Goal: Task Accomplishment & Management: Use online tool/utility

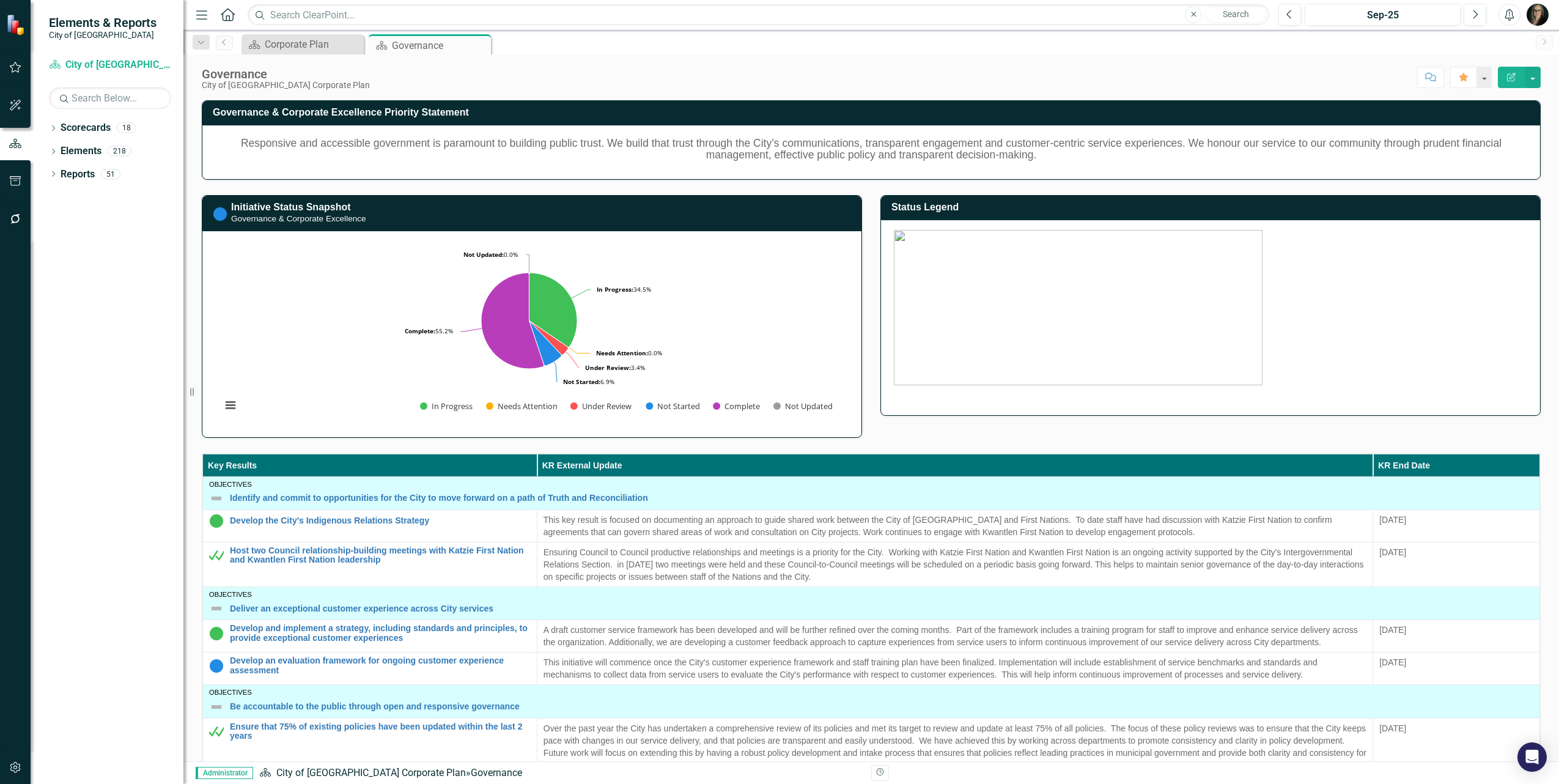
click at [674, 37] on div "Scorecard Corporate Plan Close Scorecard Governance Pin Close" at bounding box center [885, 44] width 1291 height 20
click at [54, 174] on icon at bounding box center [53, 174] width 3 height 5
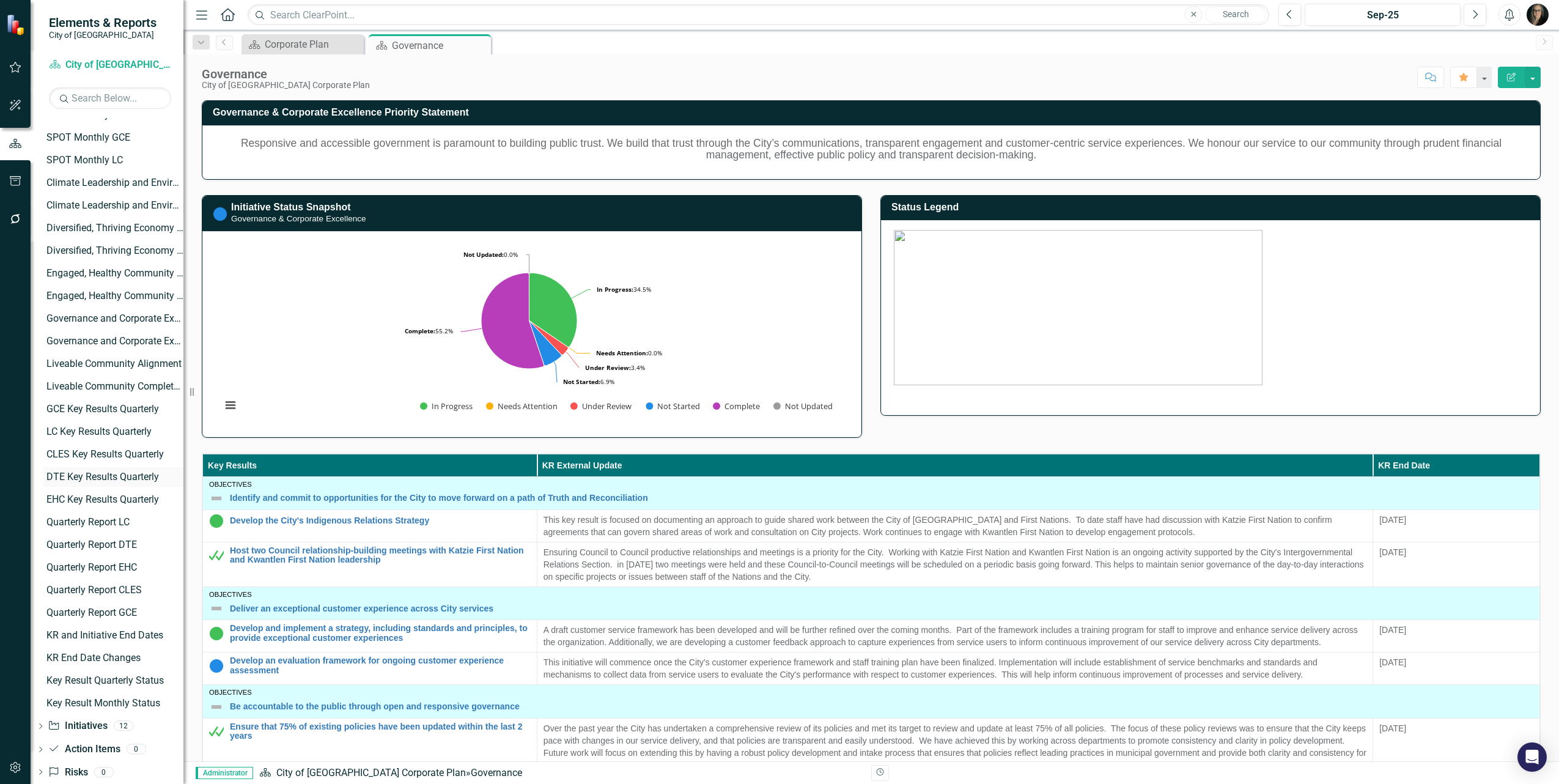
scroll to position [437, 0]
click at [135, 618] on div "KR and Initiative End Dates" at bounding box center [115, 615] width 137 height 11
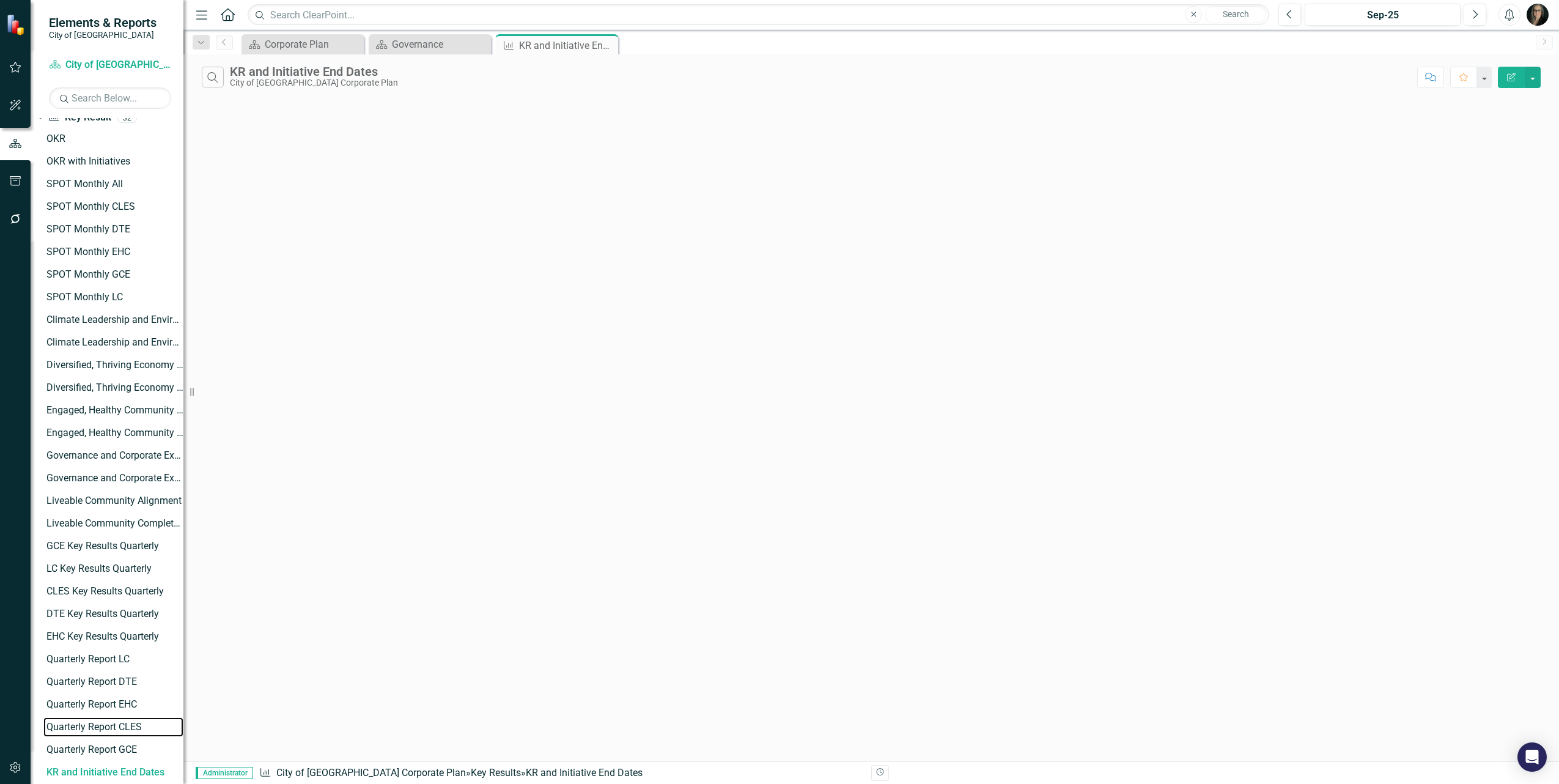
click at [137, 645] on div "OKR OKR with Initiatives SPOT Monthly All SPOT Monthly CLES SPOT Monthly DTE SP…" at bounding box center [110, 489] width 148 height 720
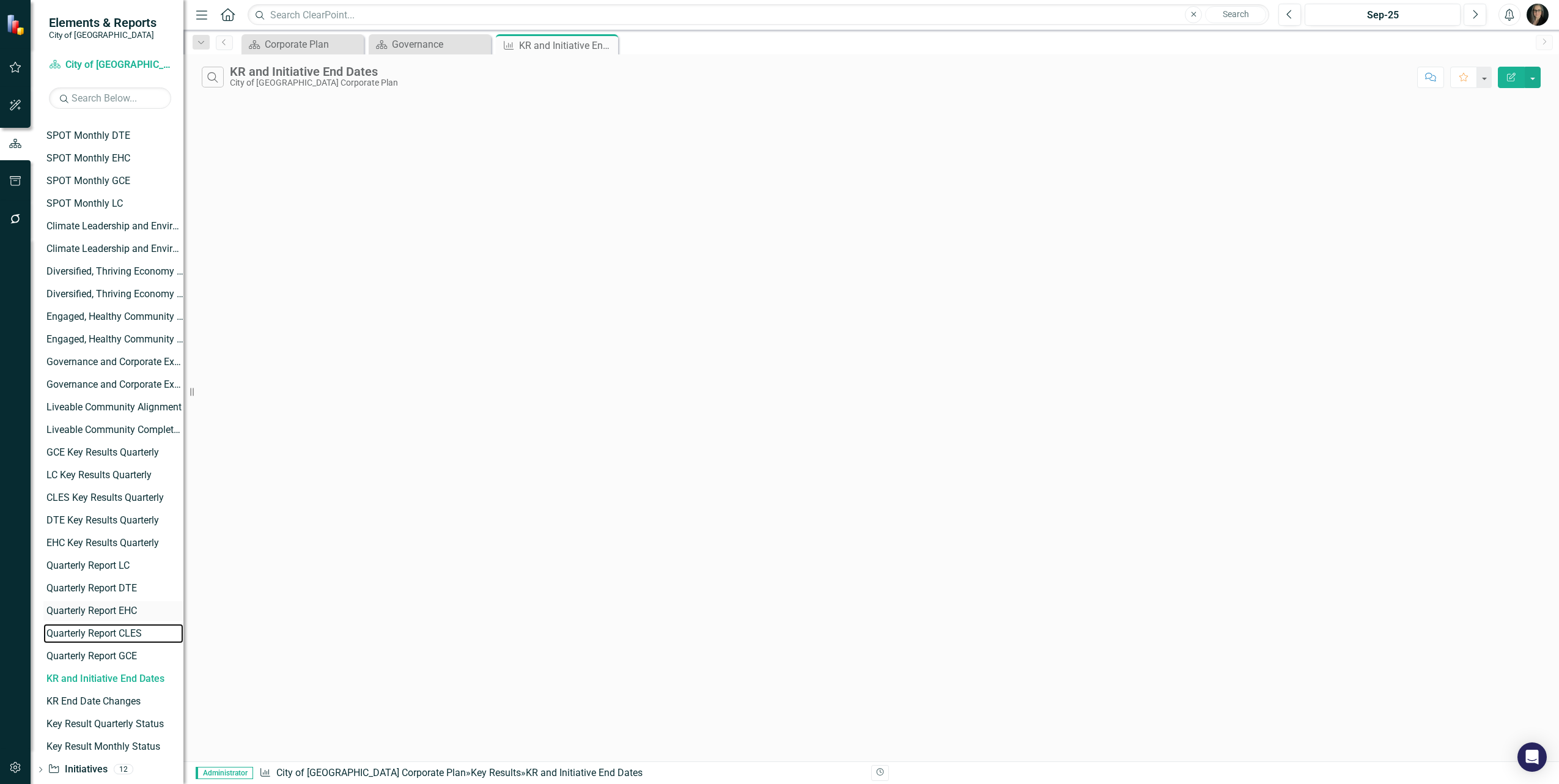
scroll to position [281, 0]
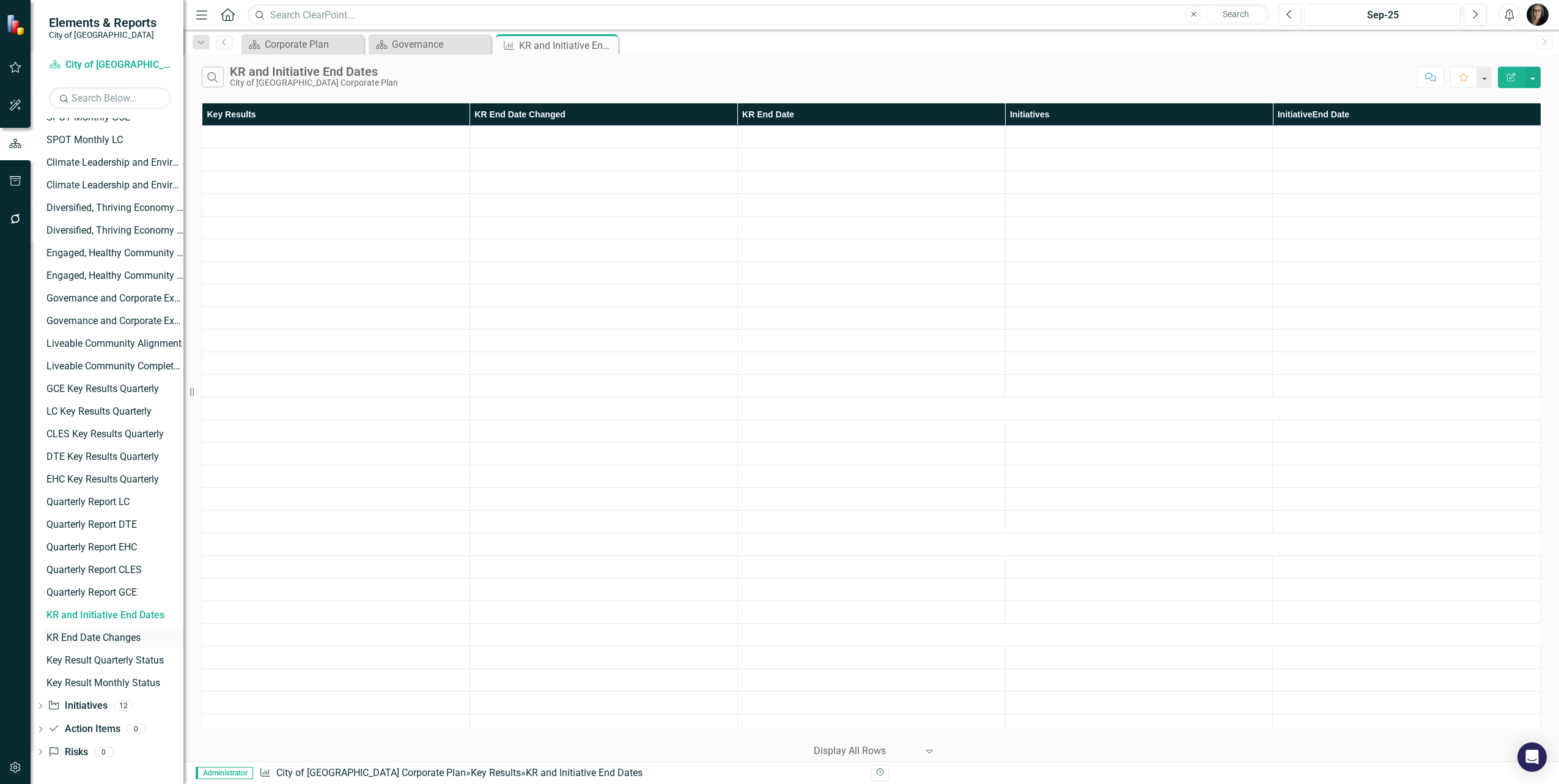
click at [125, 639] on div "KR End Date Changes" at bounding box center [115, 638] width 137 height 11
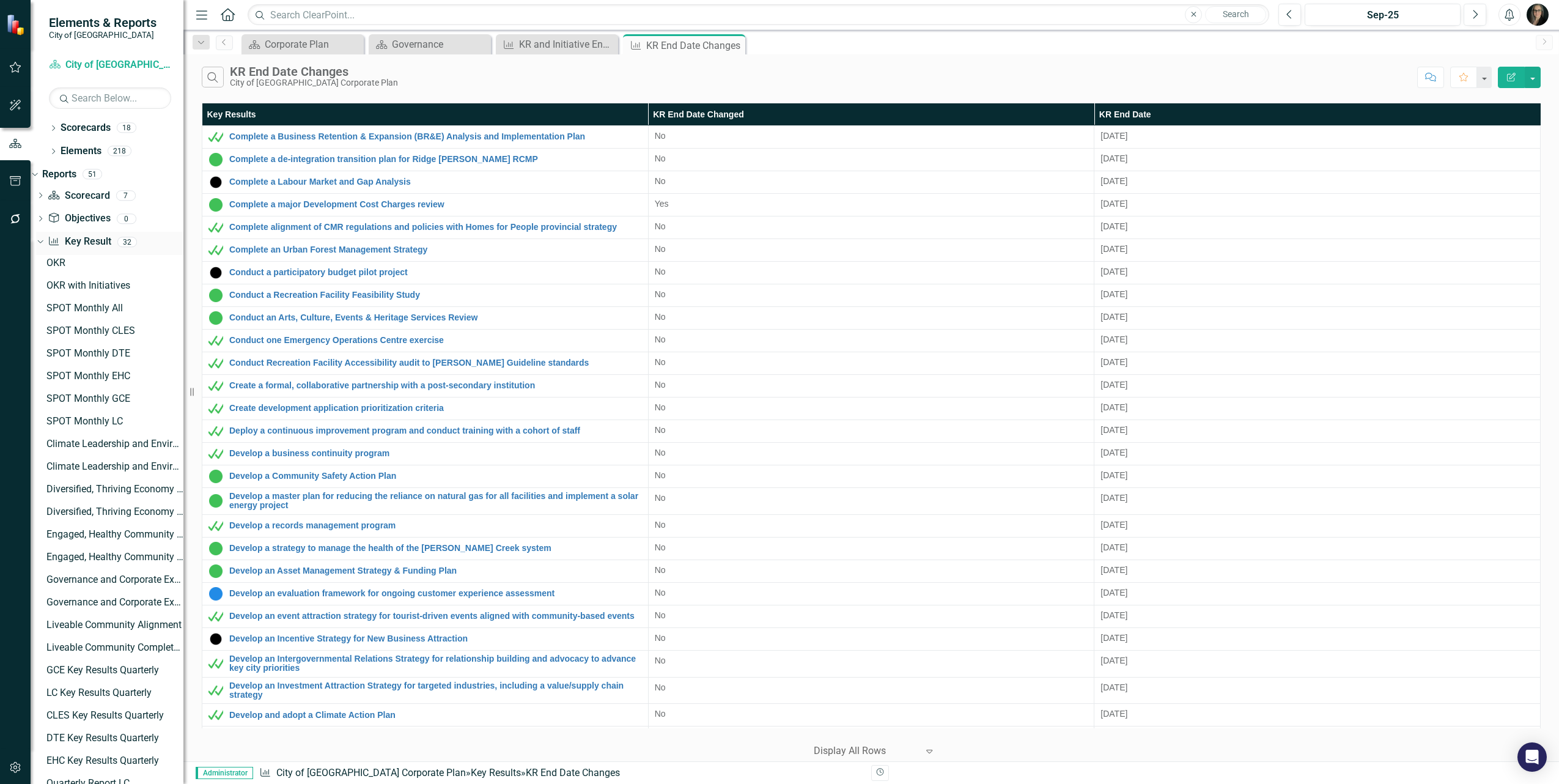
click at [92, 238] on link "Key Result Key Result" at bounding box center [79, 242] width 63 height 14
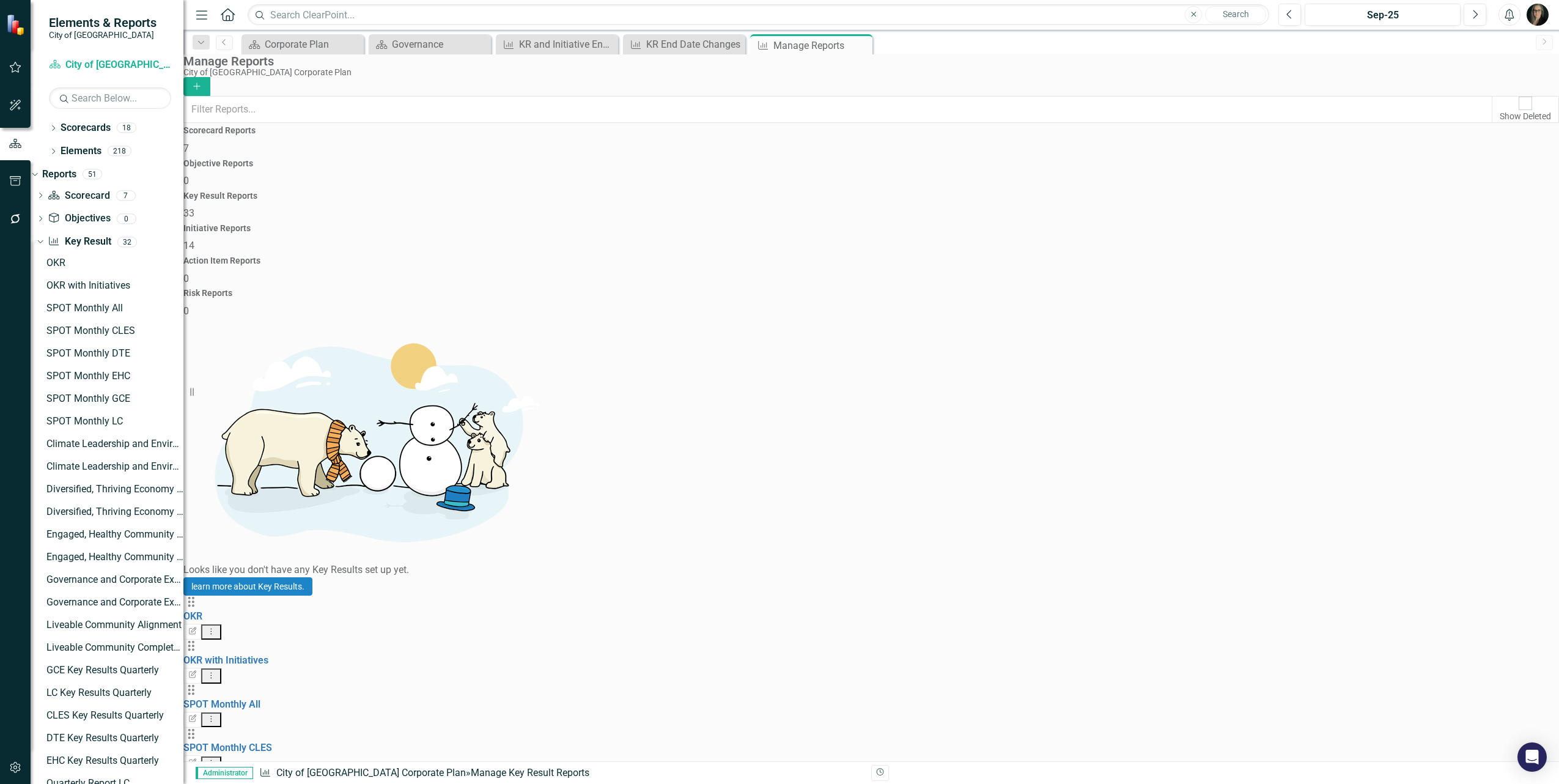
click at [987, 224] on h4 "Initiative Reports" at bounding box center [872, 228] width 1376 height 9
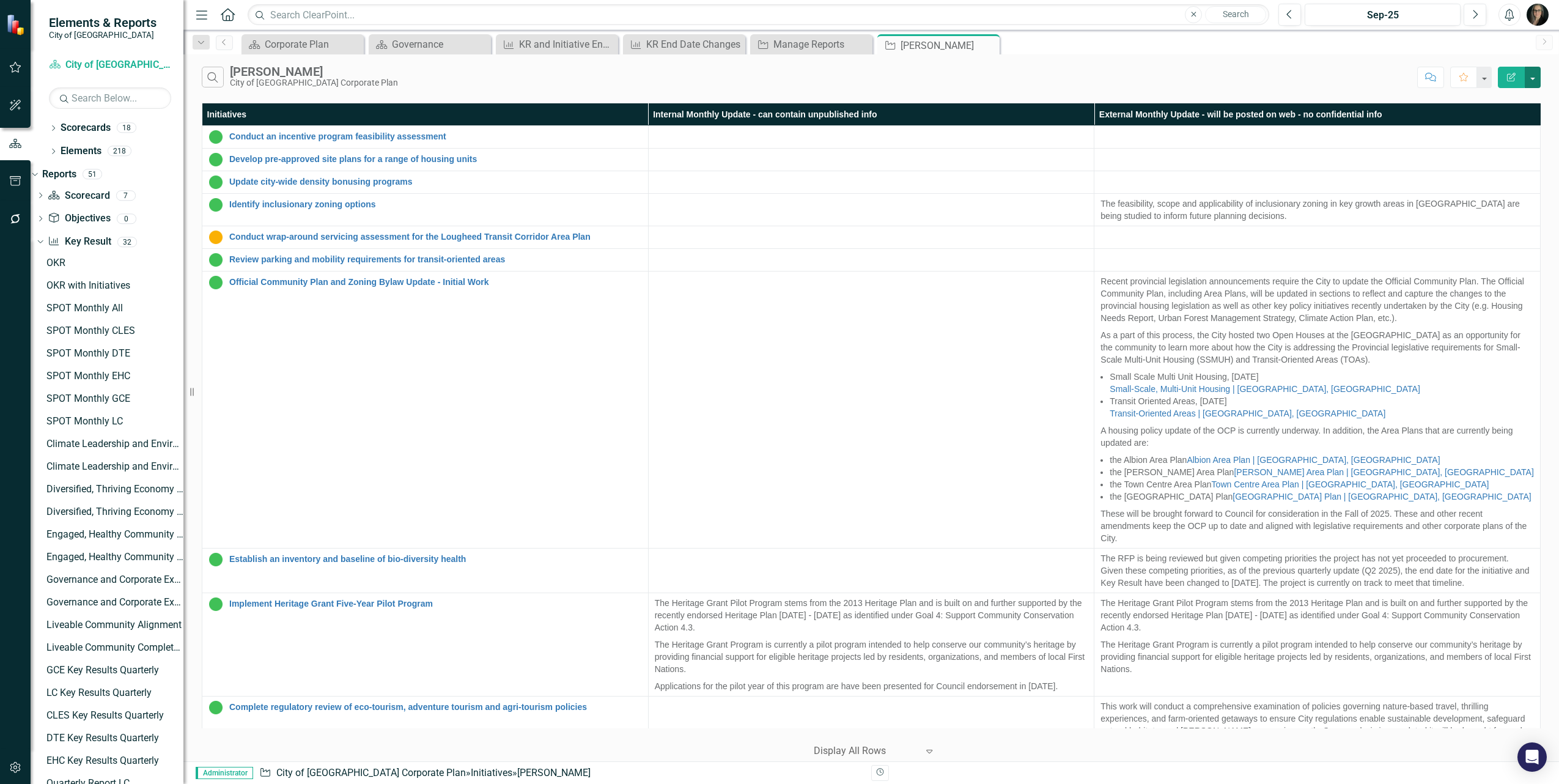
click at [1539, 77] on button "button" at bounding box center [1532, 77] width 16 height 21
click at [863, 85] on div "Search [PERSON_NAME] G City of [GEOGRAPHIC_DATA] Corporate Plan" at bounding box center [806, 77] width 1209 height 20
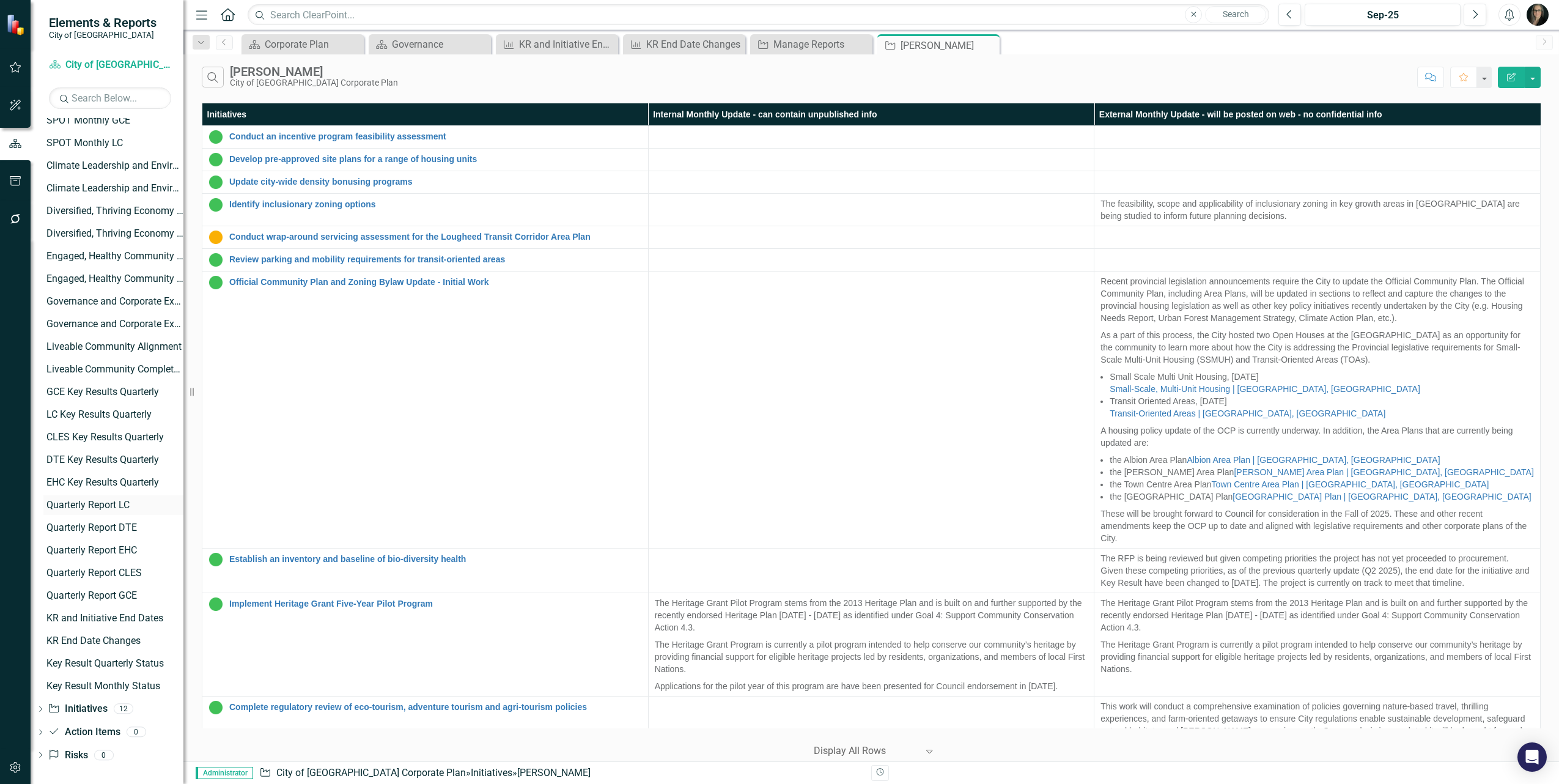
scroll to position [281, 0]
click at [132, 680] on div "Key Result Monthly Status" at bounding box center [115, 683] width 137 height 11
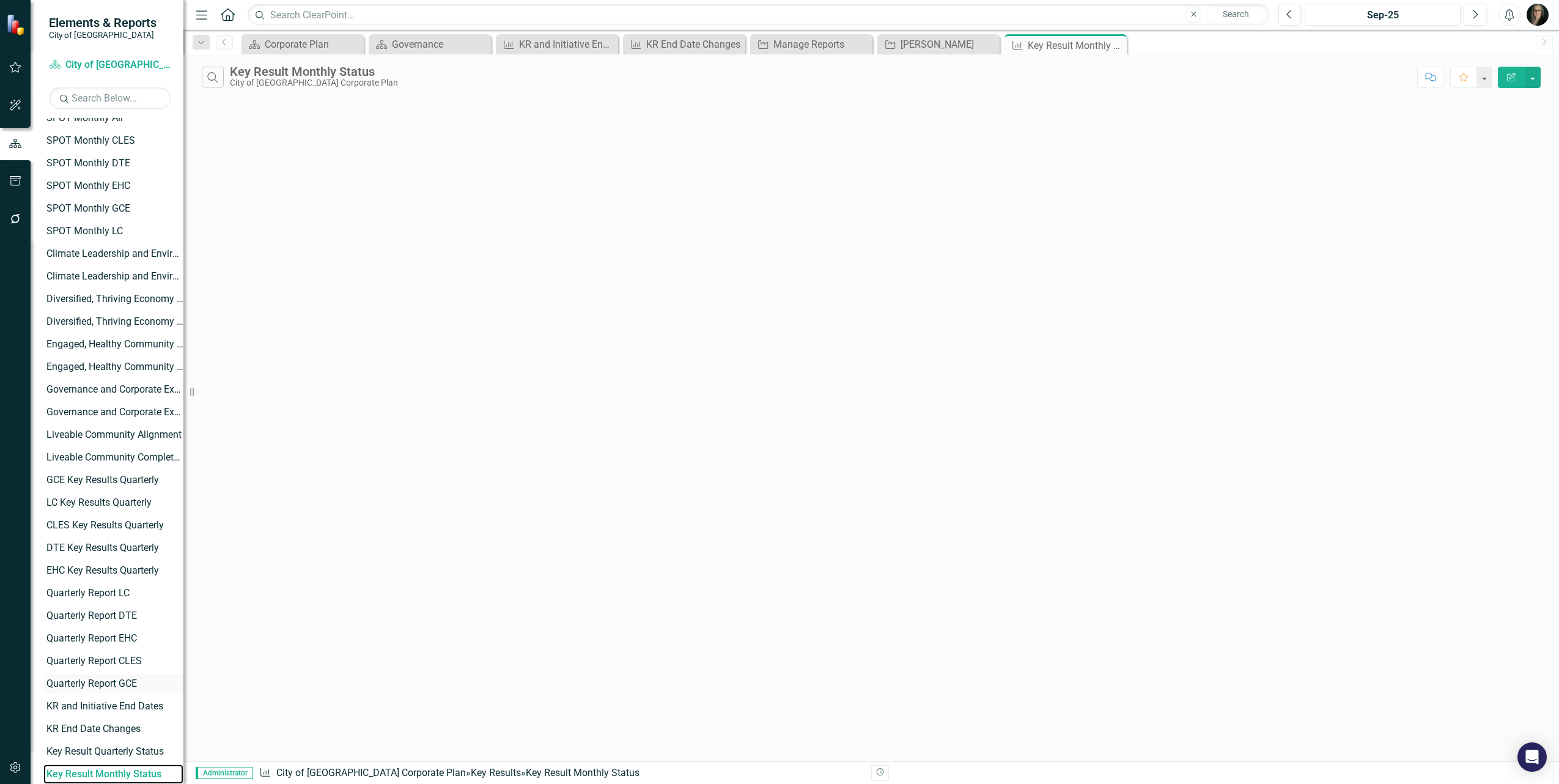
scroll to position [281, 0]
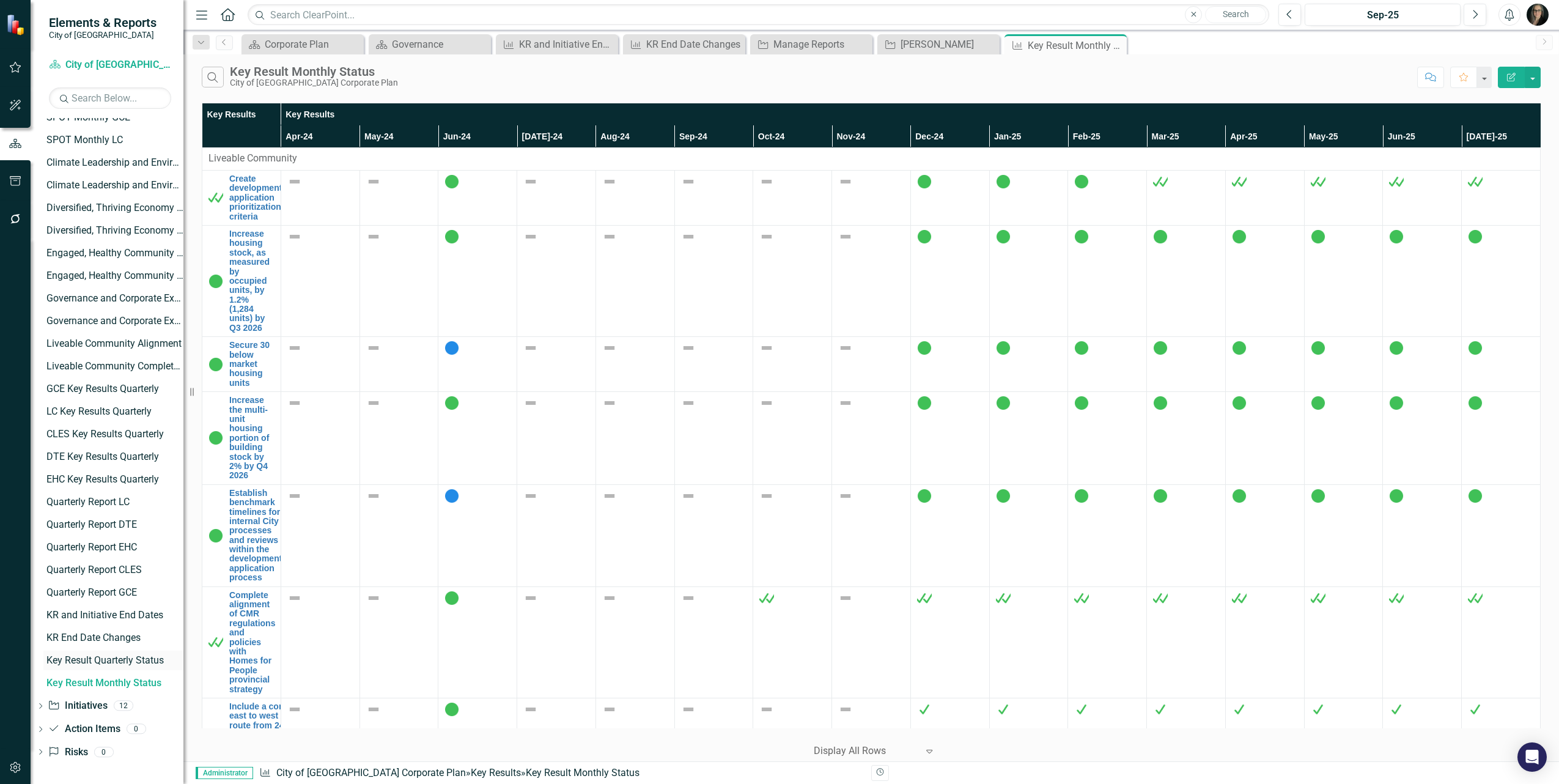
click at [139, 662] on div "Key Result Quarterly Status" at bounding box center [115, 660] width 137 height 11
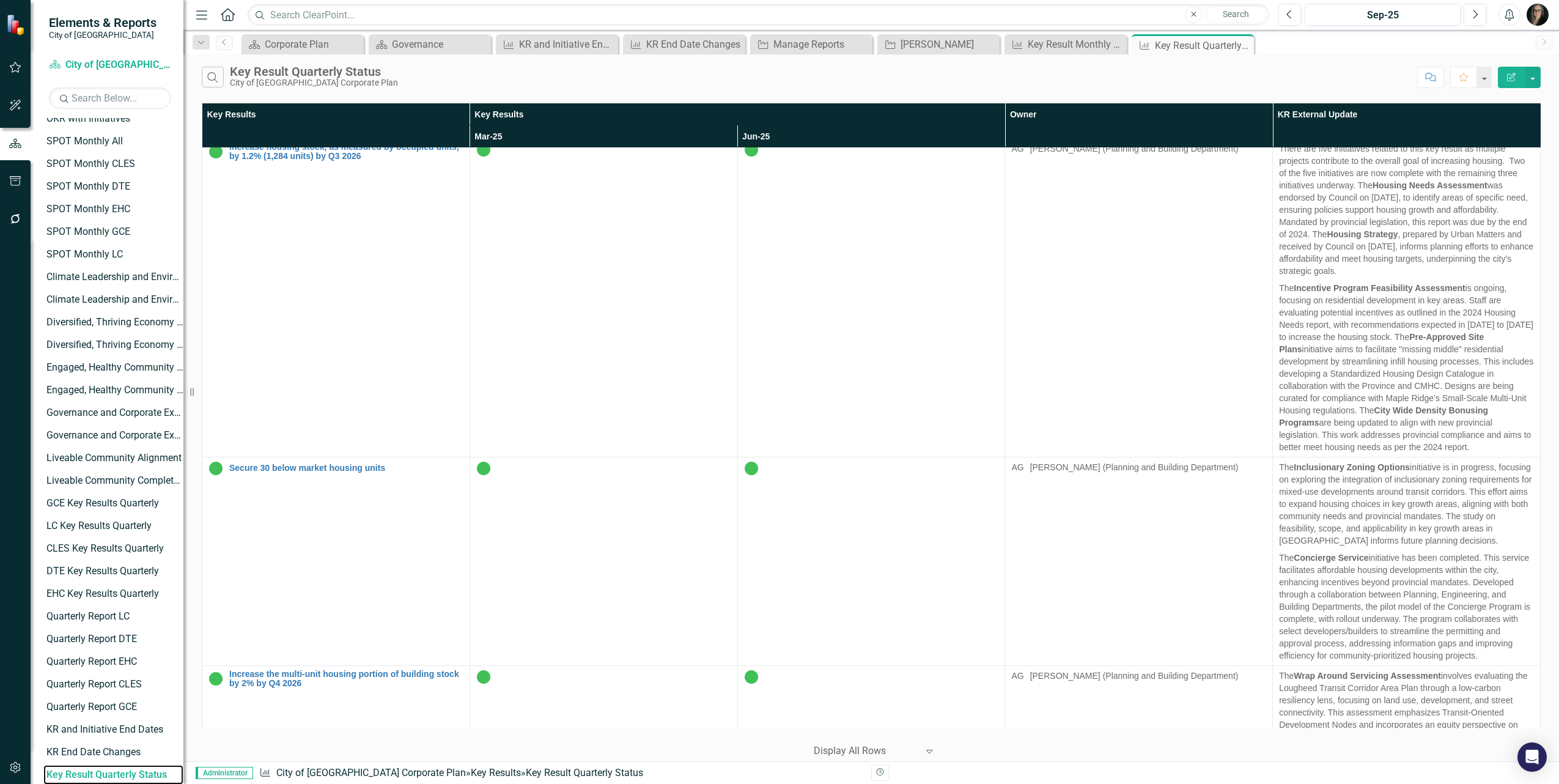
scroll to position [306, 0]
click at [1047, 43] on div "Key Result Monthly Status" at bounding box center [1068, 44] width 81 height 15
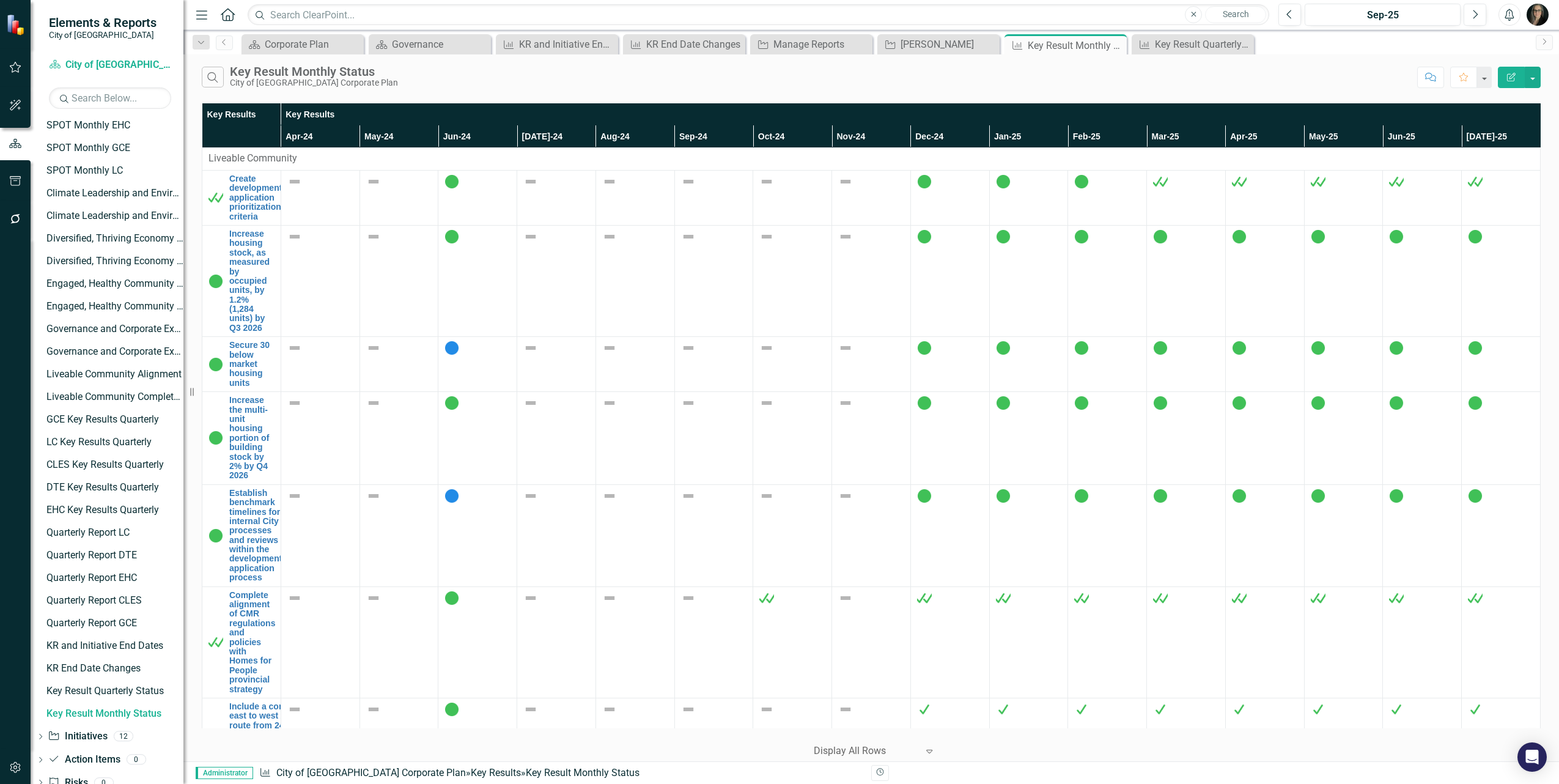
scroll to position [254, 0]
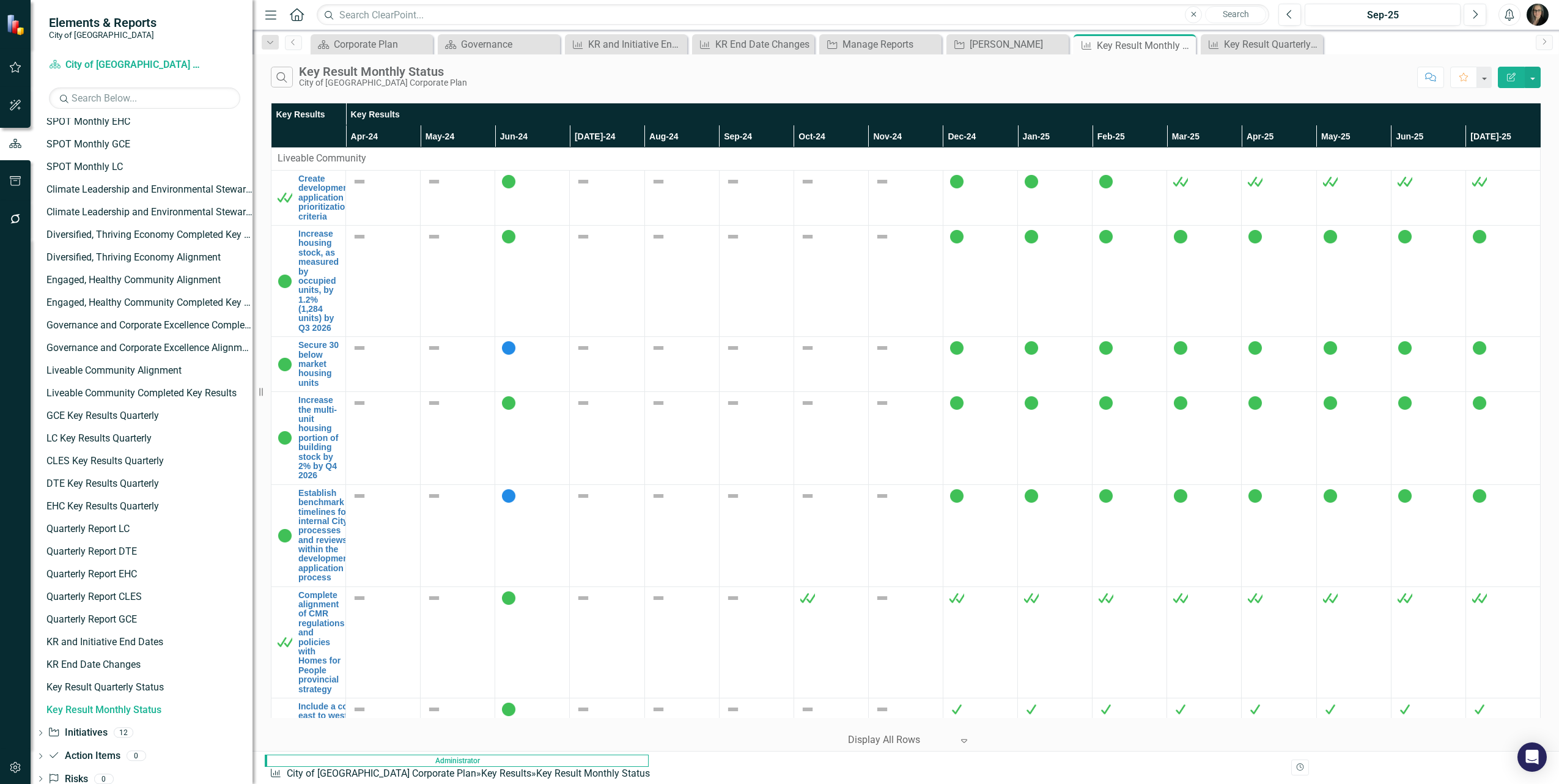
drag, startPoint x: 185, startPoint y: 463, endPoint x: 253, endPoint y: 450, distance: 69.2
click at [253, 450] on div "Resize" at bounding box center [258, 392] width 10 height 784
click at [1005, 95] on div "Search Key Result Monthly Status City of [GEOGRAPHIC_DATA] Corporate Plan Comme…" at bounding box center [906, 403] width 1307 height 697
click at [1041, 79] on div "Search Key Result Monthly Status City of [GEOGRAPHIC_DATA] Corporate Plan" at bounding box center [841, 77] width 1140 height 20
click at [1185, 48] on icon "Close" at bounding box center [1185, 45] width 12 height 10
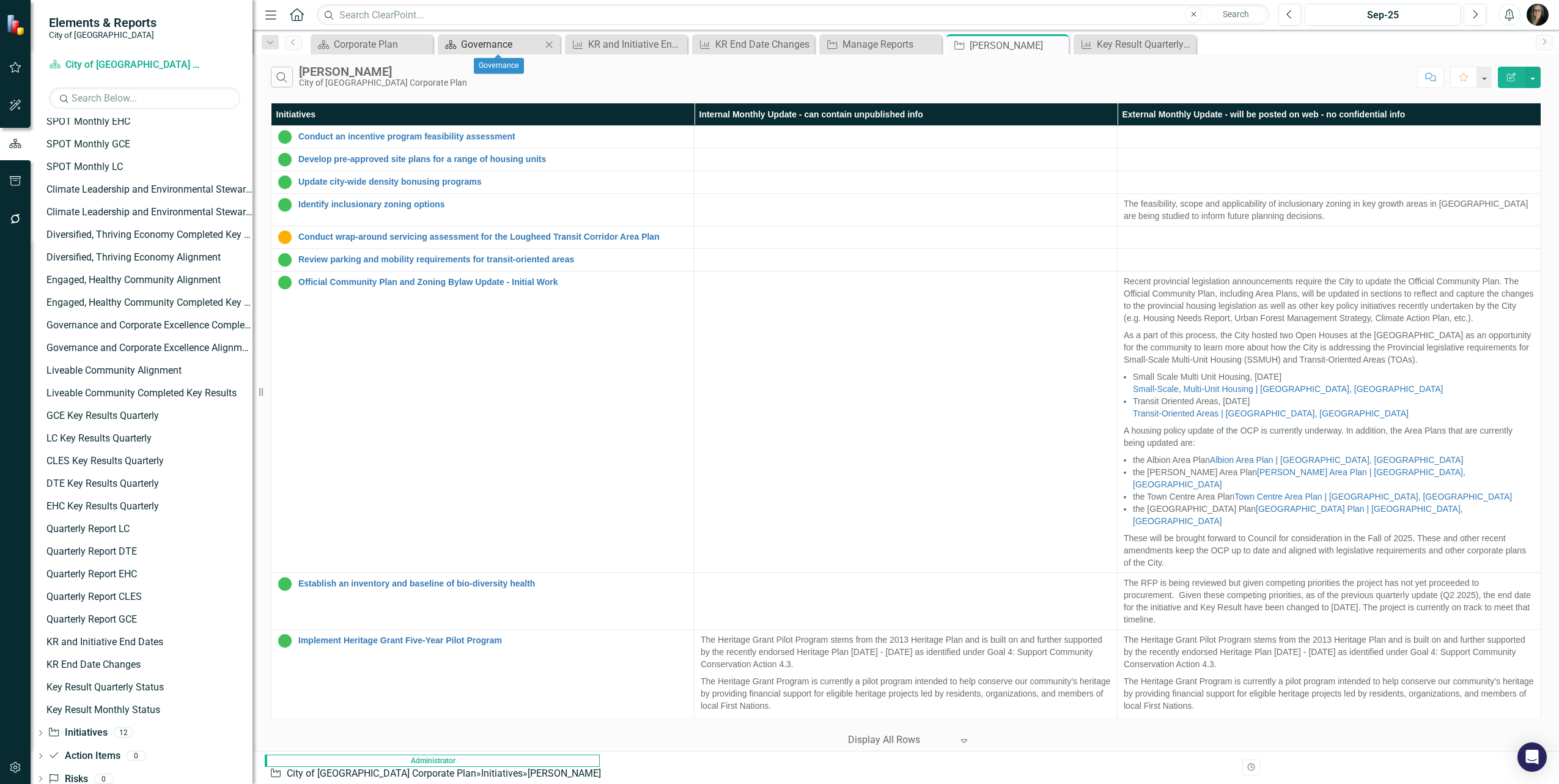
click at [493, 43] on div "Governance" at bounding box center [501, 44] width 81 height 15
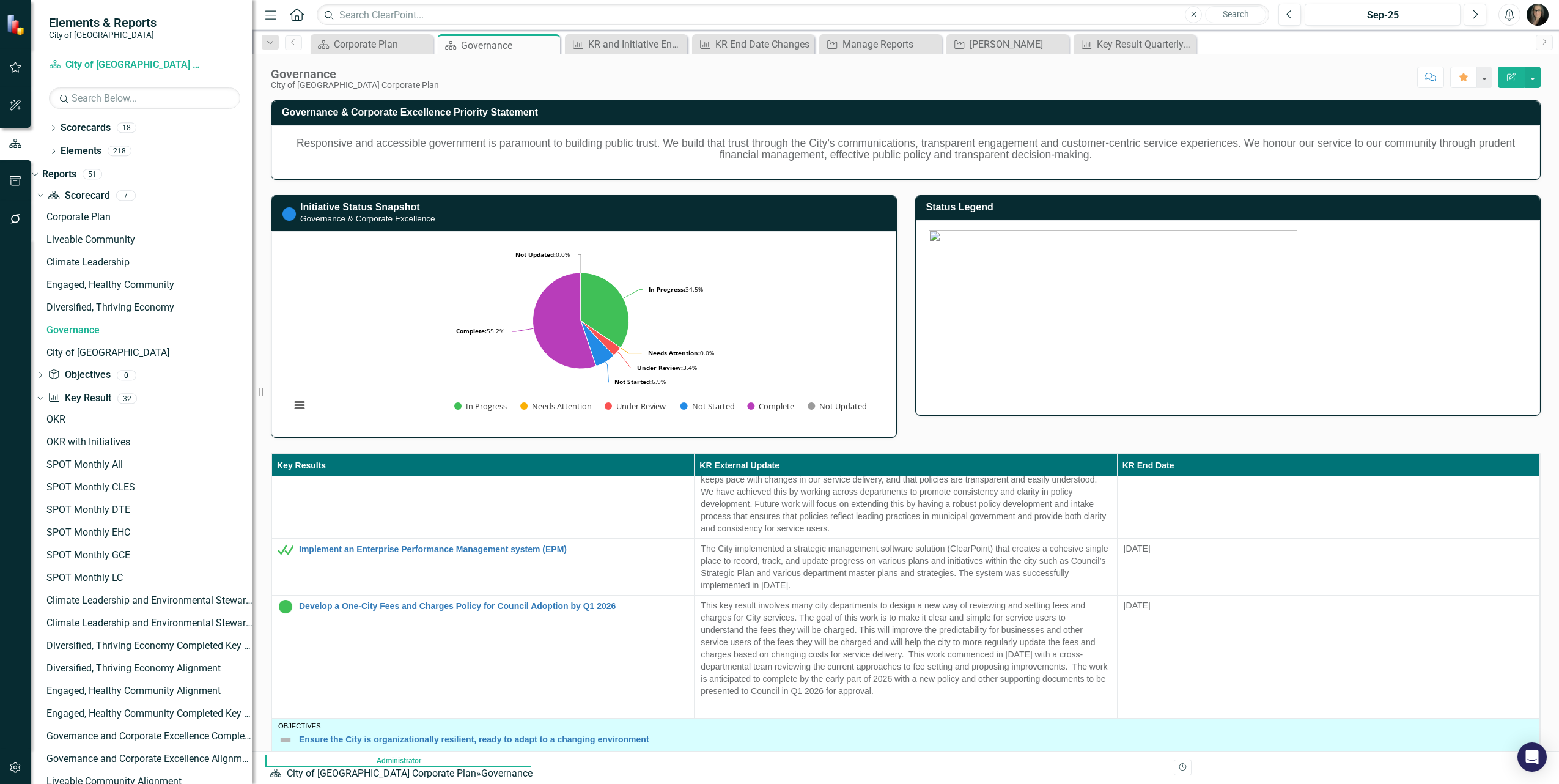
scroll to position [491, 0]
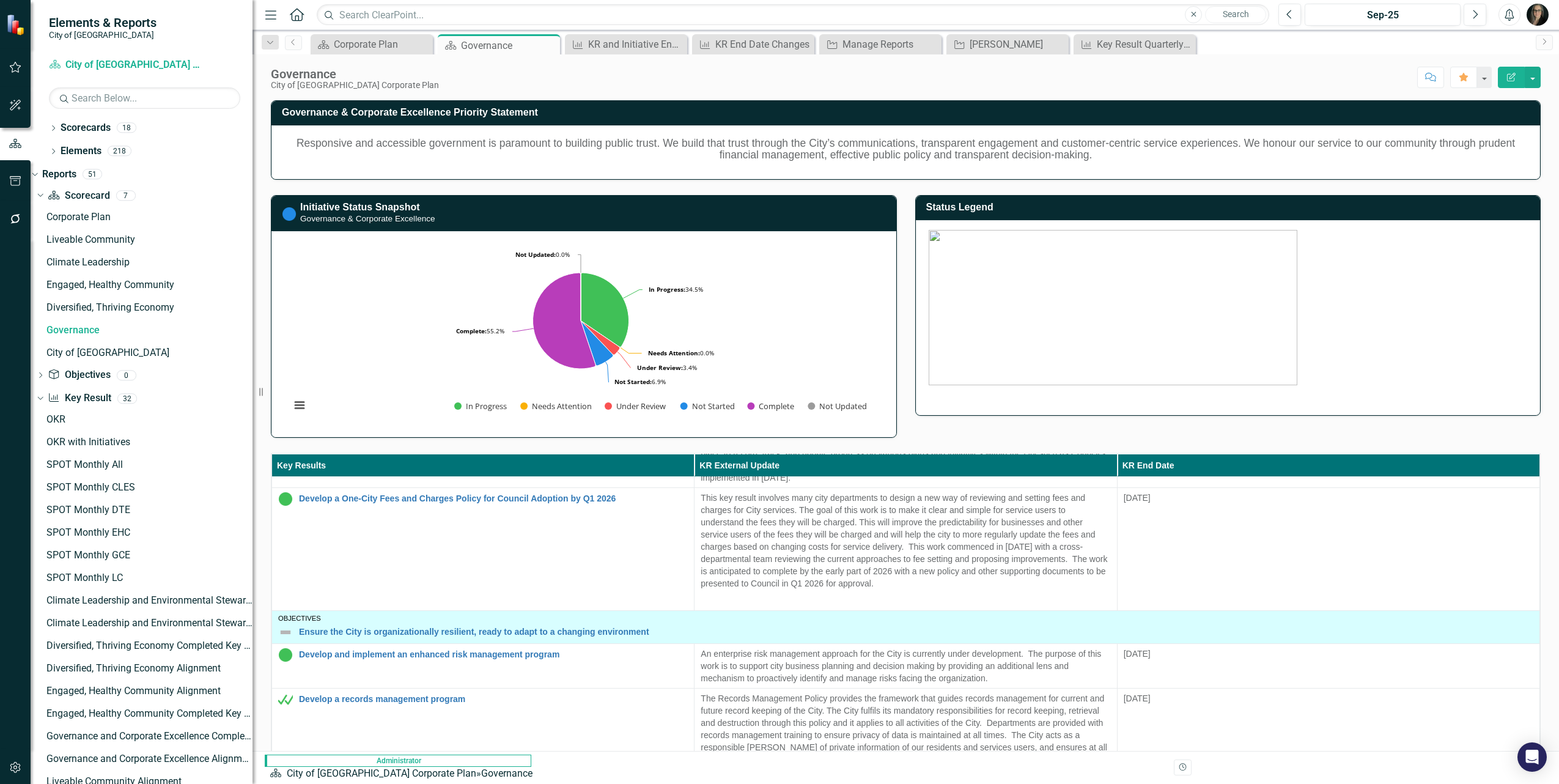
click at [270, 20] on icon "Menu" at bounding box center [271, 14] width 16 height 13
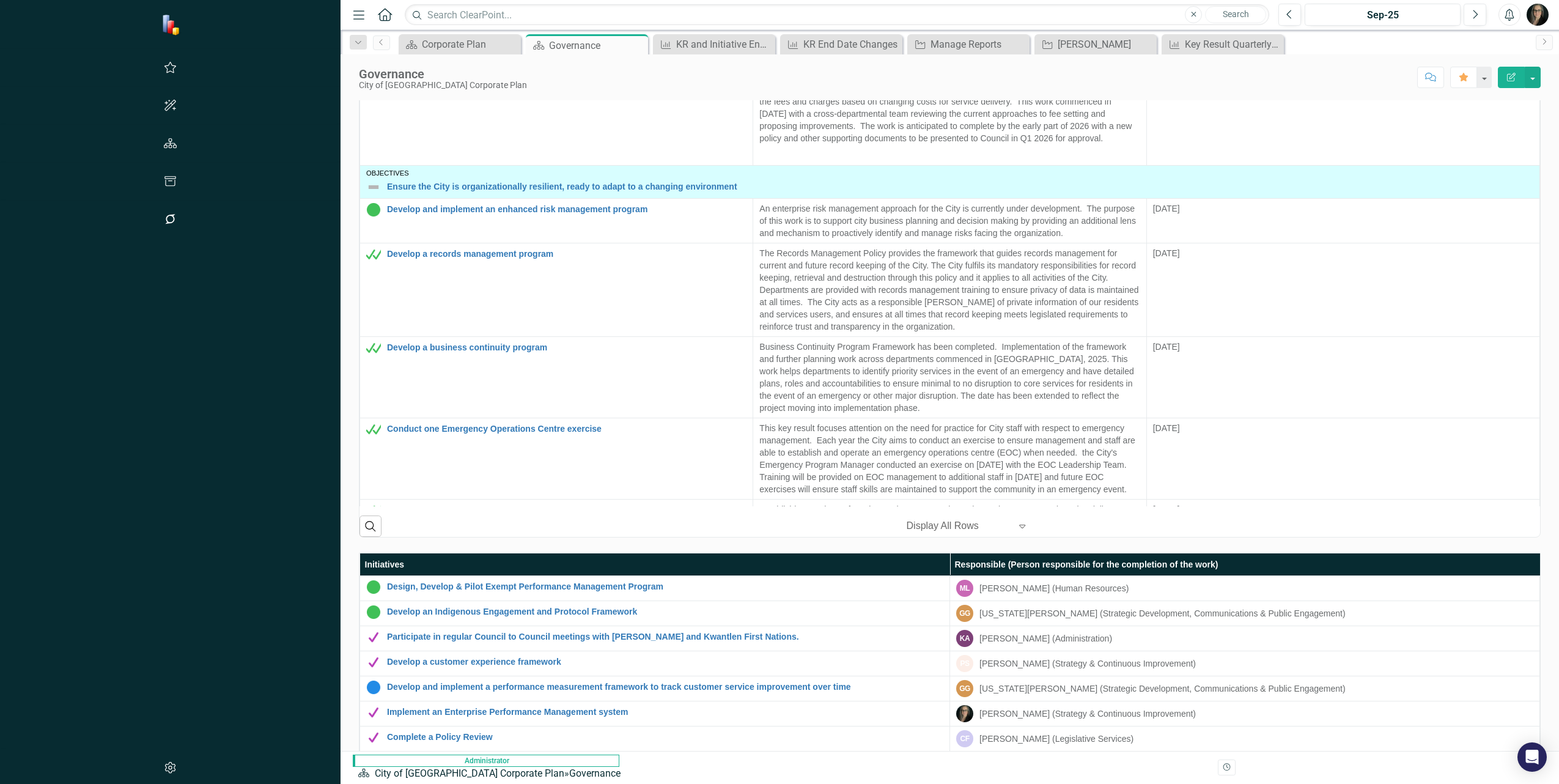
scroll to position [427, 0]
click at [1530, 87] on button "button" at bounding box center [1532, 77] width 16 height 21
click at [1224, 89] on div "Governance City of [GEOGRAPHIC_DATA] Corporate Plan Score: N/A Sep-25 Completed…" at bounding box center [950, 73] width 1219 height 37
click at [351, 14] on icon "Menu" at bounding box center [359, 14] width 16 height 13
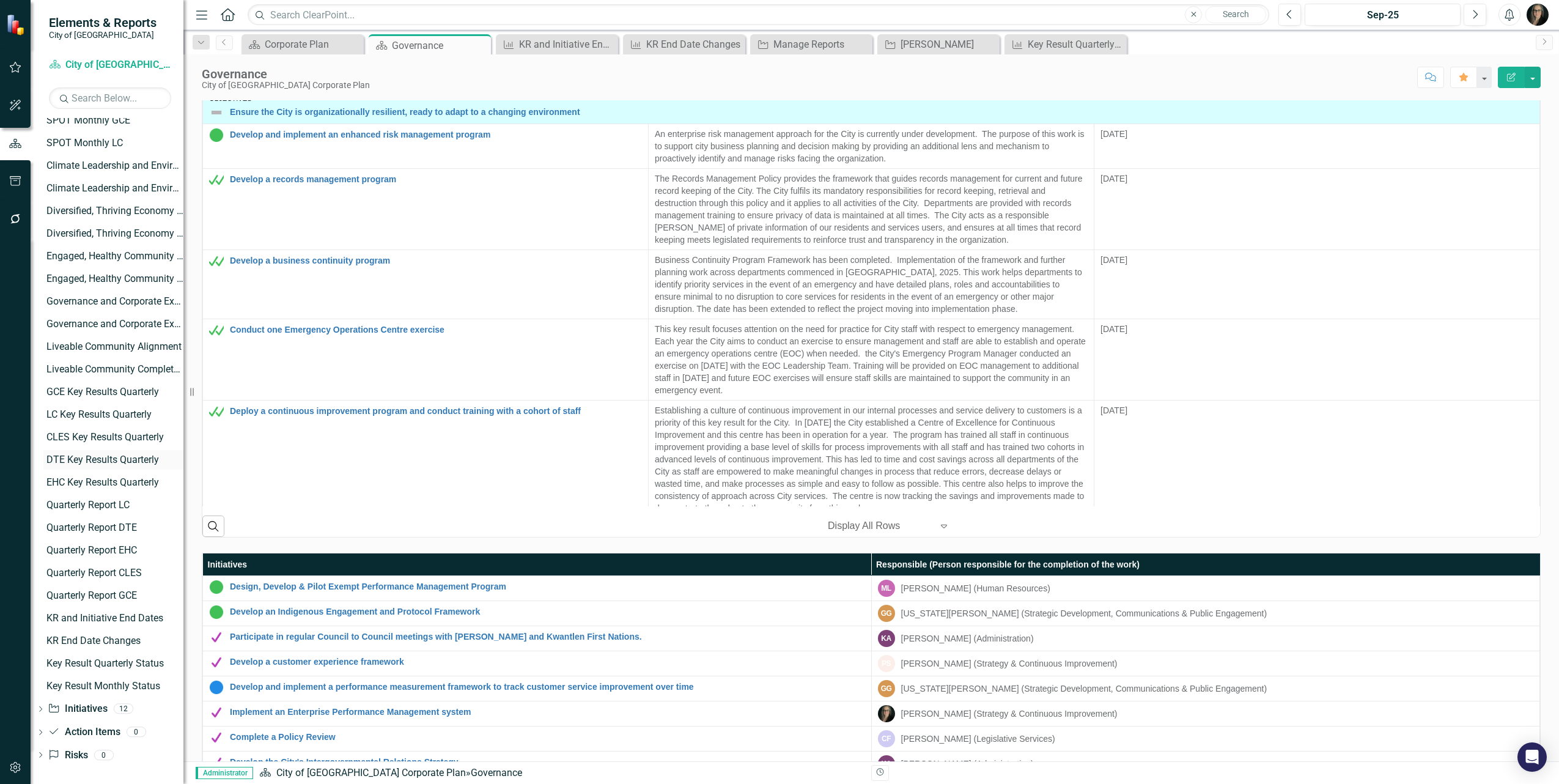
scroll to position [437, 0]
click at [138, 387] on div "GCE Key Results Quarterly" at bounding box center [115, 389] width 137 height 11
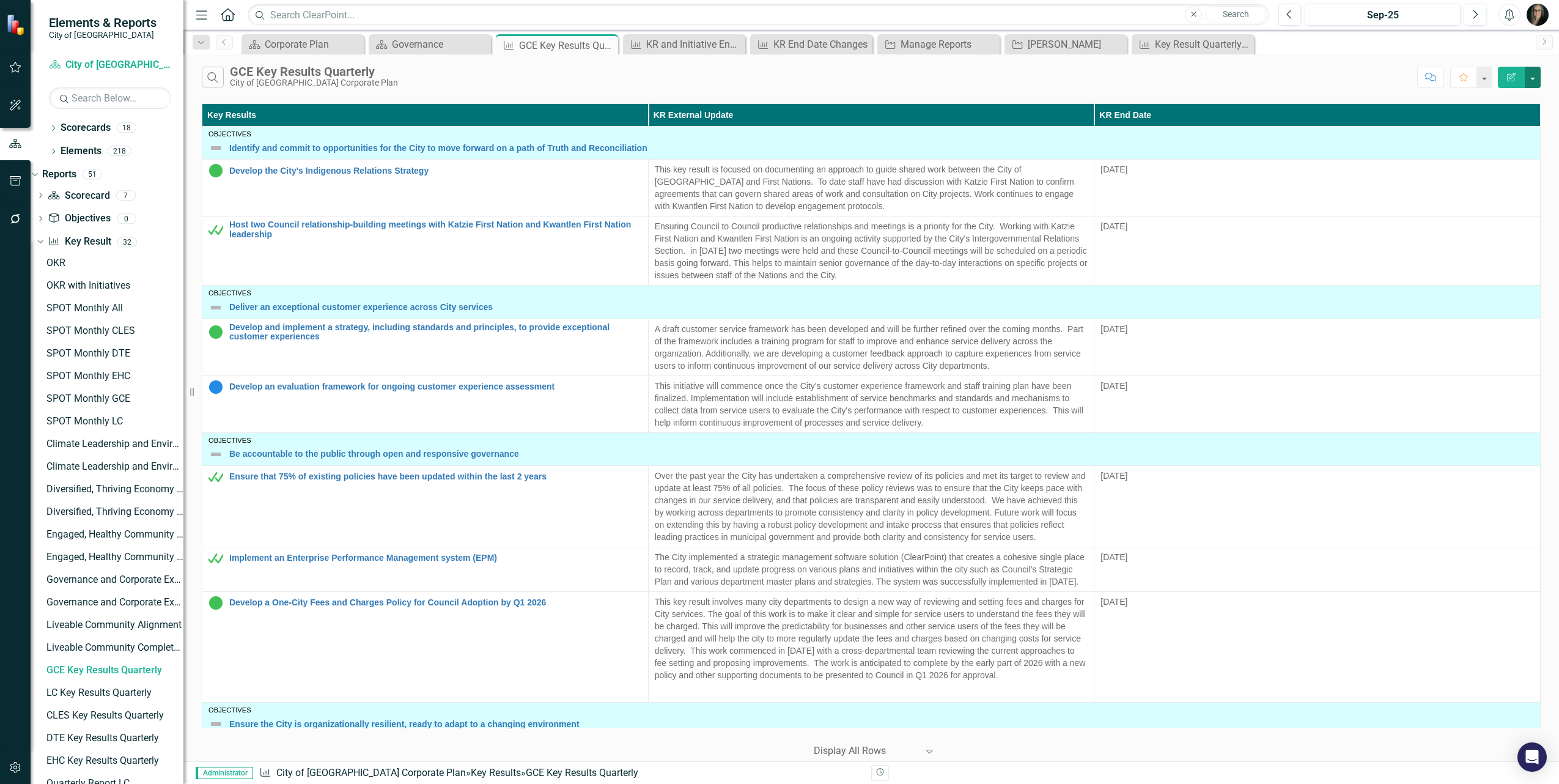
click at [1536, 79] on button "button" at bounding box center [1532, 77] width 16 height 21
click at [1484, 101] on link "Edit Report Edit Report" at bounding box center [1491, 100] width 96 height 23
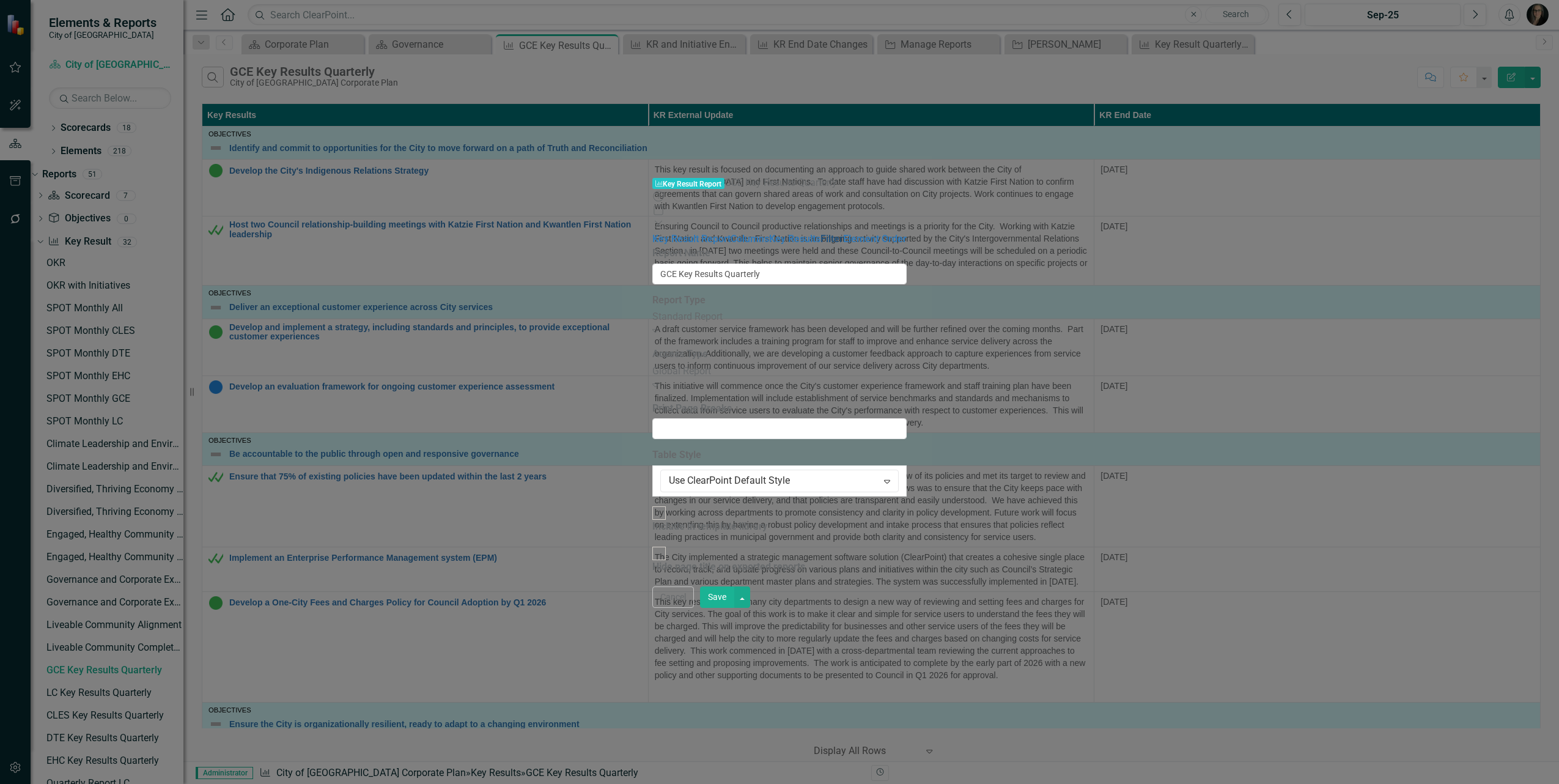
click at [820, 233] on link "Filter" at bounding box center [831, 238] width 23 height 12
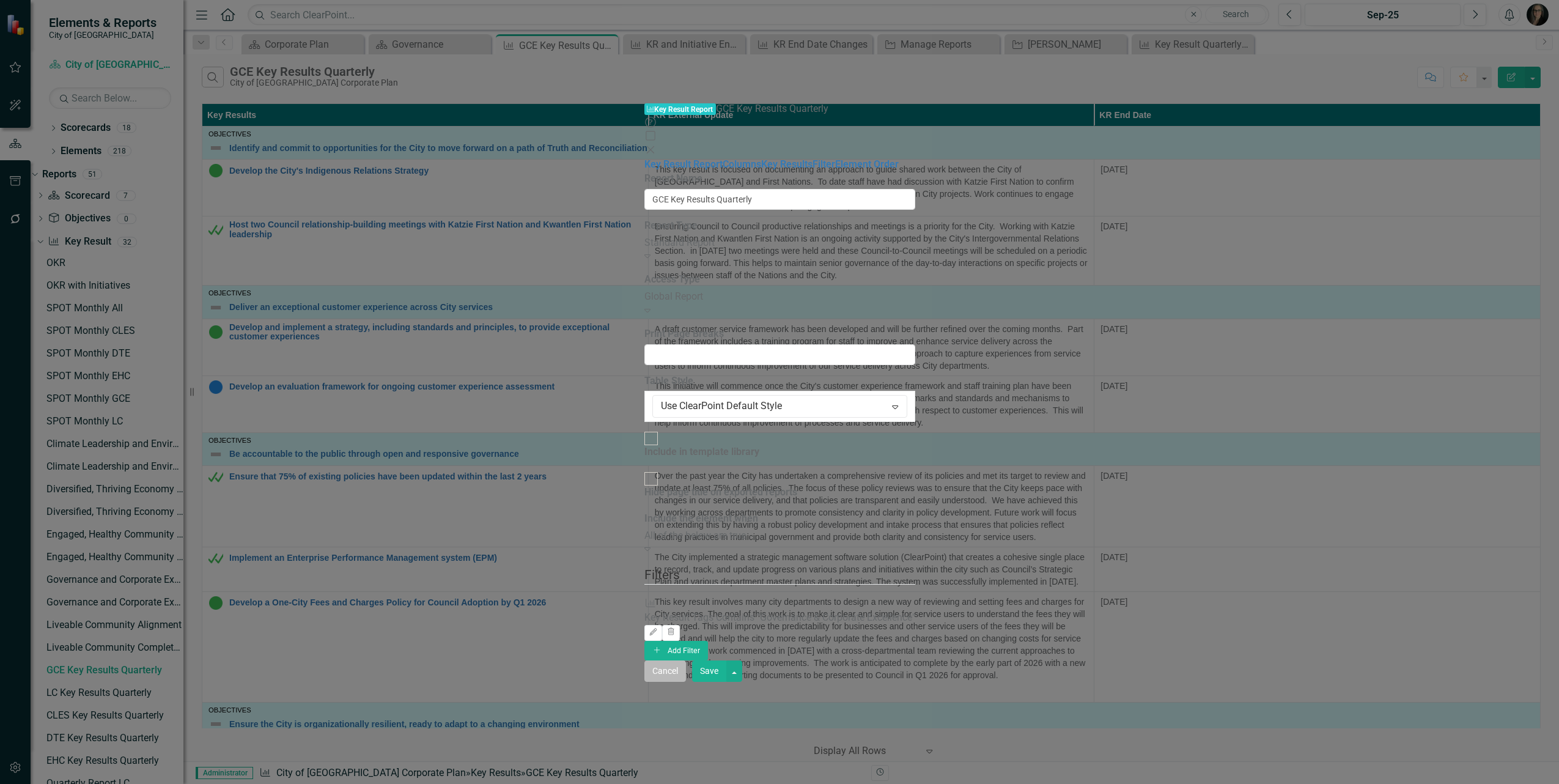
click at [686, 682] on button "Cancel" at bounding box center [665, 671] width 42 height 21
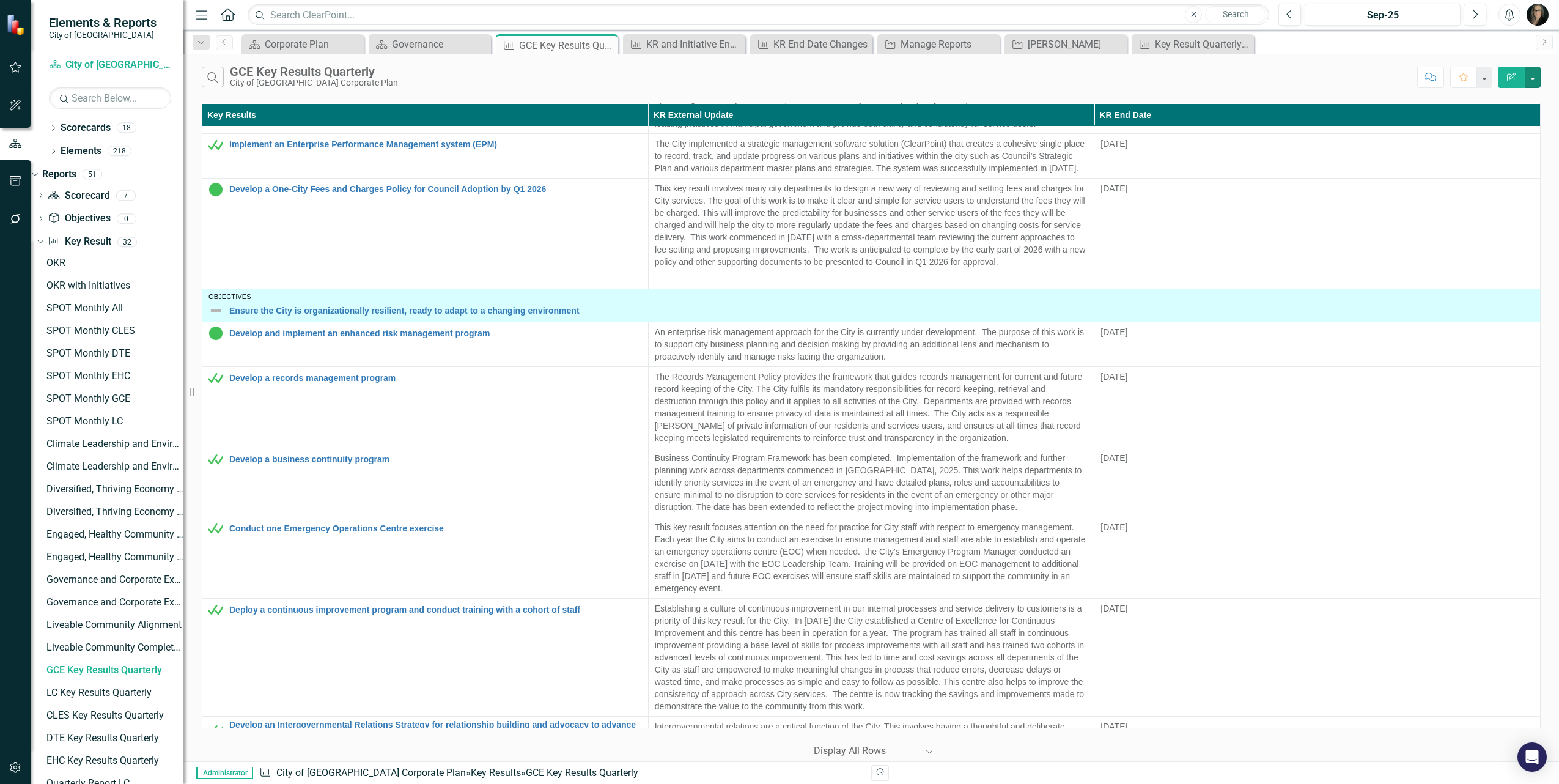
scroll to position [417, 0]
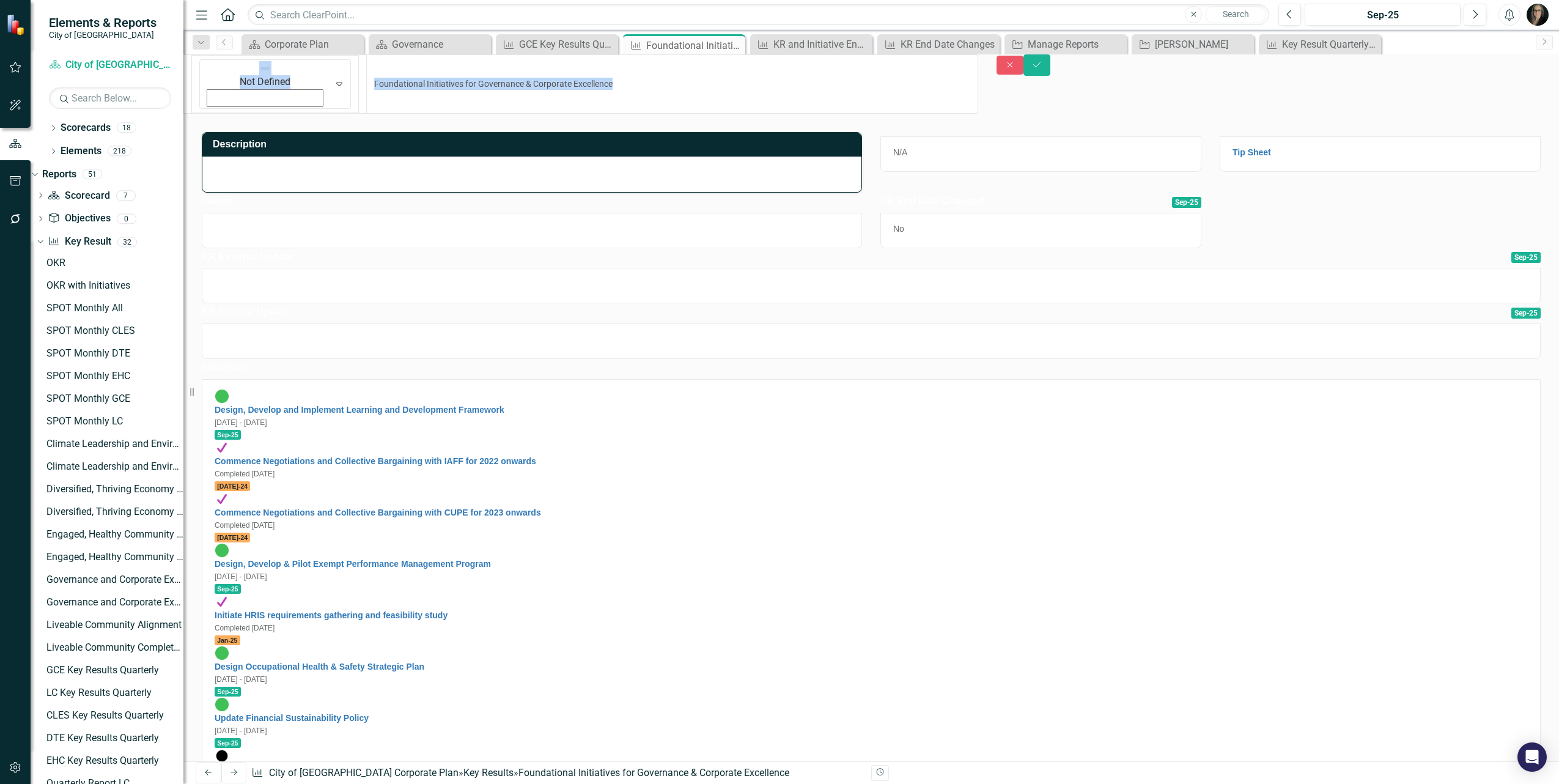
drag, startPoint x: 575, startPoint y: 72, endPoint x: 246, endPoint y: 73, distance: 329.0
drag, startPoint x: 243, startPoint y: 72, endPoint x: 604, endPoint y: 69, distance: 361.0
click at [588, 56] on div "Not Defined Expand Foundational Initiatives for Governance & Corporate Excellen…" at bounding box center [872, 89] width 1376 height 68
click at [1016, 69] on icon "Close" at bounding box center [1010, 65] width 11 height 9
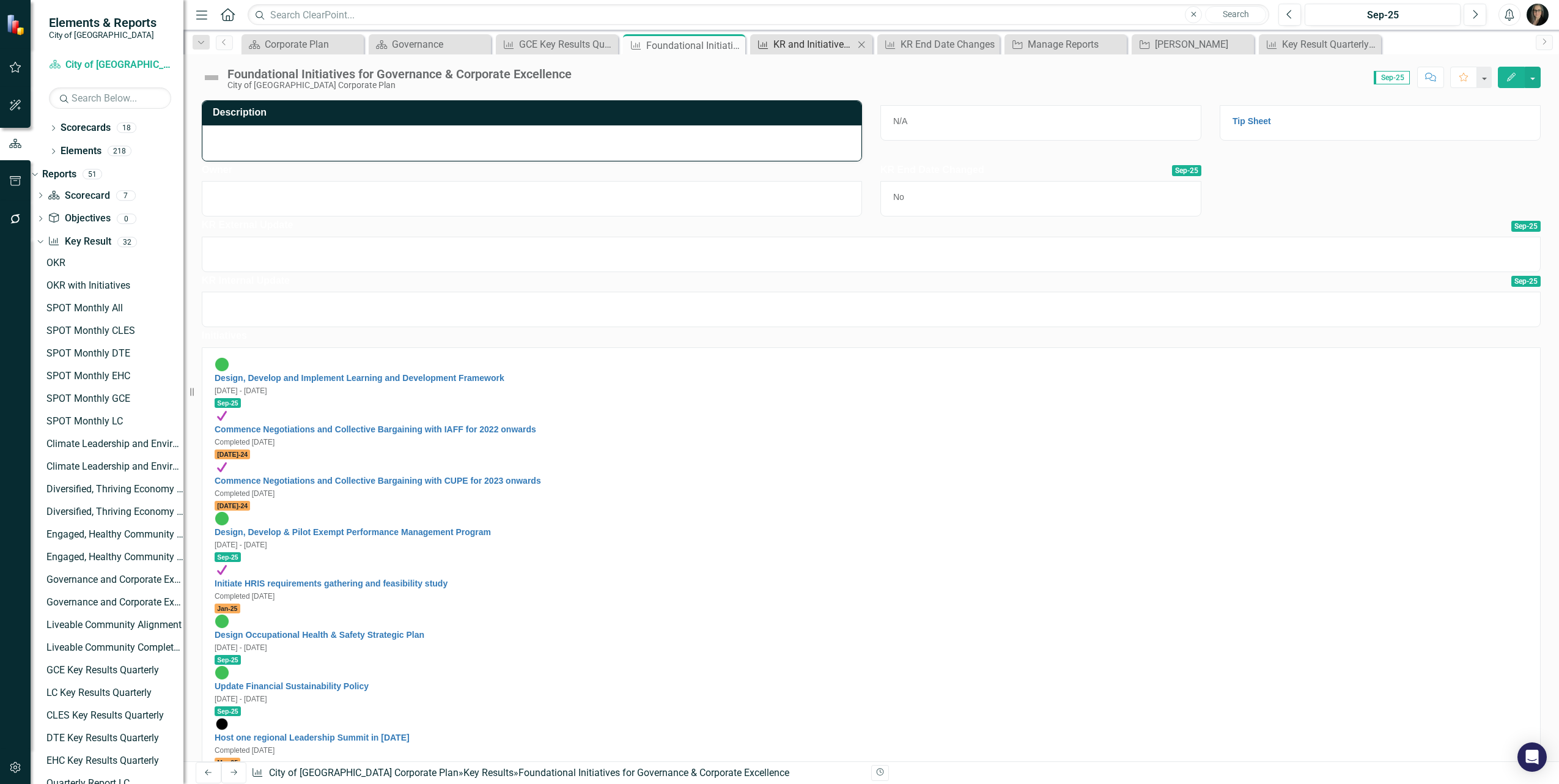
click at [783, 46] on div "KR and Initiative End Dates" at bounding box center [814, 44] width 81 height 15
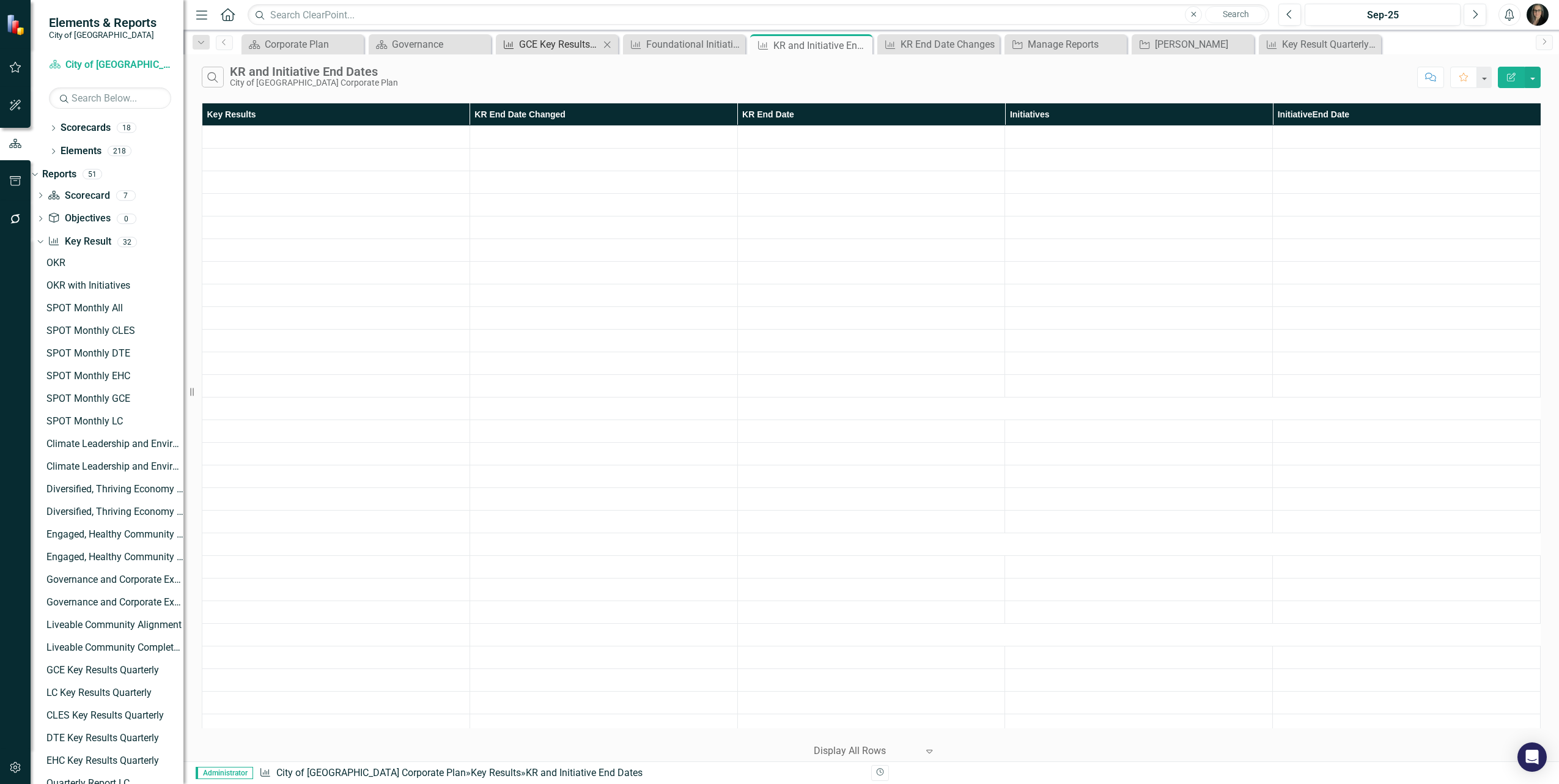
scroll to position [122, 0]
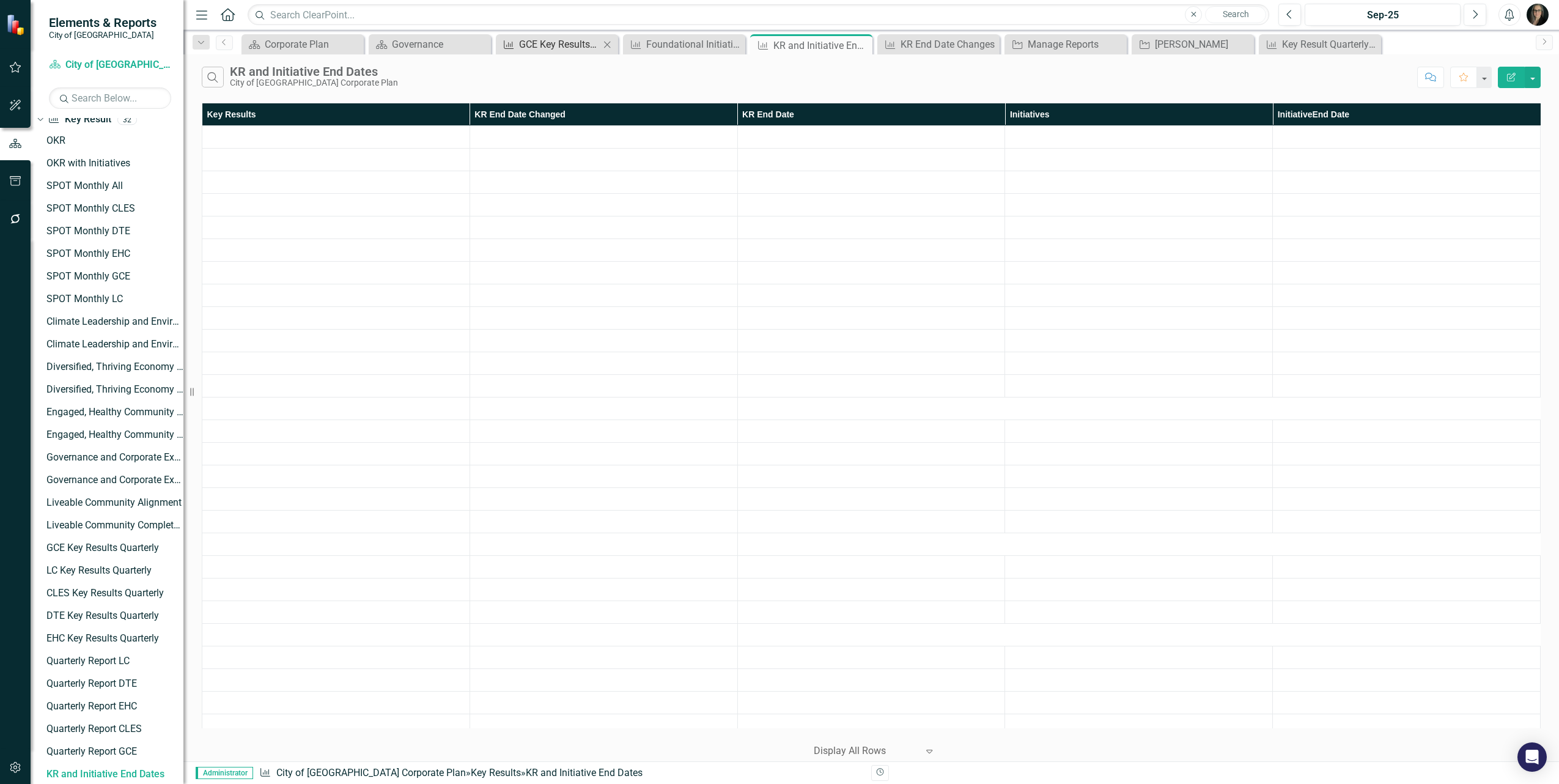
click at [531, 44] on div "GCE Key Results Quarterly" at bounding box center [560, 44] width 81 height 15
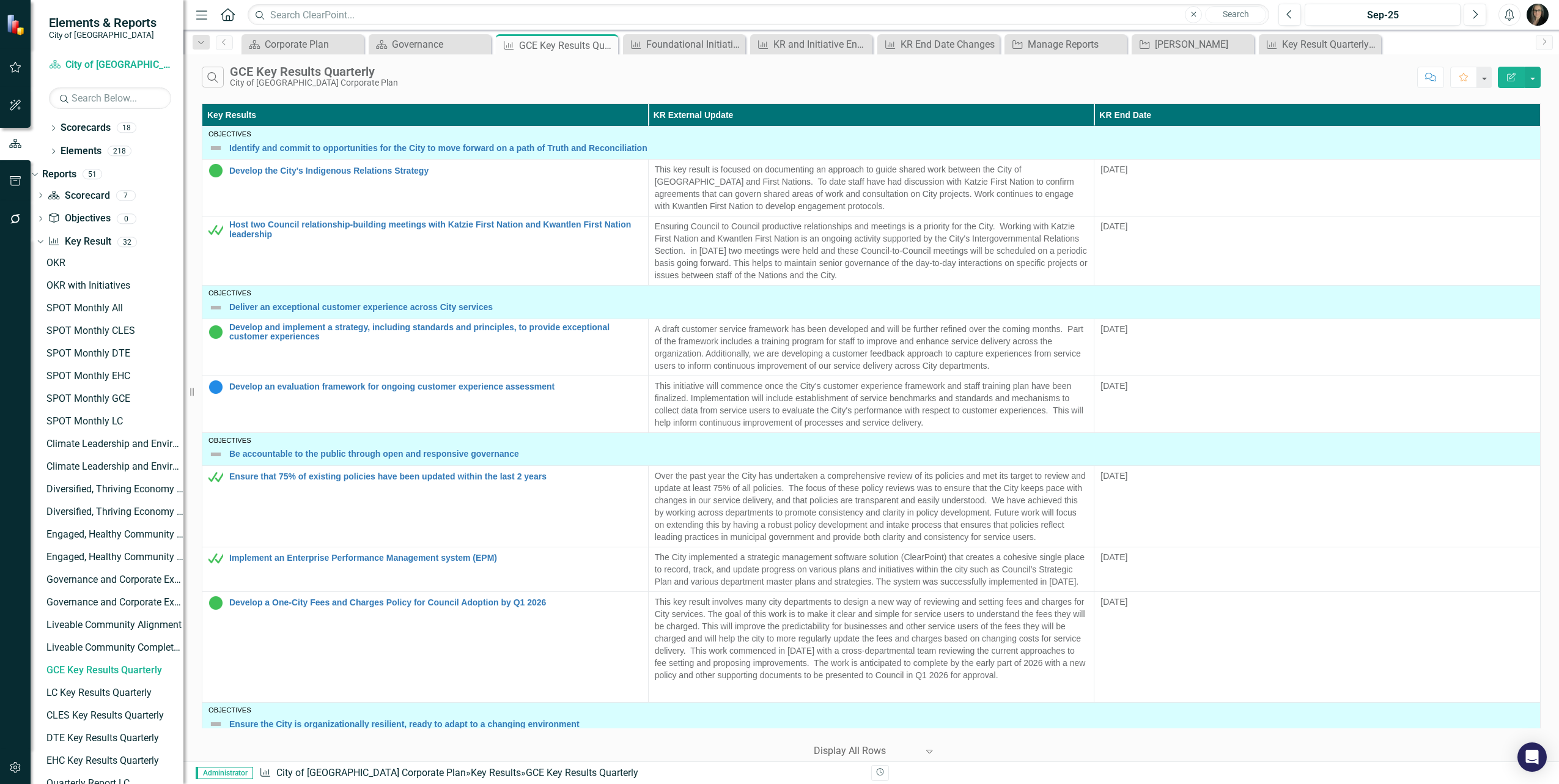
click at [1541, 80] on div "Search GCE Key Results Quarterly City of [GEOGRAPHIC_DATA] Corporate Plan Comme…" at bounding box center [872, 74] width 1376 height 40
click at [1536, 76] on button "button" at bounding box center [1532, 77] width 16 height 21
click at [1478, 94] on link "Edit Report Edit Report" at bounding box center [1491, 100] width 96 height 23
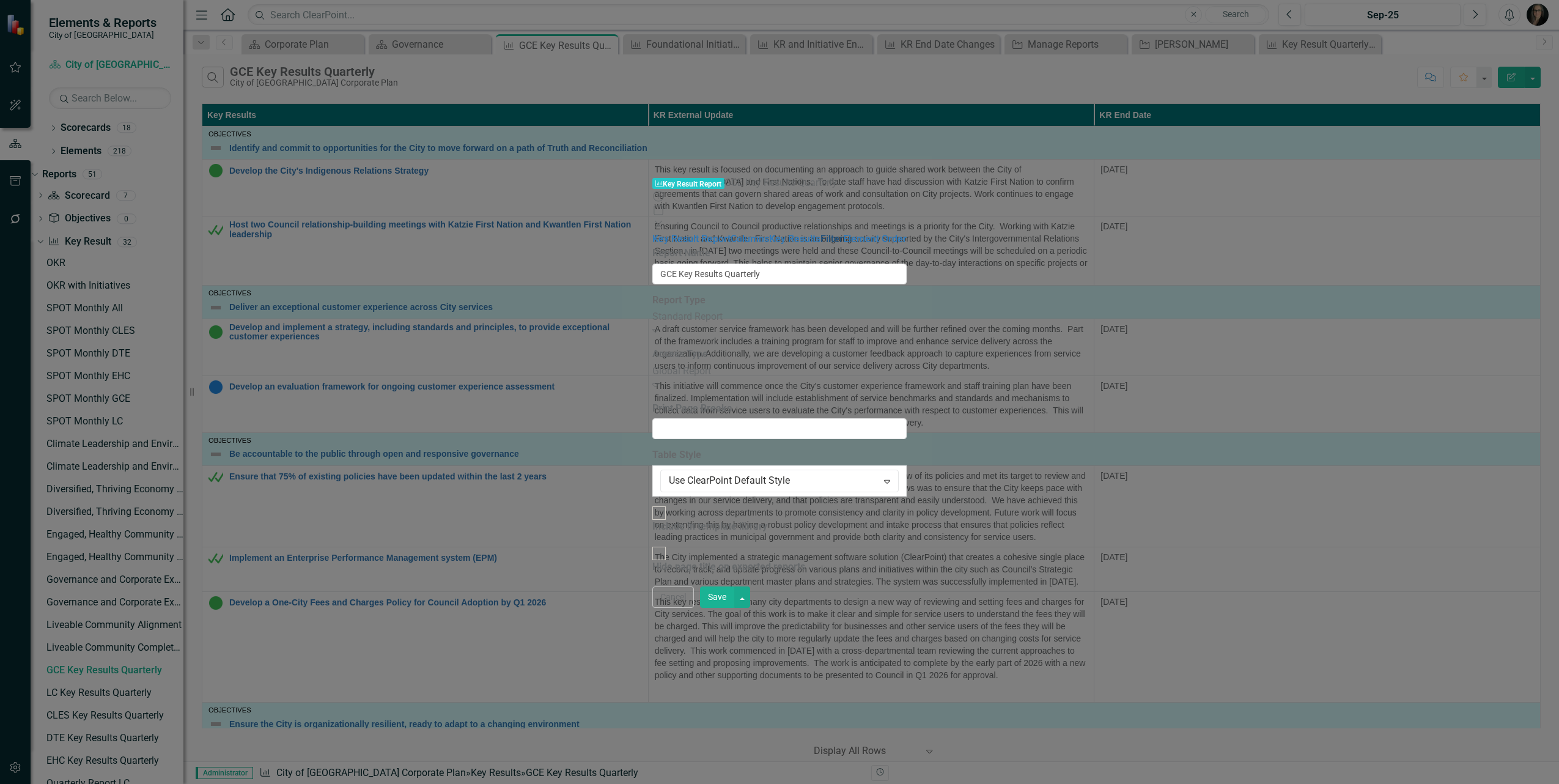
click at [820, 233] on link "Filter" at bounding box center [831, 238] width 23 height 12
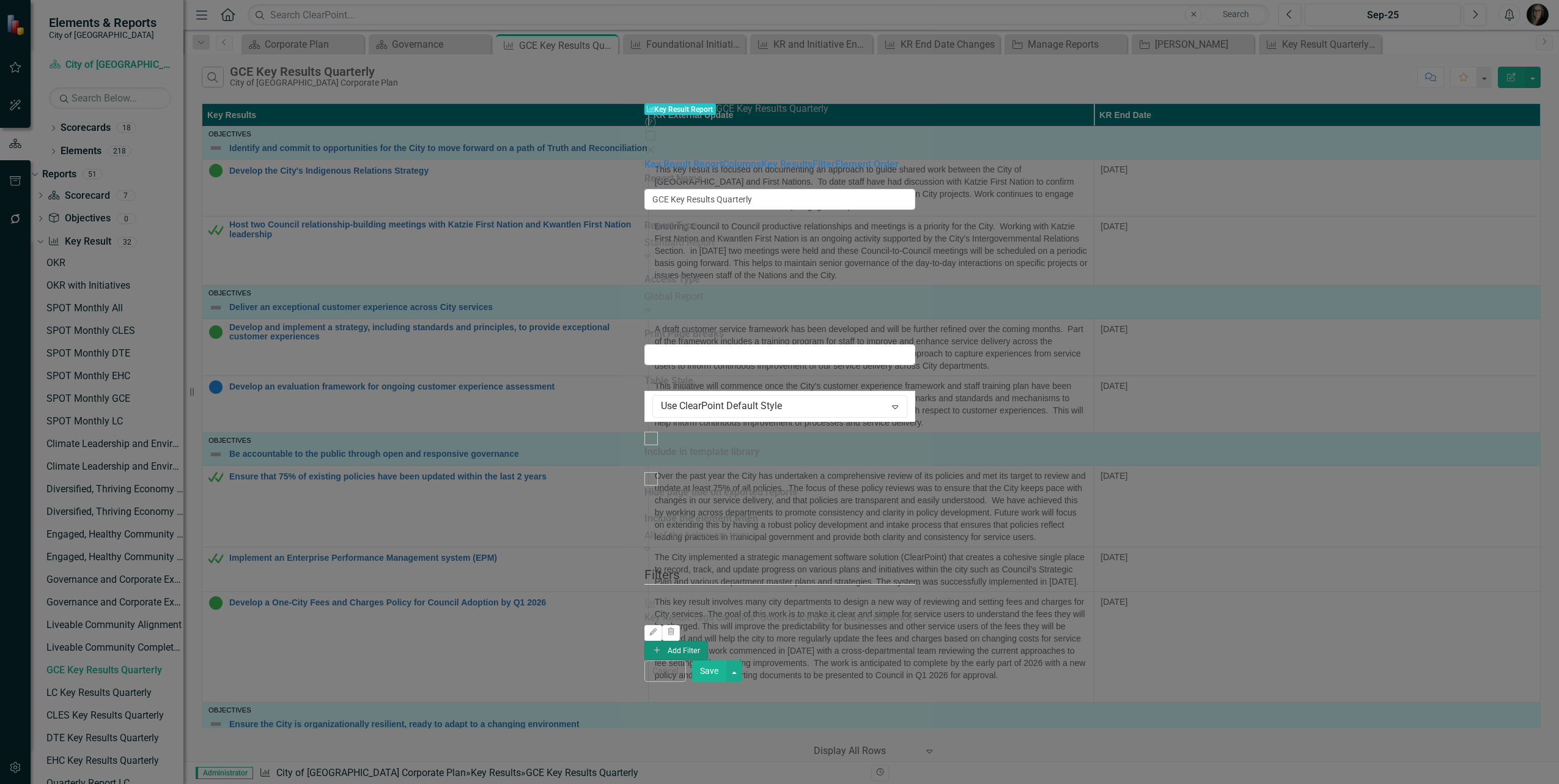
click at [708, 641] on button "Add Add Filter" at bounding box center [676, 650] width 64 height 20
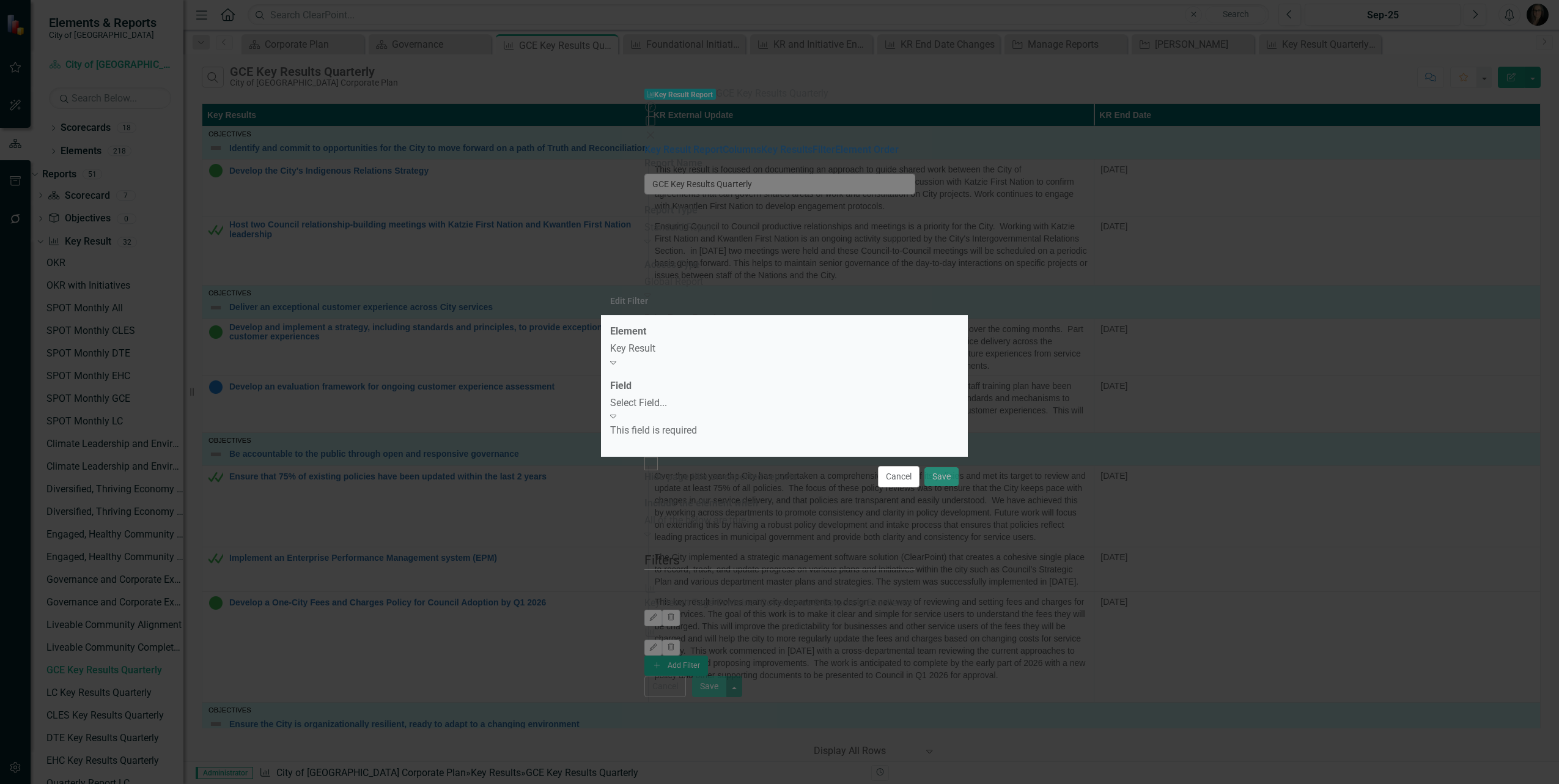
click at [680, 410] on div "Select Field..." at bounding box center [784, 403] width 348 height 14
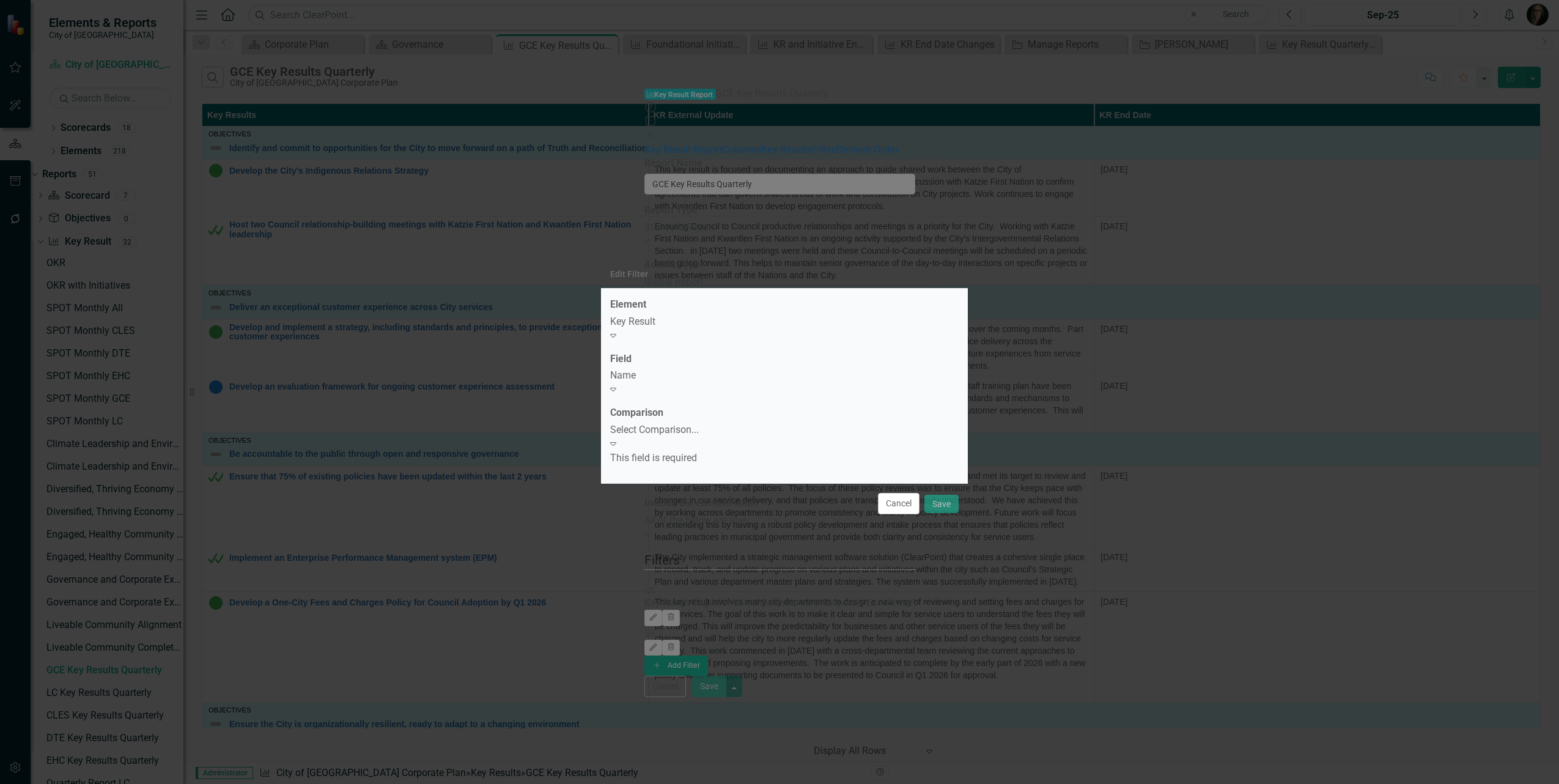
click at [683, 428] on div "Select Comparison..." at bounding box center [784, 430] width 348 height 14
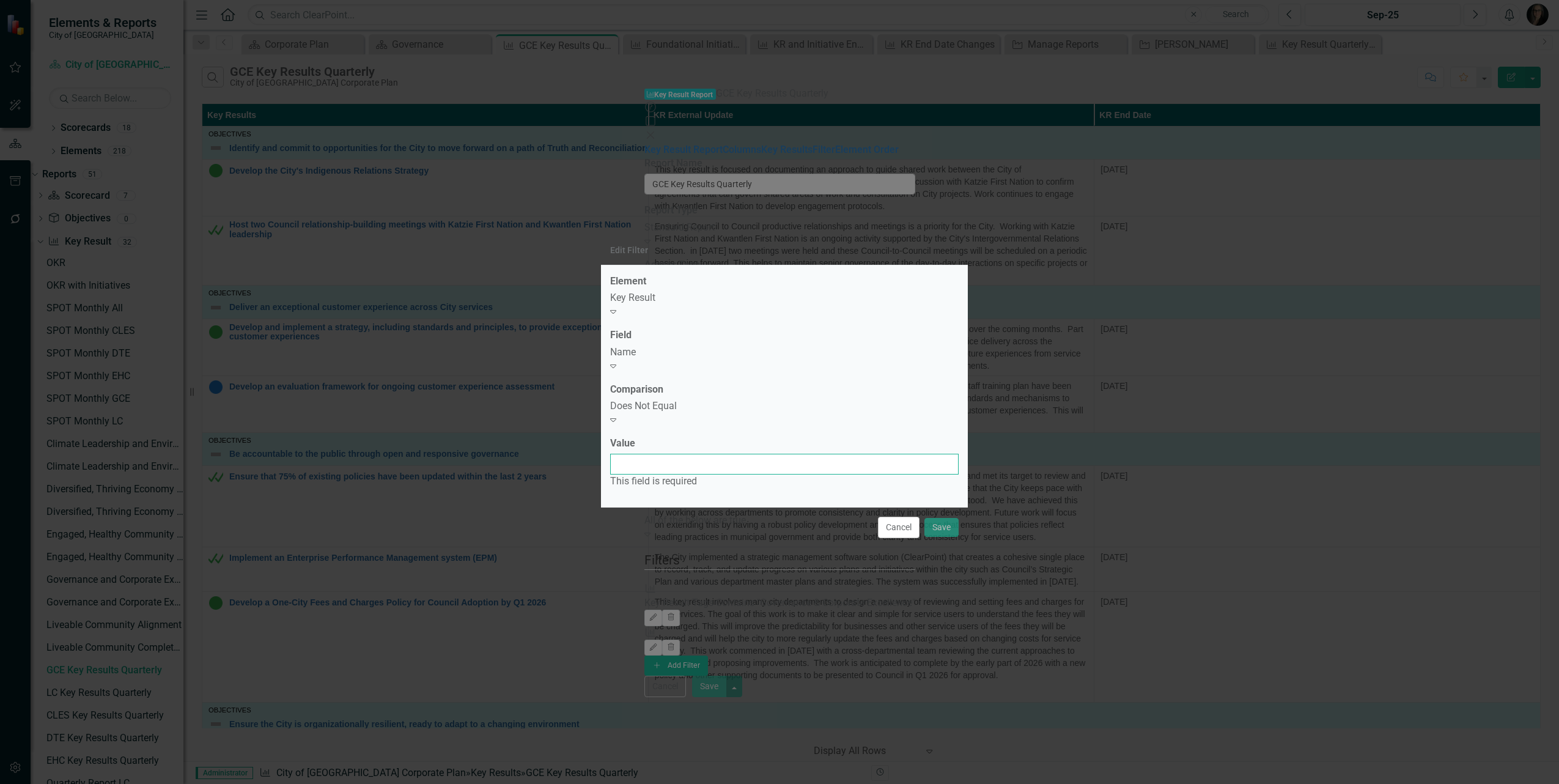
click at [674, 454] on input "Value" at bounding box center [784, 464] width 348 height 20
paste input "Foundational Initiatives for Governance & Corporate Excellence"
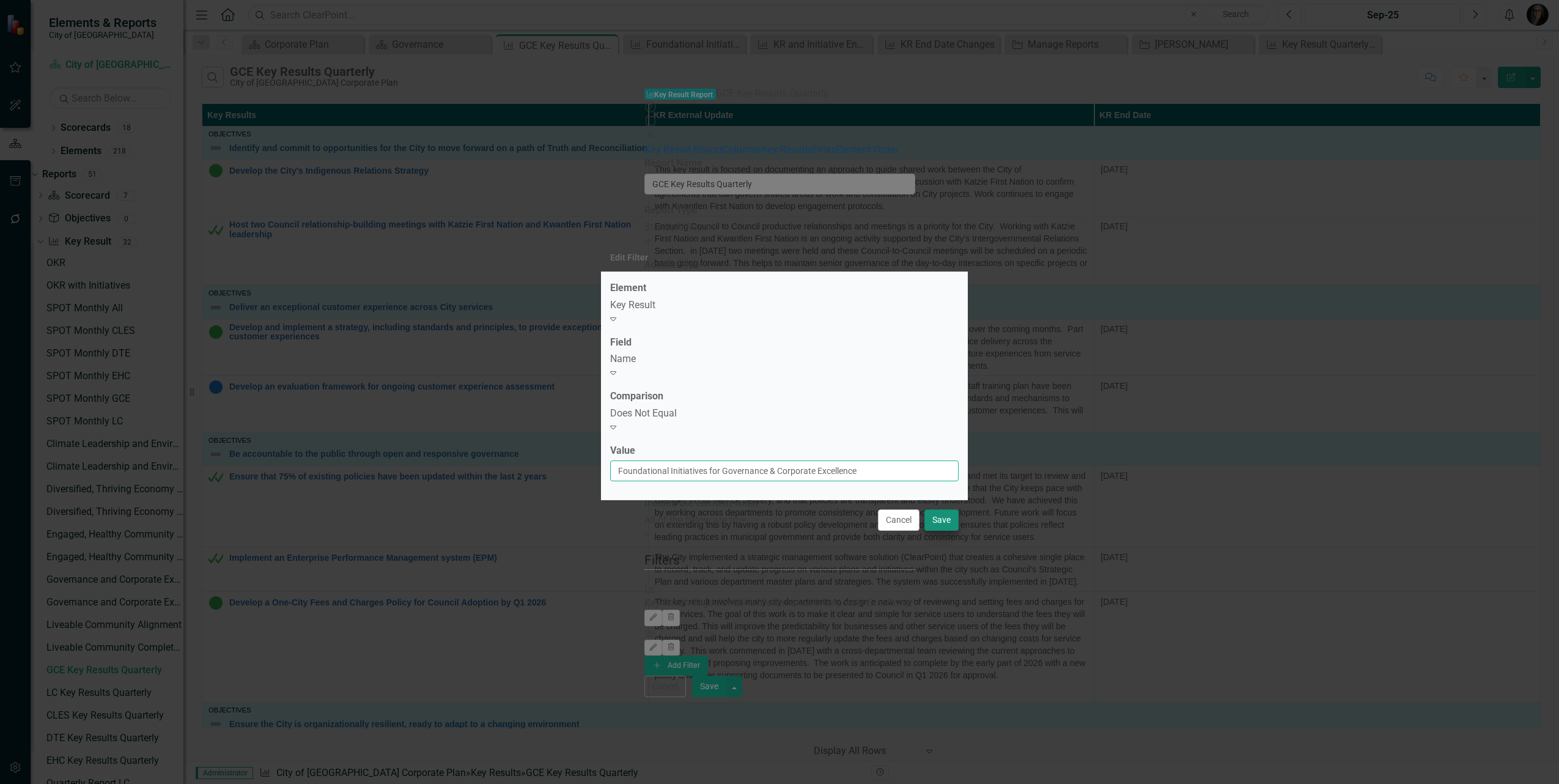
type input "Foundational Initiatives for Governance & Corporate Excellence"
click at [943, 515] on button "Save" at bounding box center [941, 520] width 34 height 21
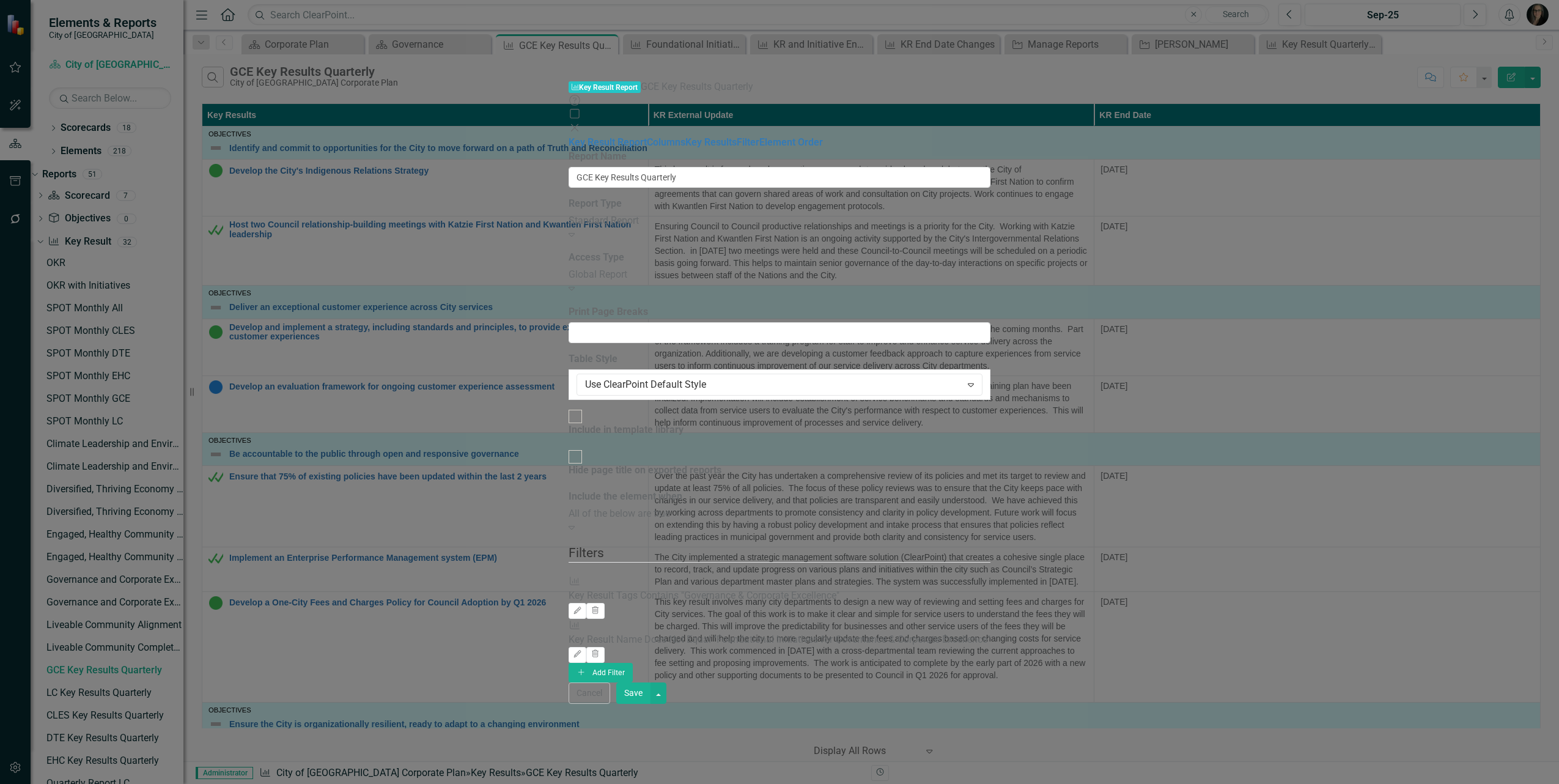
click at [650, 703] on button "Save" at bounding box center [633, 692] width 34 height 21
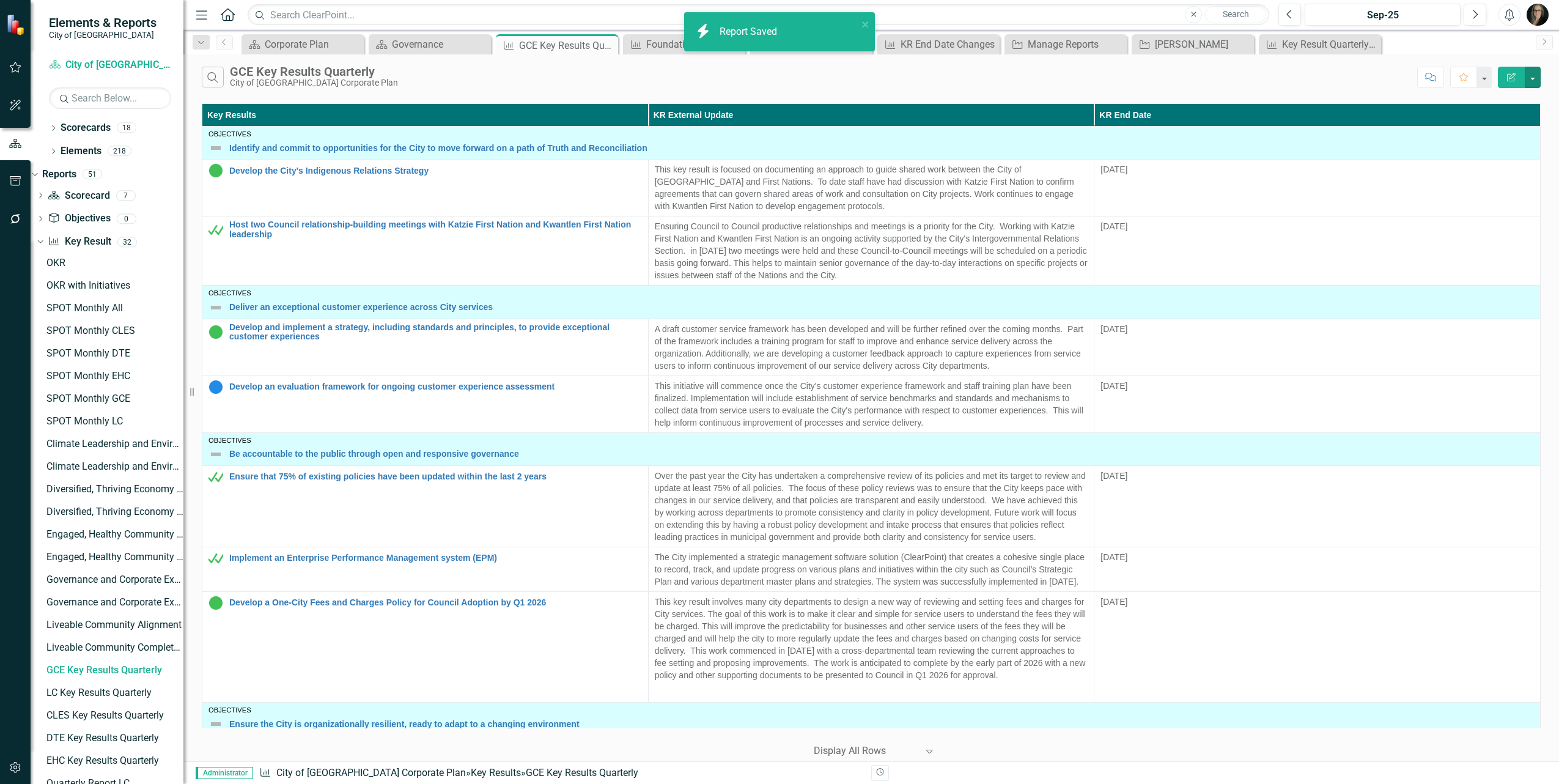
scroll to position [361, 0]
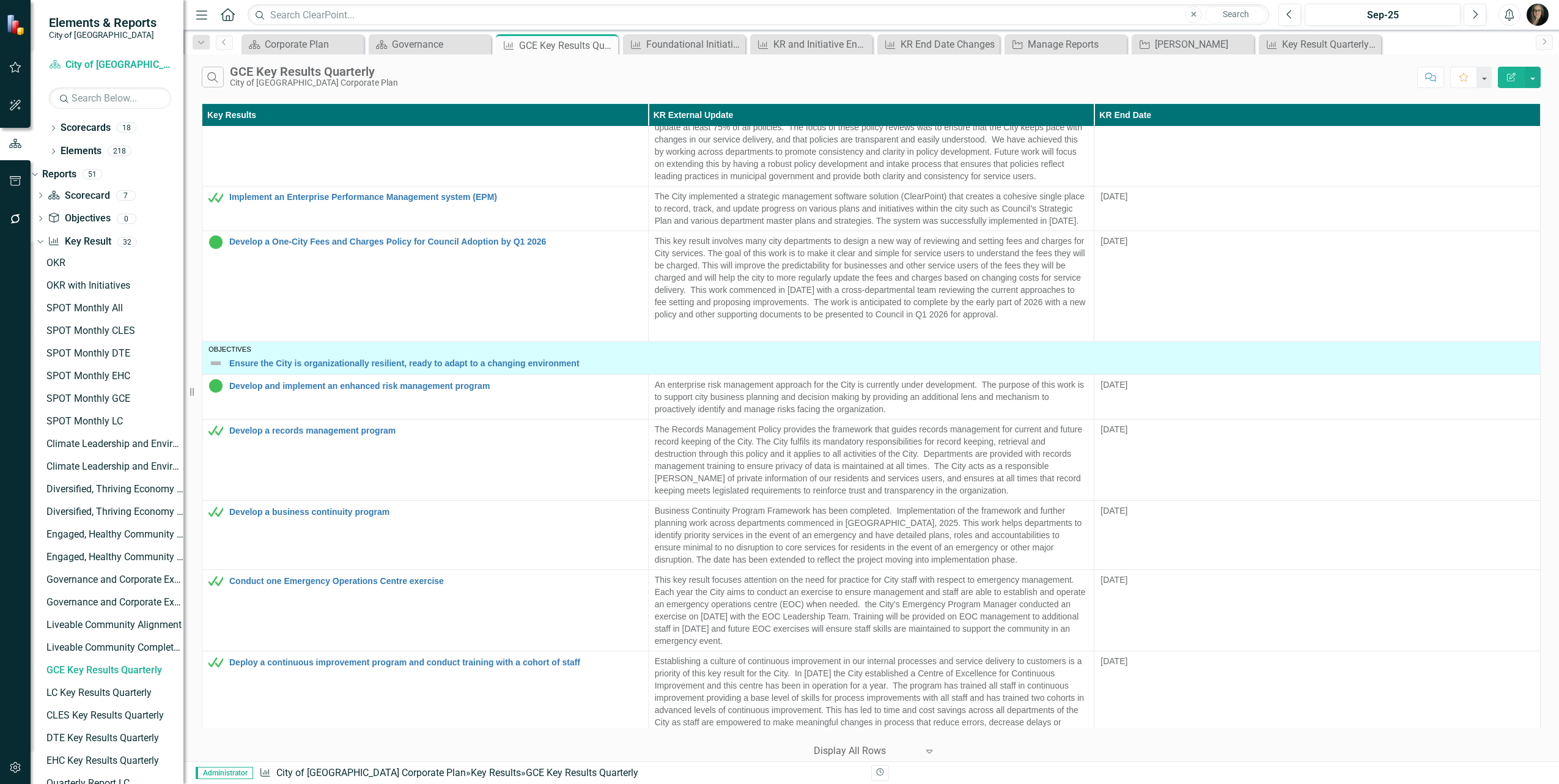
drag, startPoint x: 612, startPoint y: 86, endPoint x: 610, endPoint y: 54, distance: 32.1
click at [612, 84] on div "Search GCE Key Results Quarterly City of [GEOGRAPHIC_DATA] Corporate Plan" at bounding box center [806, 77] width 1209 height 20
click at [607, 47] on icon "Close" at bounding box center [607, 45] width 12 height 10
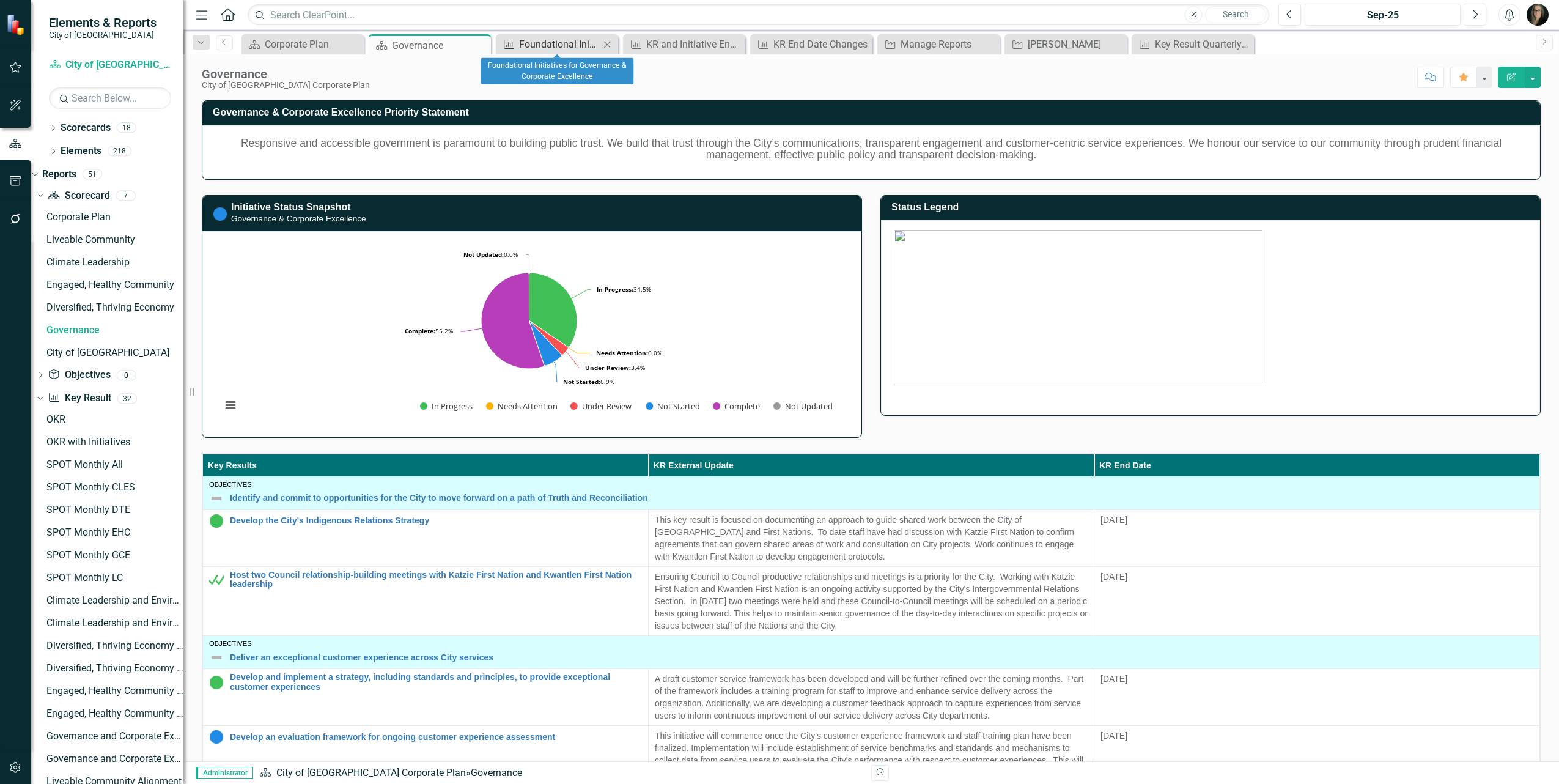
click at [575, 46] on div "Foundational Initiatives for Governance & Corporate Excellence" at bounding box center [560, 44] width 81 height 15
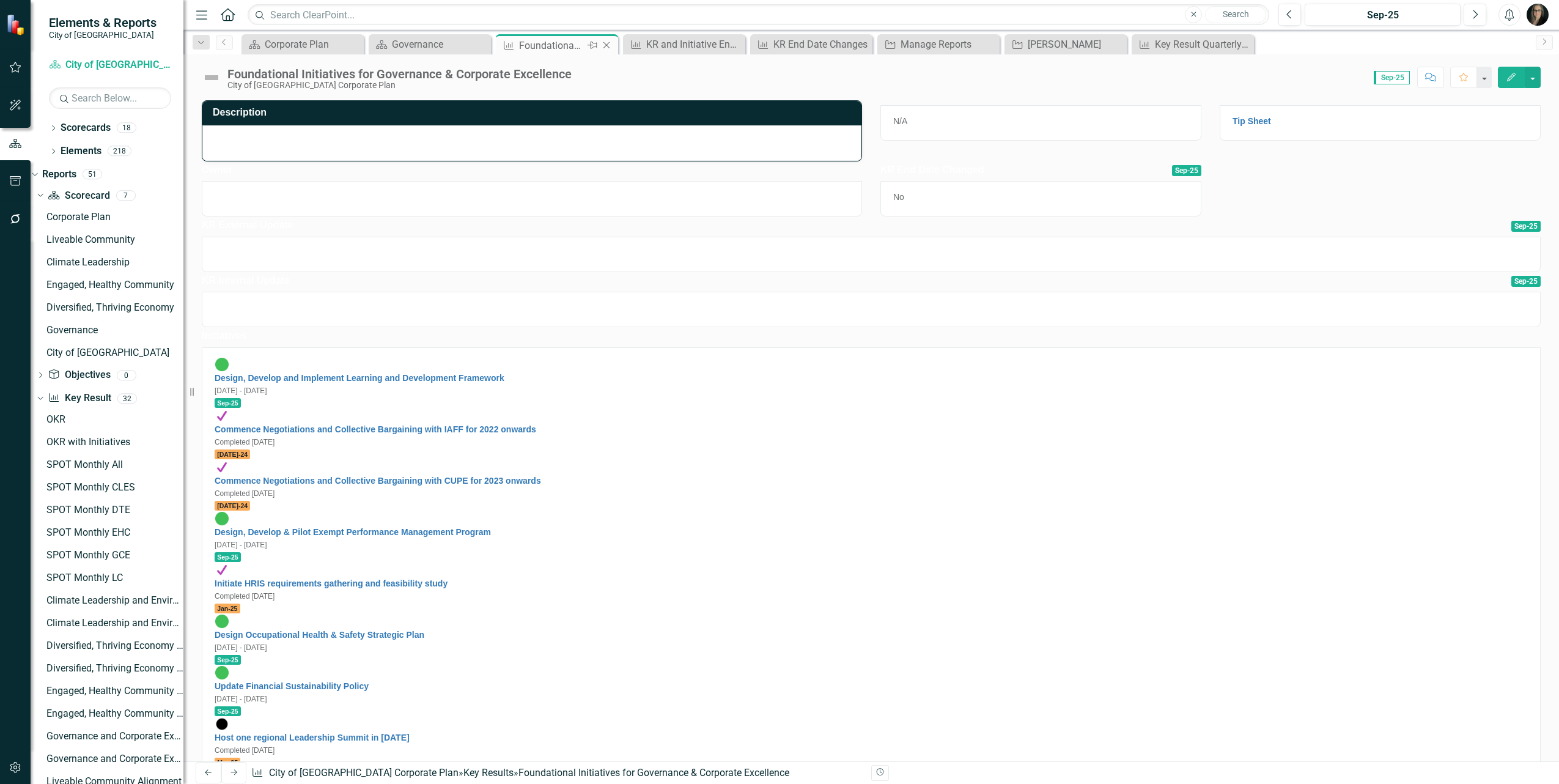
click at [605, 46] on icon at bounding box center [607, 46] width 7 height 7
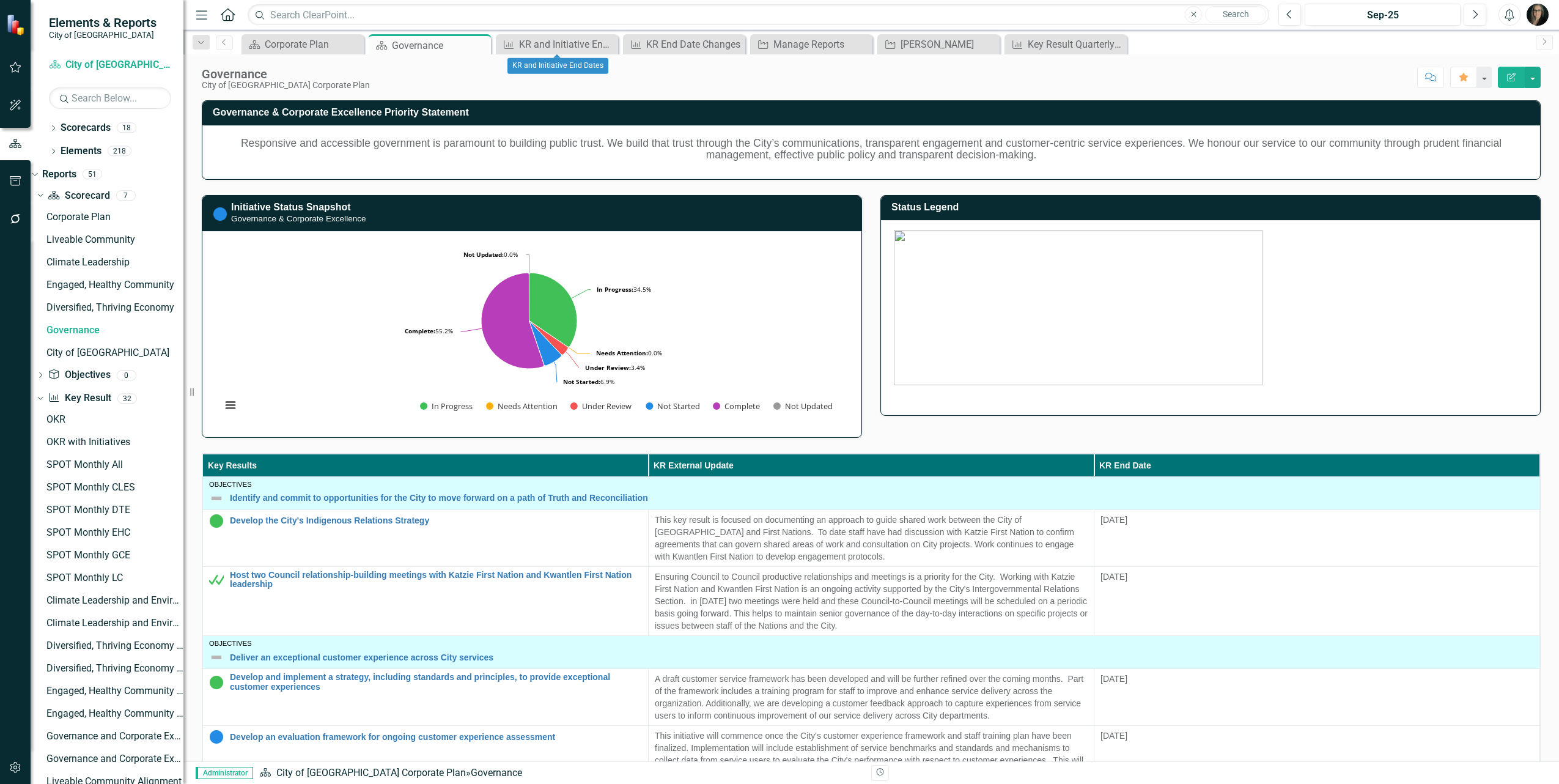
click at [0, 0] on icon at bounding box center [0, 0] width 0 height 0
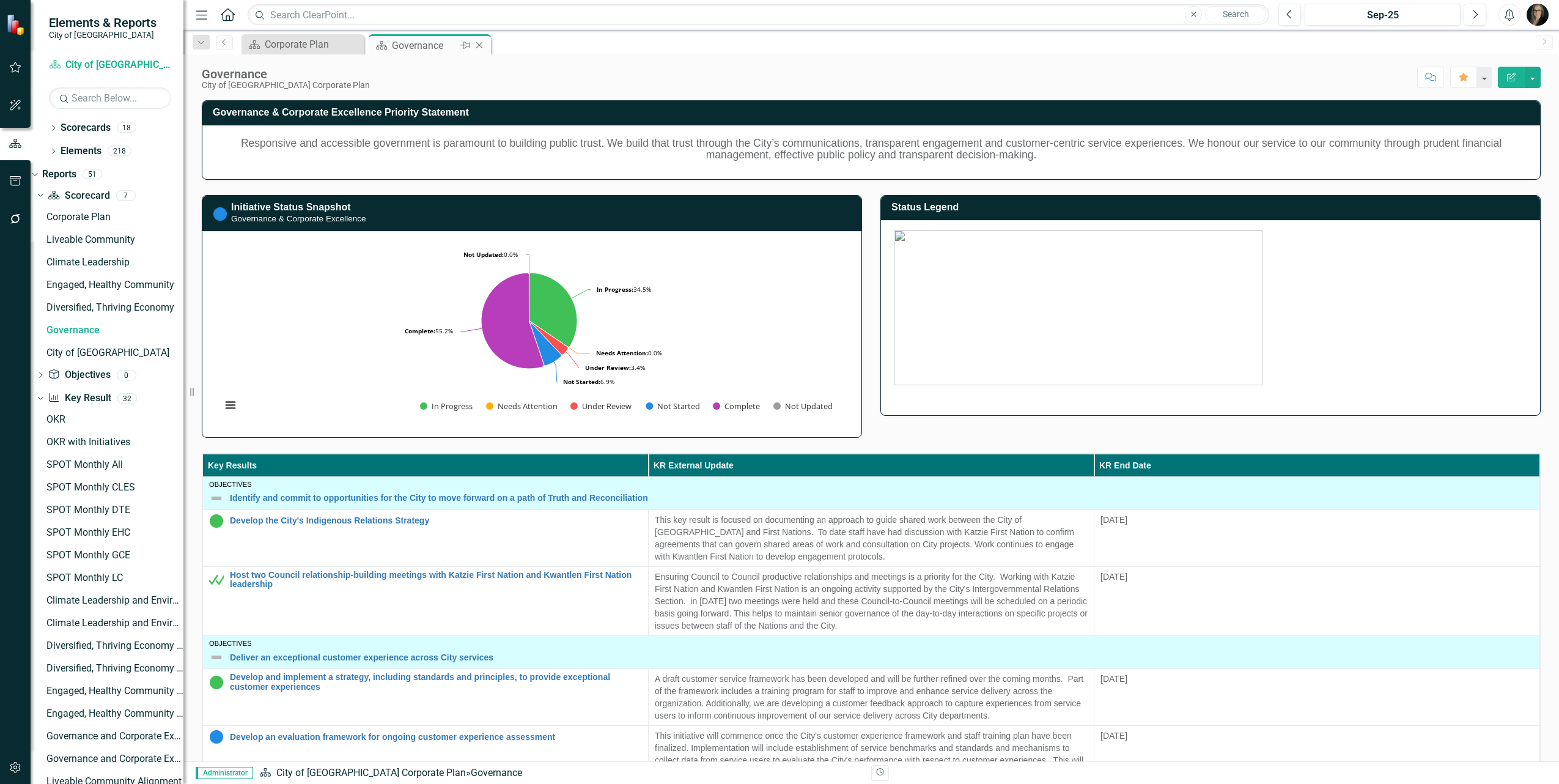
click at [475, 44] on icon "Close" at bounding box center [480, 45] width 12 height 10
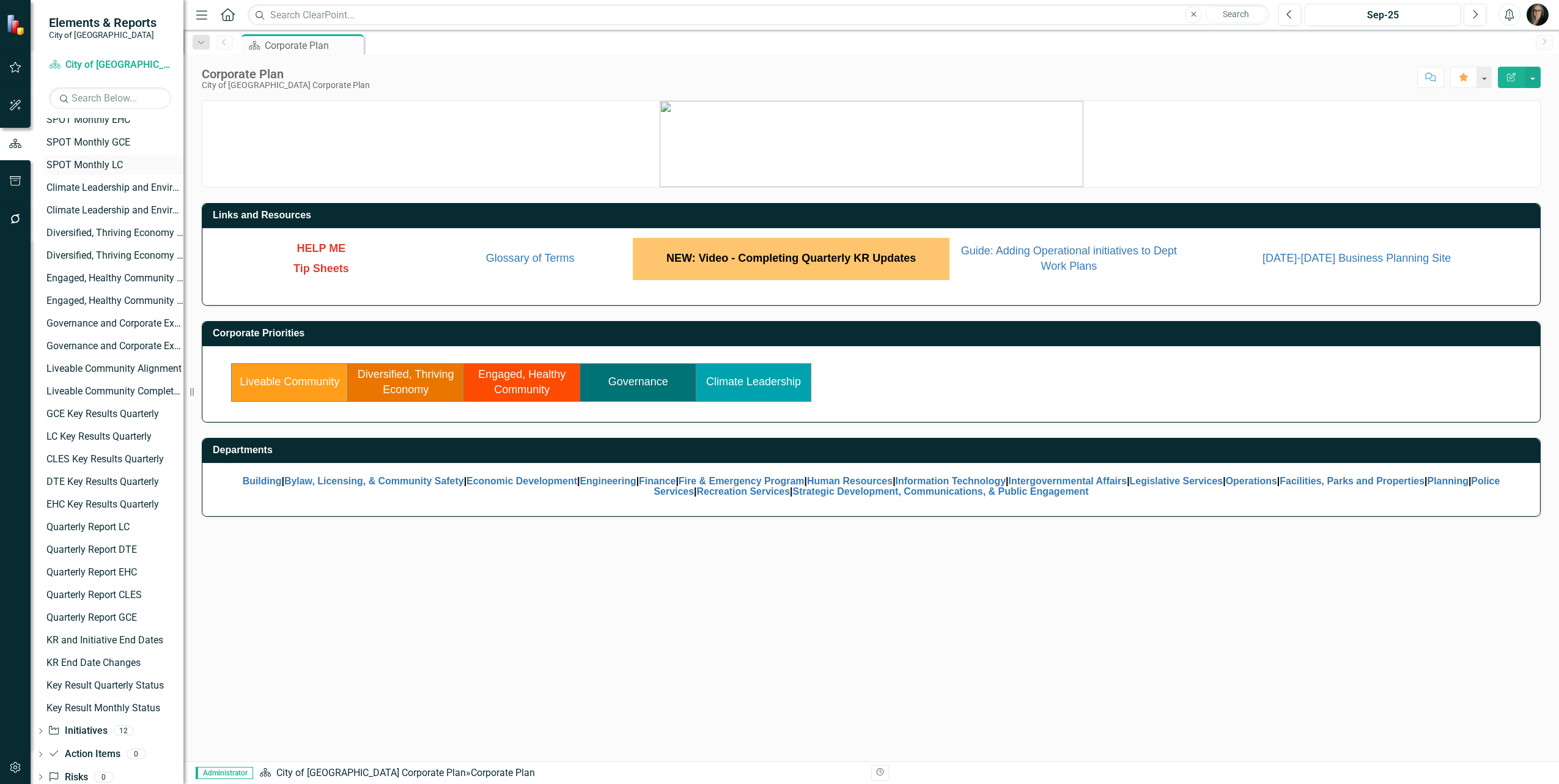
scroll to position [437, 0]
click at [92, 416] on div "LC Key Results Quarterly" at bounding box center [115, 412] width 137 height 11
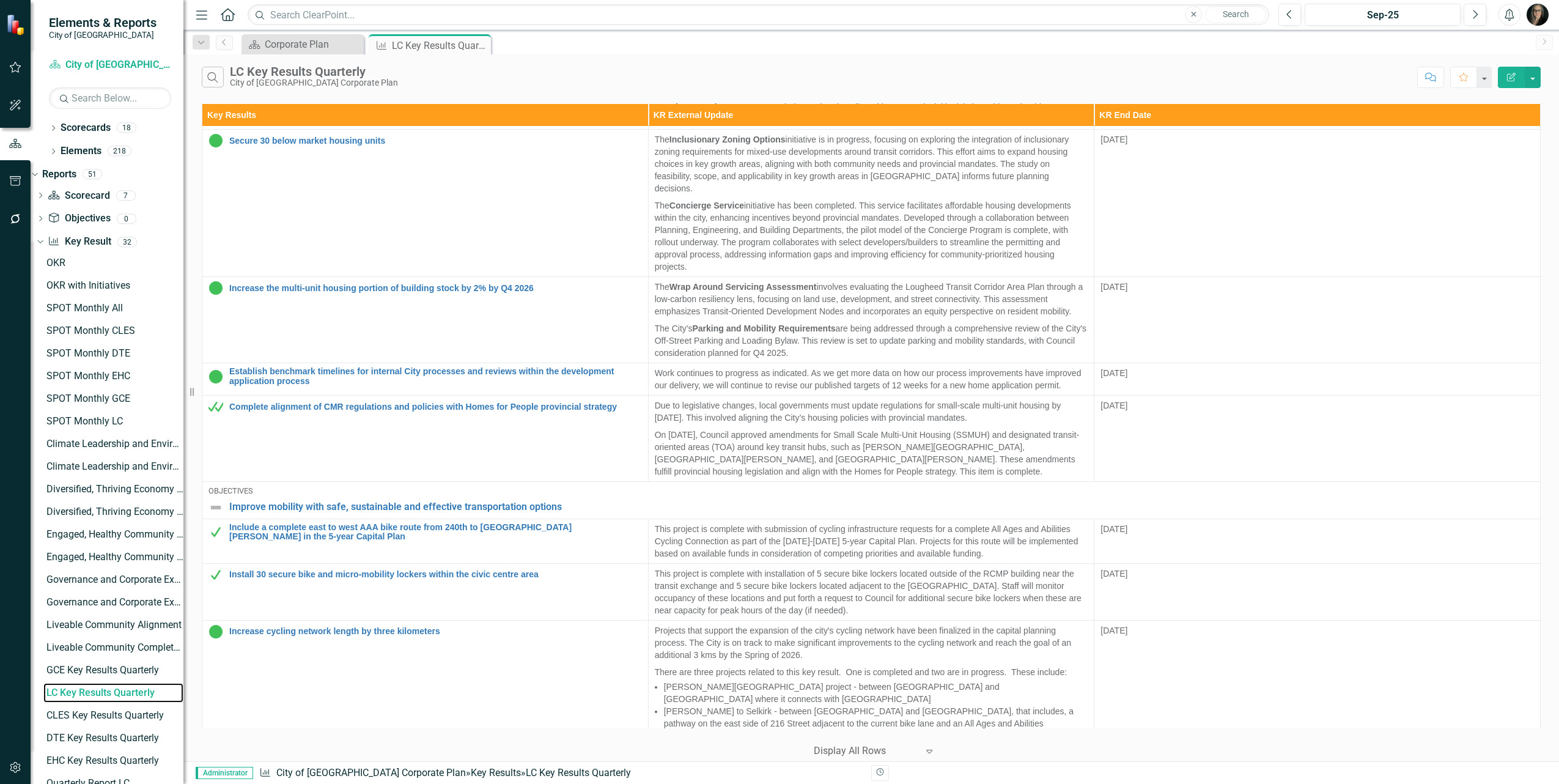
scroll to position [389, 0]
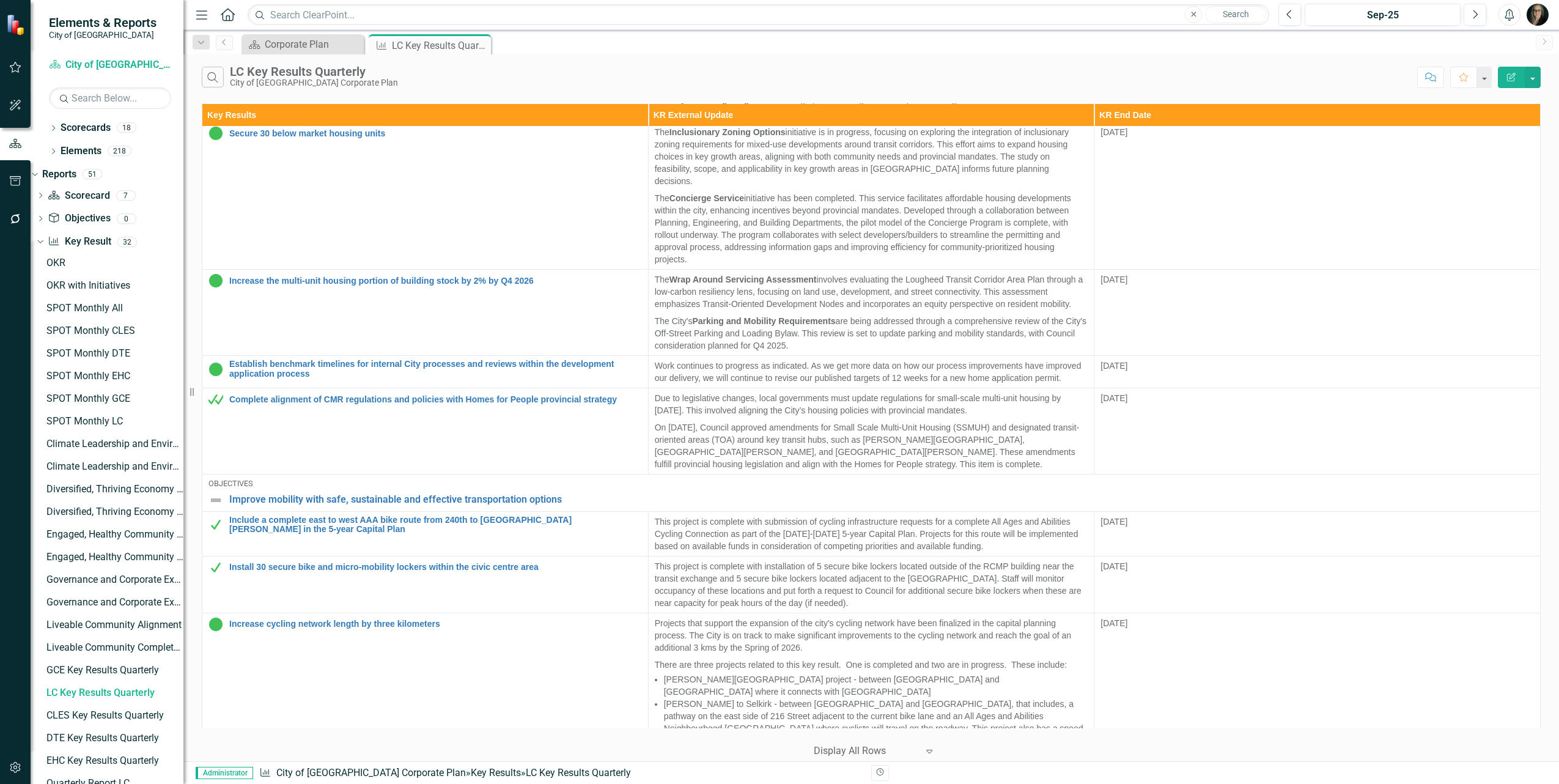
drag, startPoint x: 437, startPoint y: 711, endPoint x: 227, endPoint y: 707, distance: 210.0
copy link "Foundational Initiatives for Liveable Community"
click at [1529, 83] on button "button" at bounding box center [1532, 77] width 16 height 21
click at [1505, 102] on link "Edit Report Edit Report" at bounding box center [1491, 100] width 96 height 23
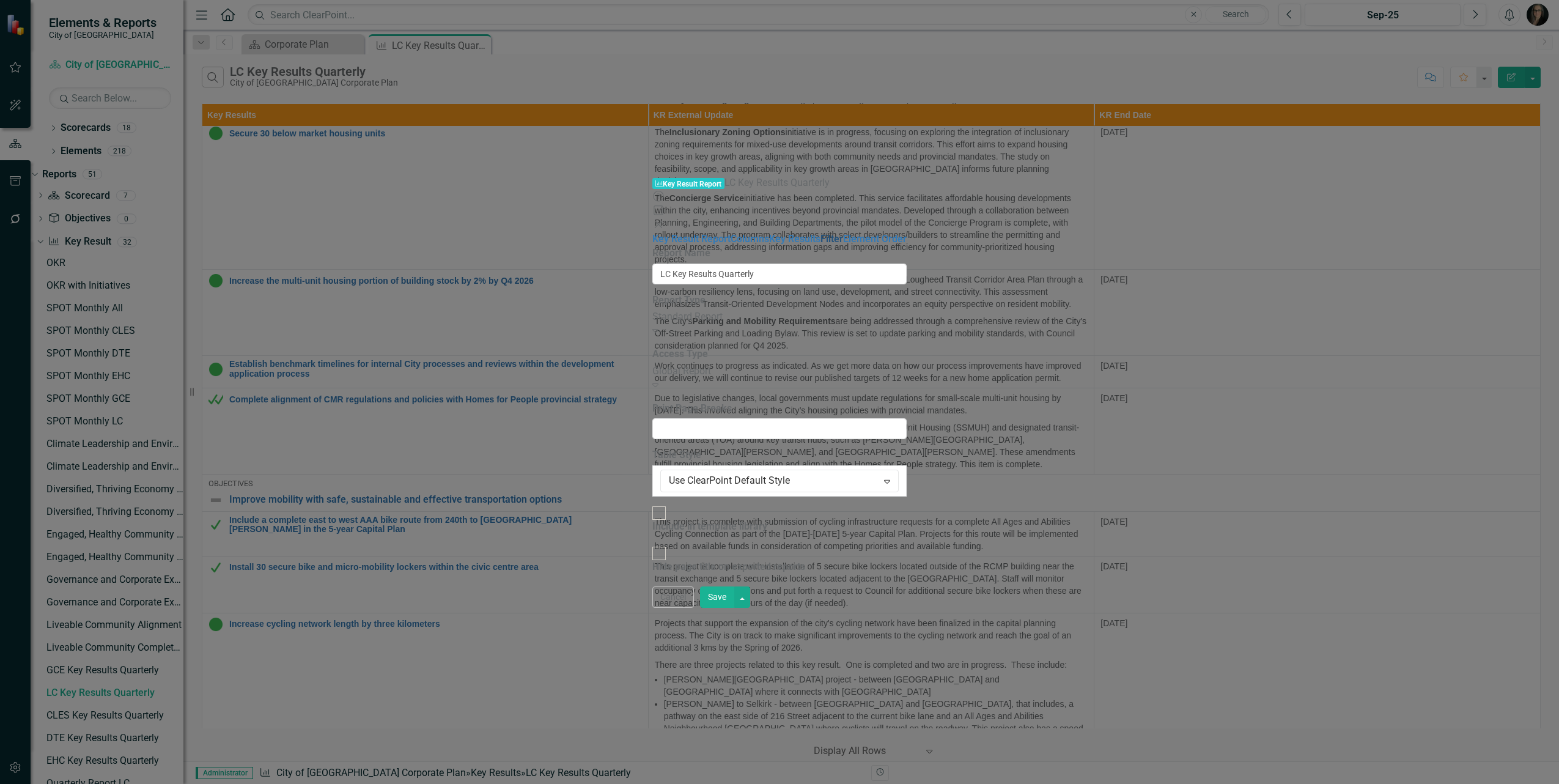
click at [820, 233] on link "Filter" at bounding box center [831, 238] width 23 height 12
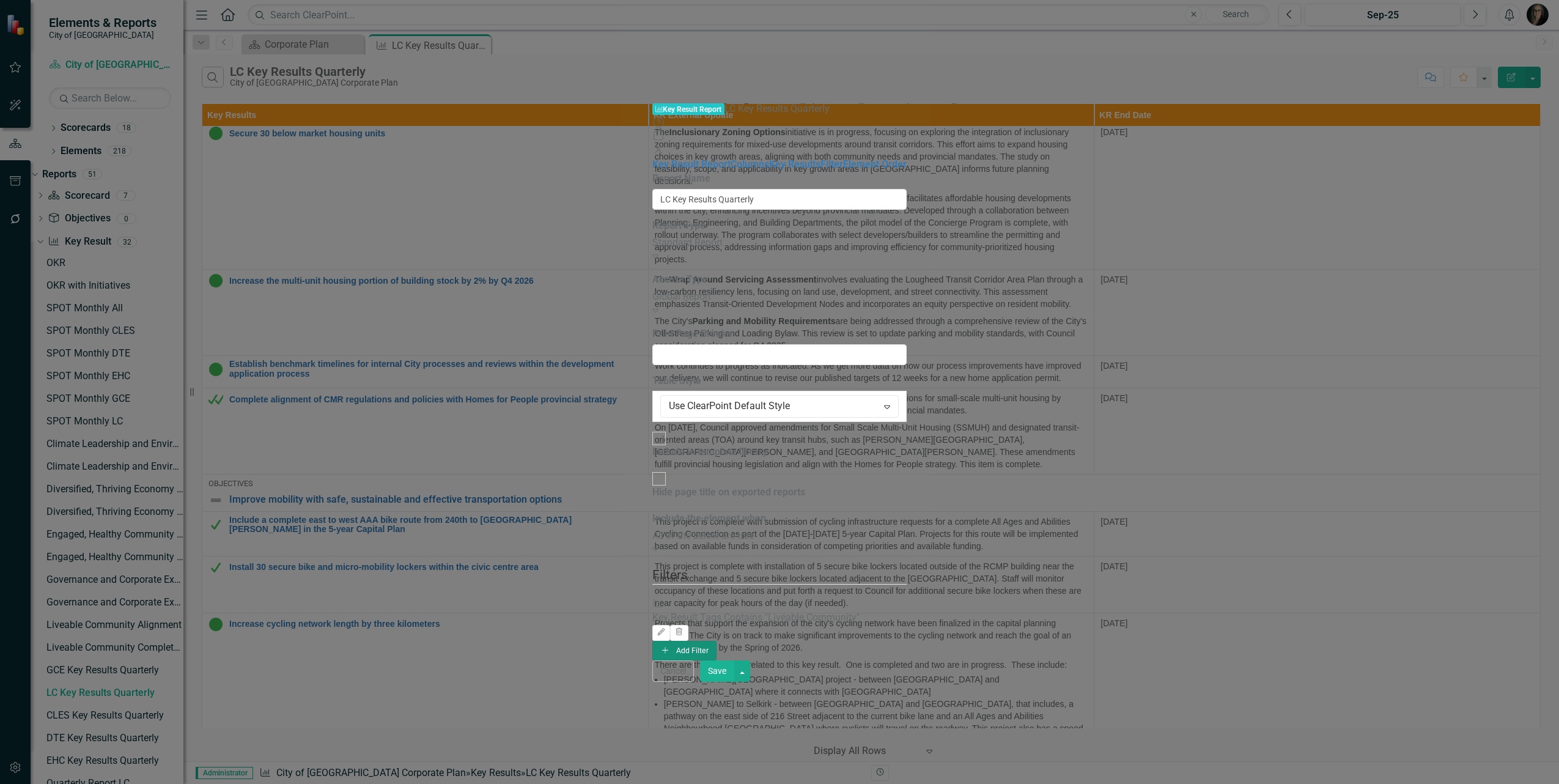
click at [717, 641] on button "Add Add Filter" at bounding box center [685, 650] width 64 height 20
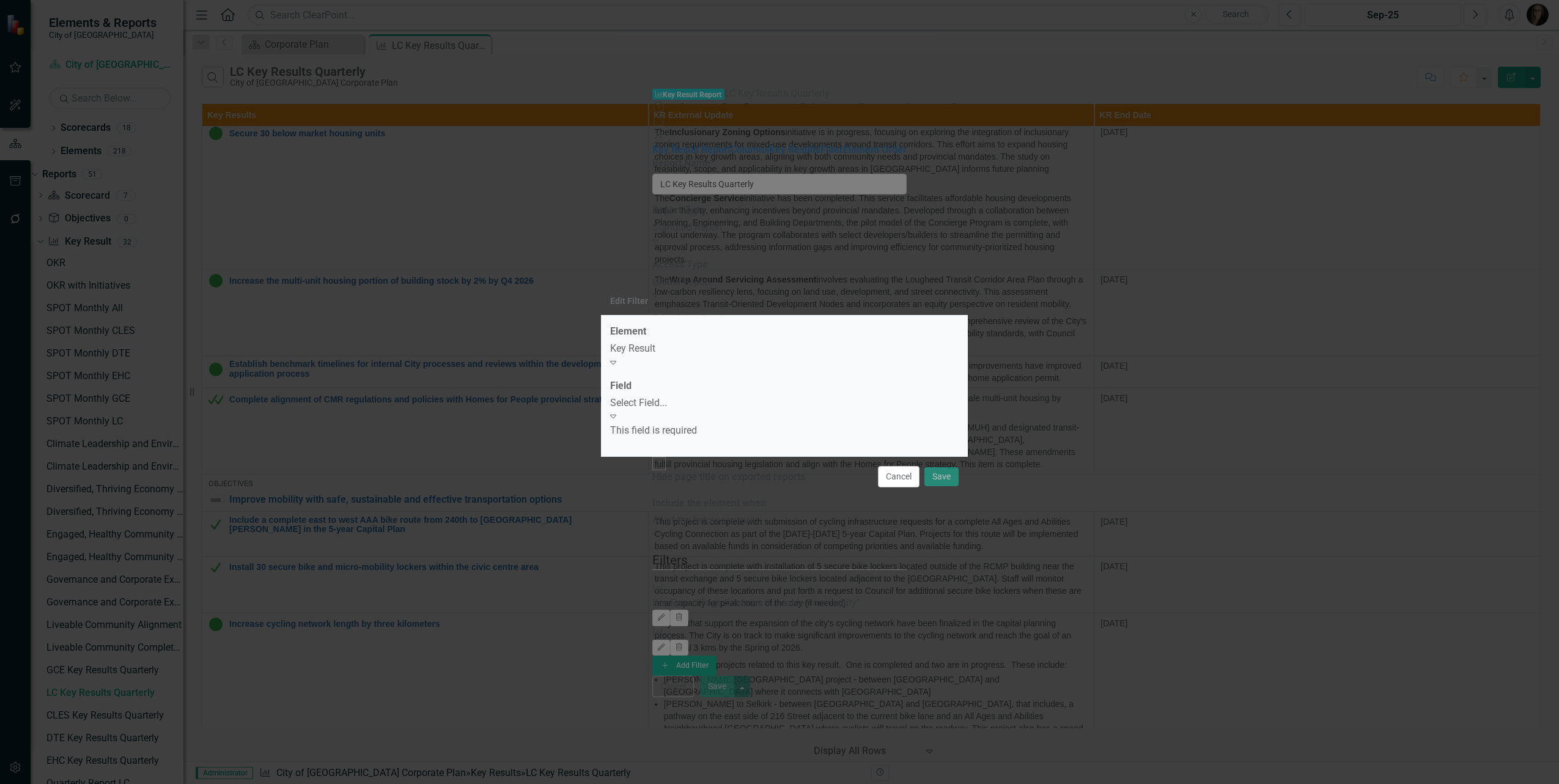
click at [685, 356] on div "Key Result" at bounding box center [784, 348] width 348 height 14
click at [686, 423] on div "This field is required" at bounding box center [784, 430] width 348 height 14
click at [690, 410] on div "Select Field..." at bounding box center [784, 403] width 348 height 14
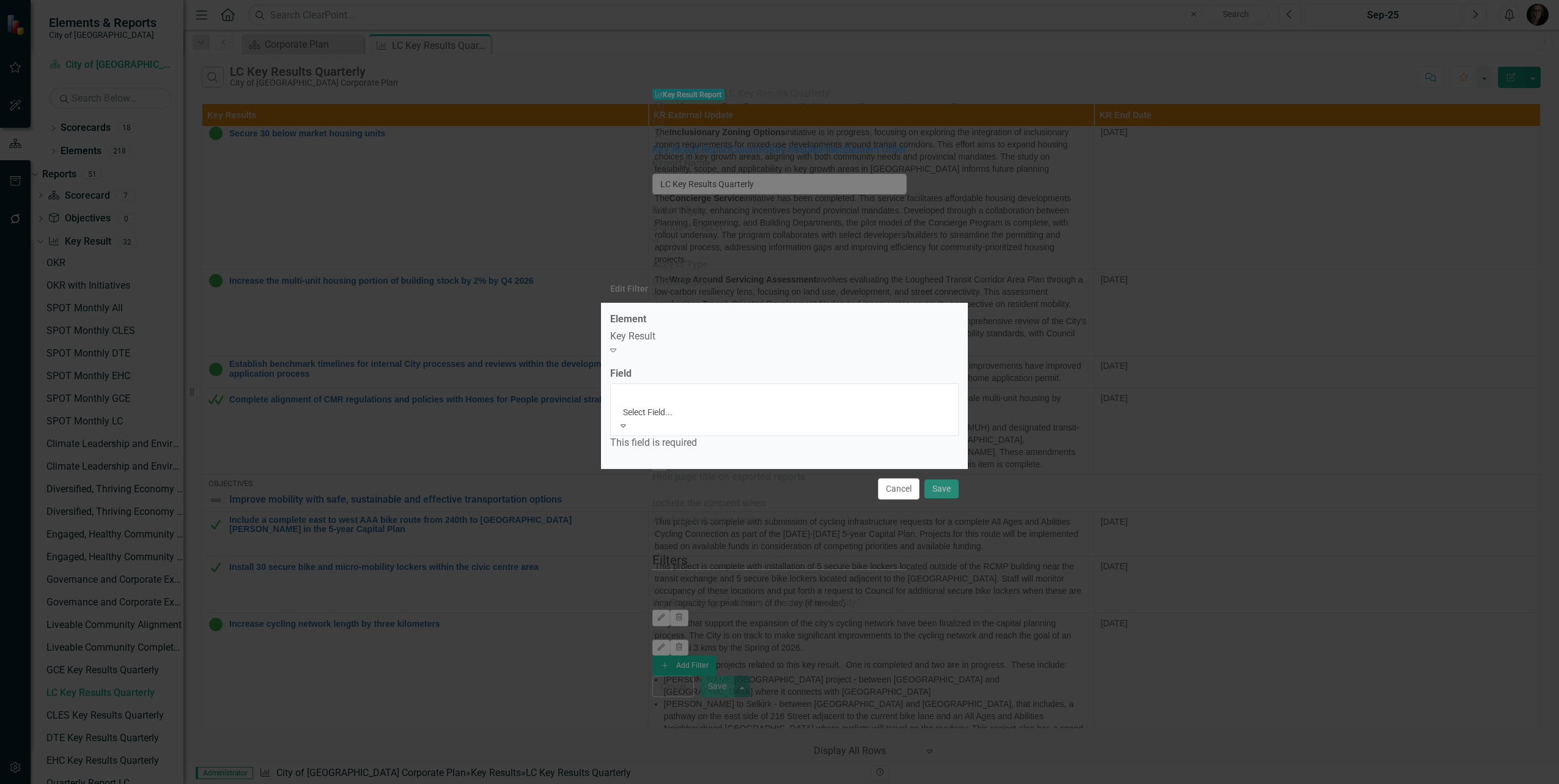
drag, startPoint x: 667, startPoint y: 501, endPoint x: 667, endPoint y: 492, distance: 9.0
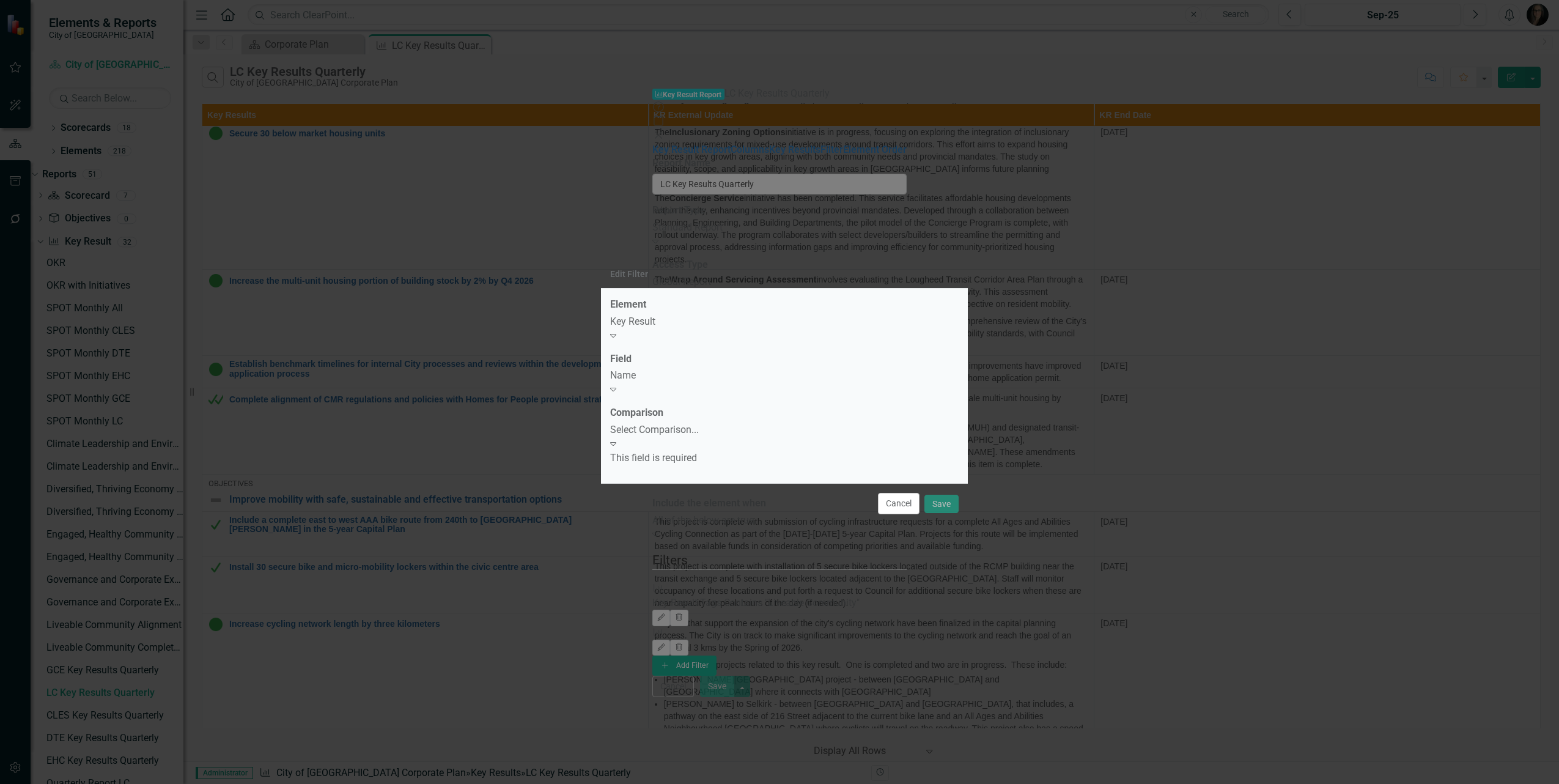
click at [674, 423] on div "Select Comparison... Expand" at bounding box center [784, 436] width 348 height 28
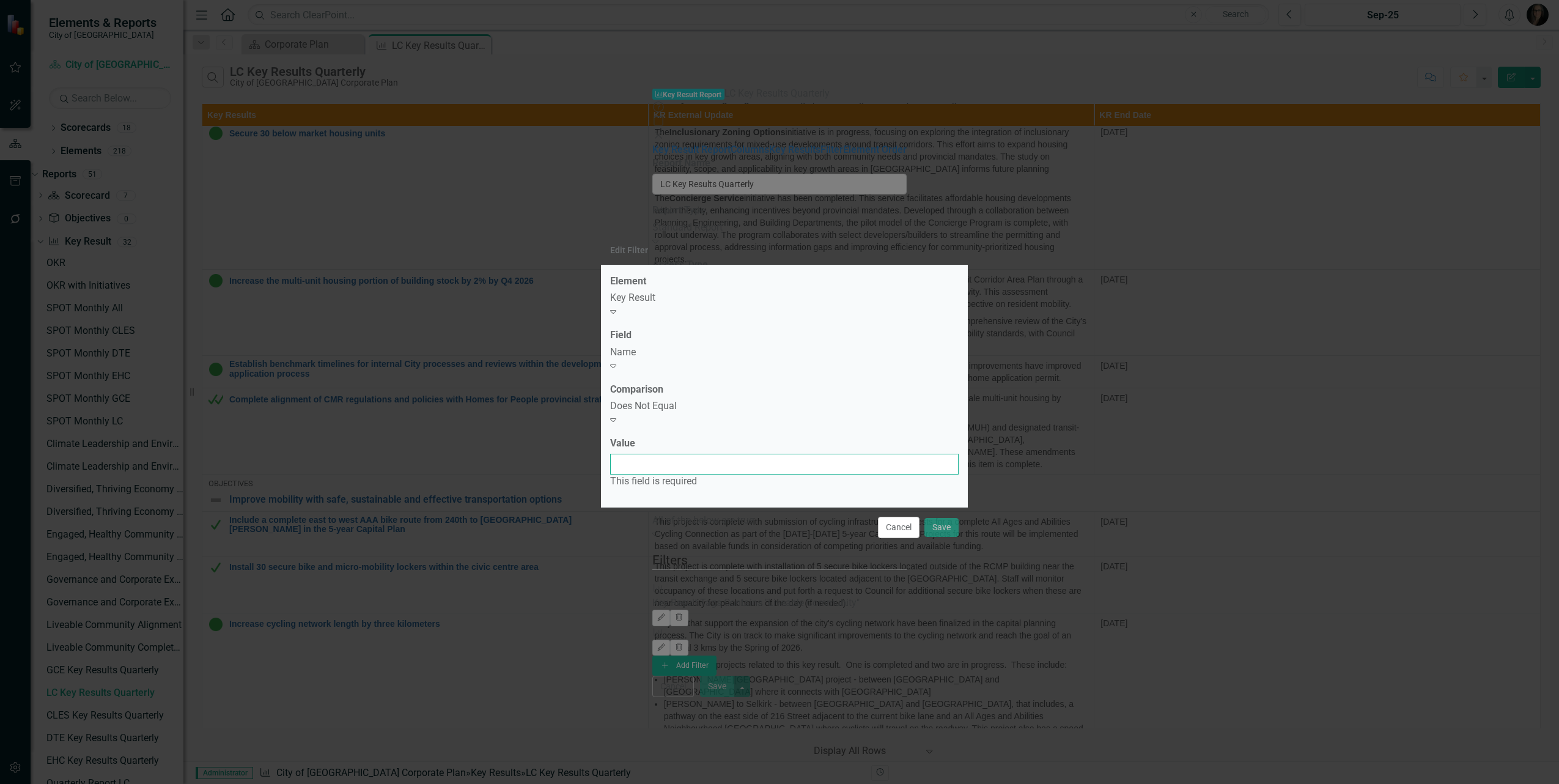
click at [663, 454] on input "Value" at bounding box center [784, 464] width 348 height 20
paste input "Foundational Initiatives for Liveable Community"
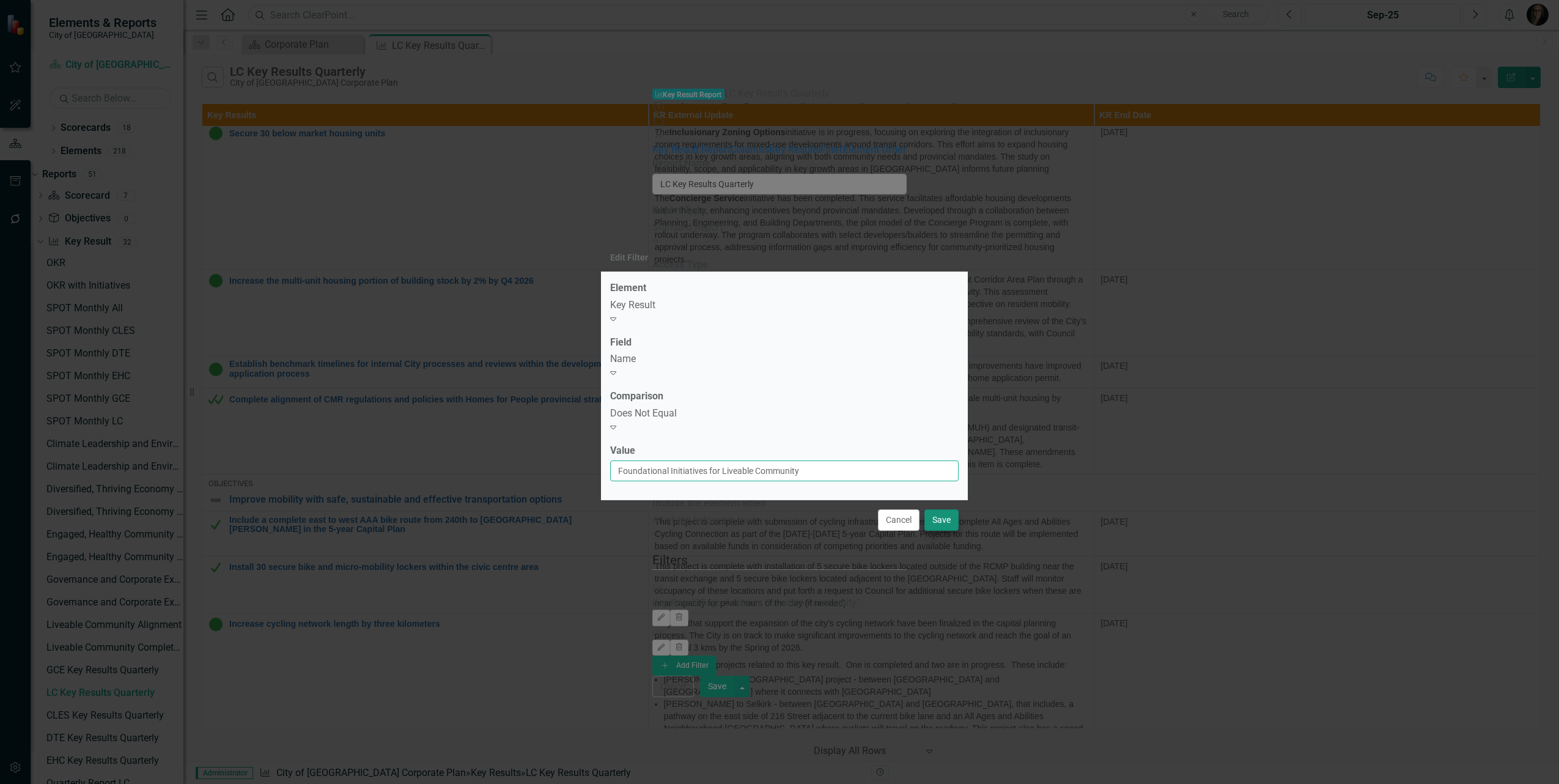
type input "Foundational Initiatives for Liveable Community"
click at [946, 515] on button "Save" at bounding box center [941, 520] width 34 height 21
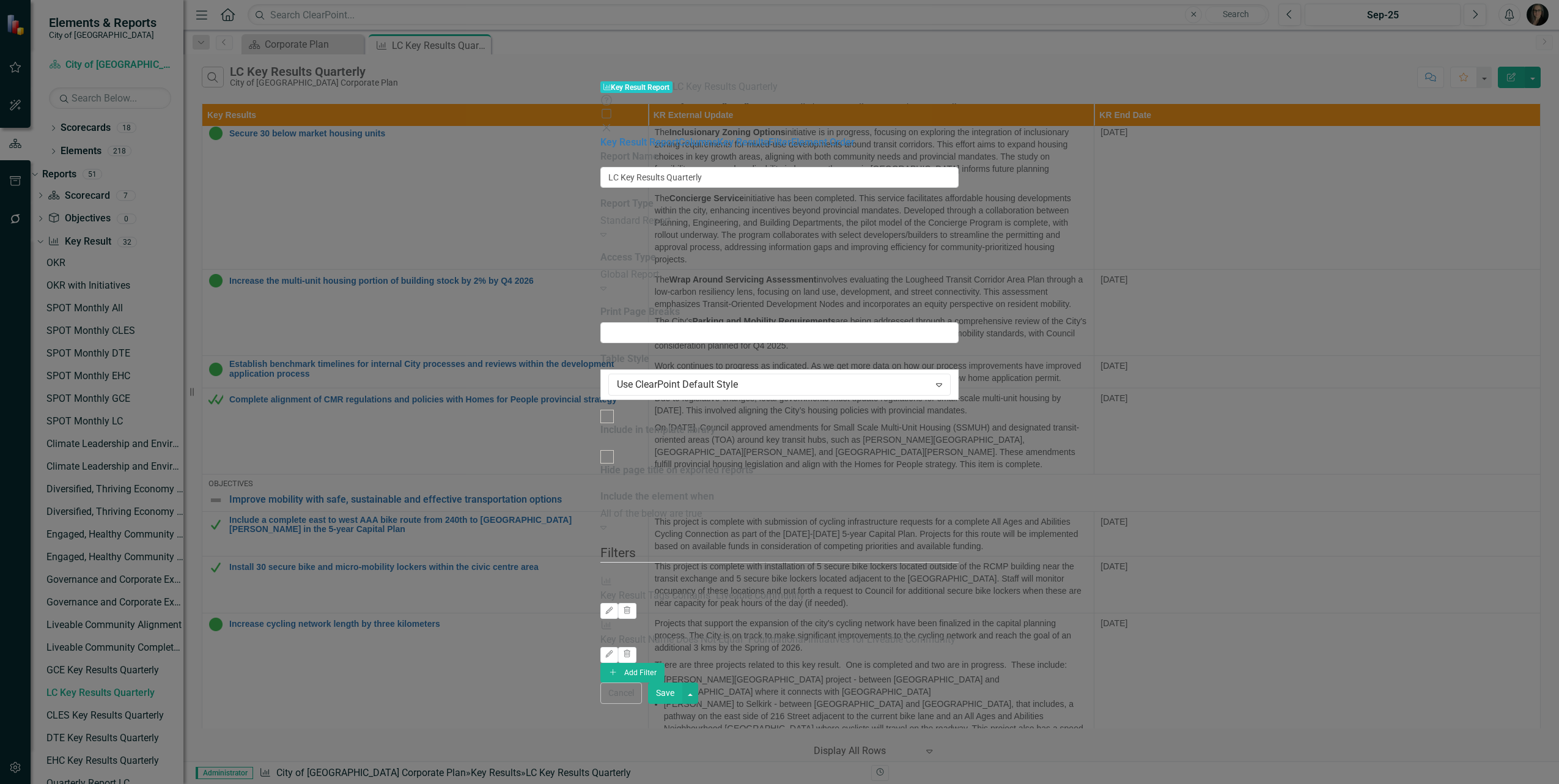
click at [682, 703] on button "Save" at bounding box center [665, 692] width 34 height 21
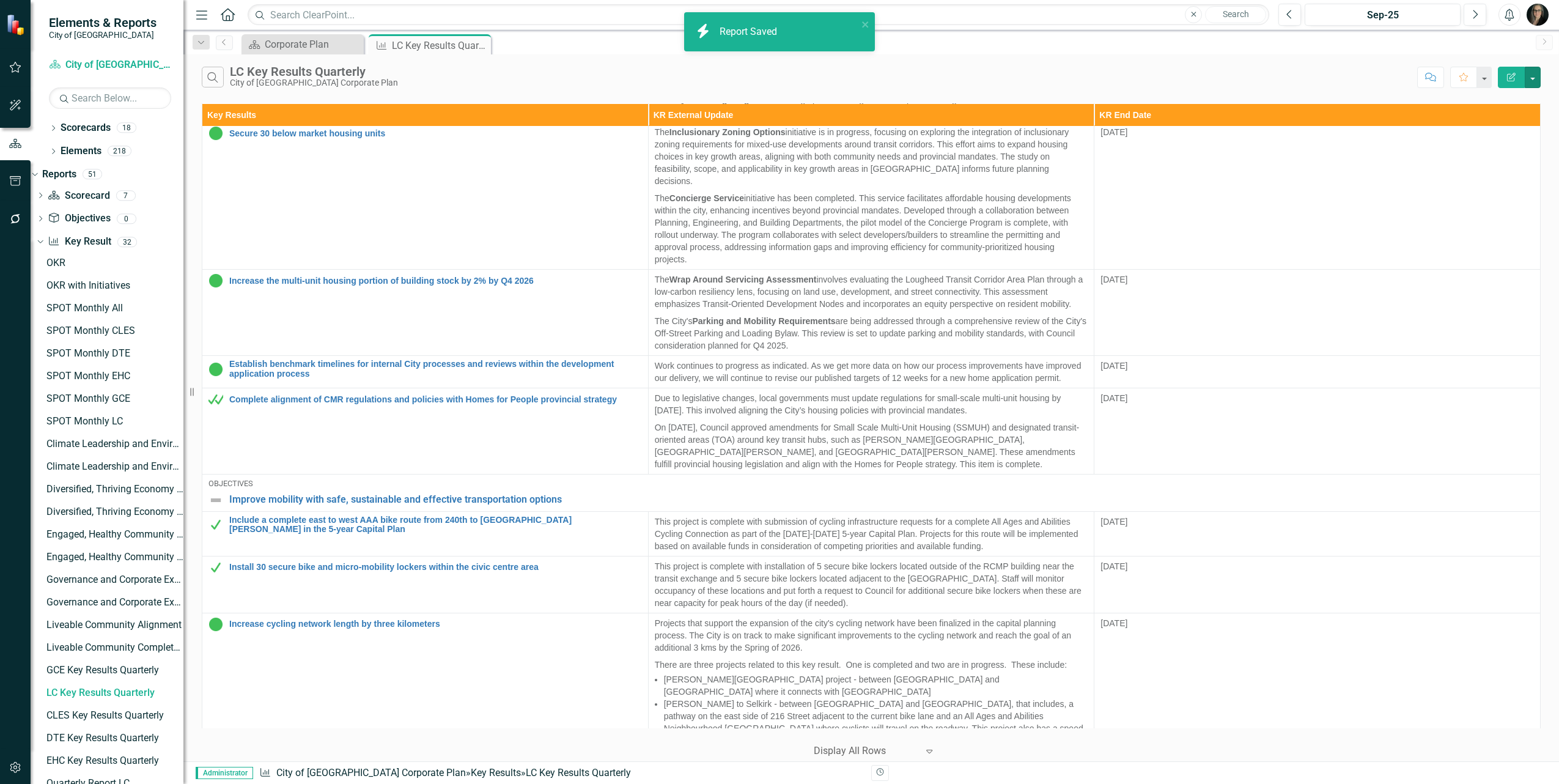
scroll to position [334, 0]
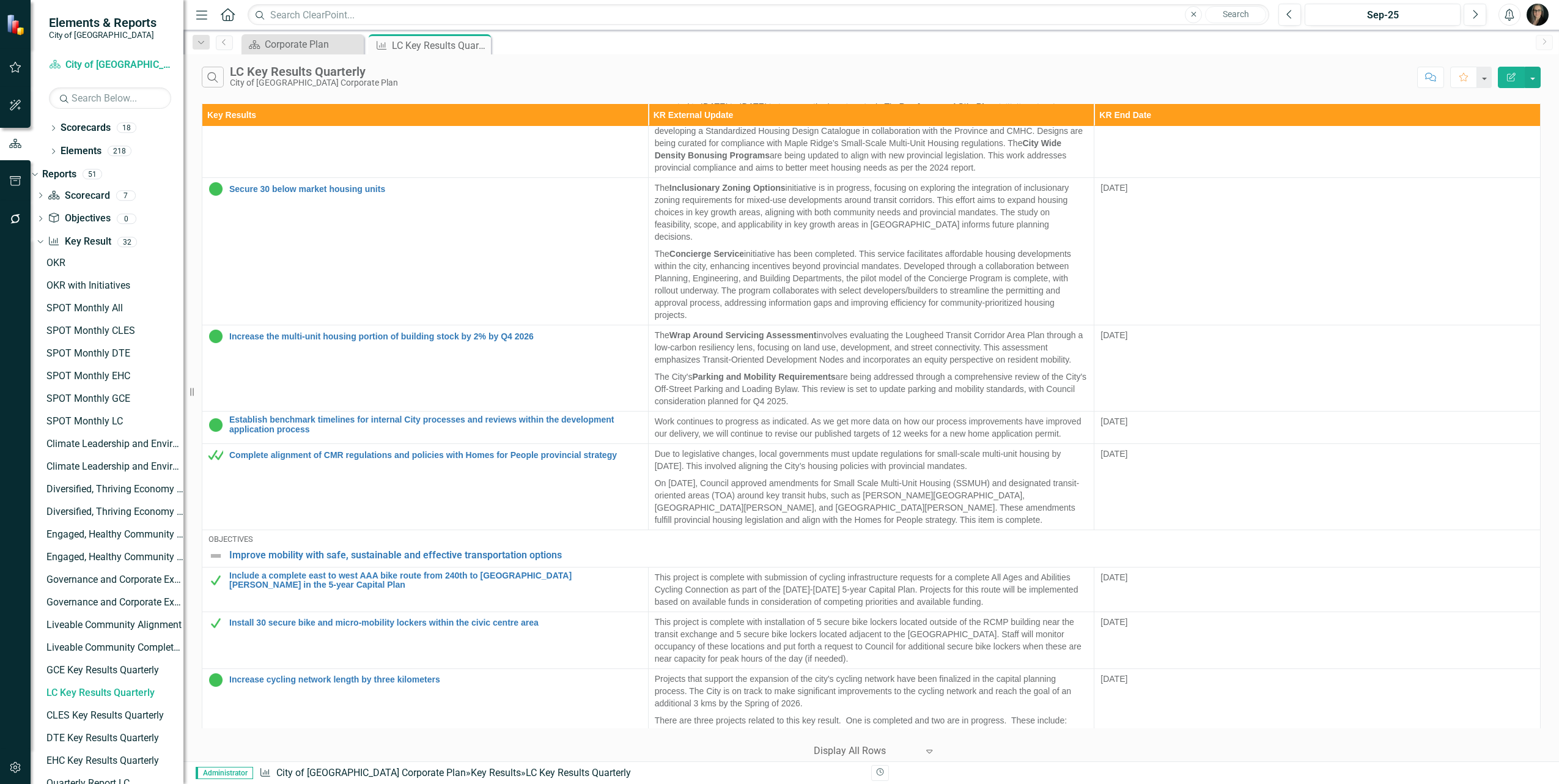
drag, startPoint x: 481, startPoint y: 44, endPoint x: 458, endPoint y: 46, distance: 23.1
click at [0, 0] on icon "Close" at bounding box center [0, 0] width 0 height 0
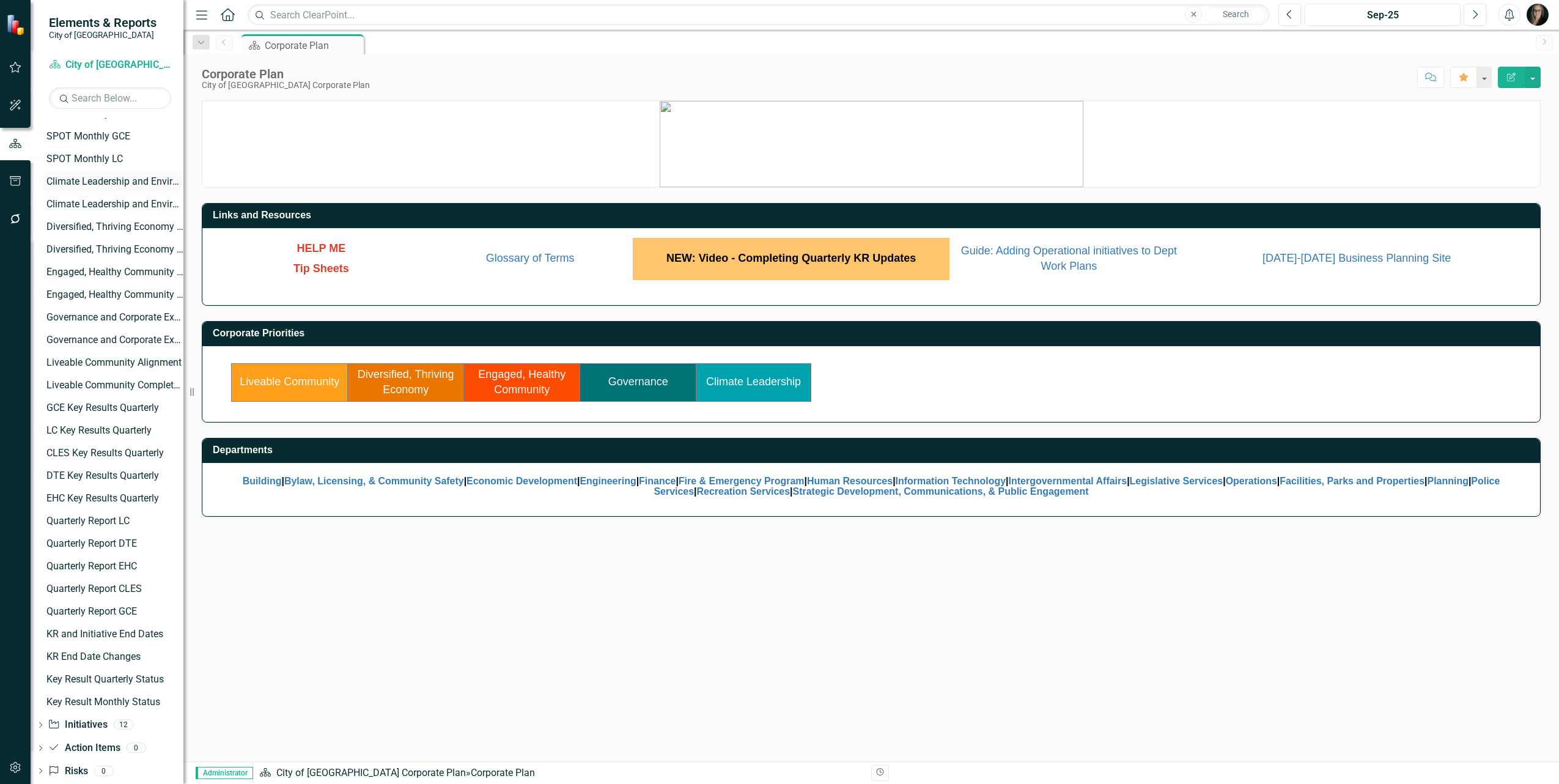
scroll to position [437, 0]
click at [94, 434] on div "CLES Key Results Quarterly" at bounding box center [115, 434] width 137 height 11
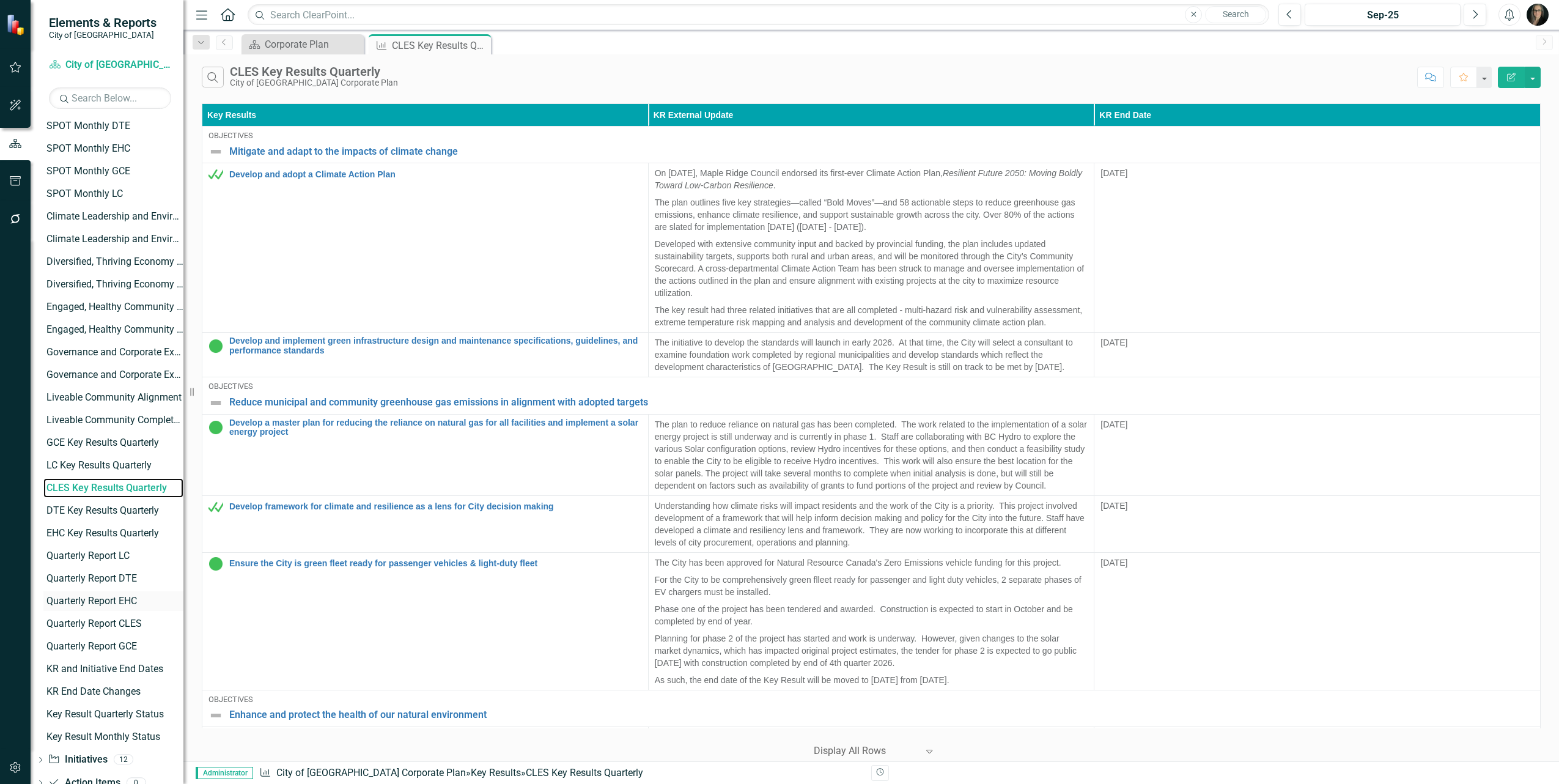
scroll to position [229, 0]
click at [90, 509] on div "DTE Key Results Quarterly" at bounding box center [115, 509] width 137 height 11
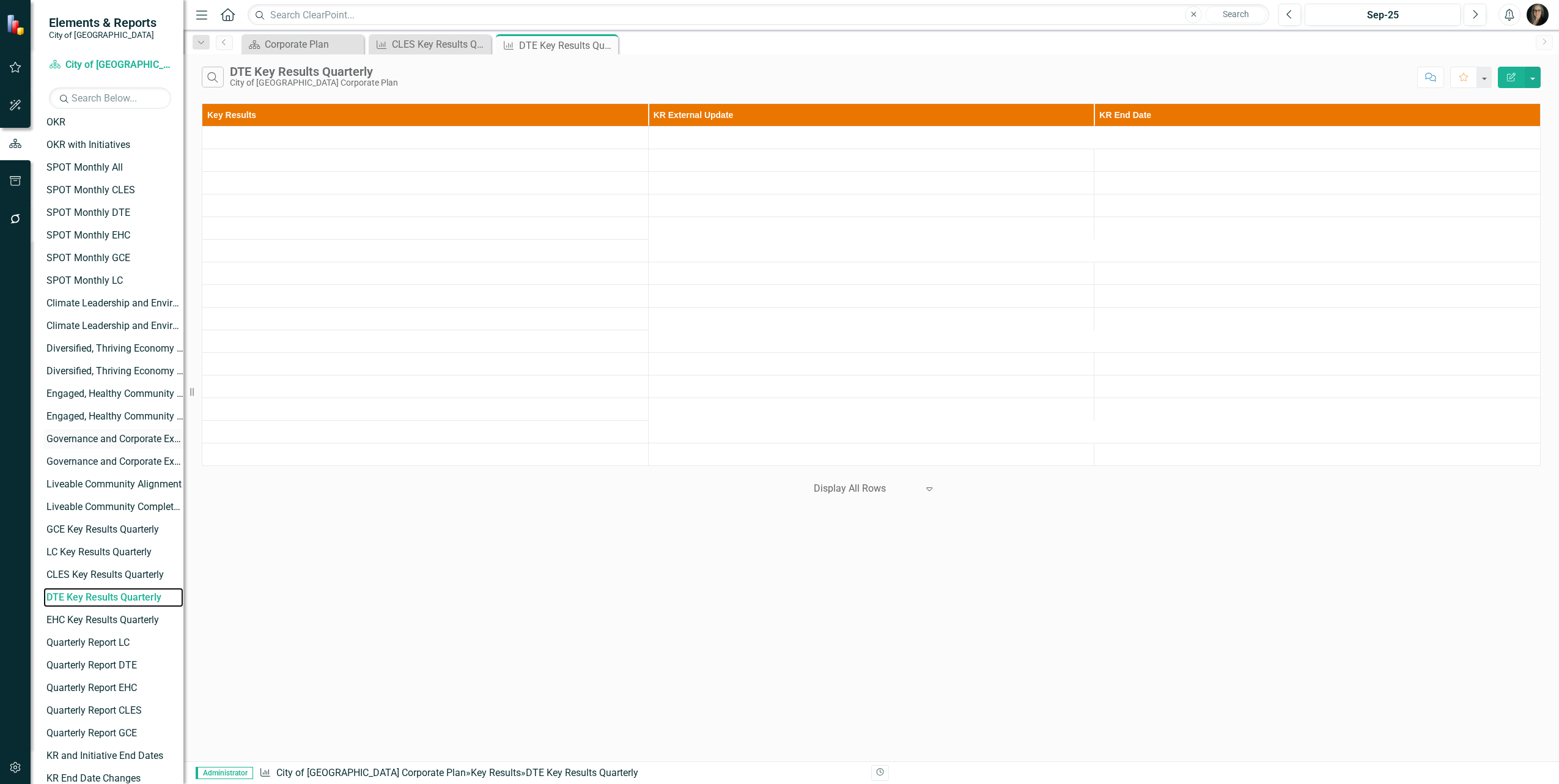
scroll to position [281, 0]
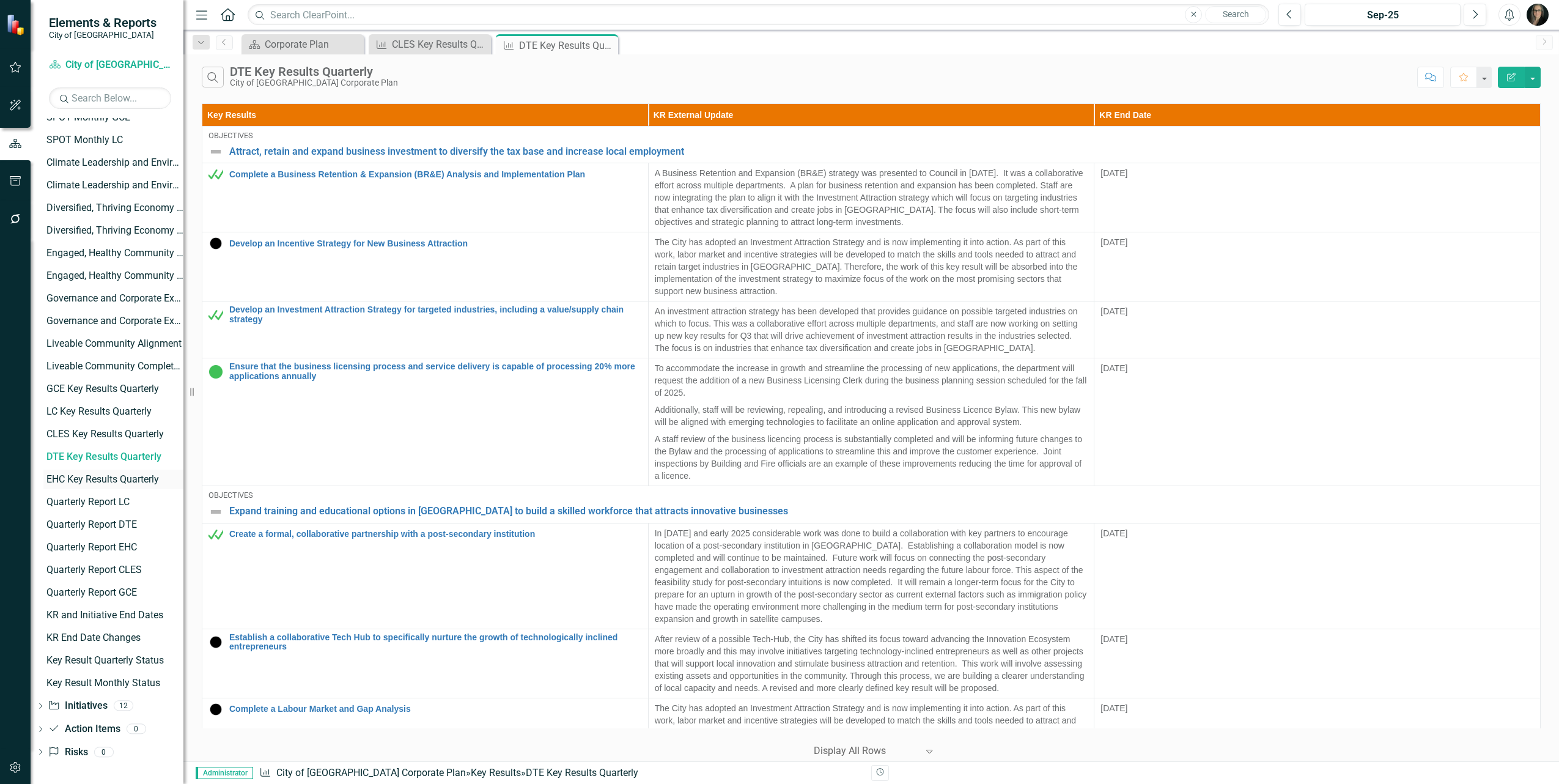
click at [96, 475] on div "EHC Key Results Quarterly" at bounding box center [115, 479] width 137 height 11
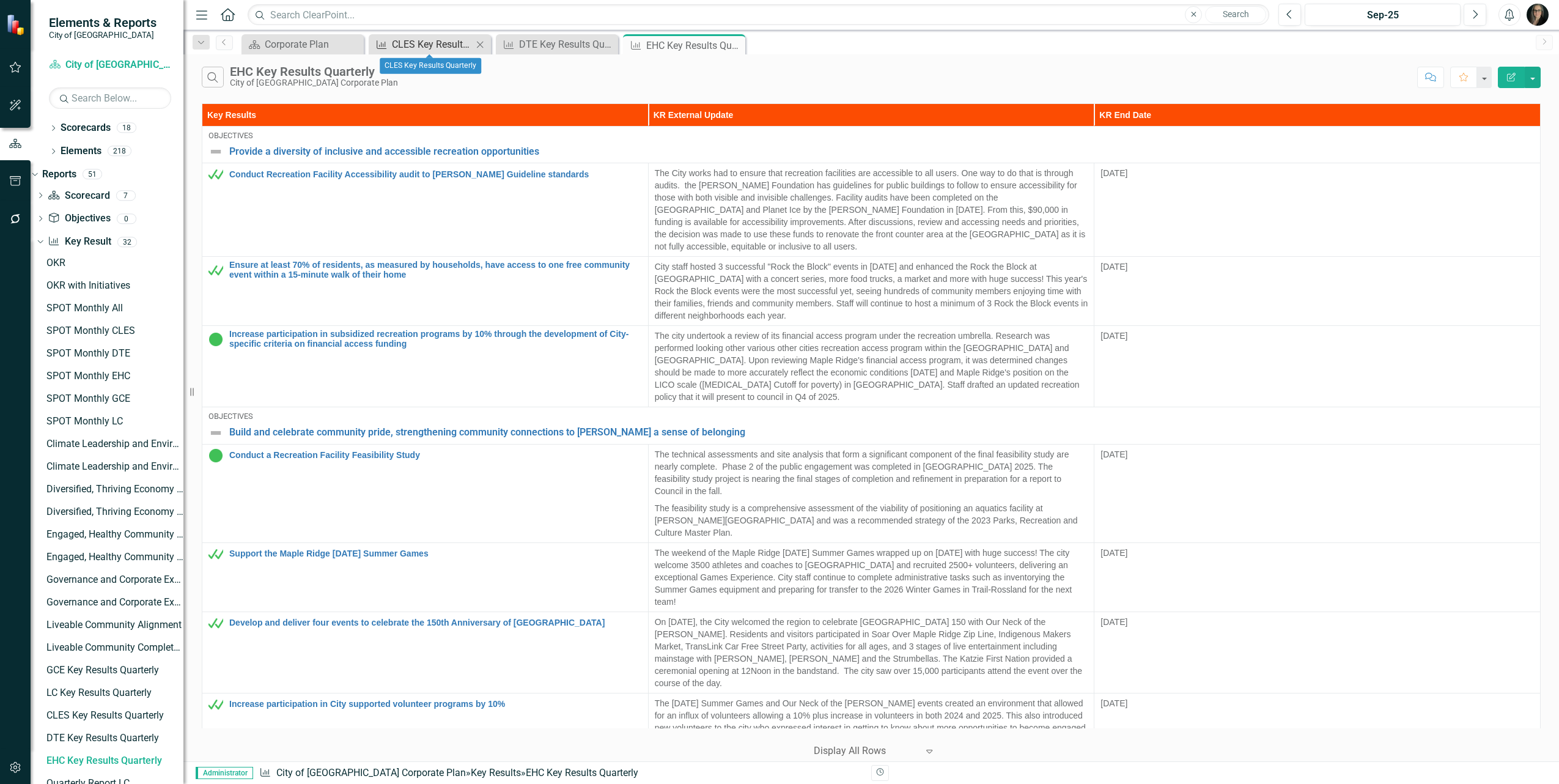
click at [404, 42] on div "CLES Key Results Quarterly" at bounding box center [432, 44] width 81 height 15
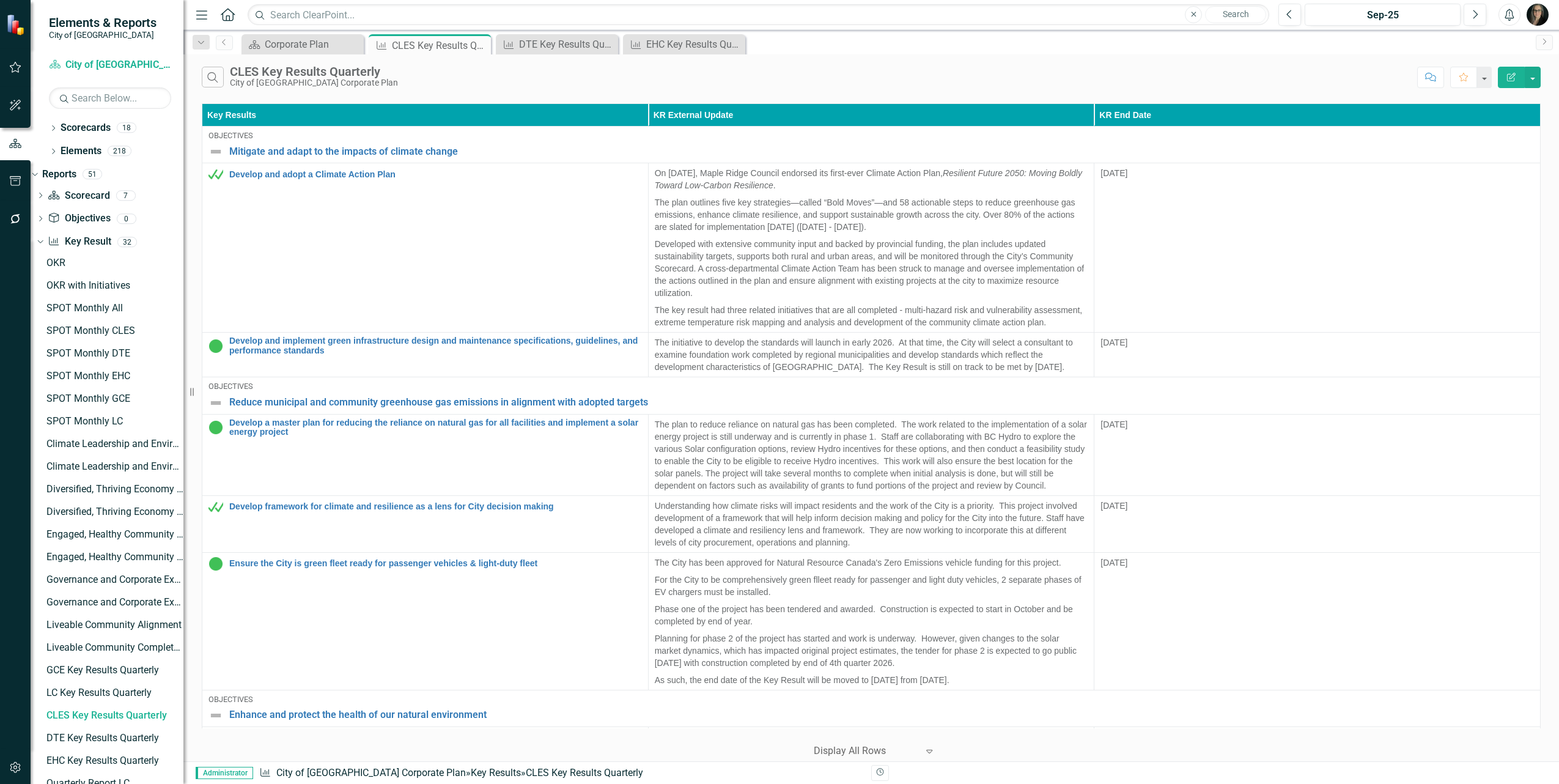
click at [1545, 74] on div "Search CLES Key Results Quarterly City of [GEOGRAPHIC_DATA] Corporate Plan Comm…" at bounding box center [872, 74] width 1376 height 40
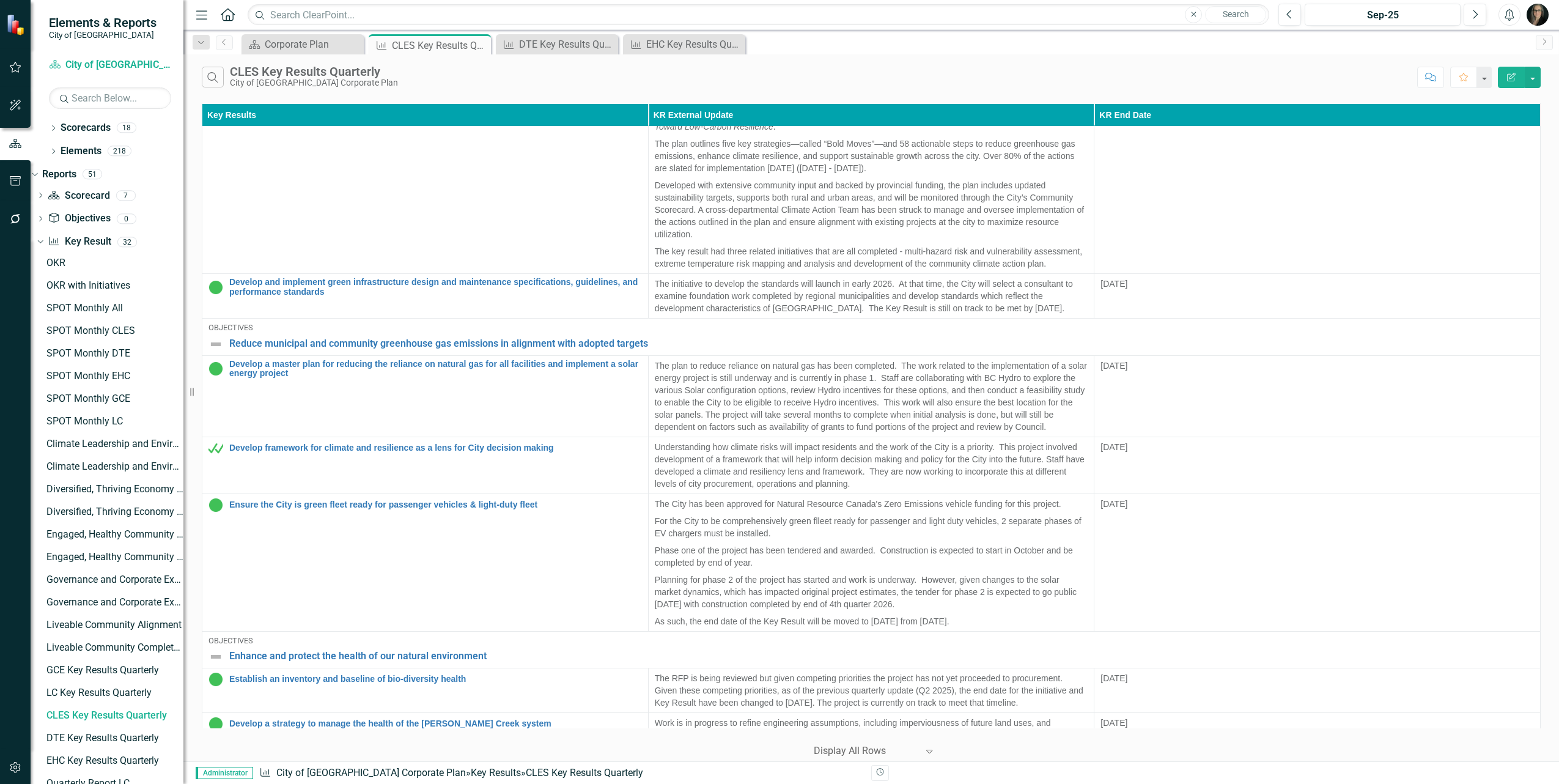
scroll to position [184, 0]
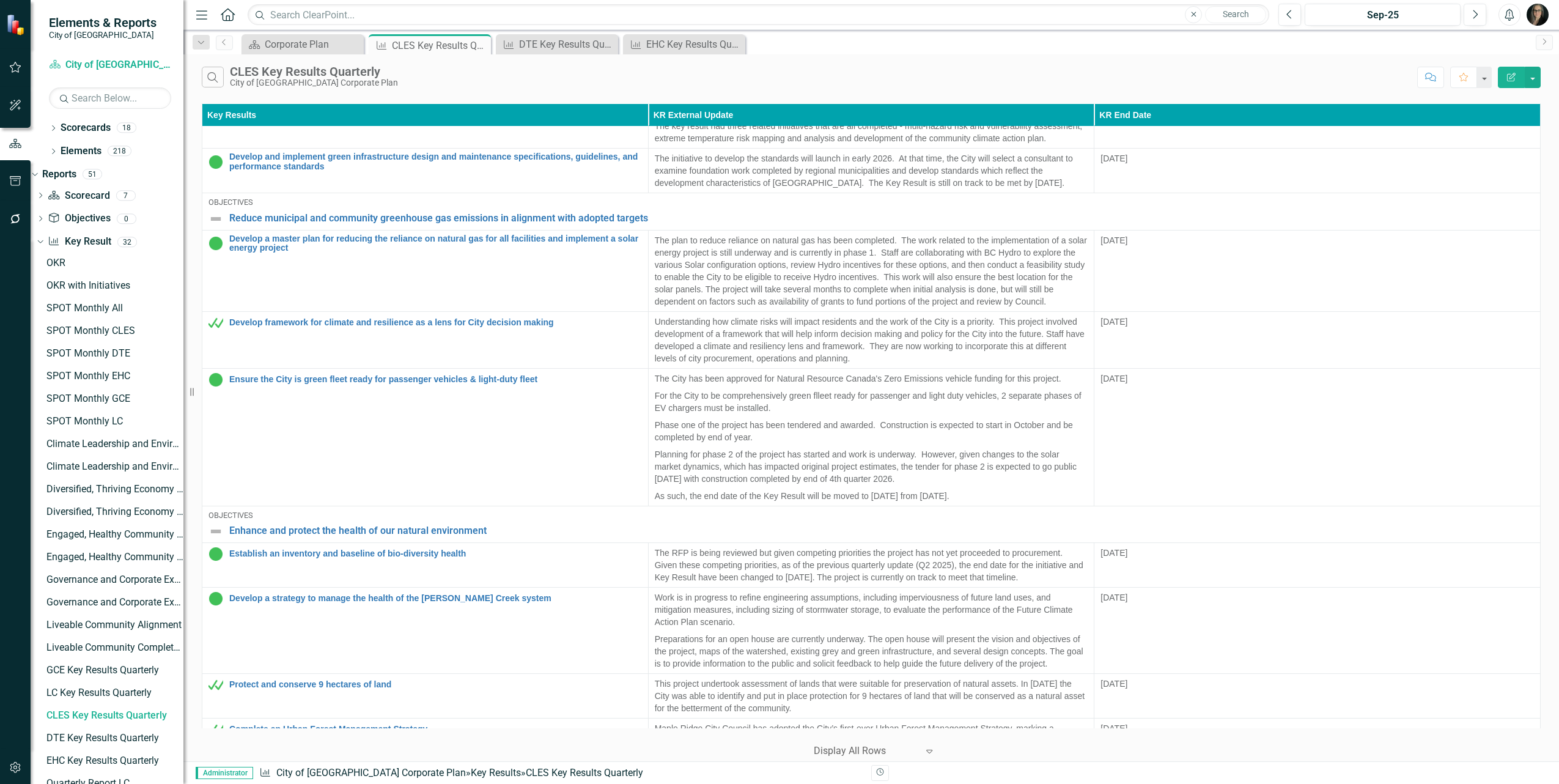
drag, startPoint x: 228, startPoint y: 697, endPoint x: 295, endPoint y: 715, distance: 69.4
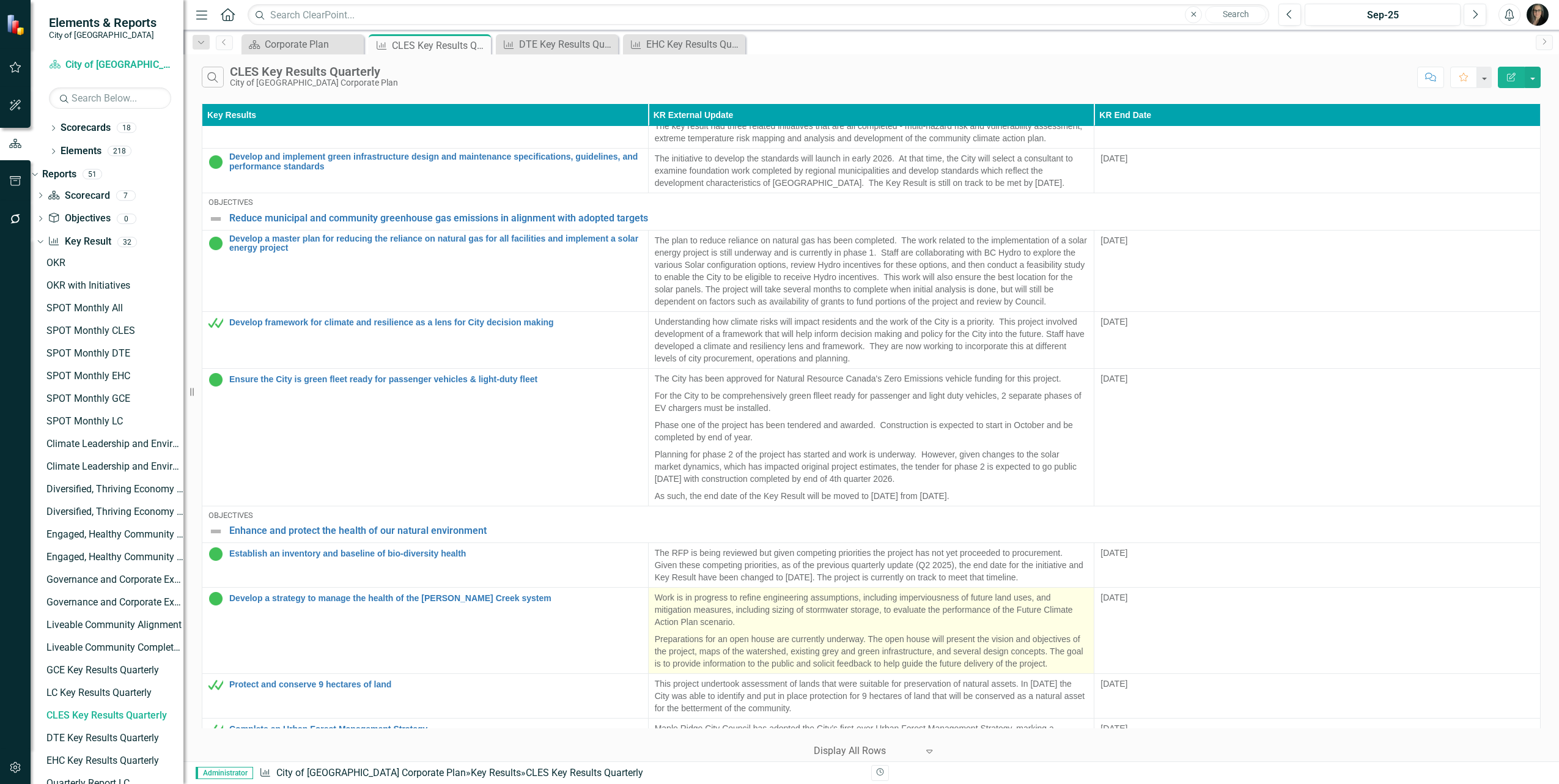
copy link "Foundational Initiatives for Climate Leadership & Environmental Stewardship"
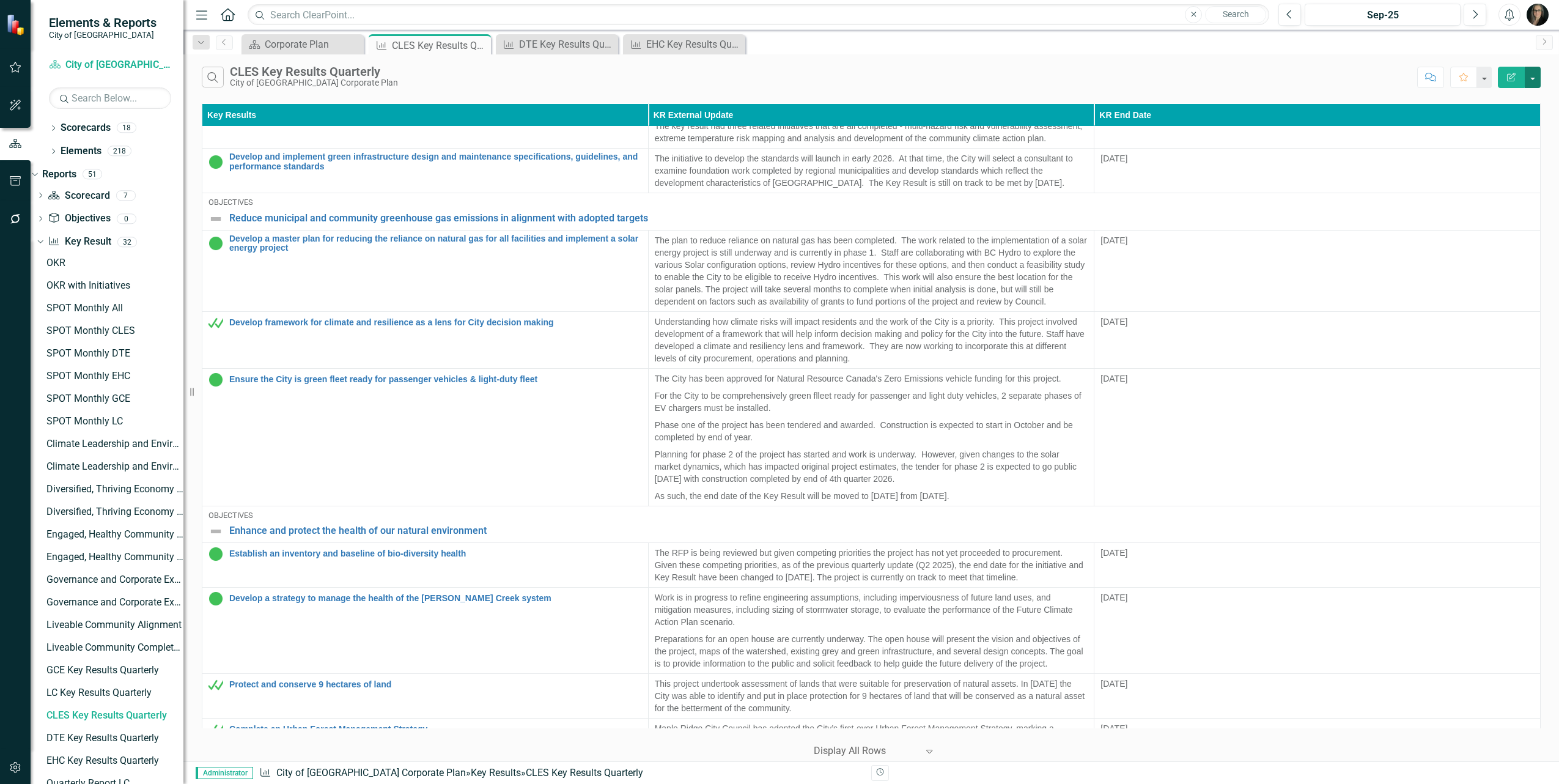
click at [1528, 74] on button "button" at bounding box center [1532, 77] width 16 height 21
click at [1517, 101] on link "Edit Report Edit Report" at bounding box center [1491, 100] width 96 height 23
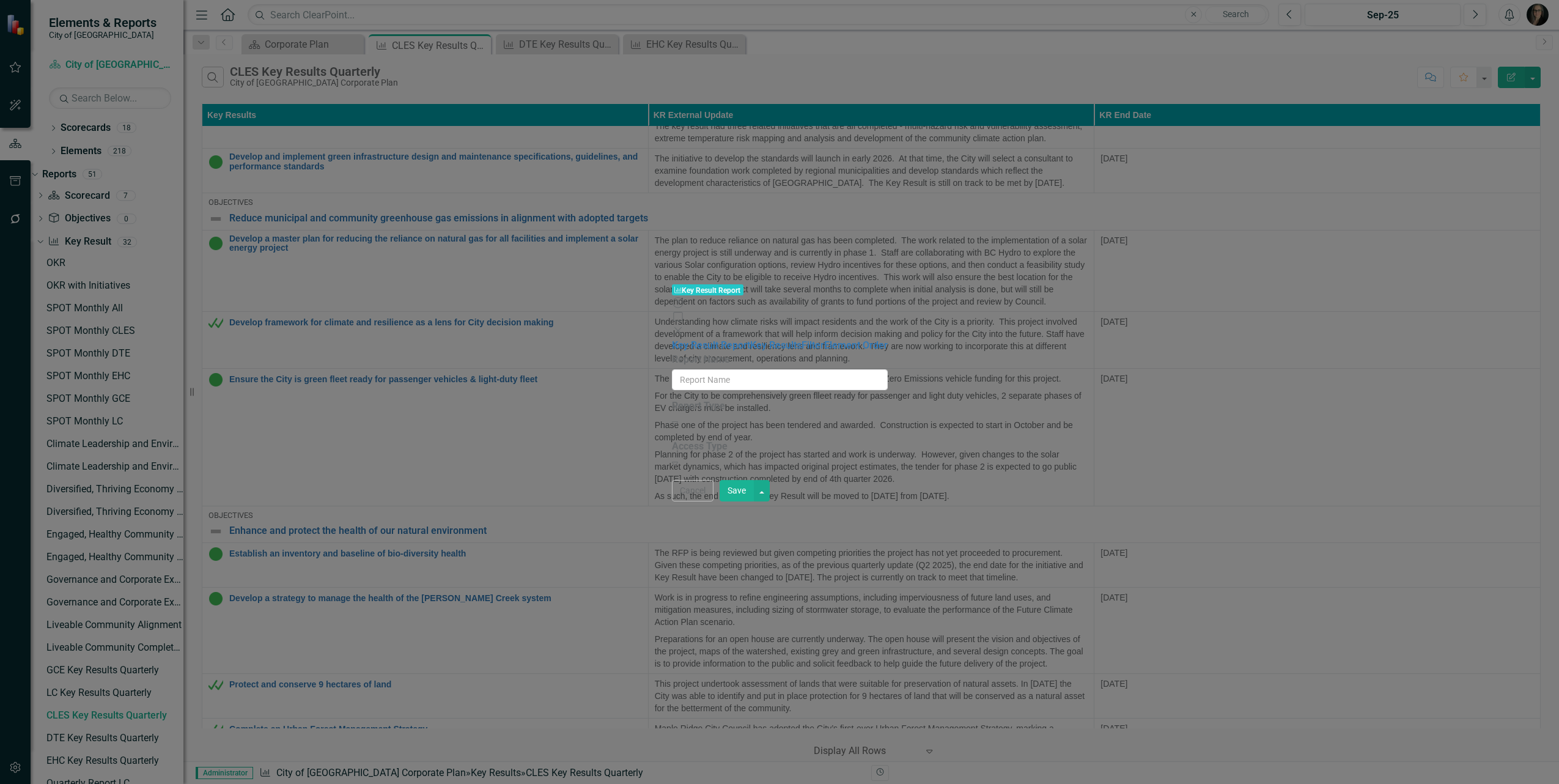
type input "CLES Key Results Quarterly"
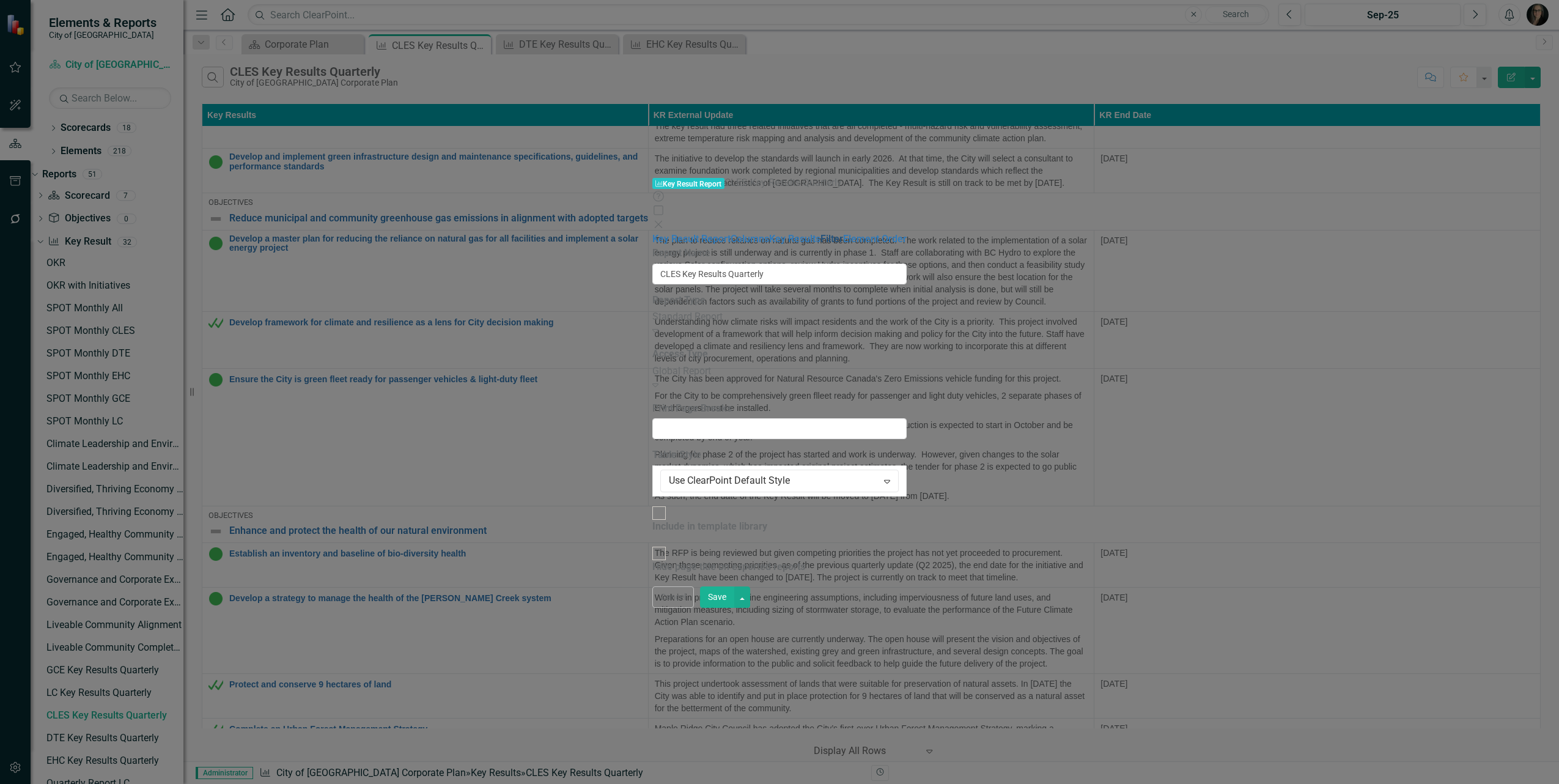
drag, startPoint x: 228, startPoint y: 120, endPoint x: 266, endPoint y: 114, distance: 38.5
click at [820, 233] on link "Filter" at bounding box center [831, 238] width 23 height 12
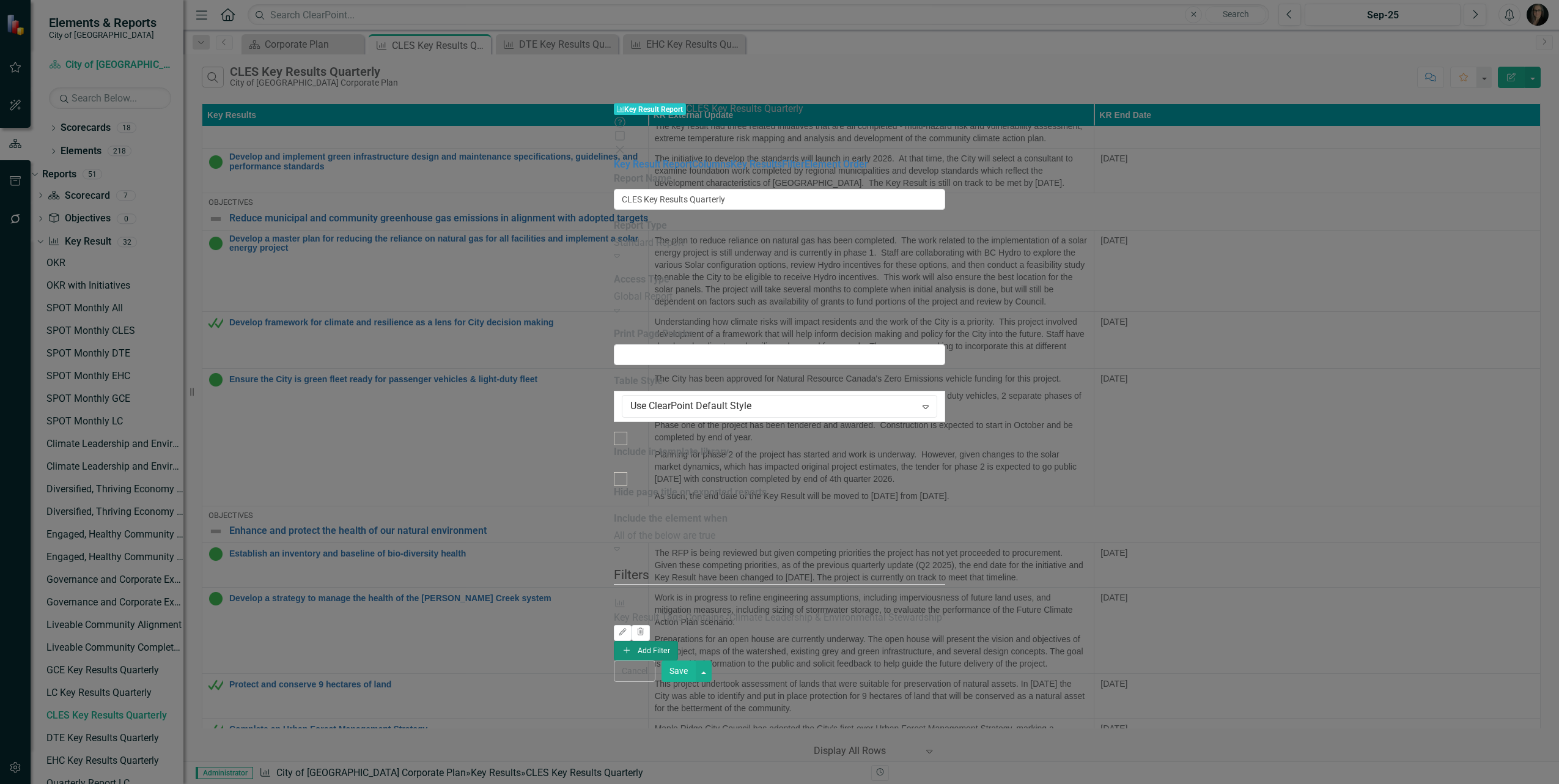
click at [678, 641] on button "Add Add Filter" at bounding box center [646, 650] width 64 height 20
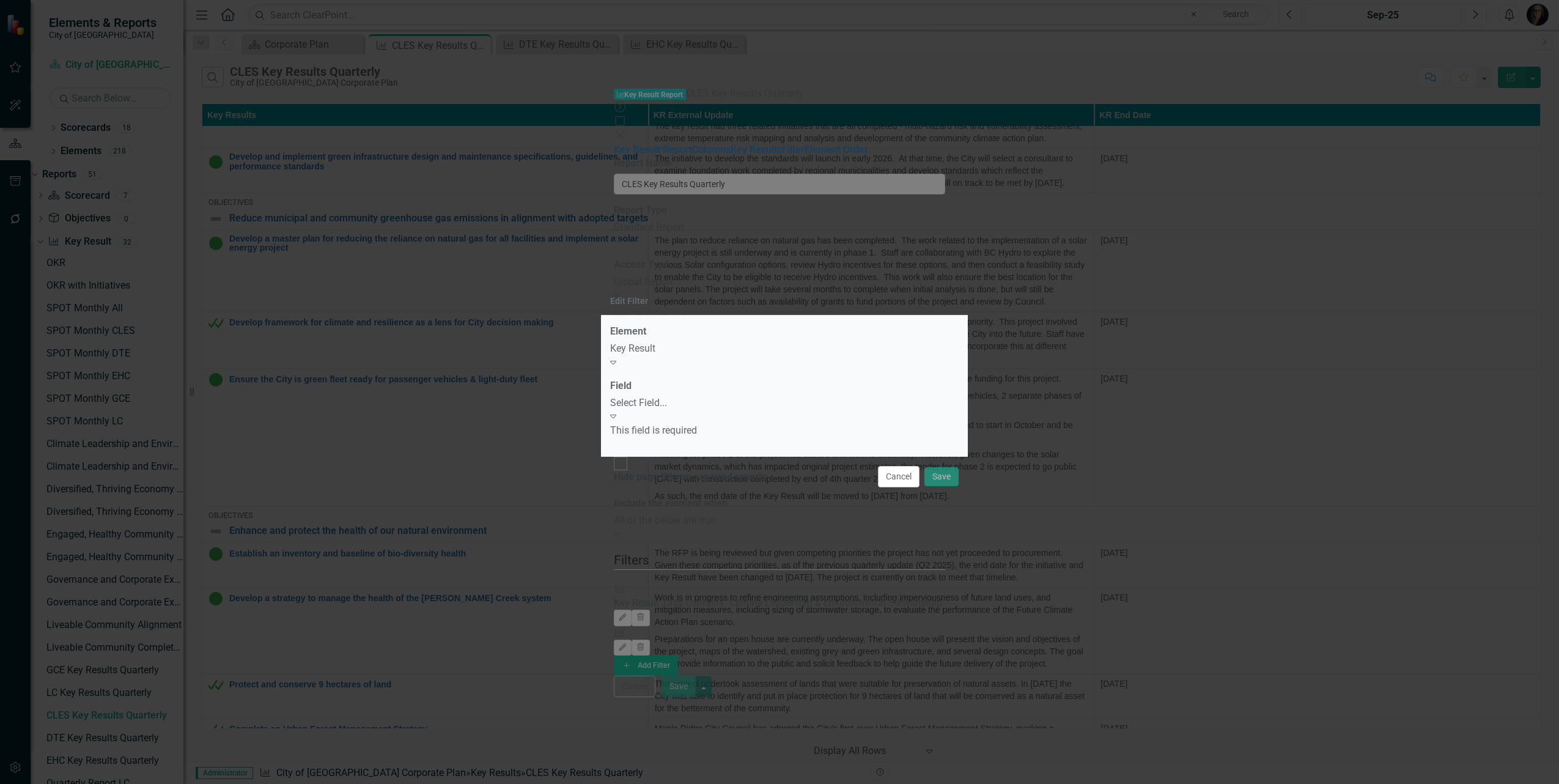
click at [678, 400] on div "Select Field..." at bounding box center [784, 403] width 348 height 14
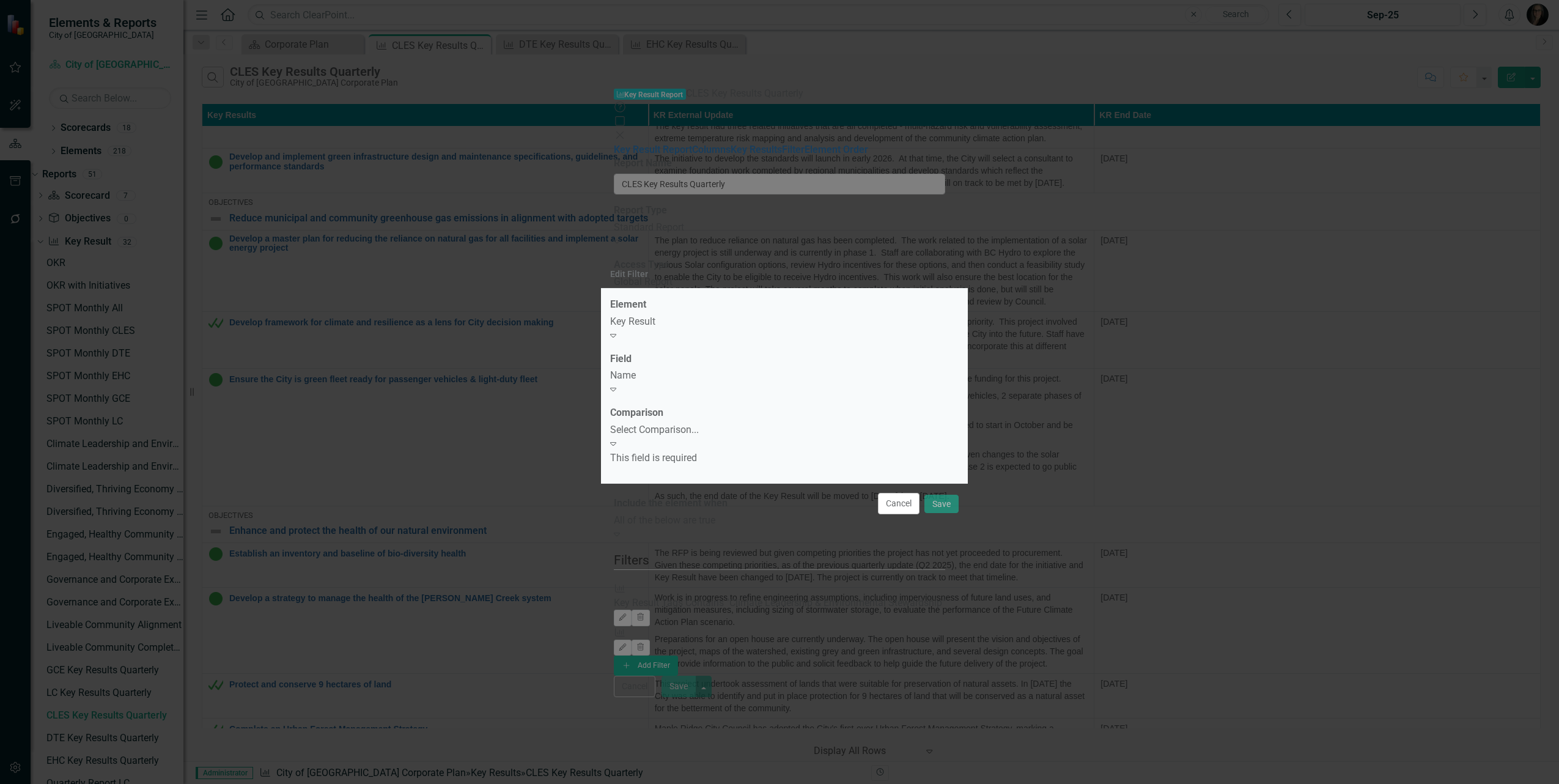
click at [665, 432] on div "Select Comparison..." at bounding box center [784, 430] width 348 height 14
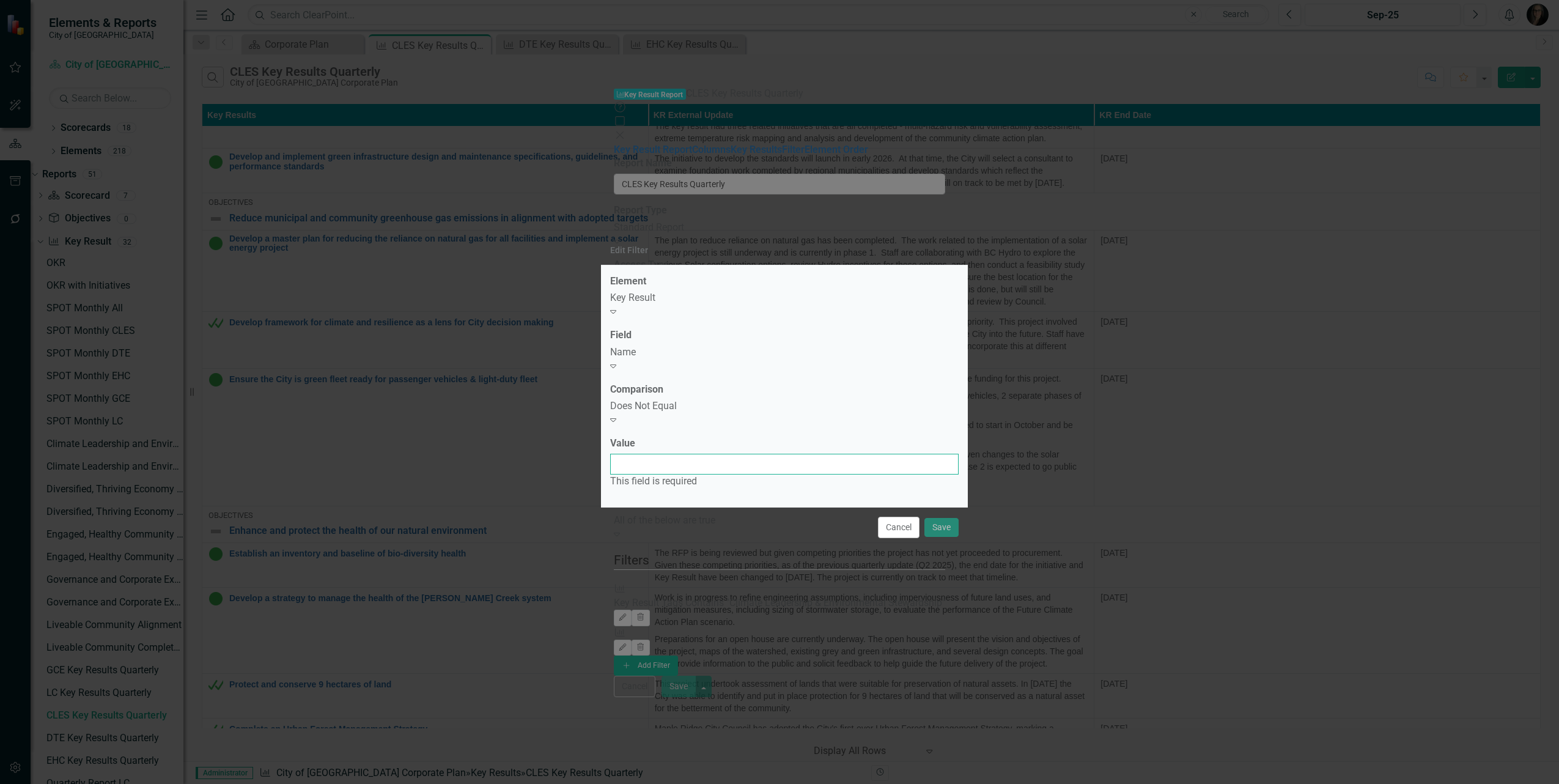
click at [665, 457] on input "Value" at bounding box center [784, 464] width 348 height 20
paste input "Foundational Initiatives for Climate Leadership & Environmental Stewardship"
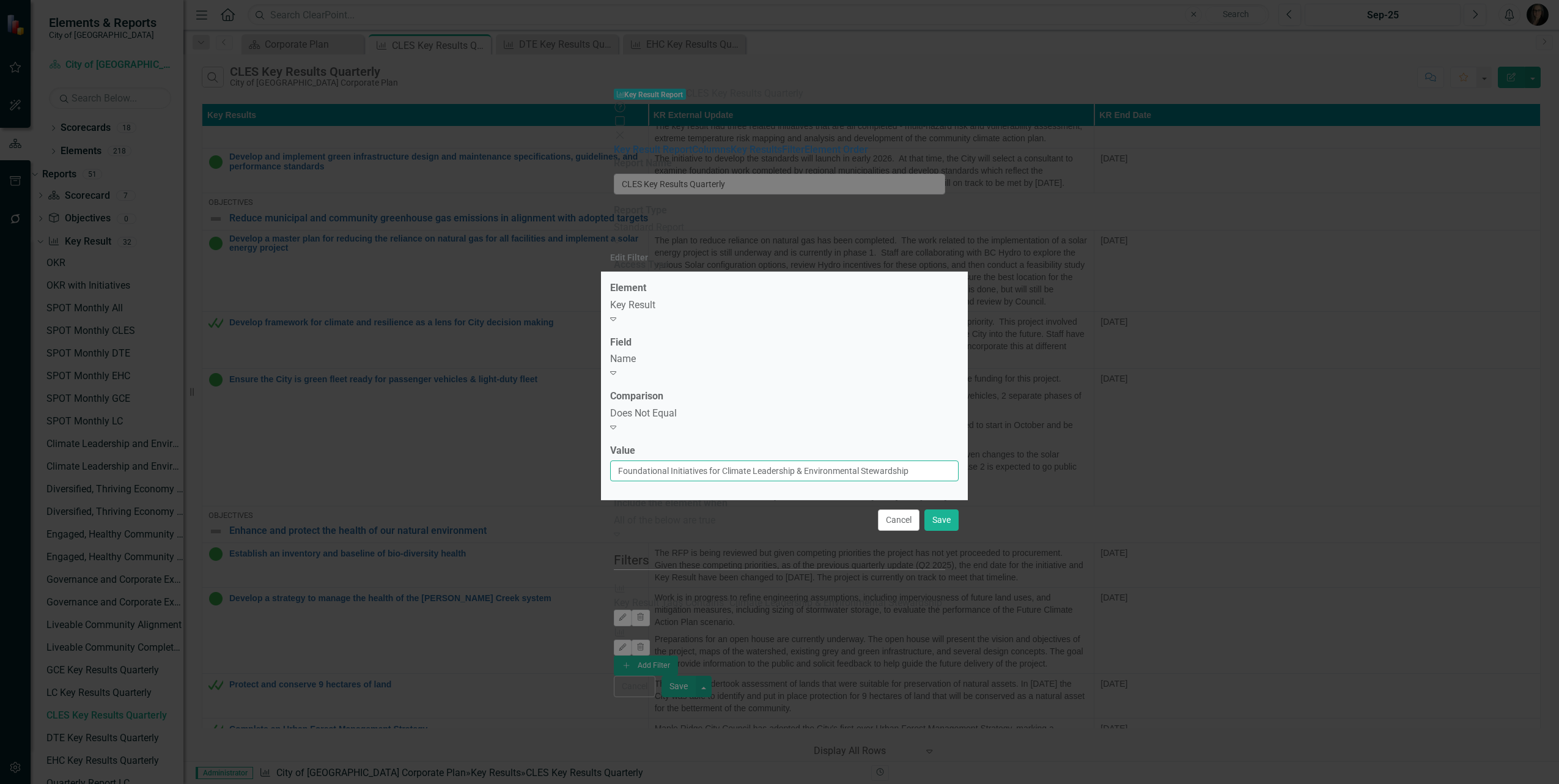
scroll to position [0, 1]
type input "Foundational Initiatives for Climate Leadership & Environmental Stewardship"
click at [942, 509] on button "Save" at bounding box center [941, 520] width 34 height 21
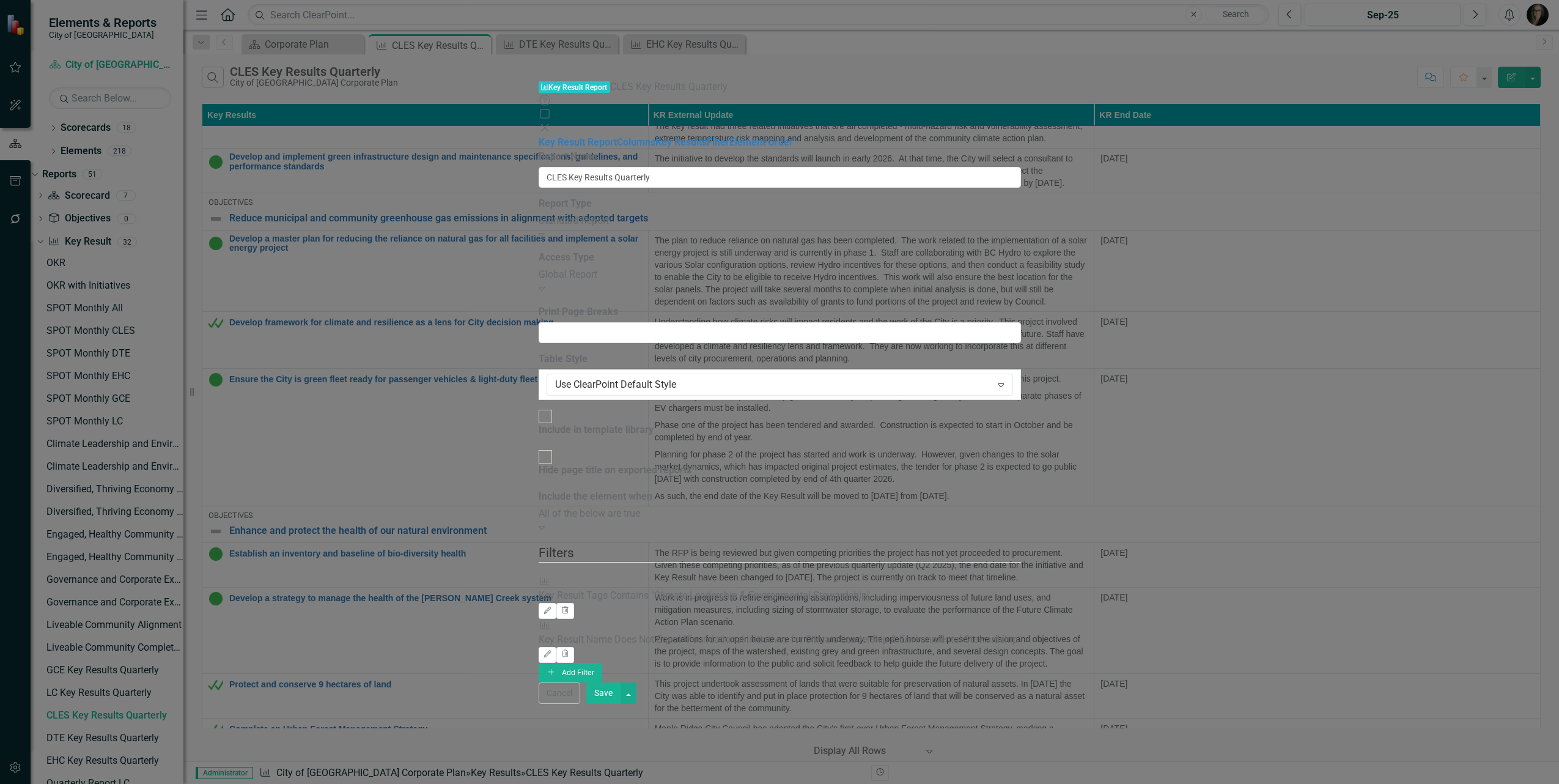
click at [621, 703] on button "Save" at bounding box center [603, 692] width 34 height 21
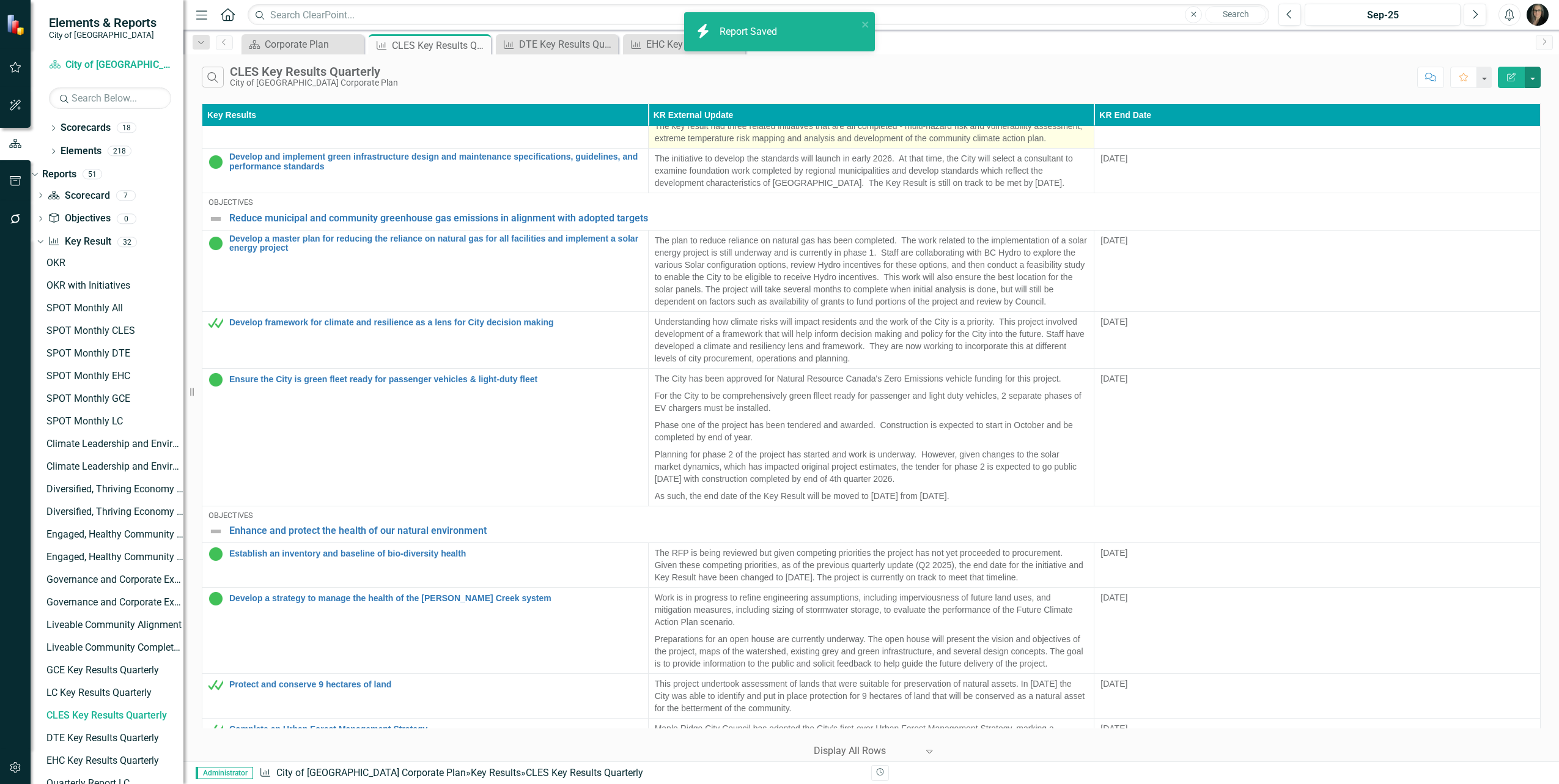
scroll to position [124, 0]
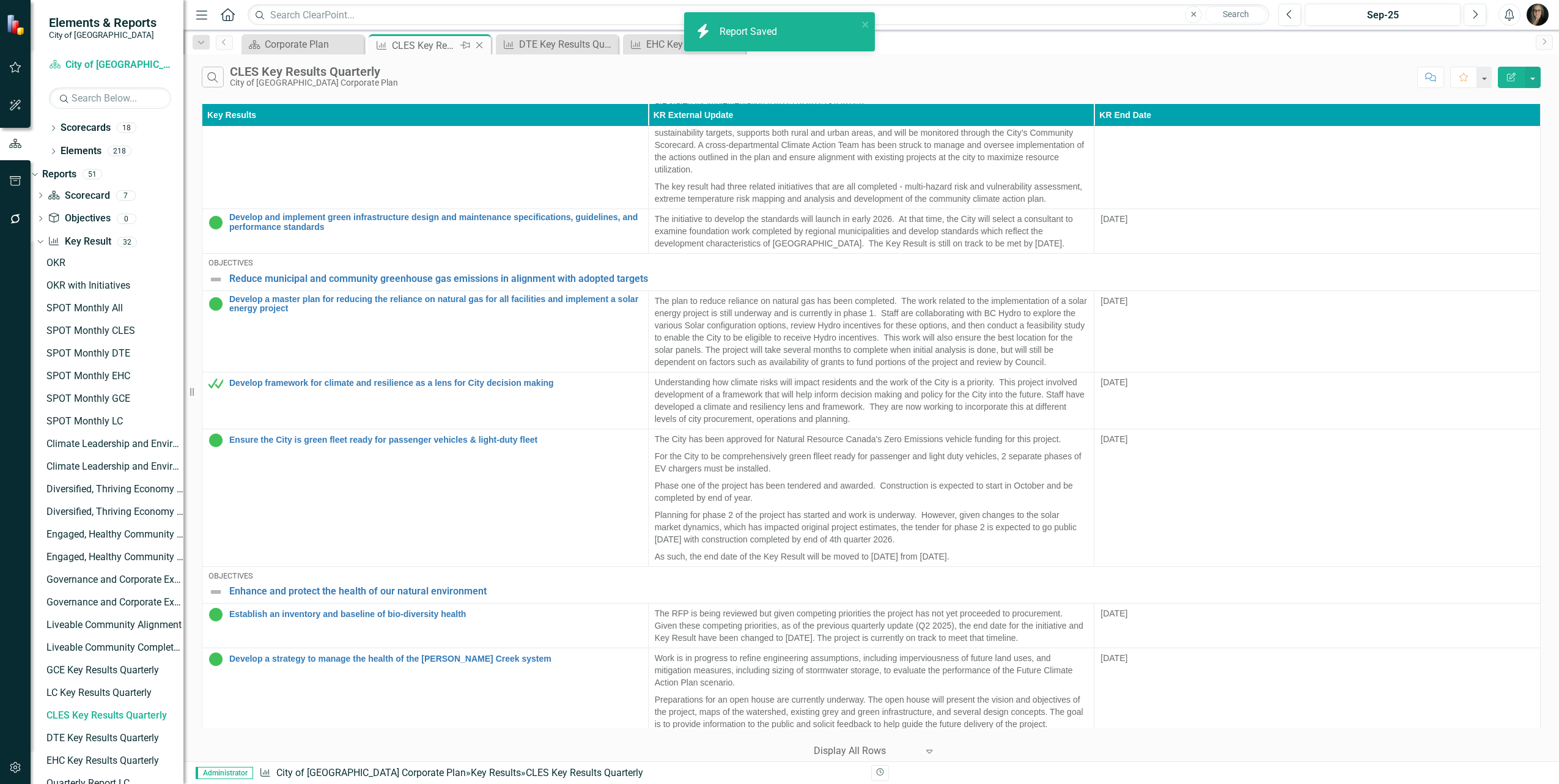
click at [478, 48] on icon "Close" at bounding box center [480, 45] width 12 height 10
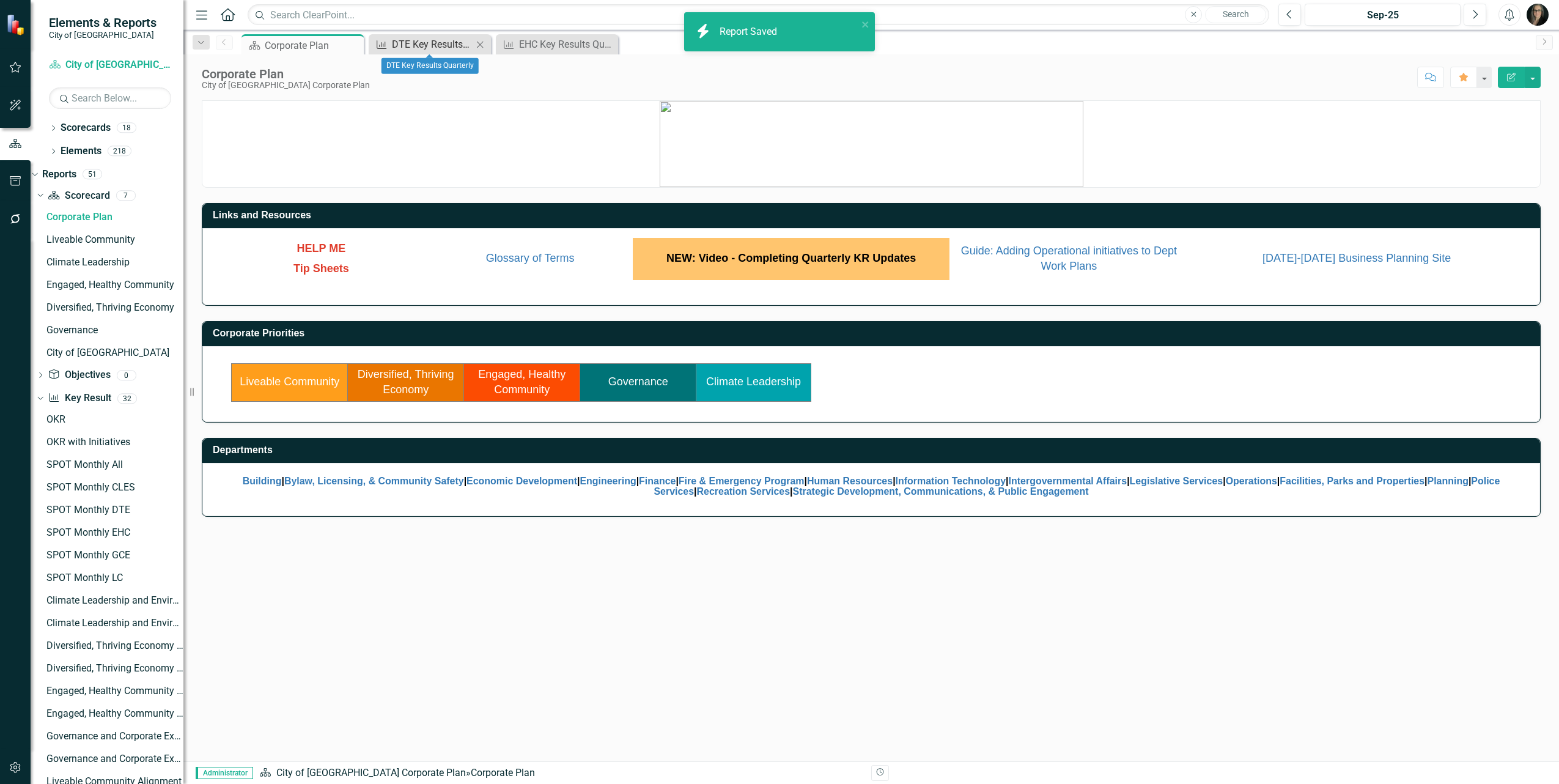
click at [447, 46] on div "DTE Key Results Quarterly" at bounding box center [432, 44] width 81 height 15
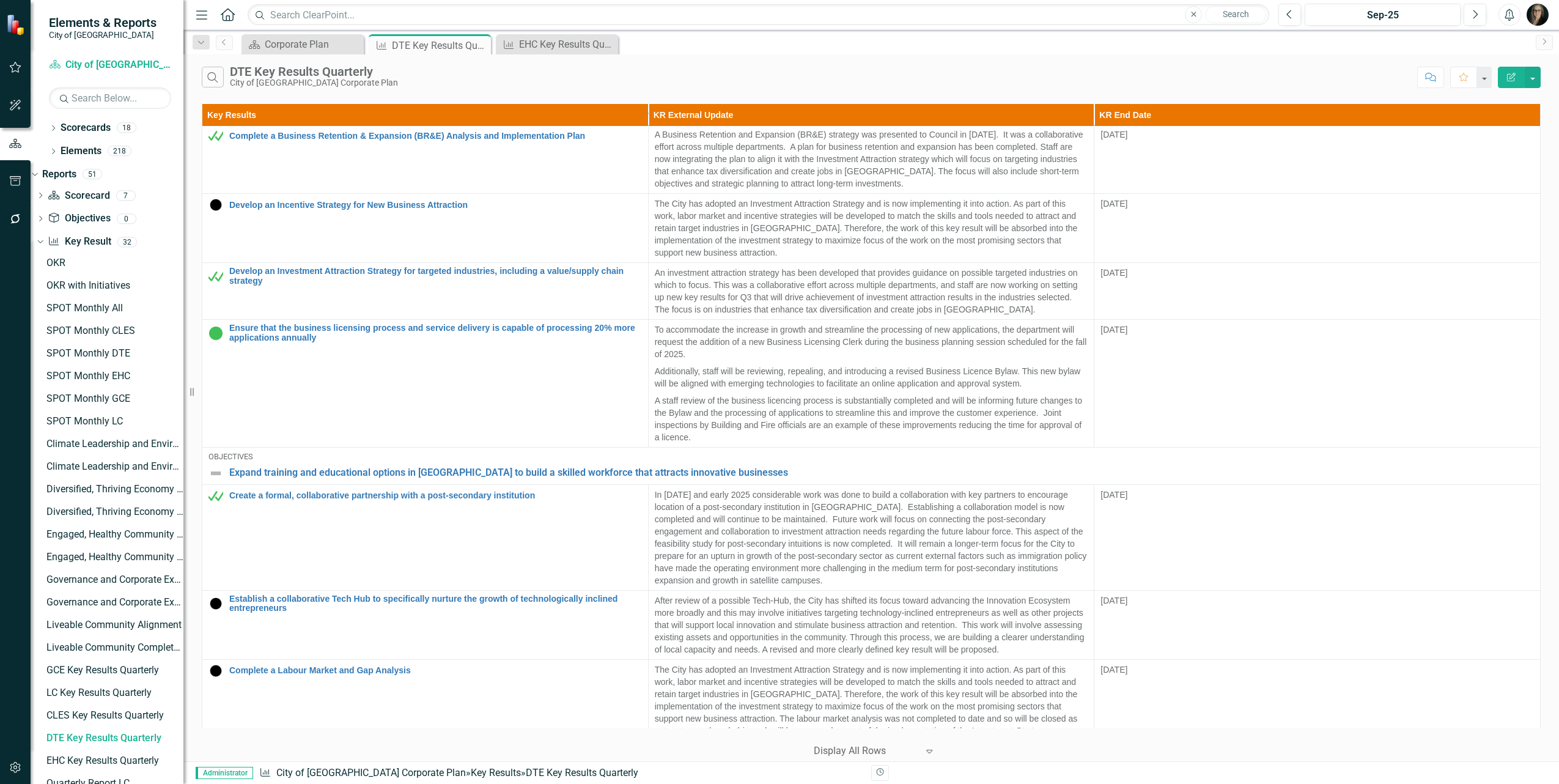
scroll to position [59, 0]
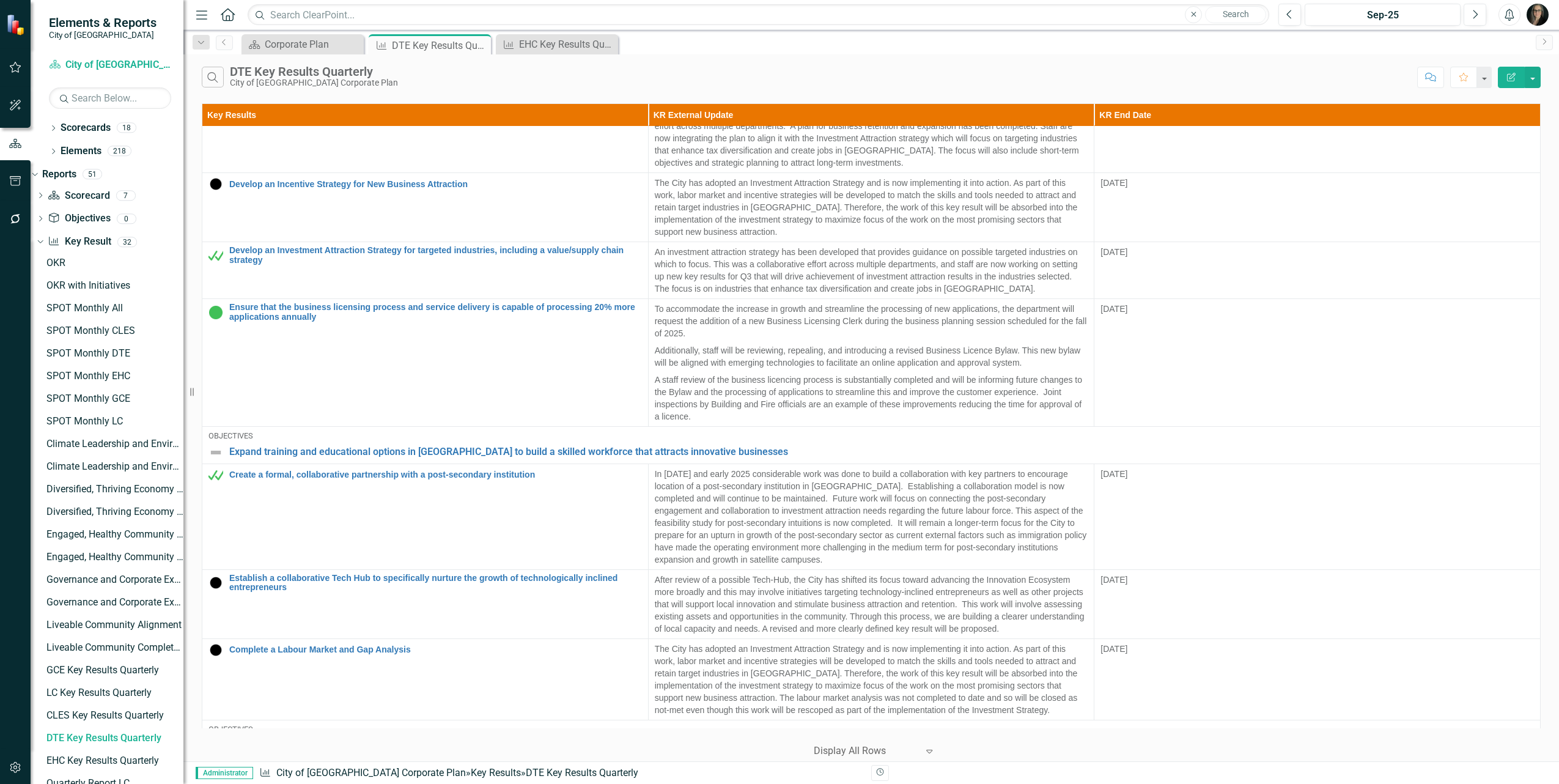
drag, startPoint x: 234, startPoint y: 706, endPoint x: 477, endPoint y: 715, distance: 243.2
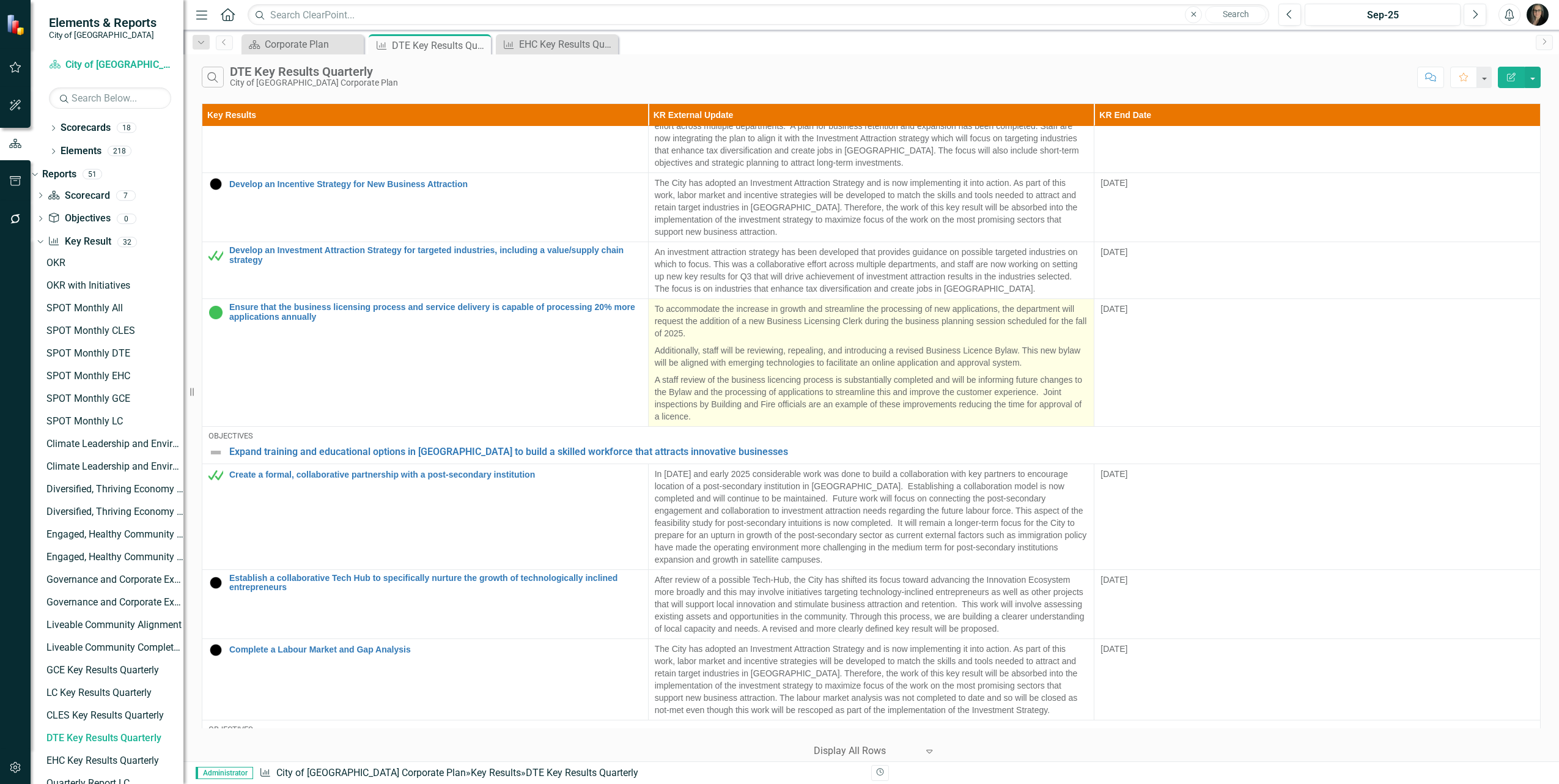
copy link "Foundational Initiatives for Diversified, Thriving Economy"
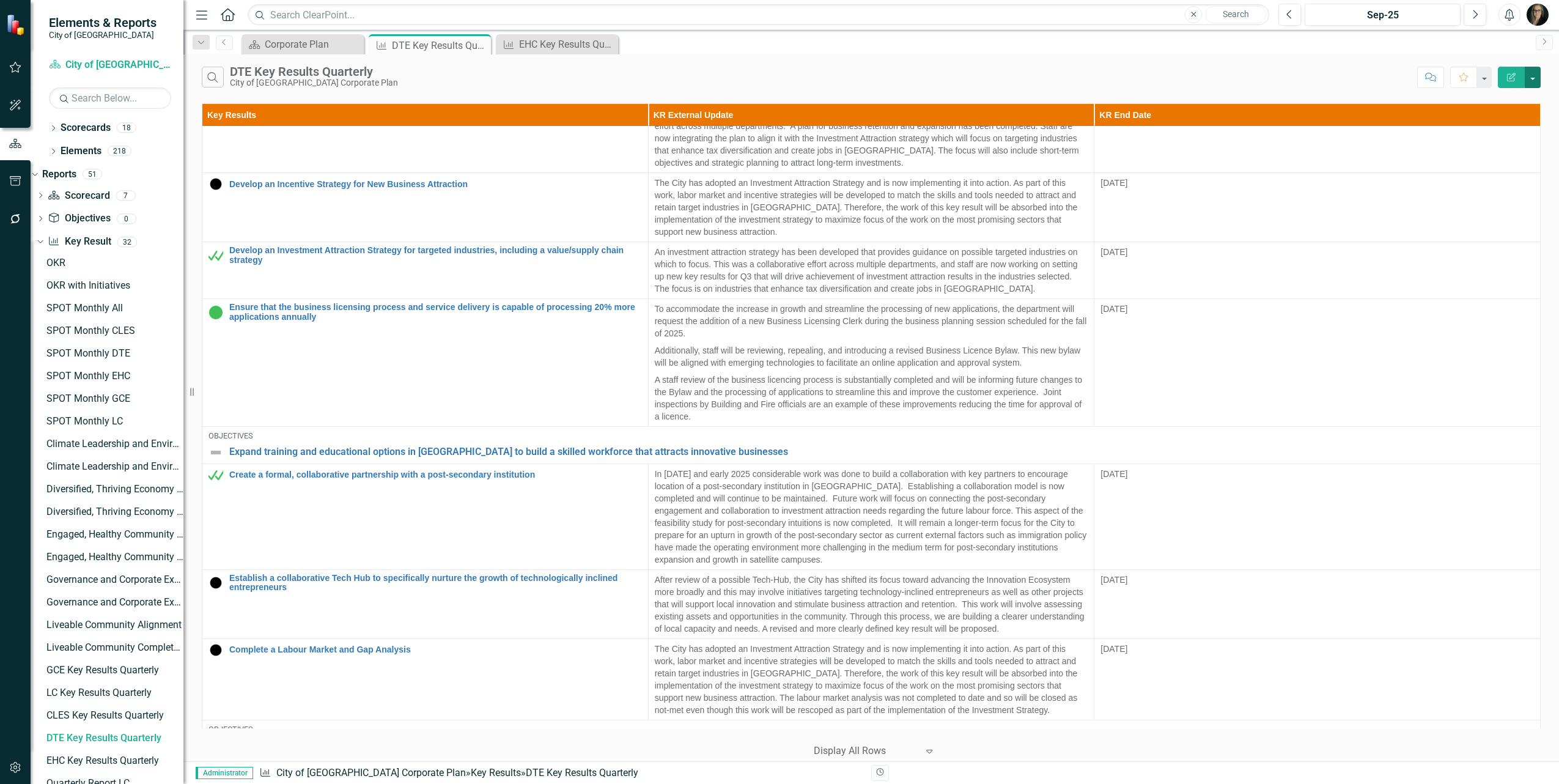
click at [1526, 72] on button "button" at bounding box center [1532, 77] width 16 height 21
click at [1500, 101] on link "Edit Report Edit Report" at bounding box center [1491, 100] width 96 height 23
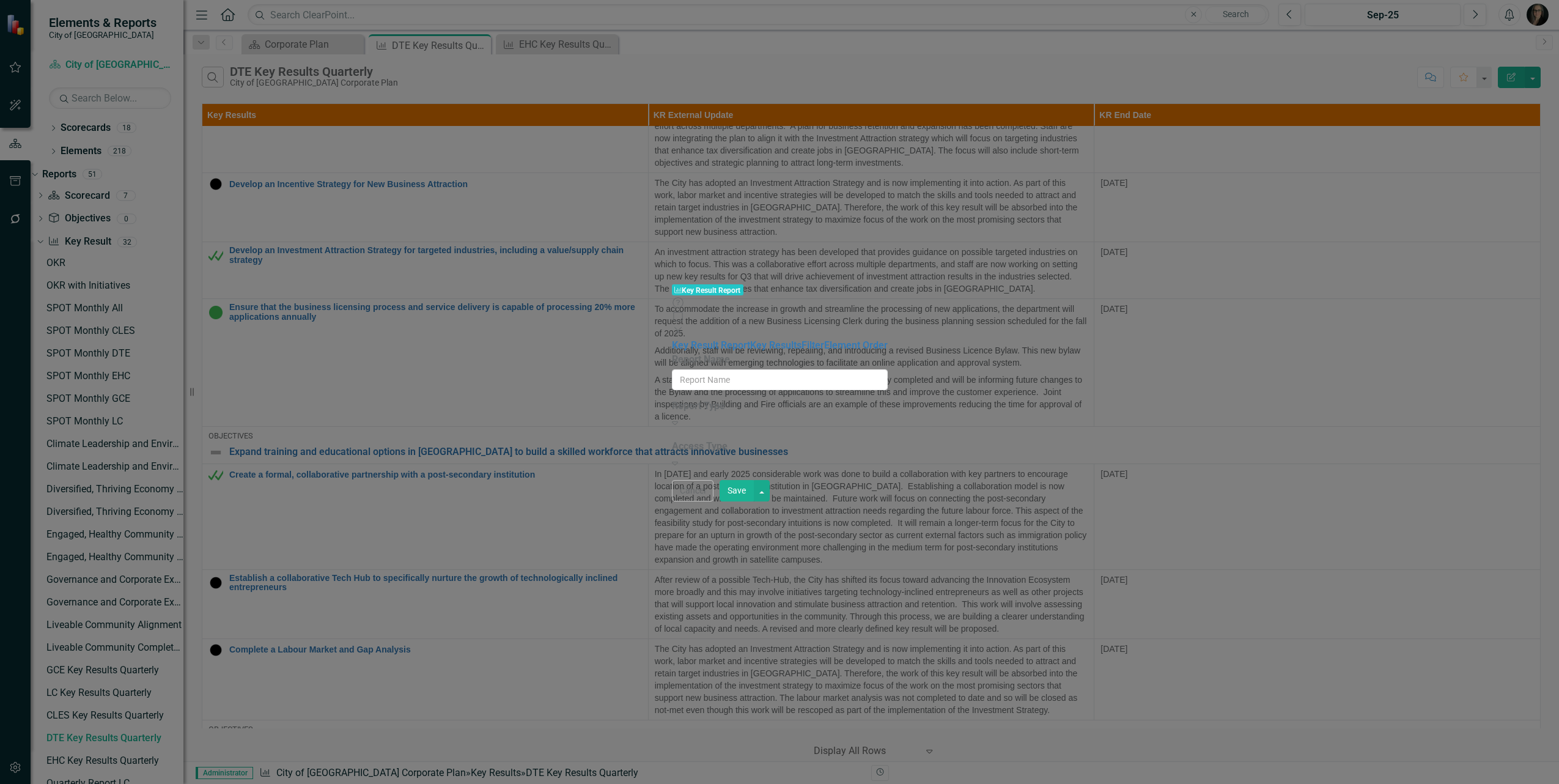
type input "DTE Key Results Quarterly"
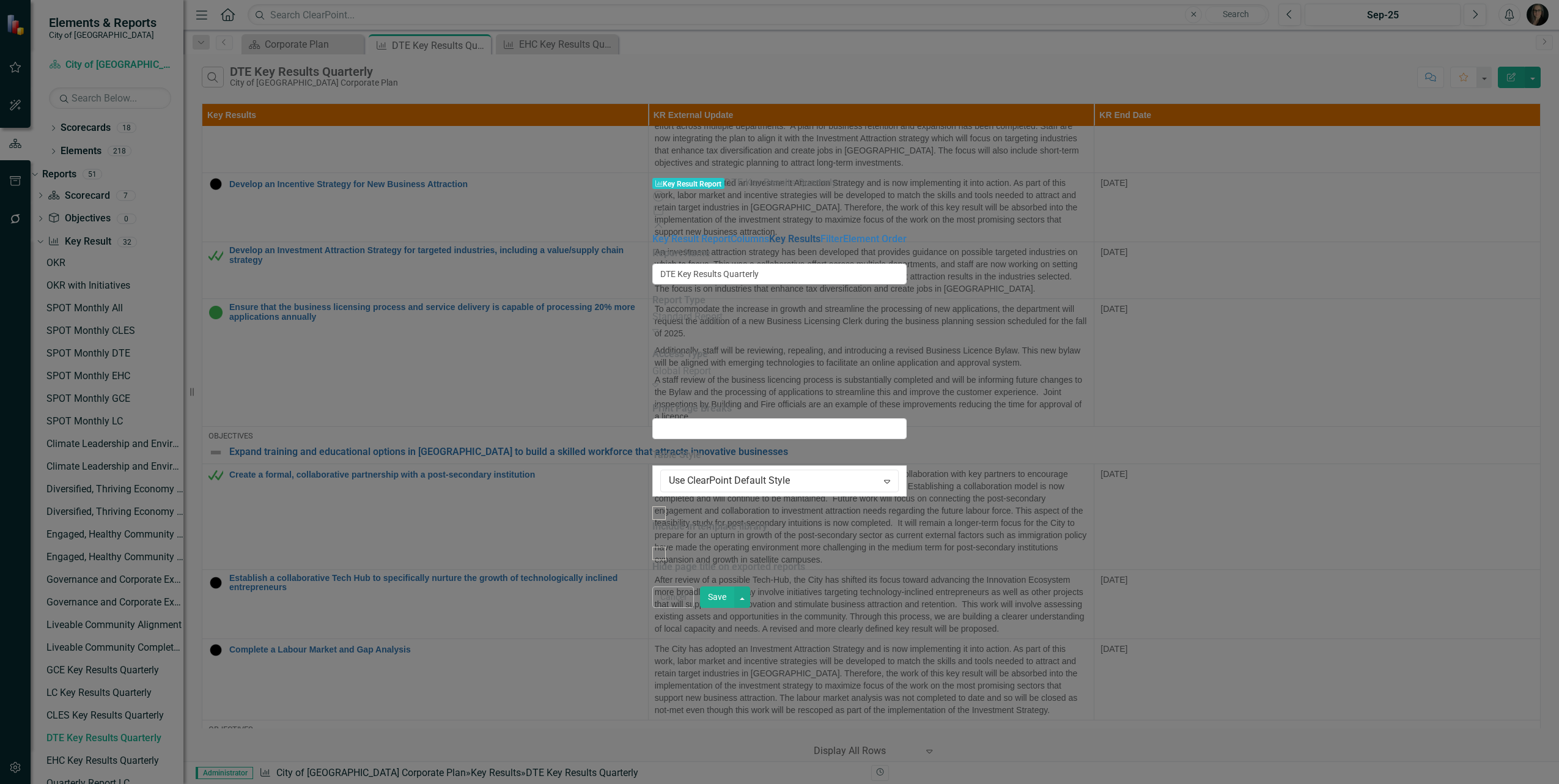
click at [769, 233] on link "Key Results" at bounding box center [795, 238] width 51 height 12
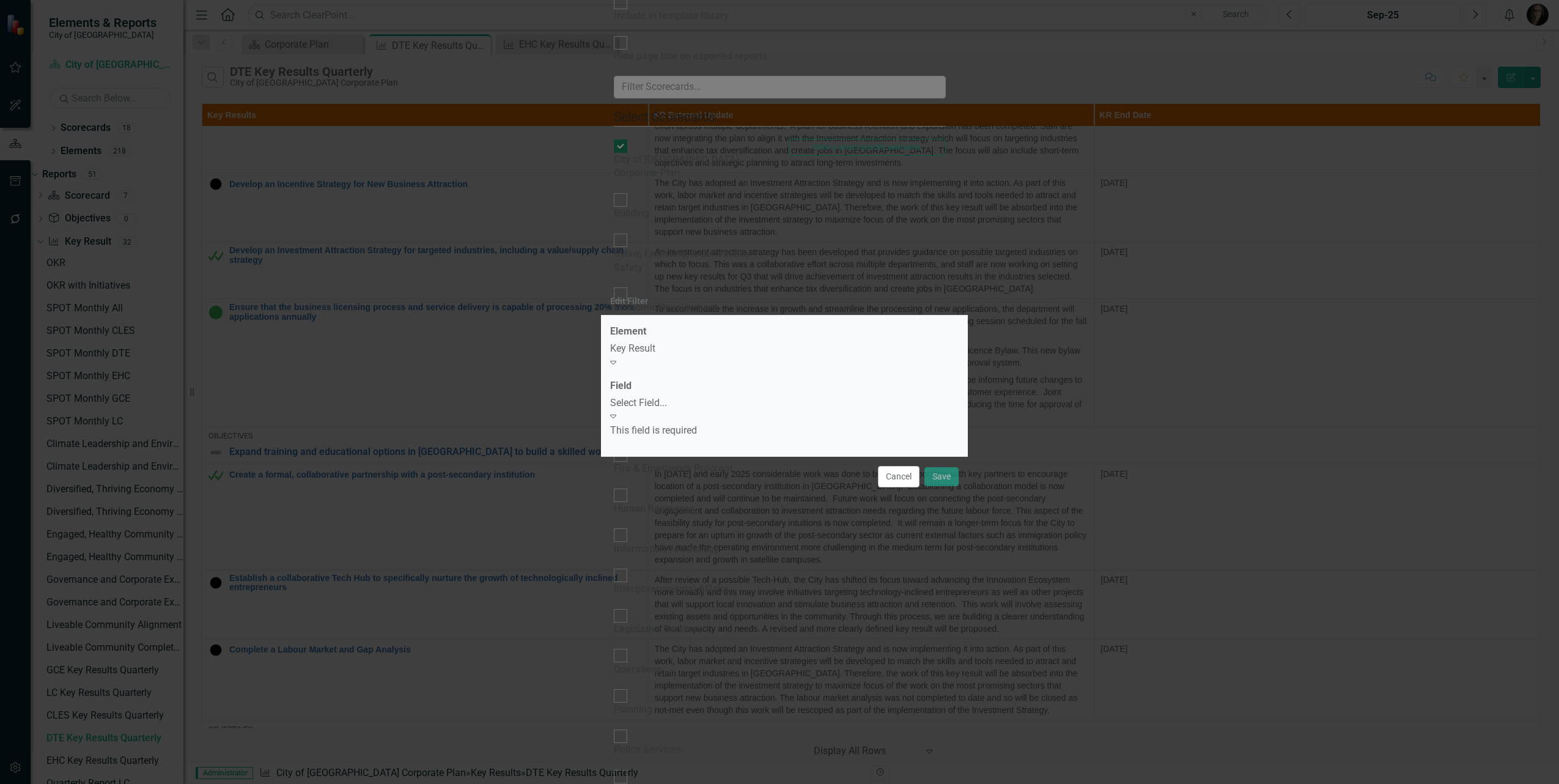
click at [679, 410] on div "Select Field..." at bounding box center [784, 403] width 348 height 14
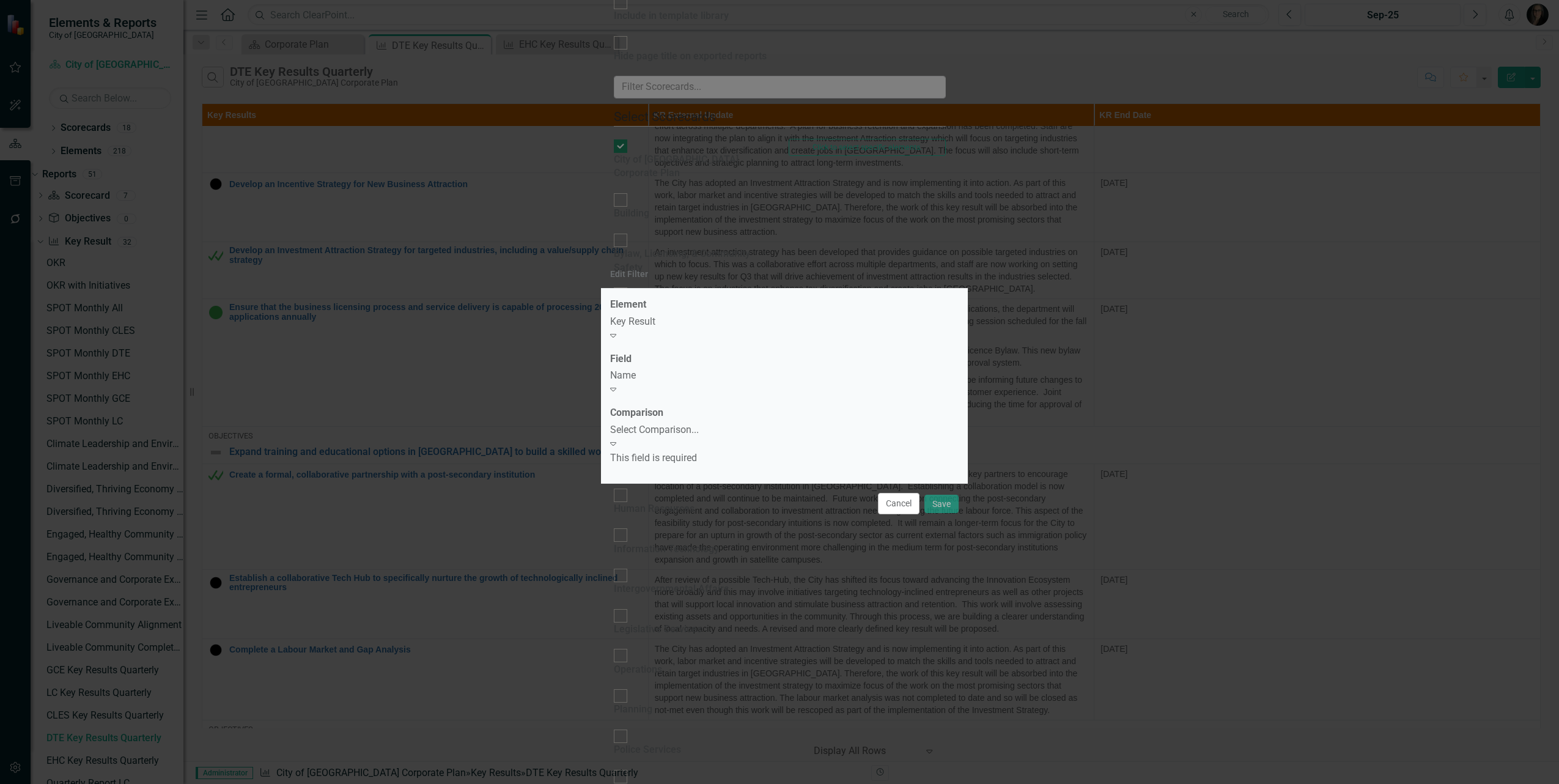
click at [690, 437] on div "Select Comparison..." at bounding box center [784, 430] width 348 height 14
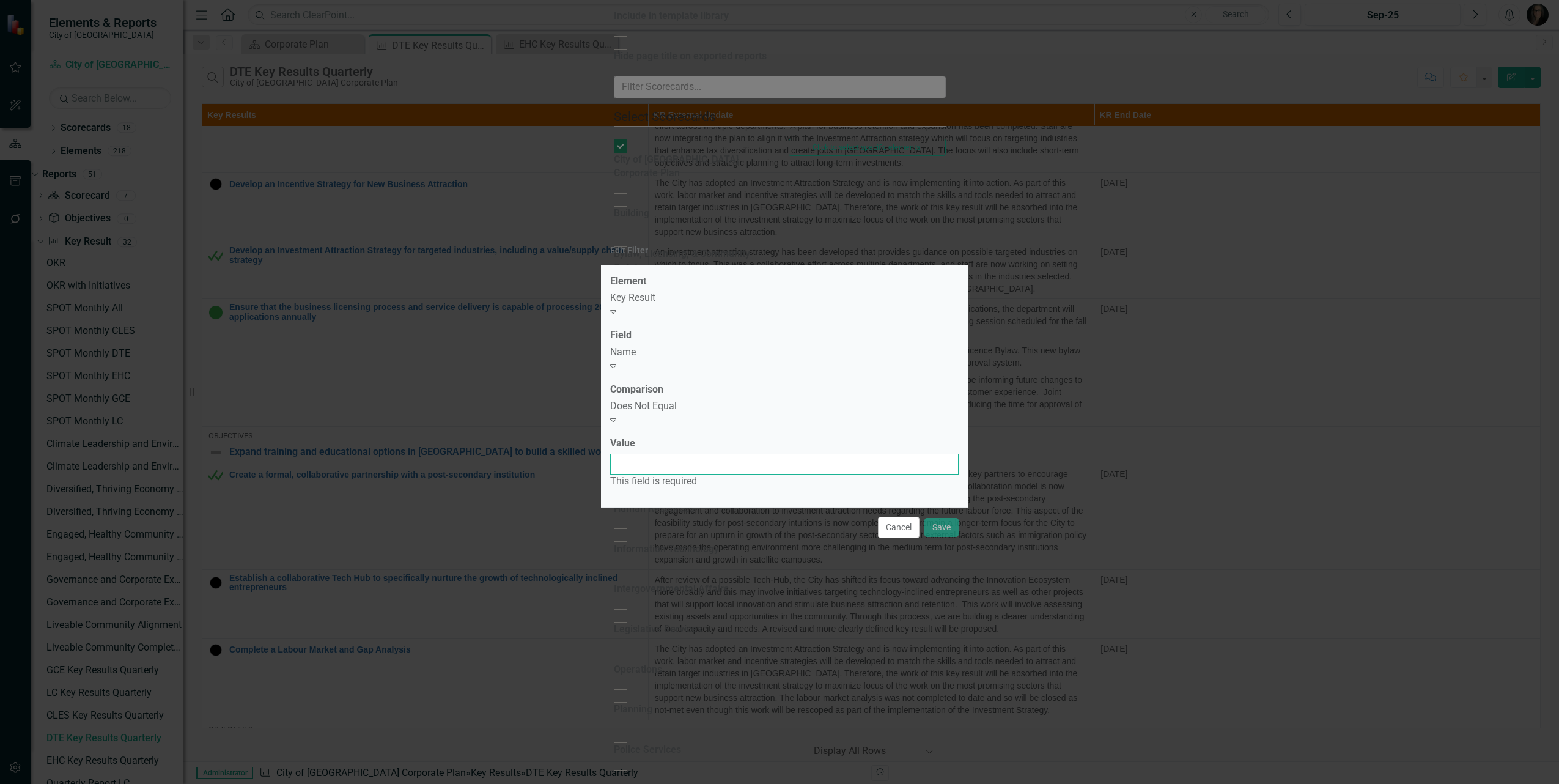
click at [685, 453] on input "Value" at bounding box center [784, 464] width 348 height 20
paste input "Foundational Initiatives for Diversified, Thriving Economy"
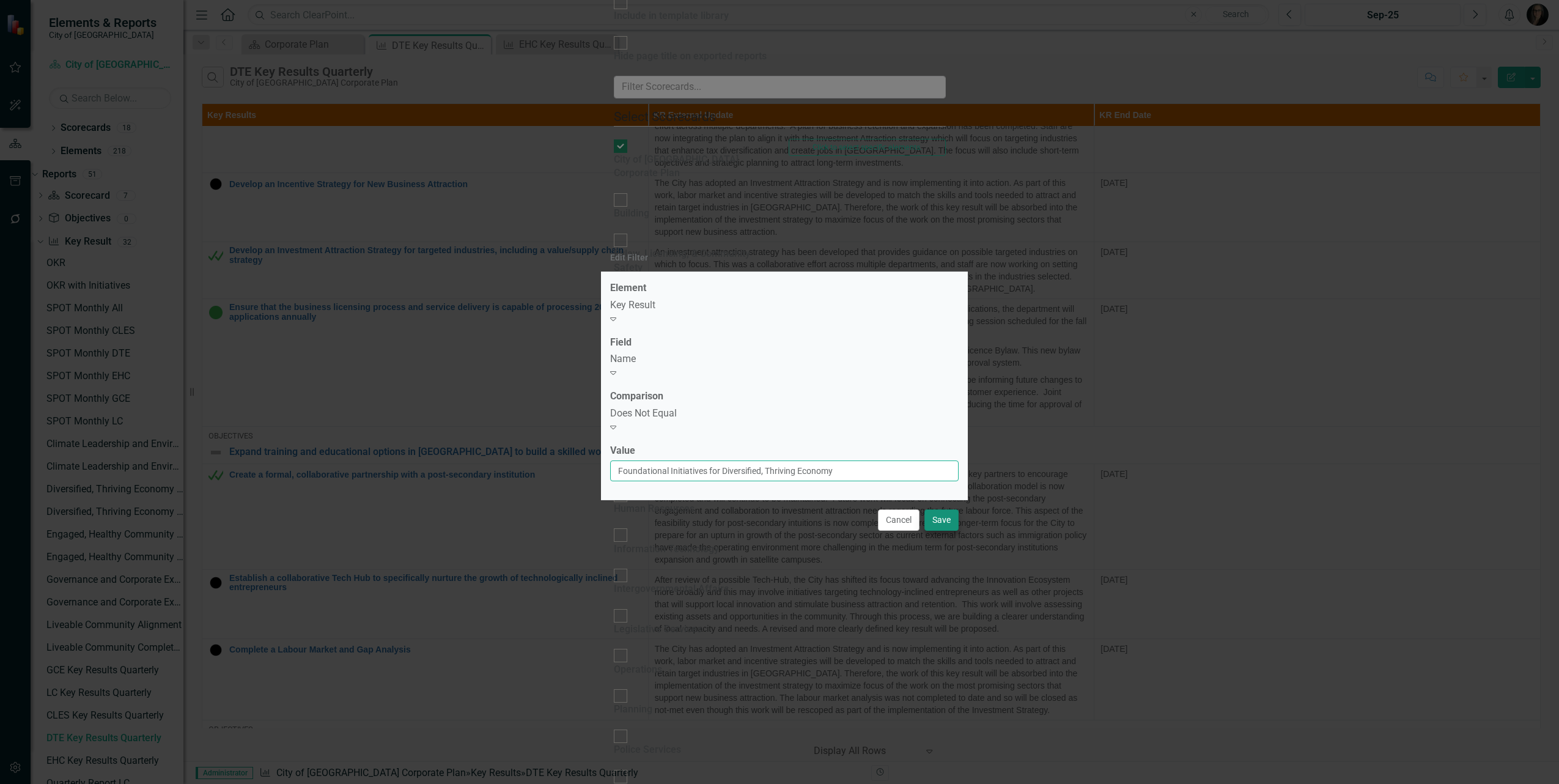
type input "Foundational Initiatives for Diversified, Thriving Economy"
click at [935, 509] on button "Save" at bounding box center [941, 520] width 34 height 21
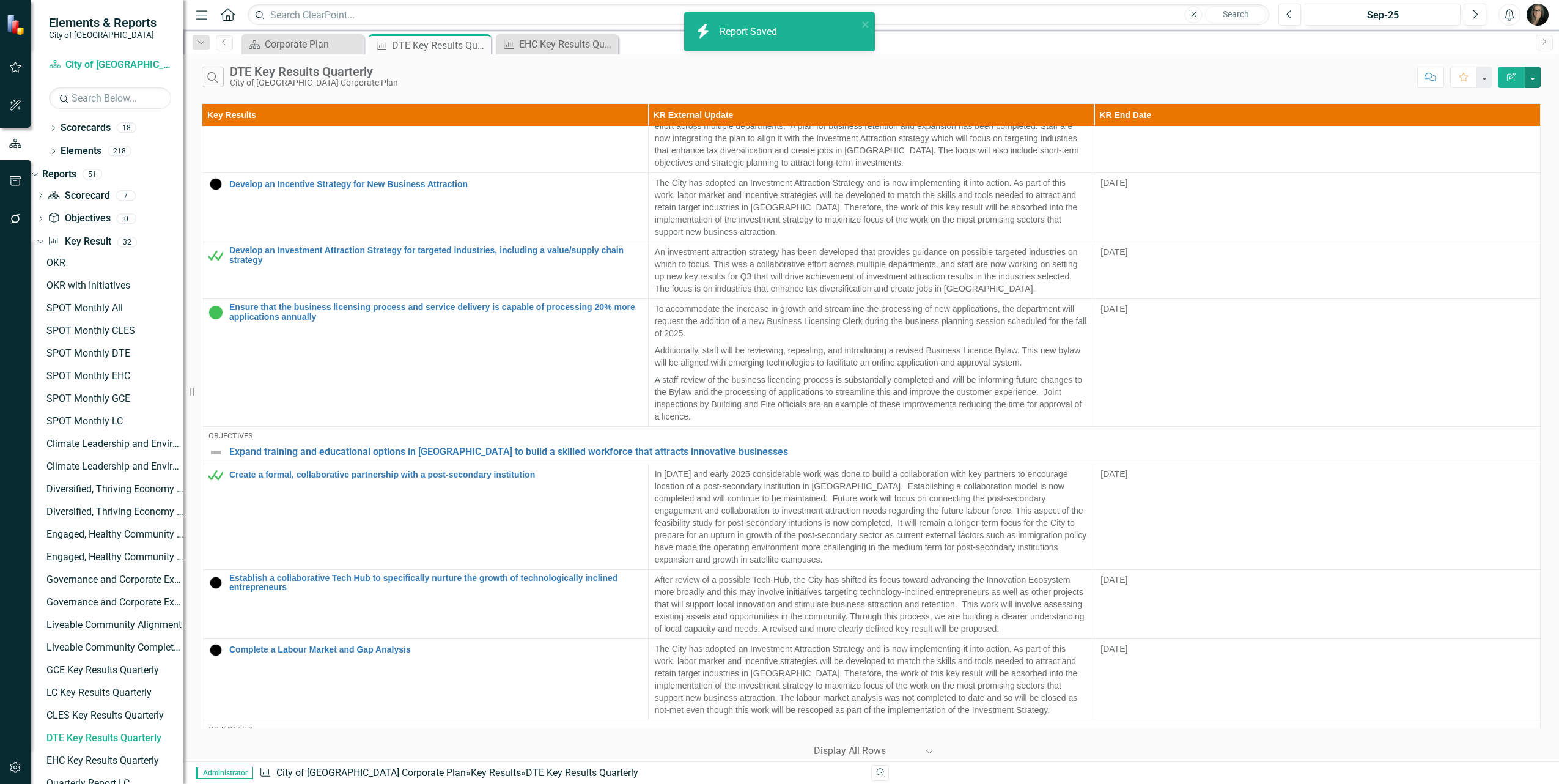
scroll to position [0, 0]
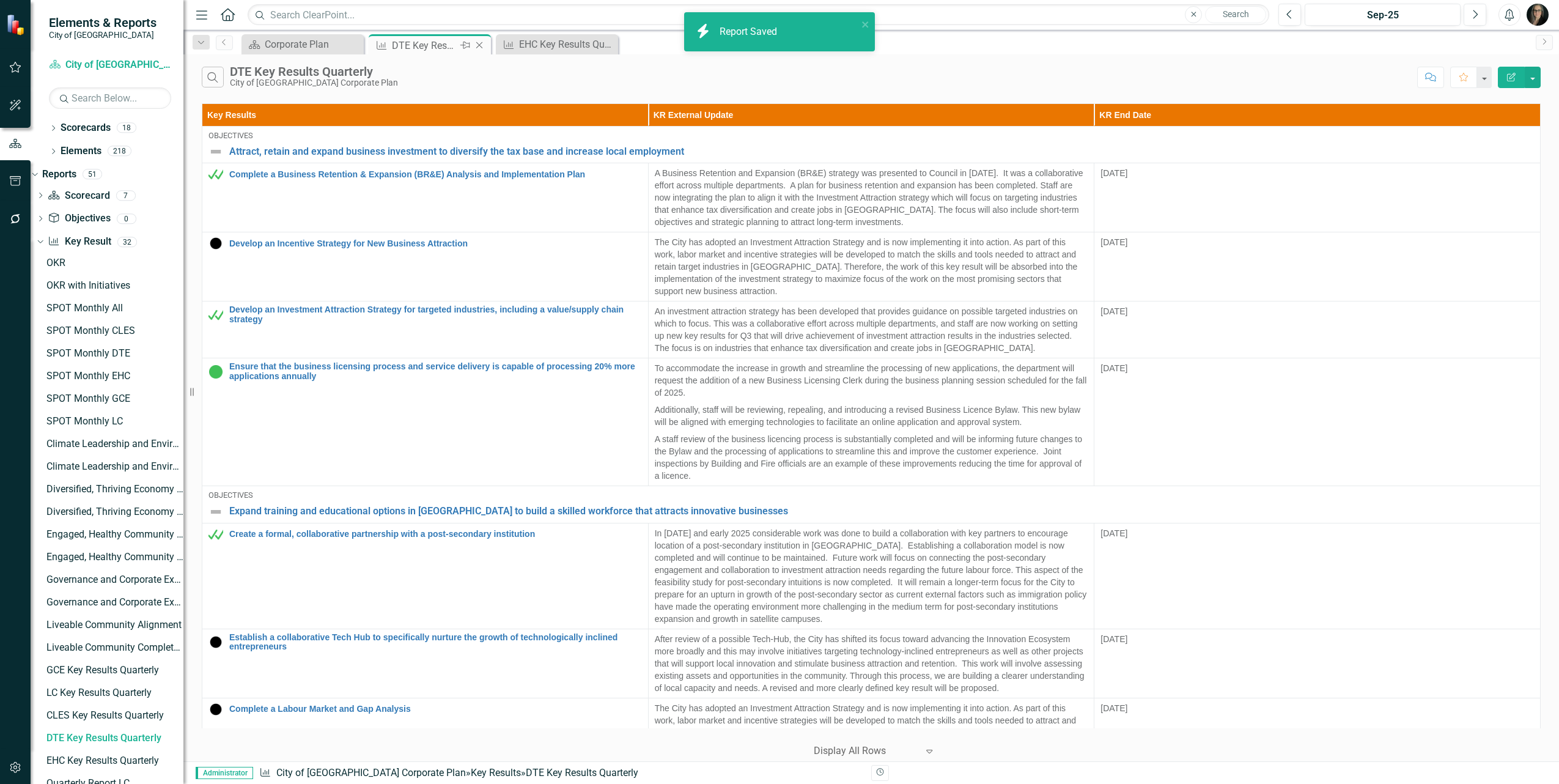
click at [481, 42] on icon "Close" at bounding box center [480, 45] width 12 height 10
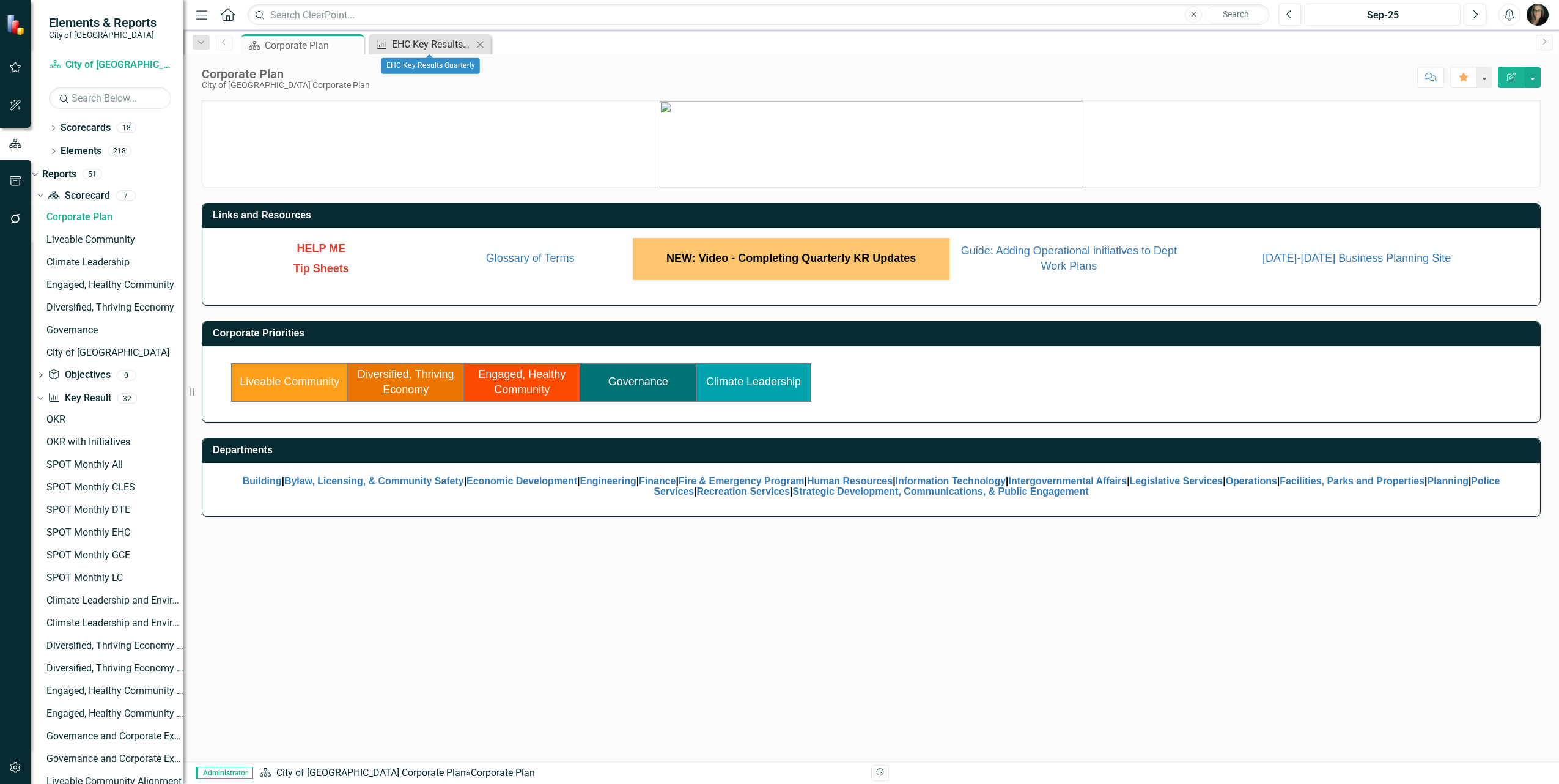
click at [442, 50] on div "EHC Key Results Quarterly" at bounding box center [432, 44] width 81 height 15
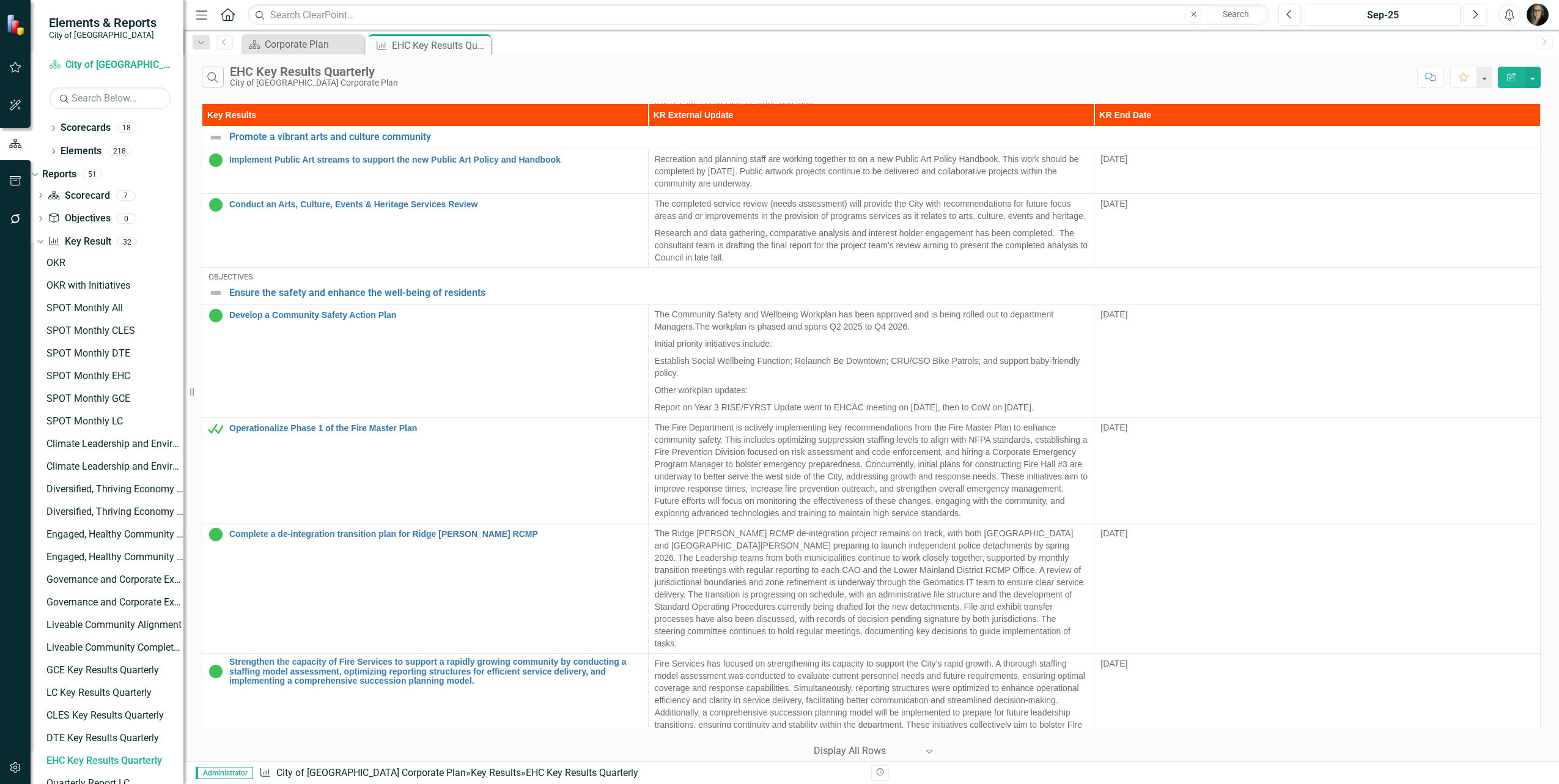
scroll to position [714, 0]
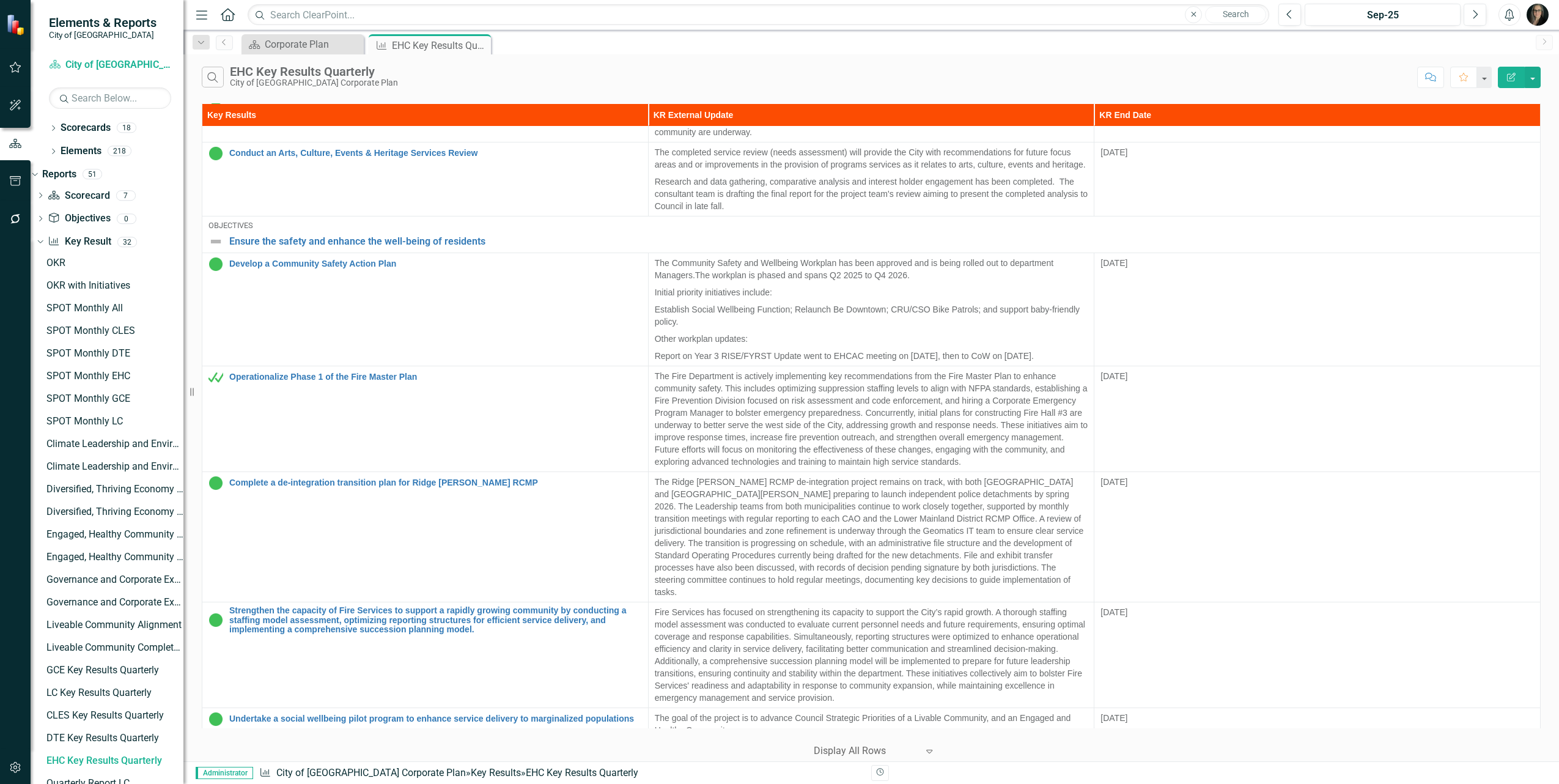
drag, startPoint x: 226, startPoint y: 707, endPoint x: 500, endPoint y: 711, distance: 274.0
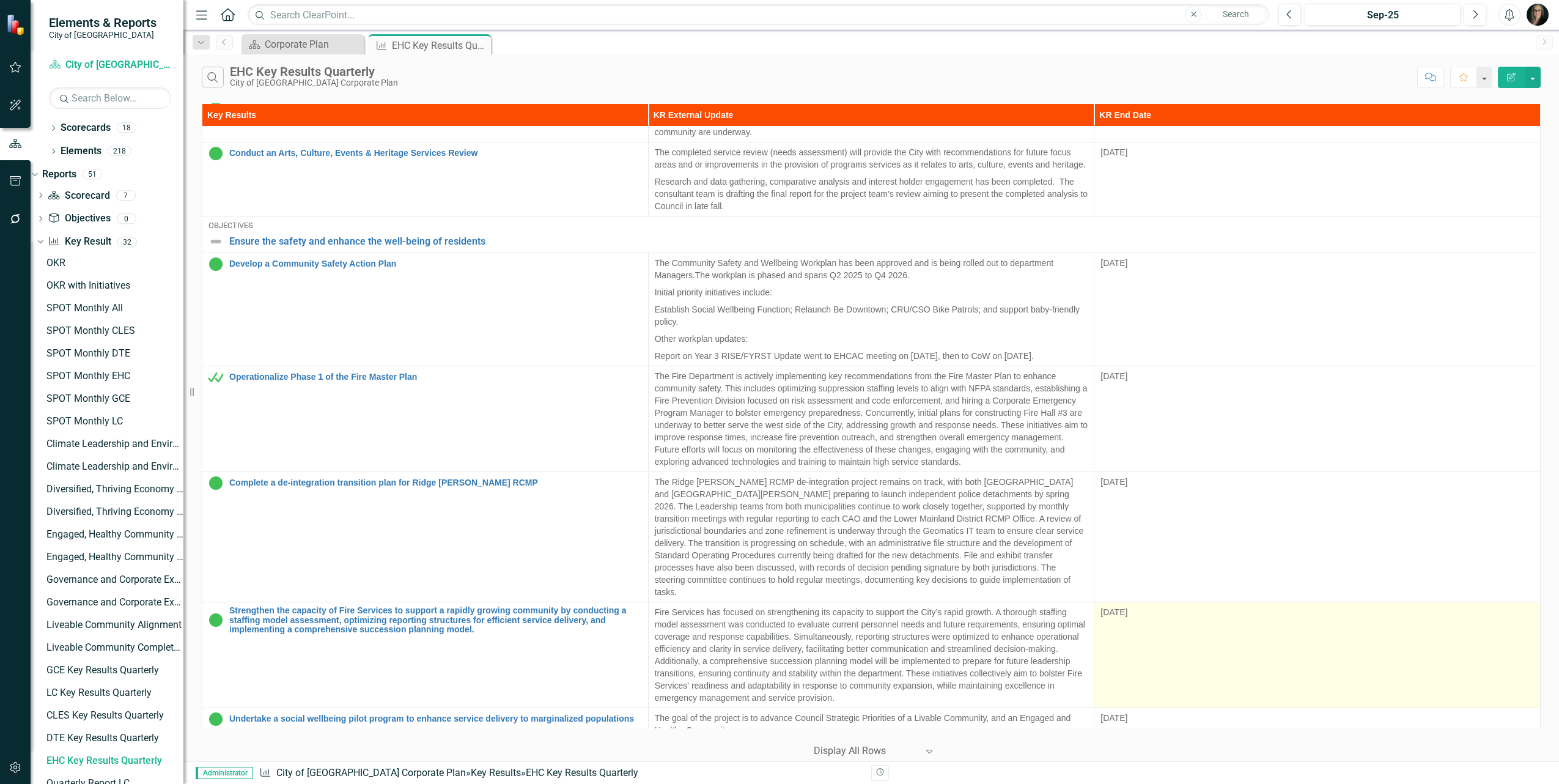
copy link "Foundational Initiatives for Engaged, Healthy Community"
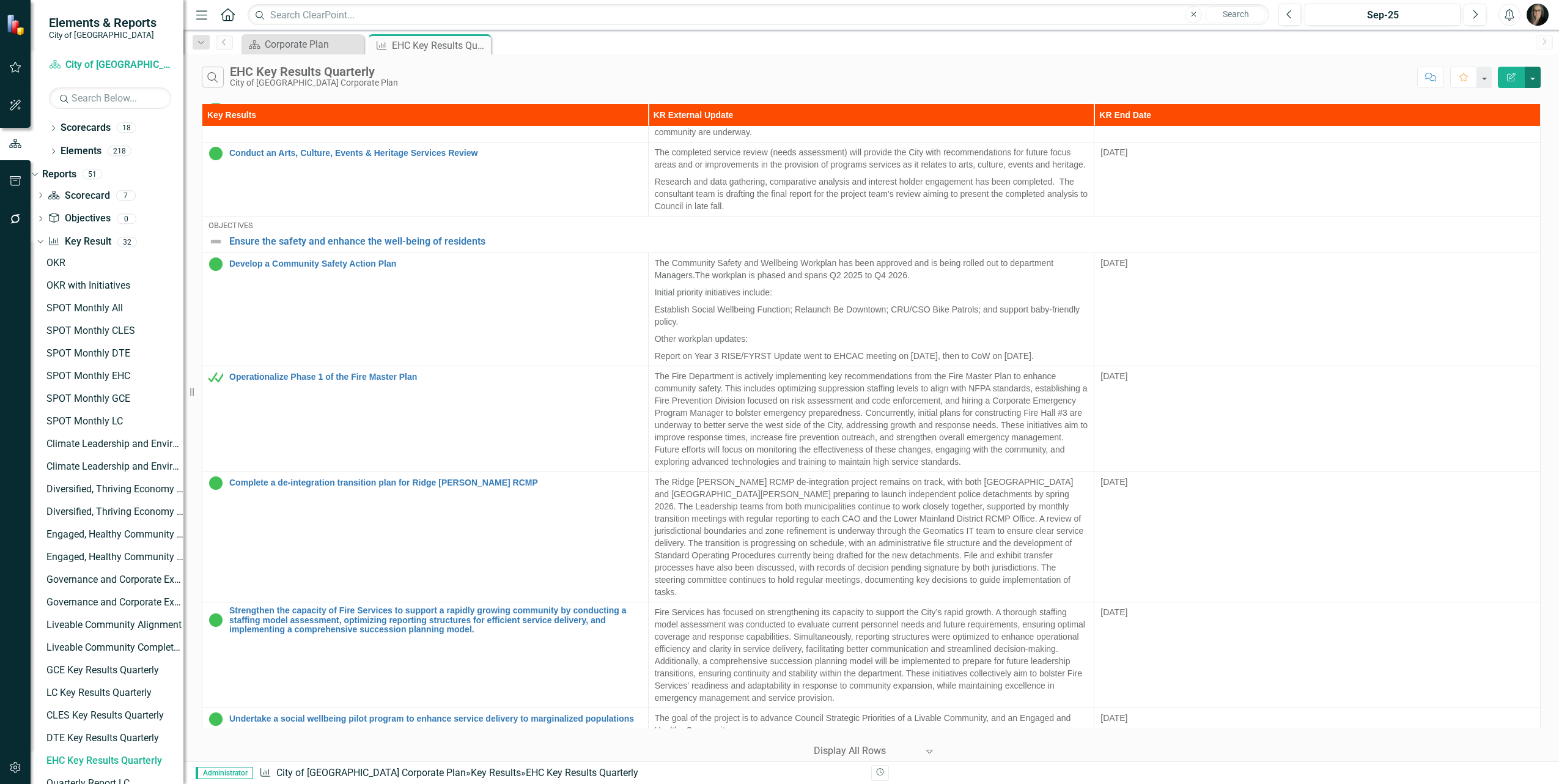
click at [1530, 74] on button "button" at bounding box center [1532, 77] width 16 height 21
click at [1485, 104] on link "Edit Report Edit Report" at bounding box center [1491, 100] width 96 height 23
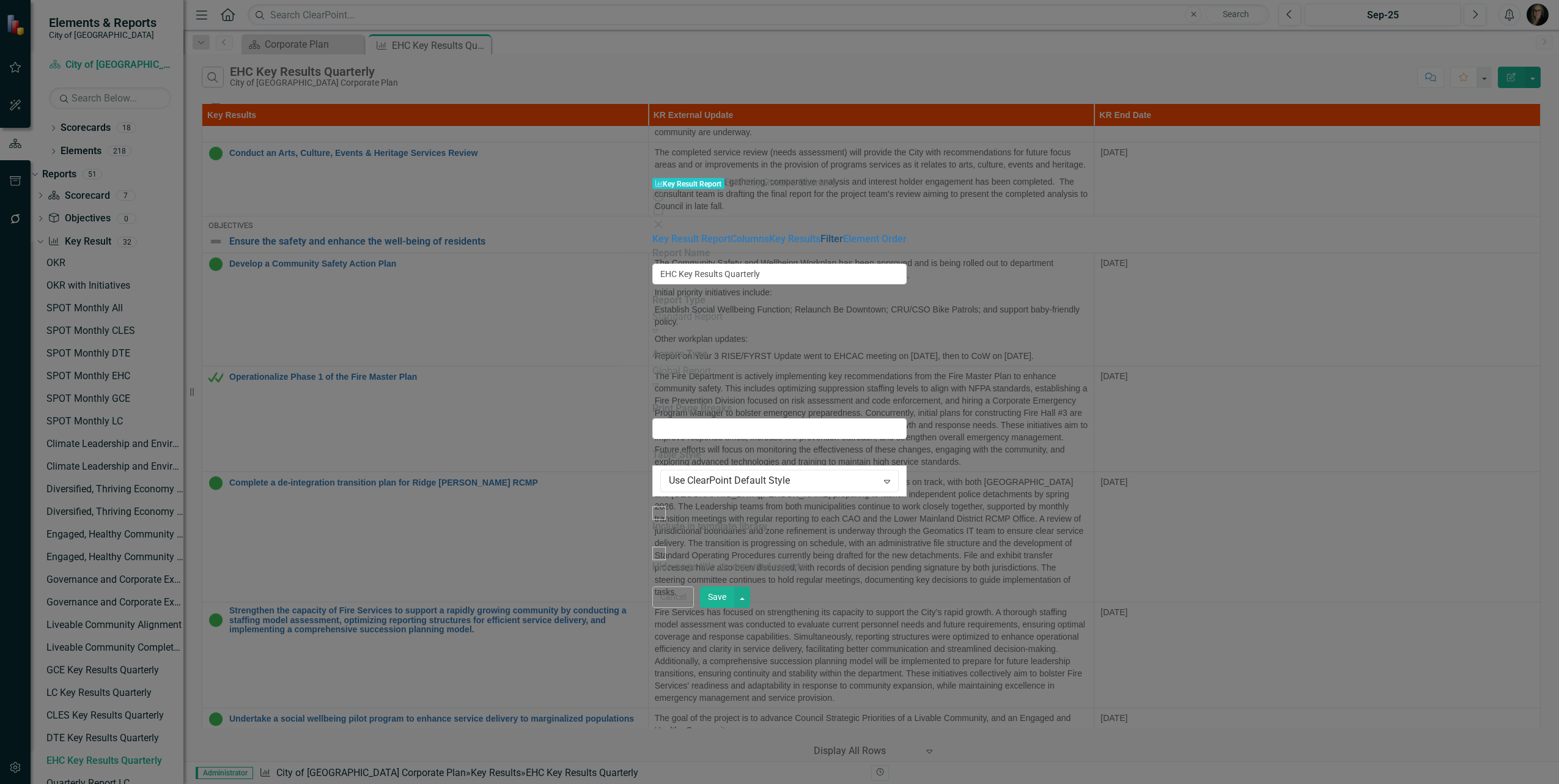
click at [820, 233] on link "Filter" at bounding box center [831, 238] width 23 height 12
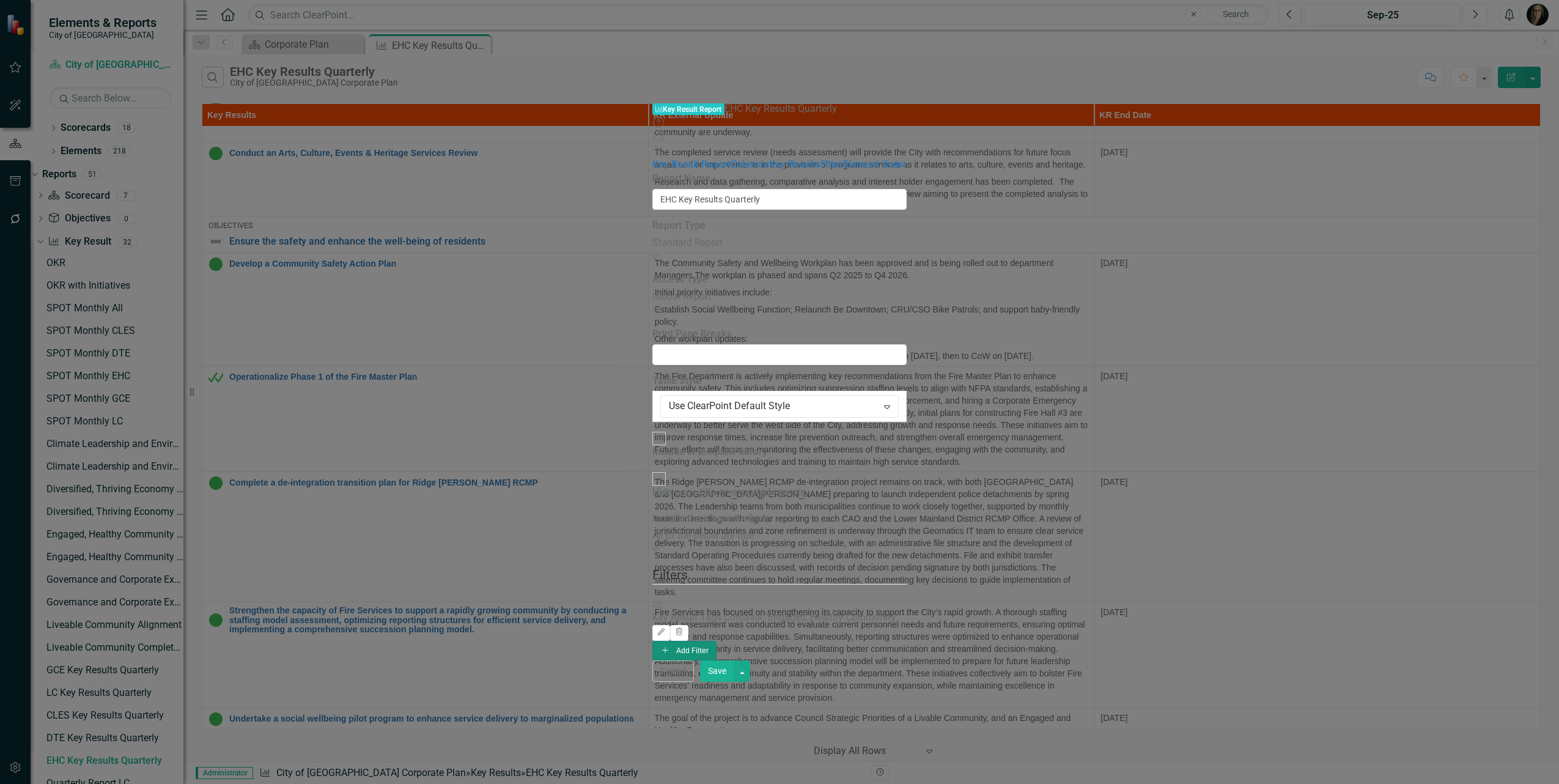
click at [717, 641] on button "Add Add Filter" at bounding box center [685, 650] width 64 height 20
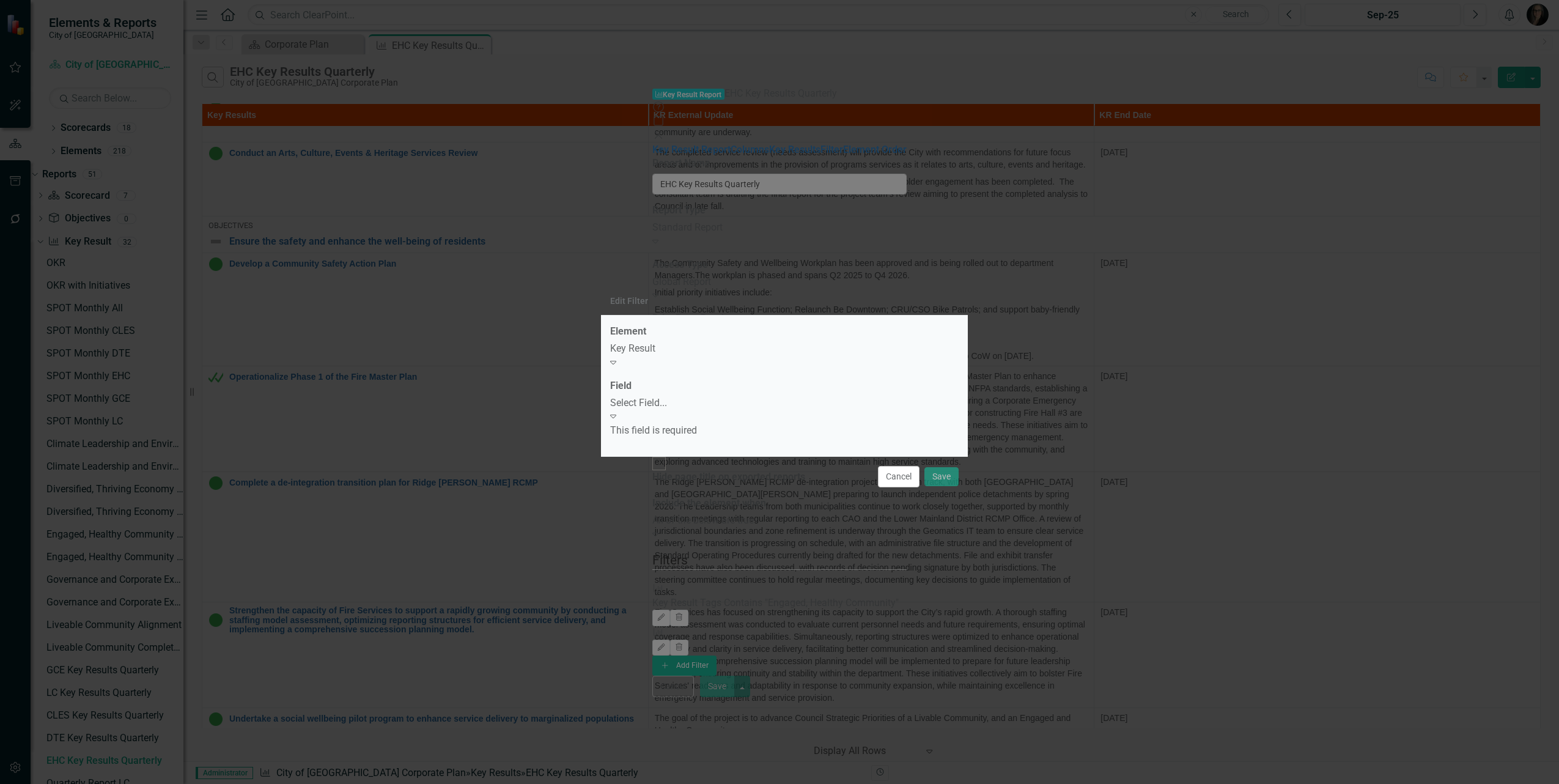
click at [668, 408] on div "Select Field..." at bounding box center [784, 403] width 348 height 14
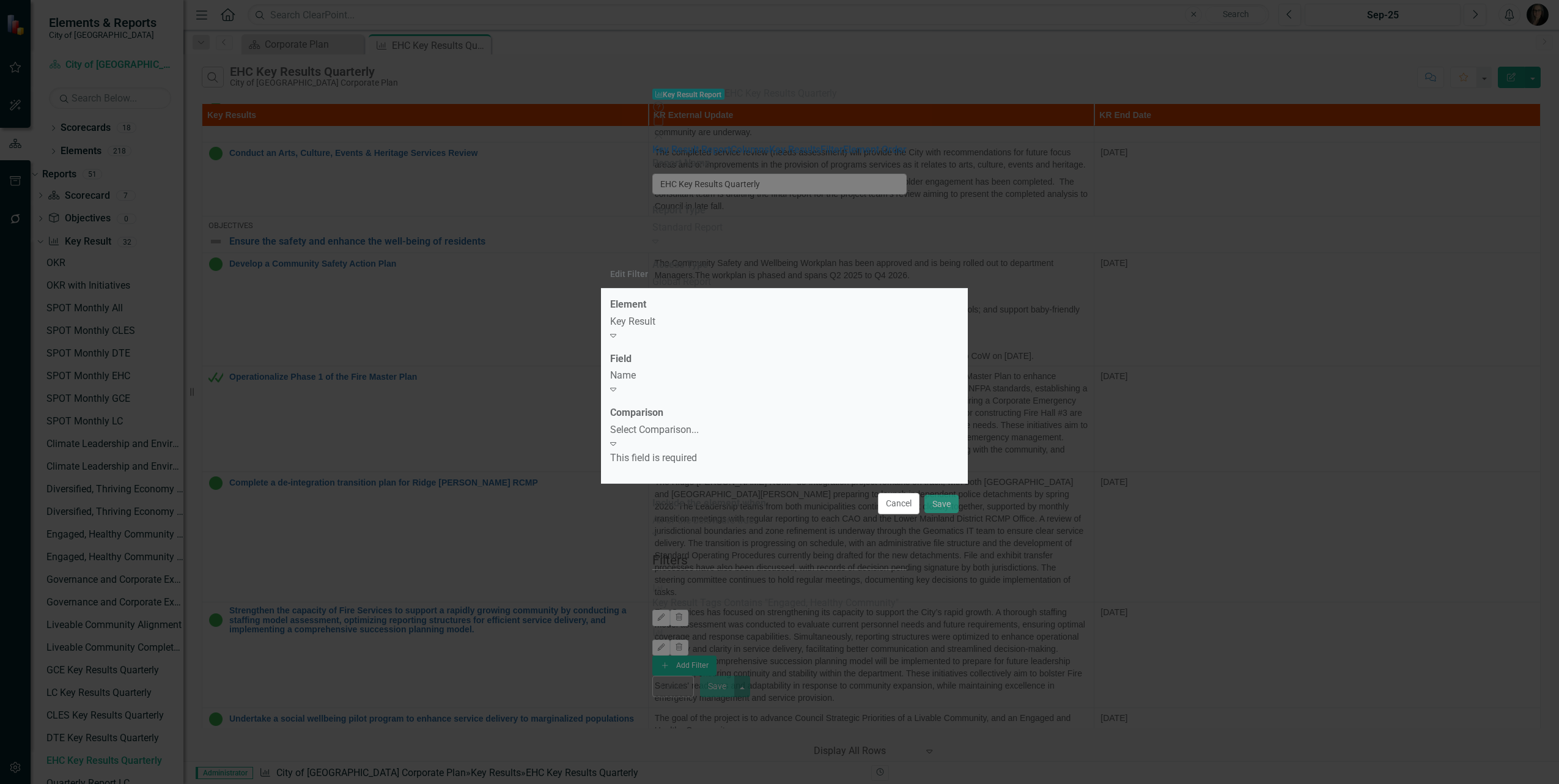
click at [680, 431] on div "Select Comparison..." at bounding box center [784, 430] width 348 height 14
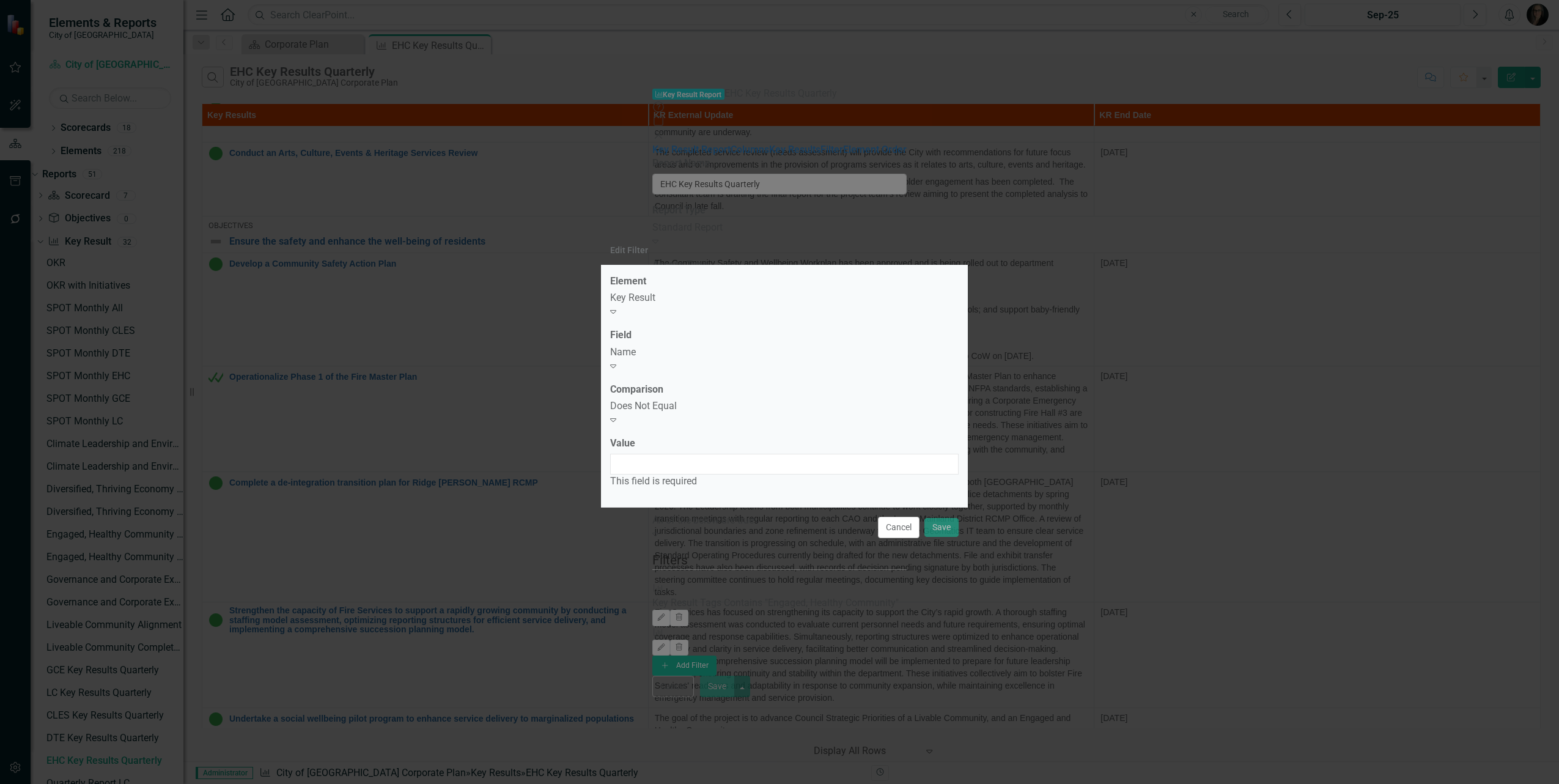
click at [676, 440] on div "Value This field is required" at bounding box center [784, 462] width 348 height 52
click at [674, 453] on input "Value" at bounding box center [784, 464] width 348 height 20
paste input "Foundational Initiatives for Engaged, Healthy Community"
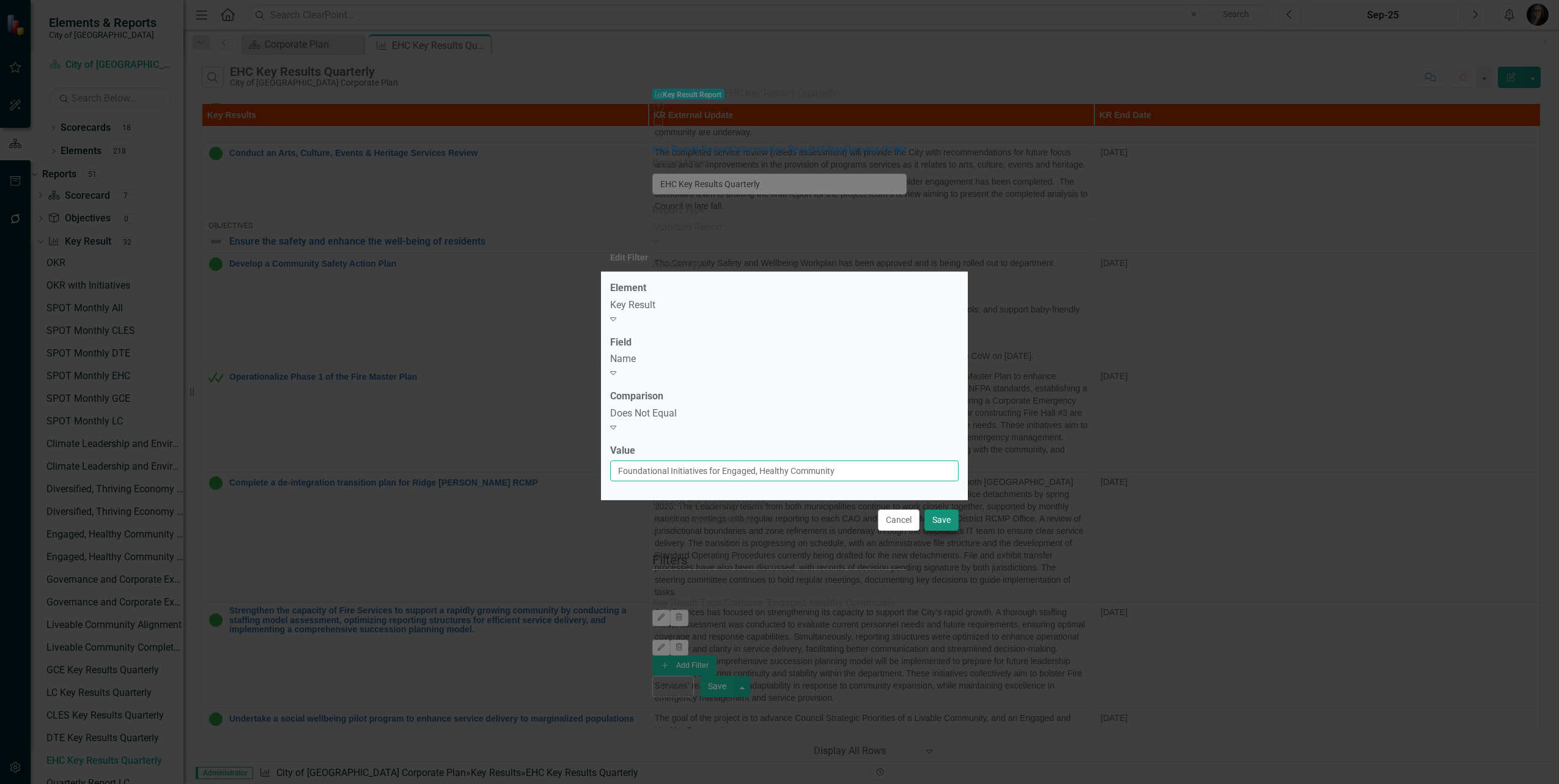
type input "Foundational Initiatives for Engaged, Healthy Community"
click at [943, 512] on button "Save" at bounding box center [941, 520] width 34 height 21
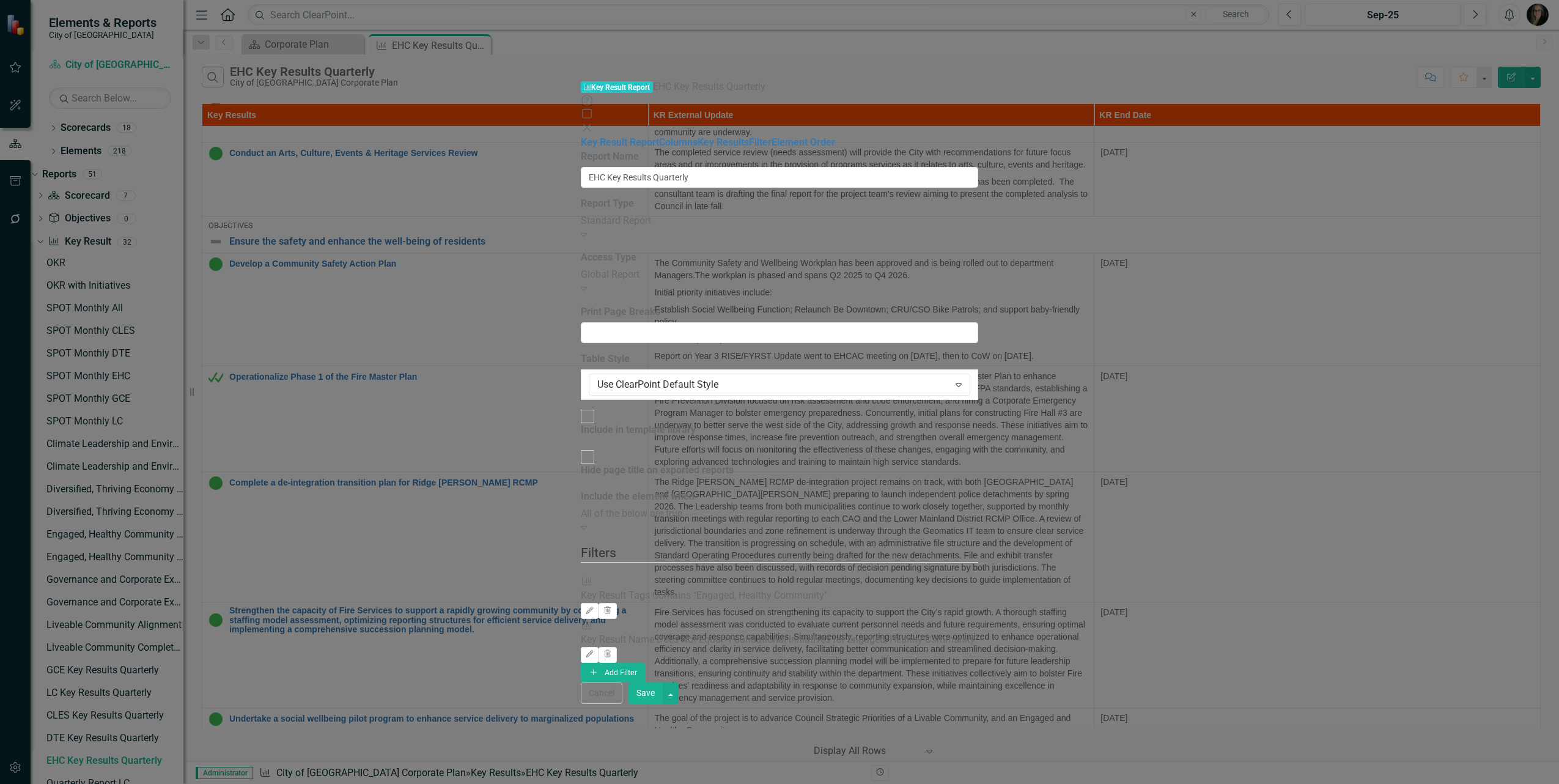
click at [663, 703] on button "Save" at bounding box center [646, 692] width 34 height 21
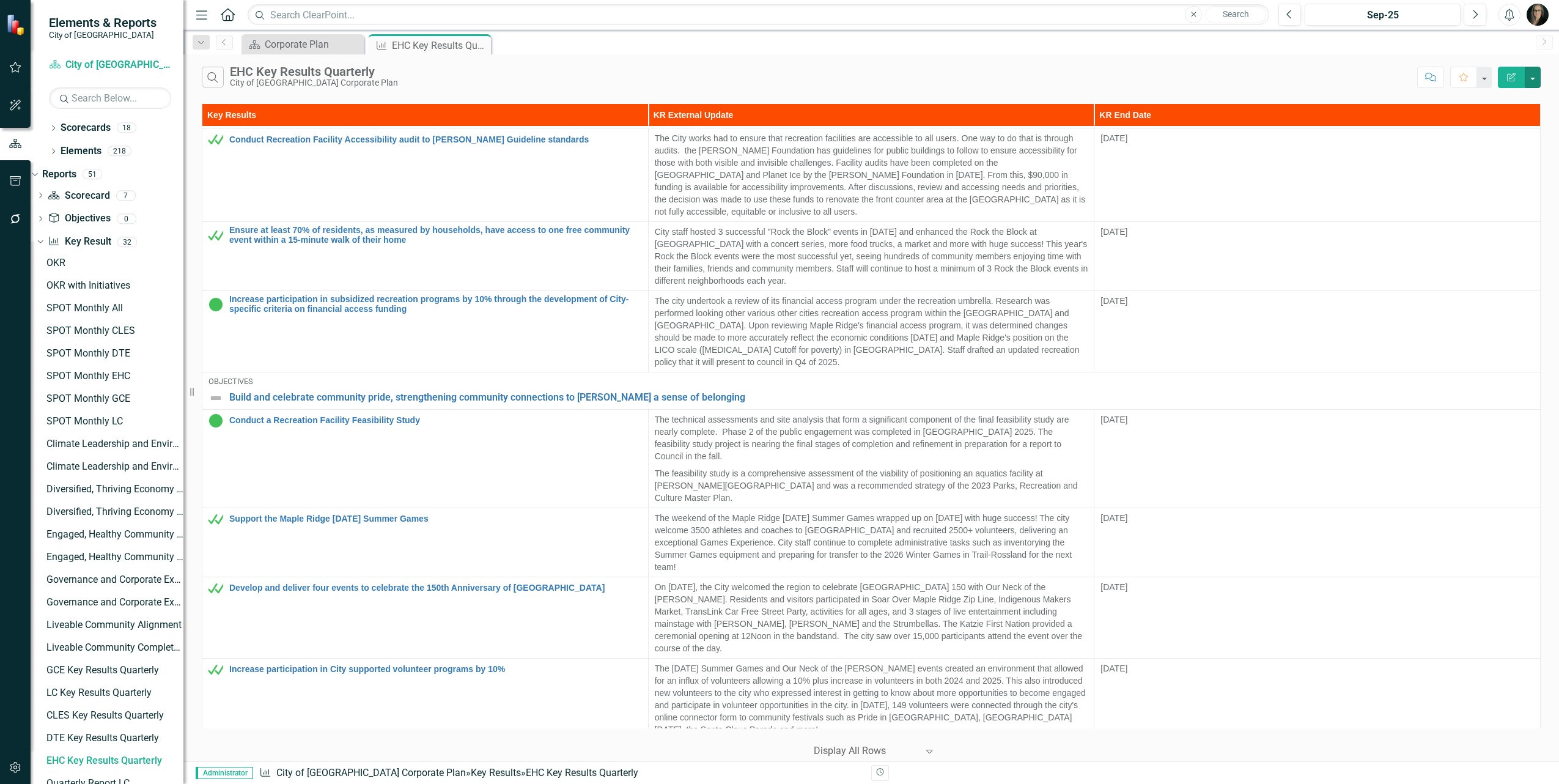
scroll to position [0, 0]
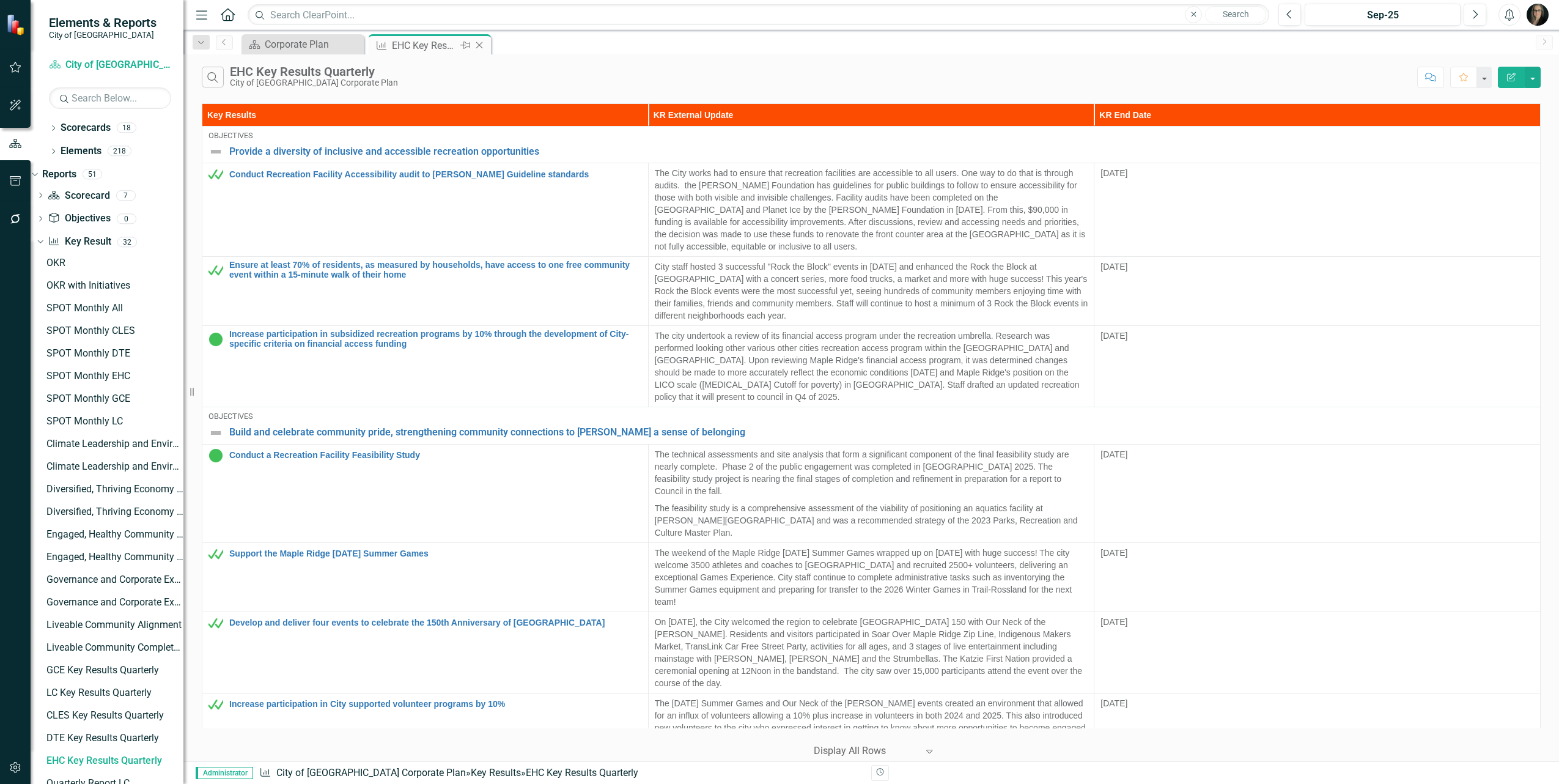
click at [477, 46] on icon "Close" at bounding box center [480, 45] width 12 height 10
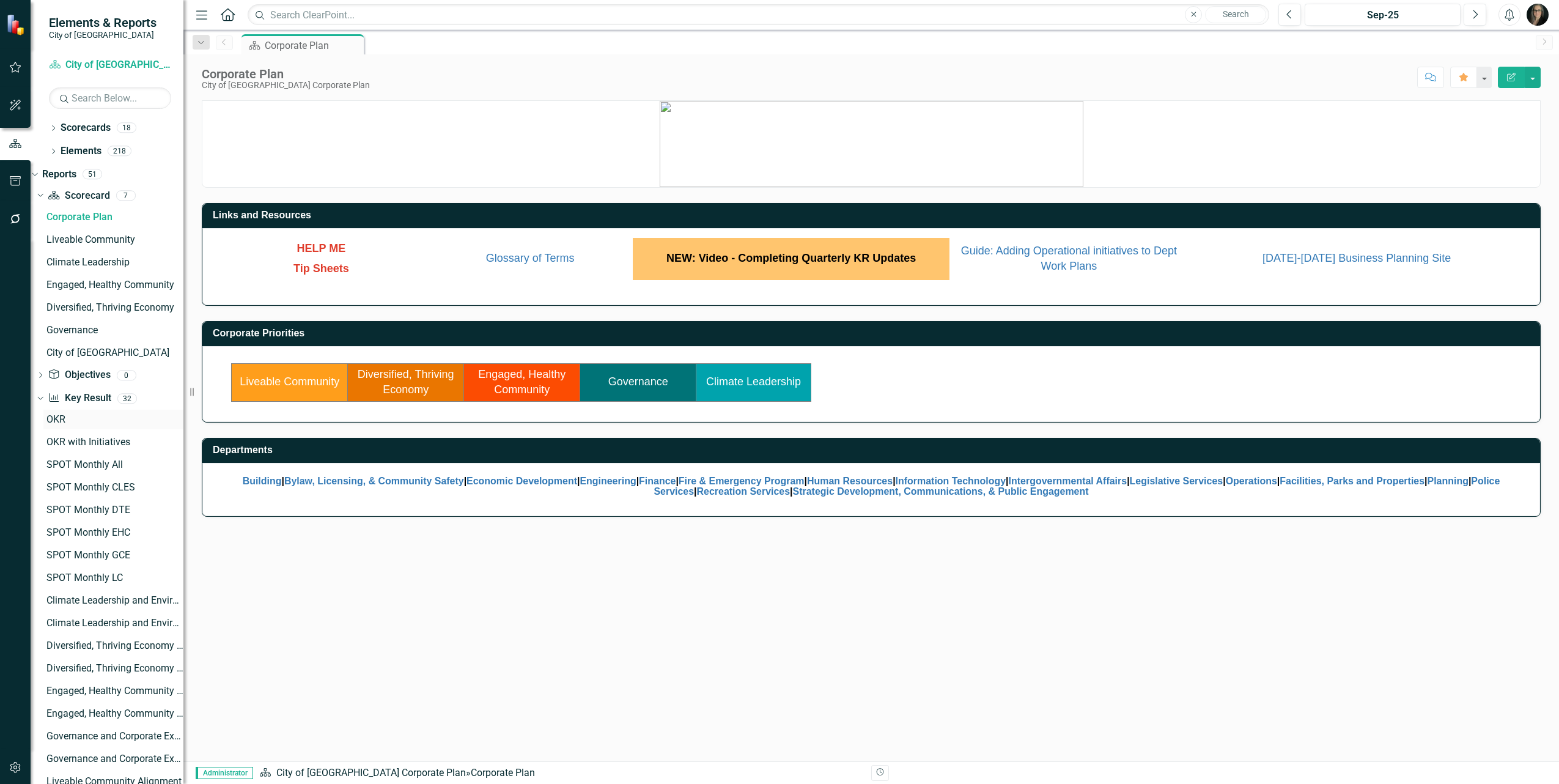
click at [74, 419] on div "OKR" at bounding box center [115, 419] width 137 height 11
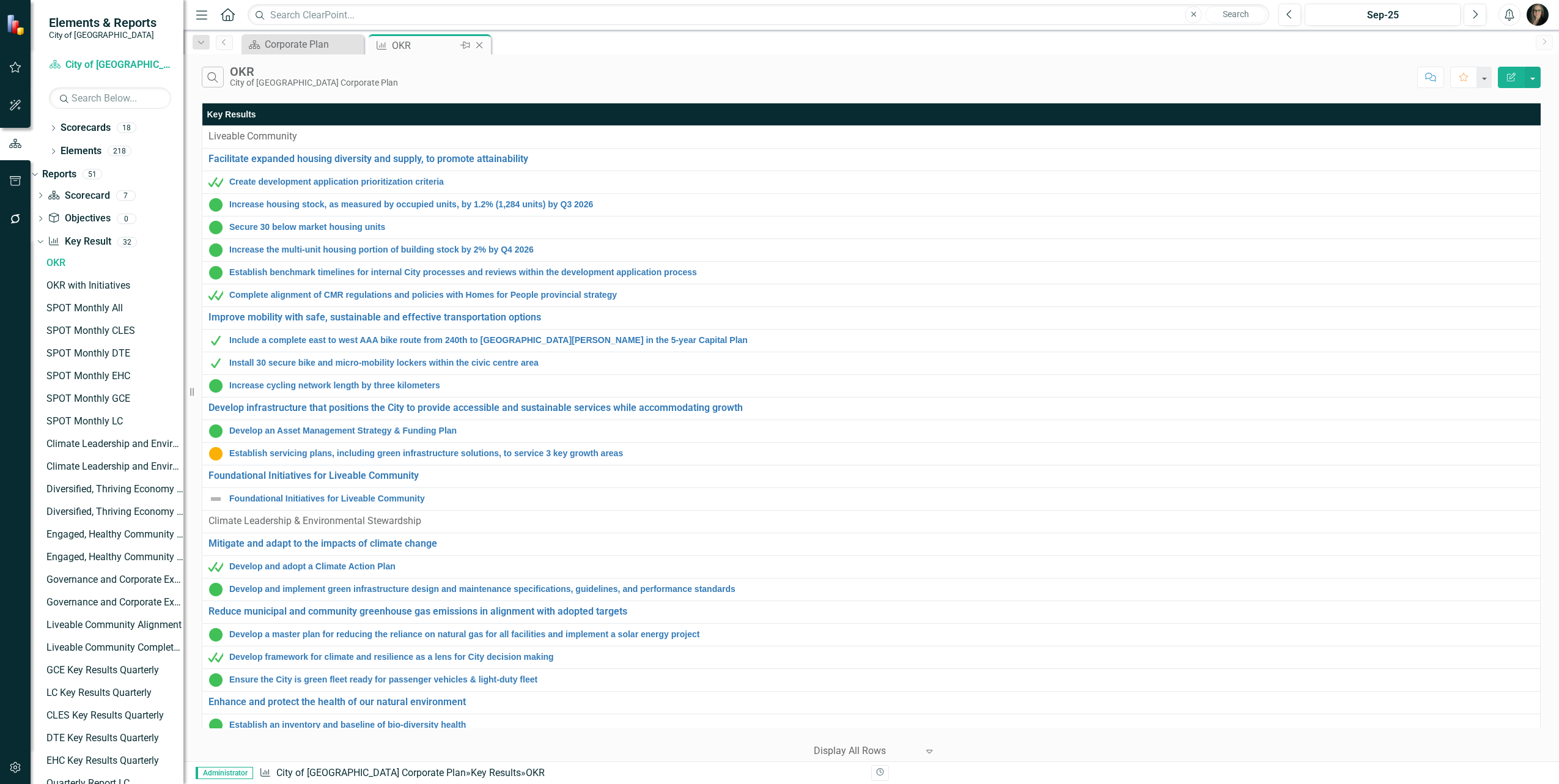
click at [478, 44] on icon "Close" at bounding box center [480, 45] width 12 height 10
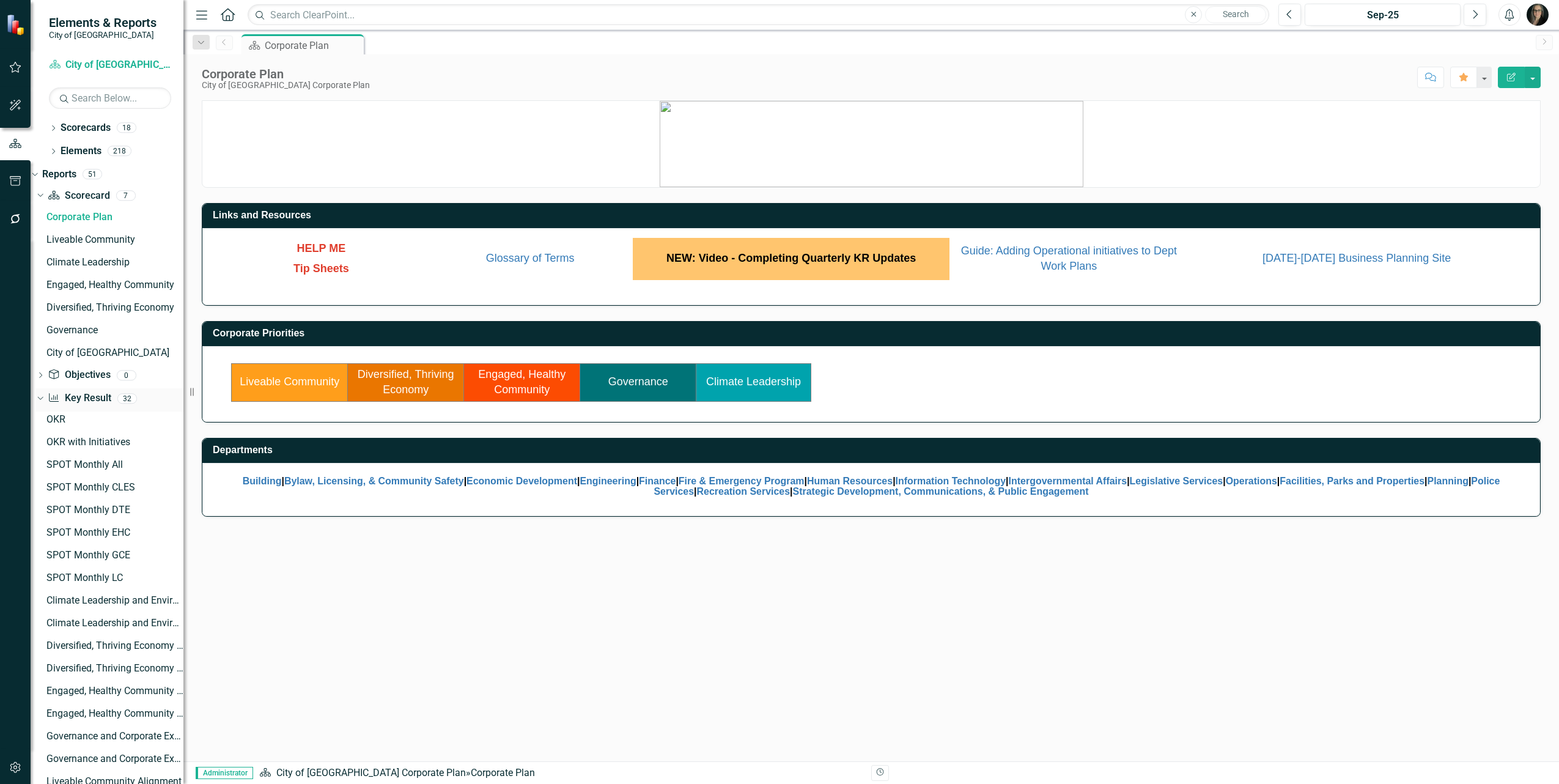
click at [86, 399] on link "Key Result Key Result" at bounding box center [79, 398] width 63 height 14
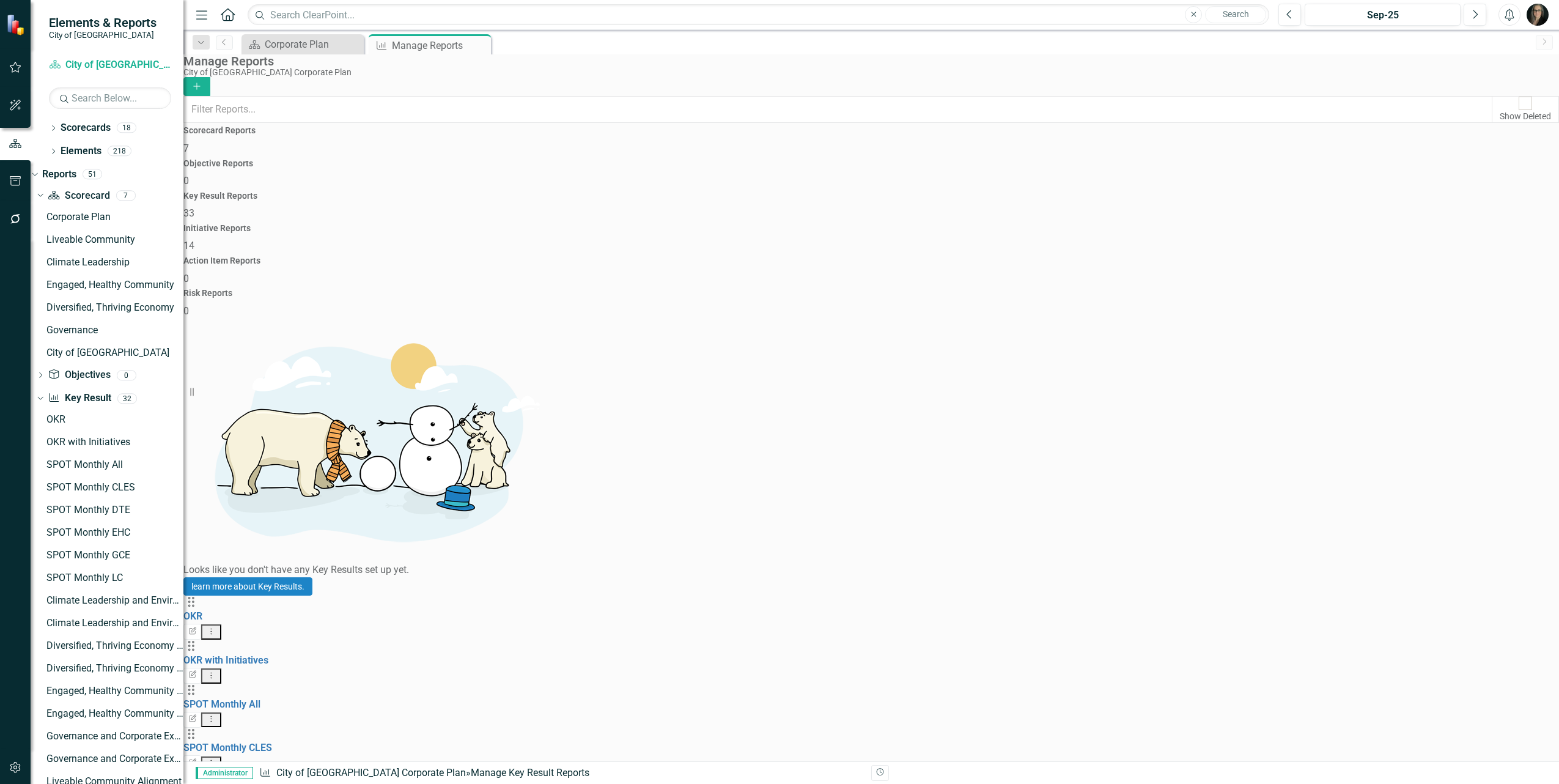
click at [217, 714] on icon "Dropdown Menu" at bounding box center [211, 718] width 10 height 8
click at [1472, 328] on link "Edit Report Edit Report" at bounding box center [1481, 333] width 101 height 23
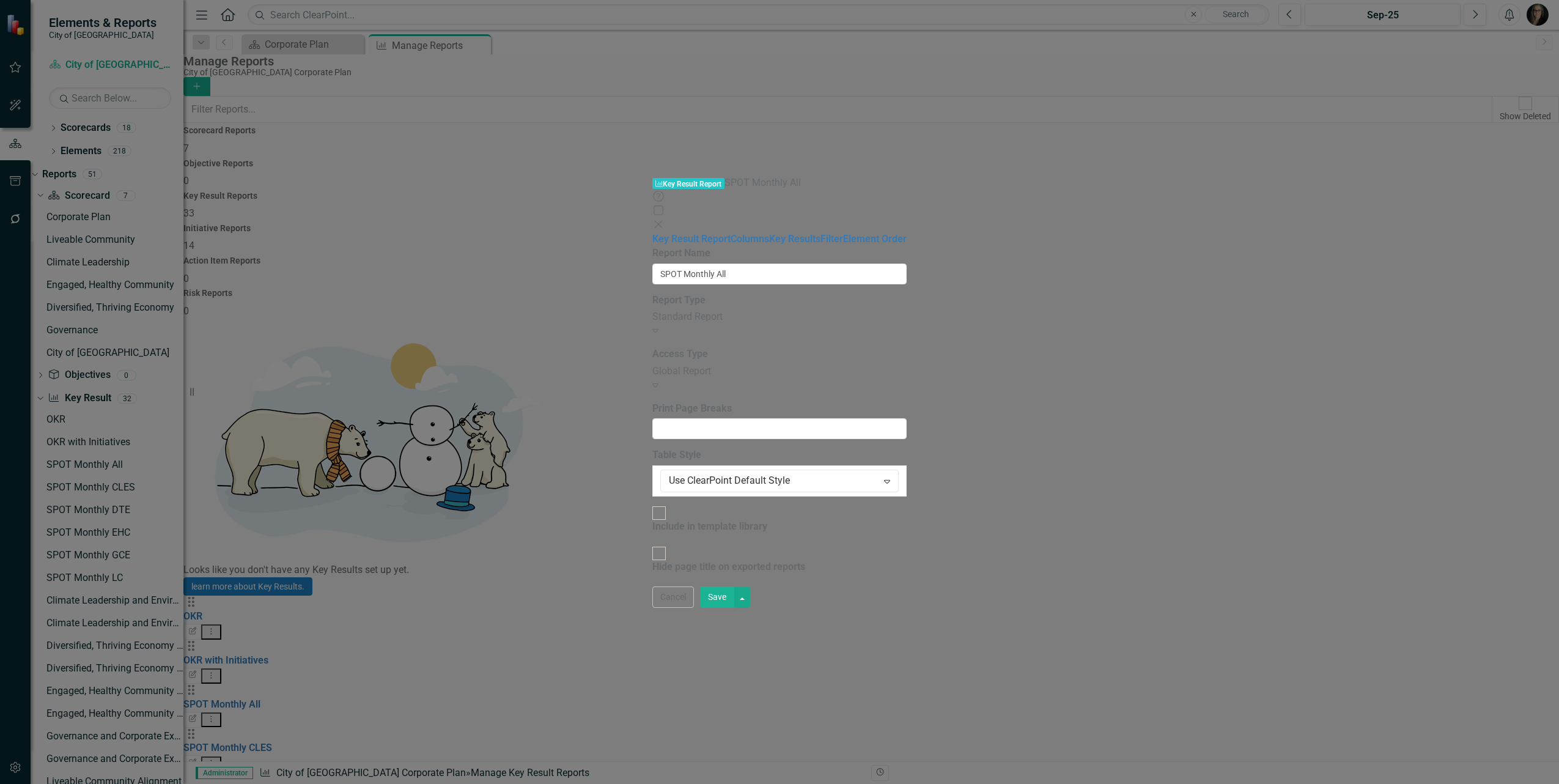
click at [652, 364] on div "Global Report" at bounding box center [780, 371] width 254 height 14
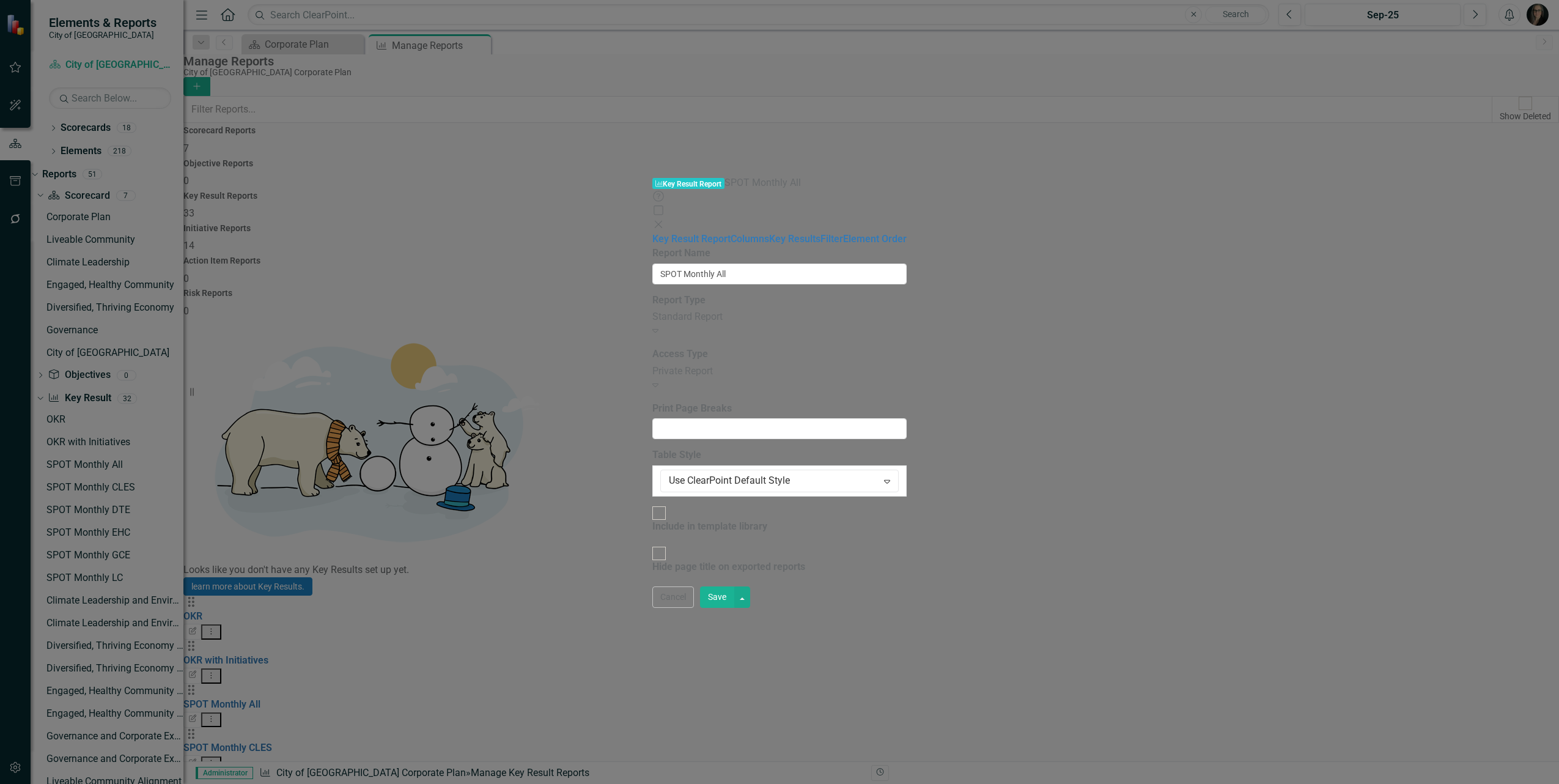
click at [734, 608] on button "Save" at bounding box center [717, 596] width 34 height 21
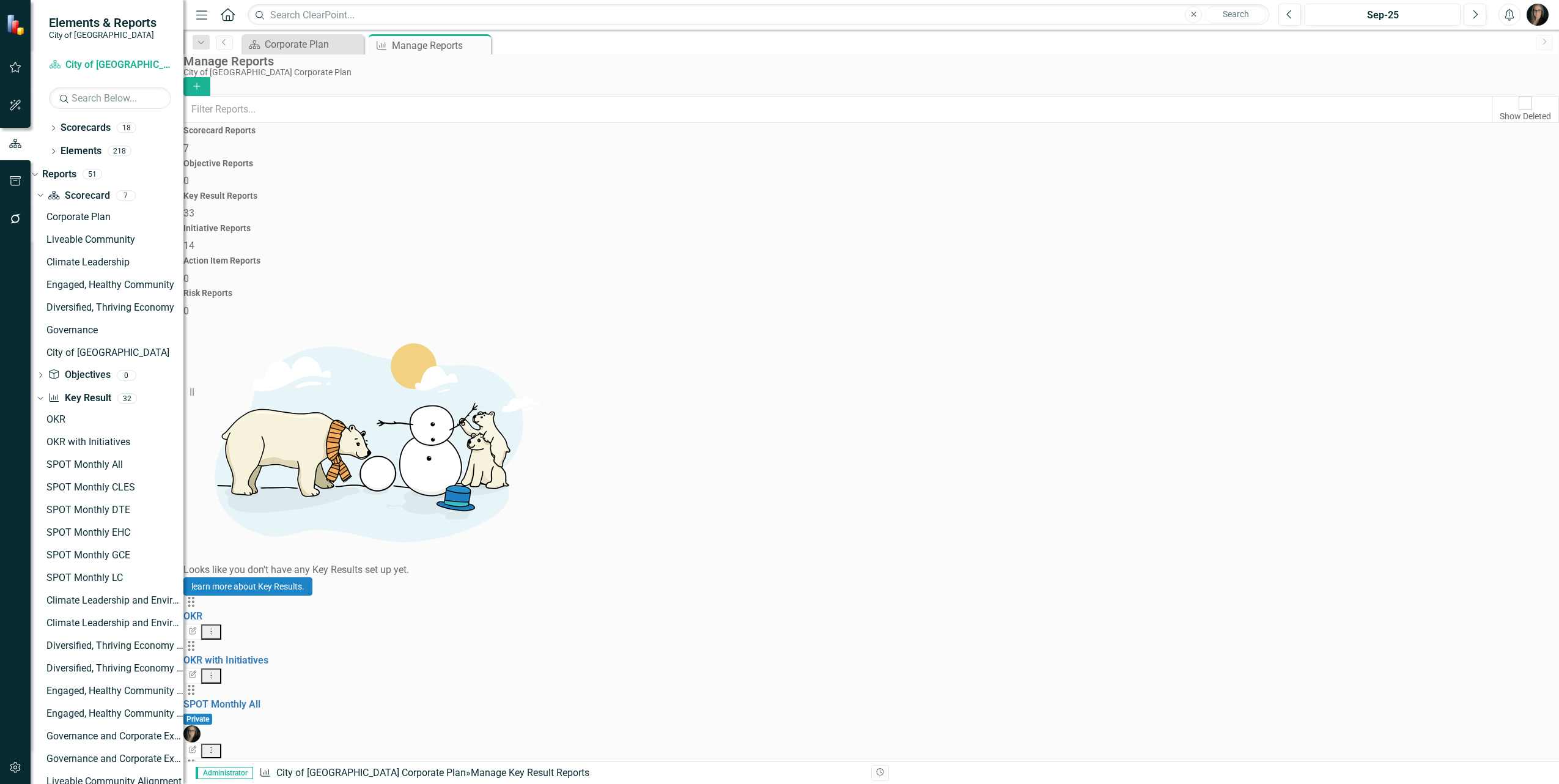
click at [217, 746] on icon "Dropdown Menu" at bounding box center [211, 750] width 10 height 8
click at [1486, 330] on link "Edit Report Edit Report" at bounding box center [1481, 333] width 101 height 23
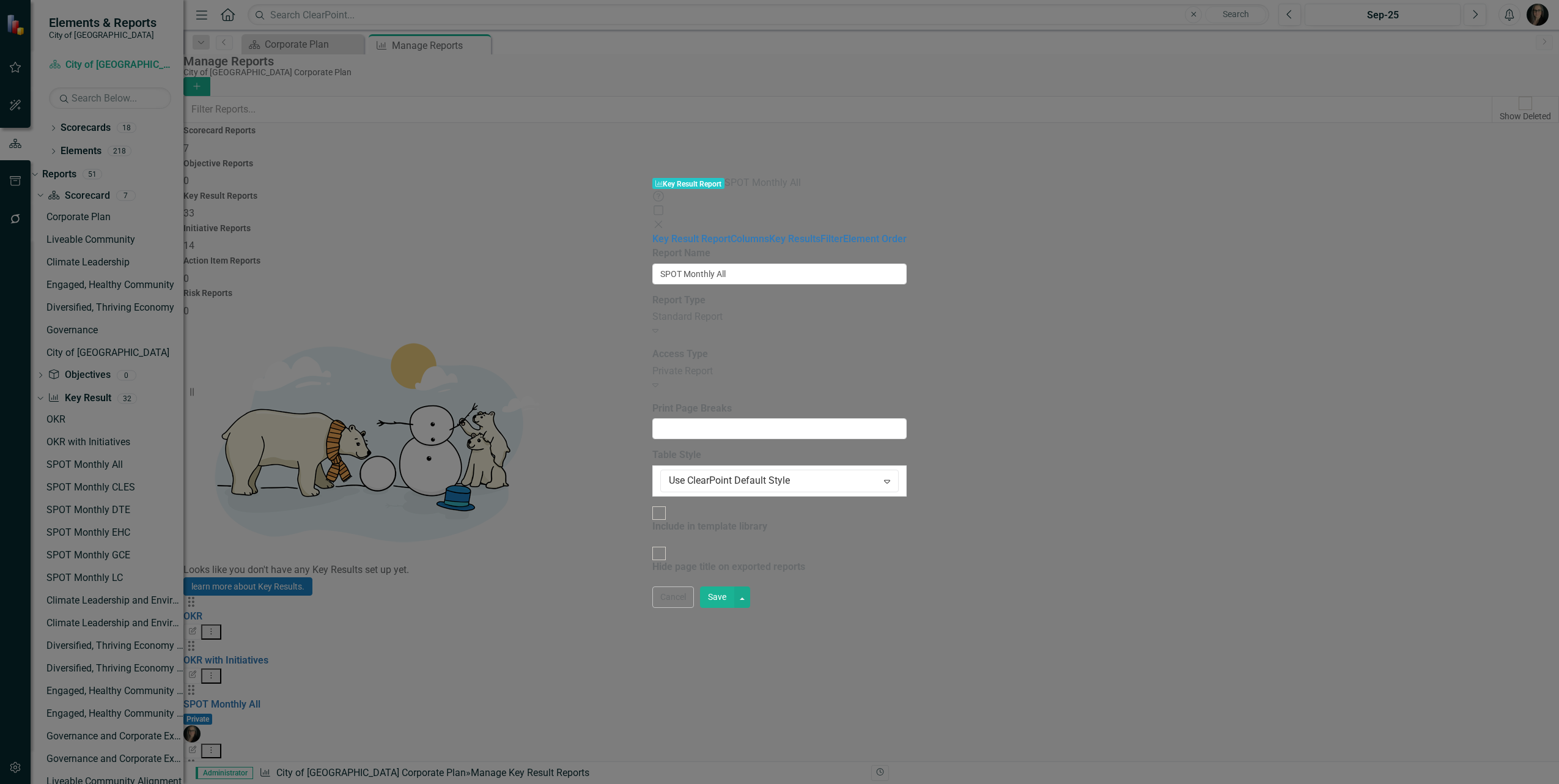
click at [652, 364] on div "Private Report" at bounding box center [780, 371] width 254 height 14
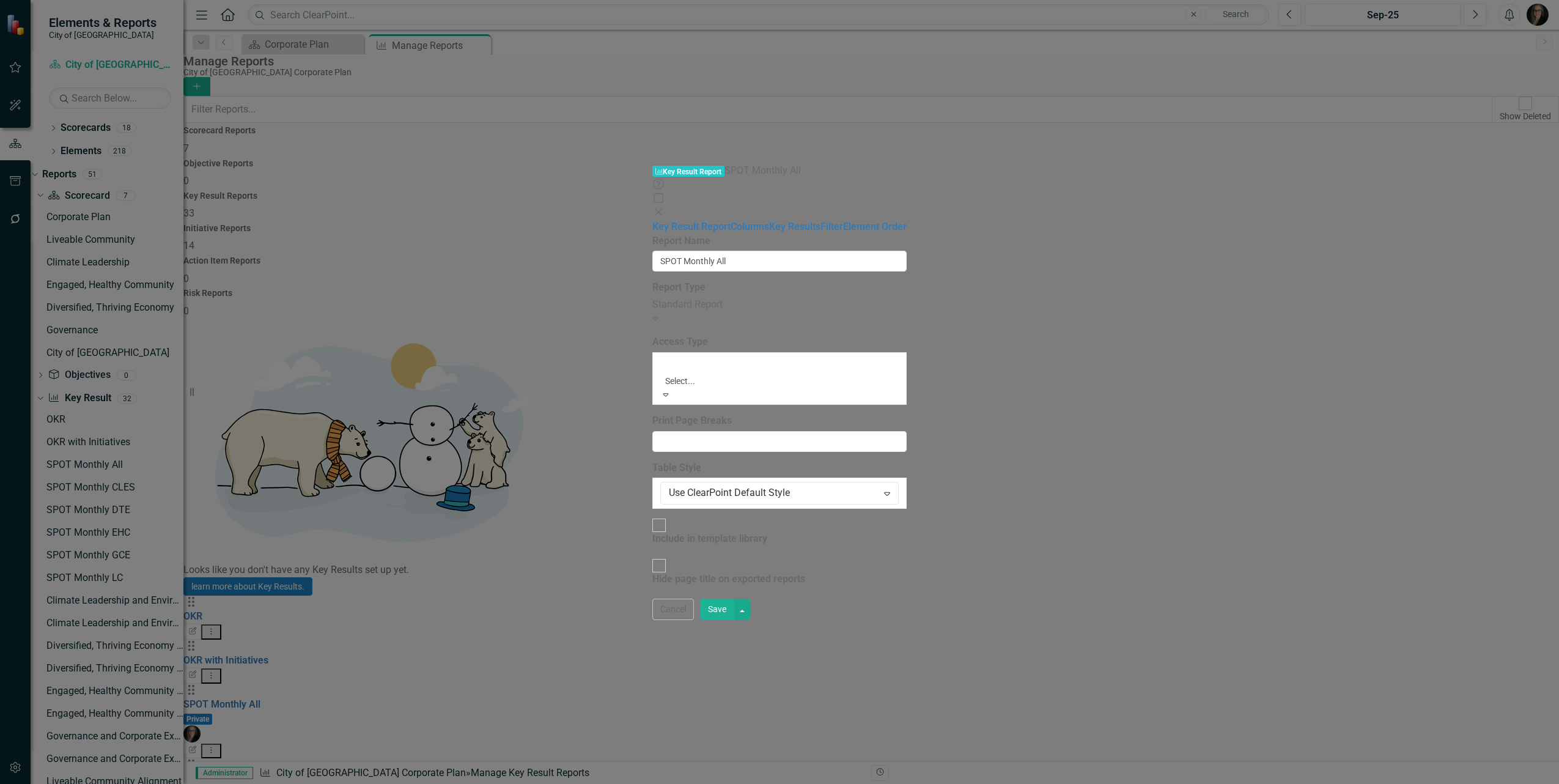
click at [510, 783] on div "Global Report" at bounding box center [780, 791] width 1559 height 14
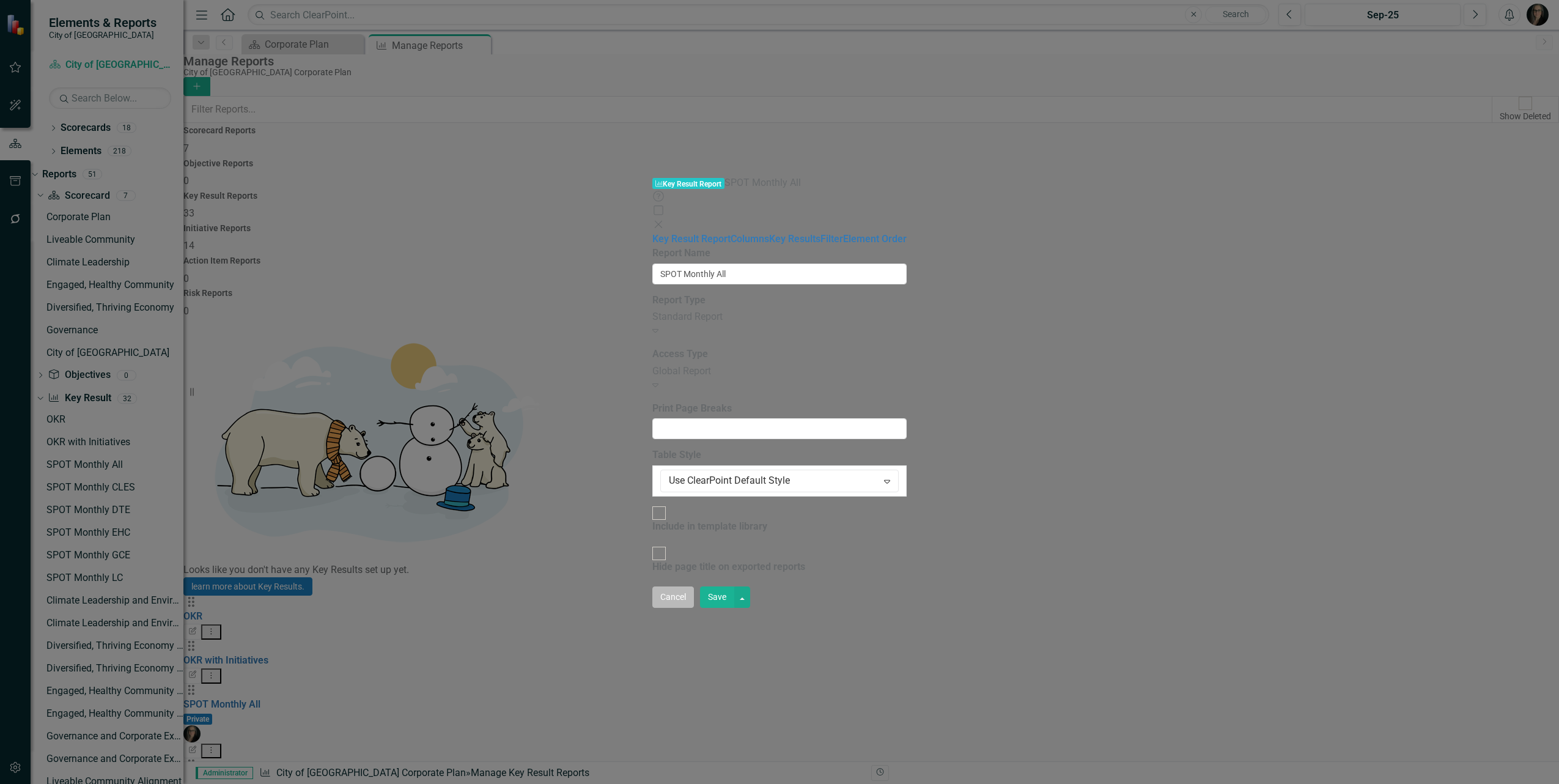
click at [694, 608] on button "Cancel" at bounding box center [673, 596] width 42 height 21
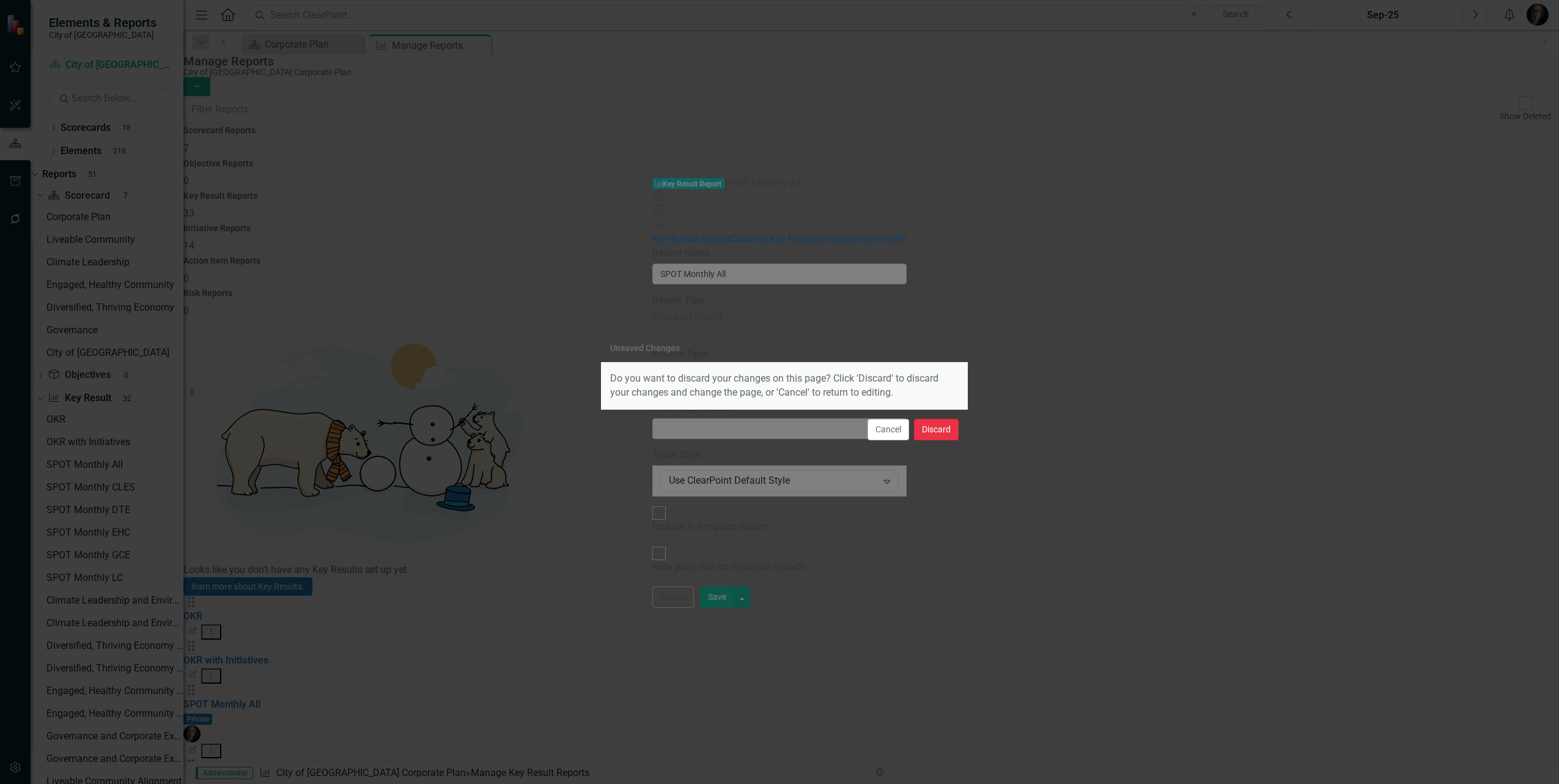
click at [945, 432] on button "Discard" at bounding box center [936, 429] width 44 height 21
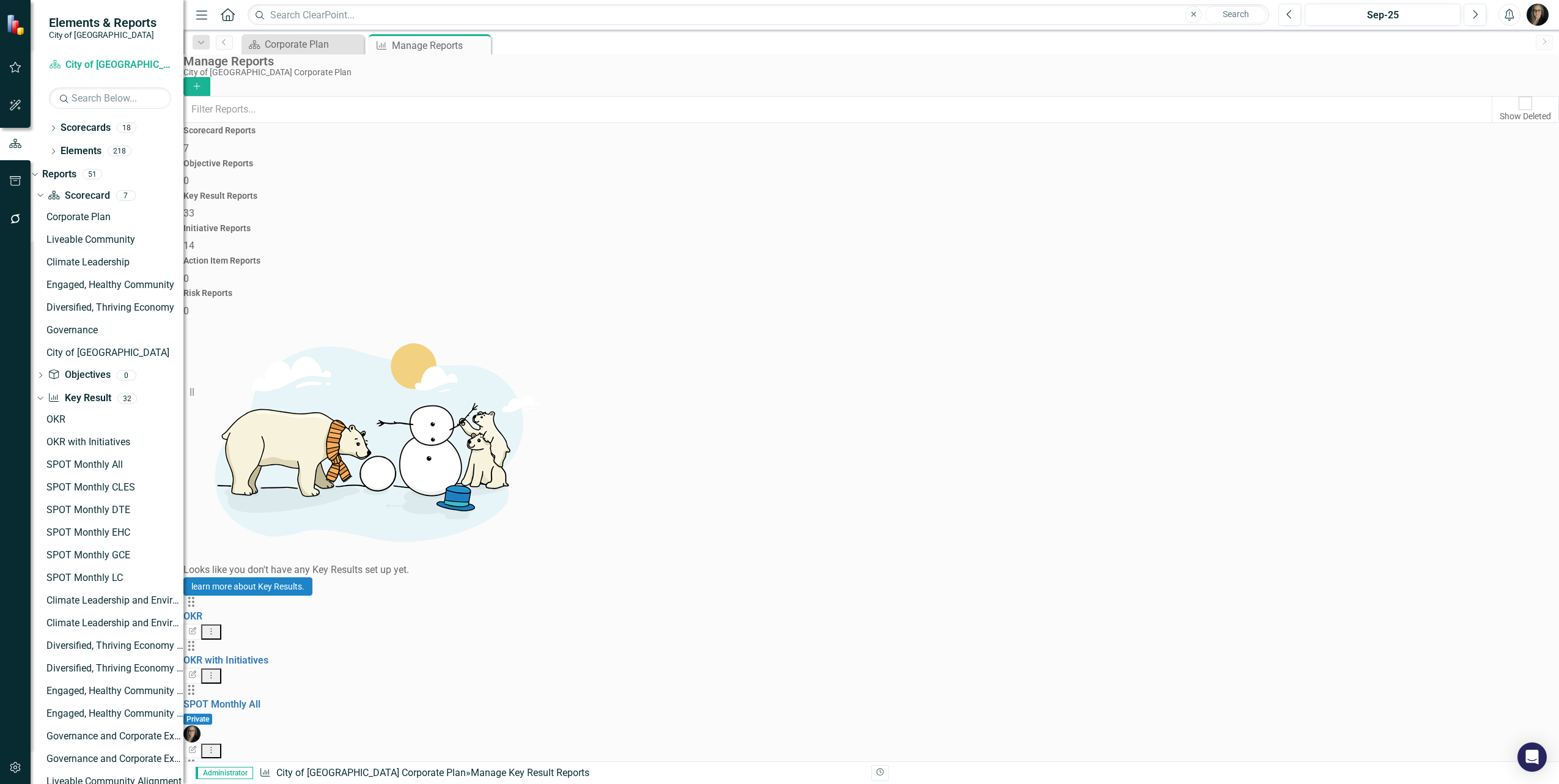
click at [217, 746] on icon "Dropdown Menu" at bounding box center [211, 750] width 10 height 8
click at [1478, 332] on link "Edit Report Edit Report" at bounding box center [1481, 333] width 101 height 23
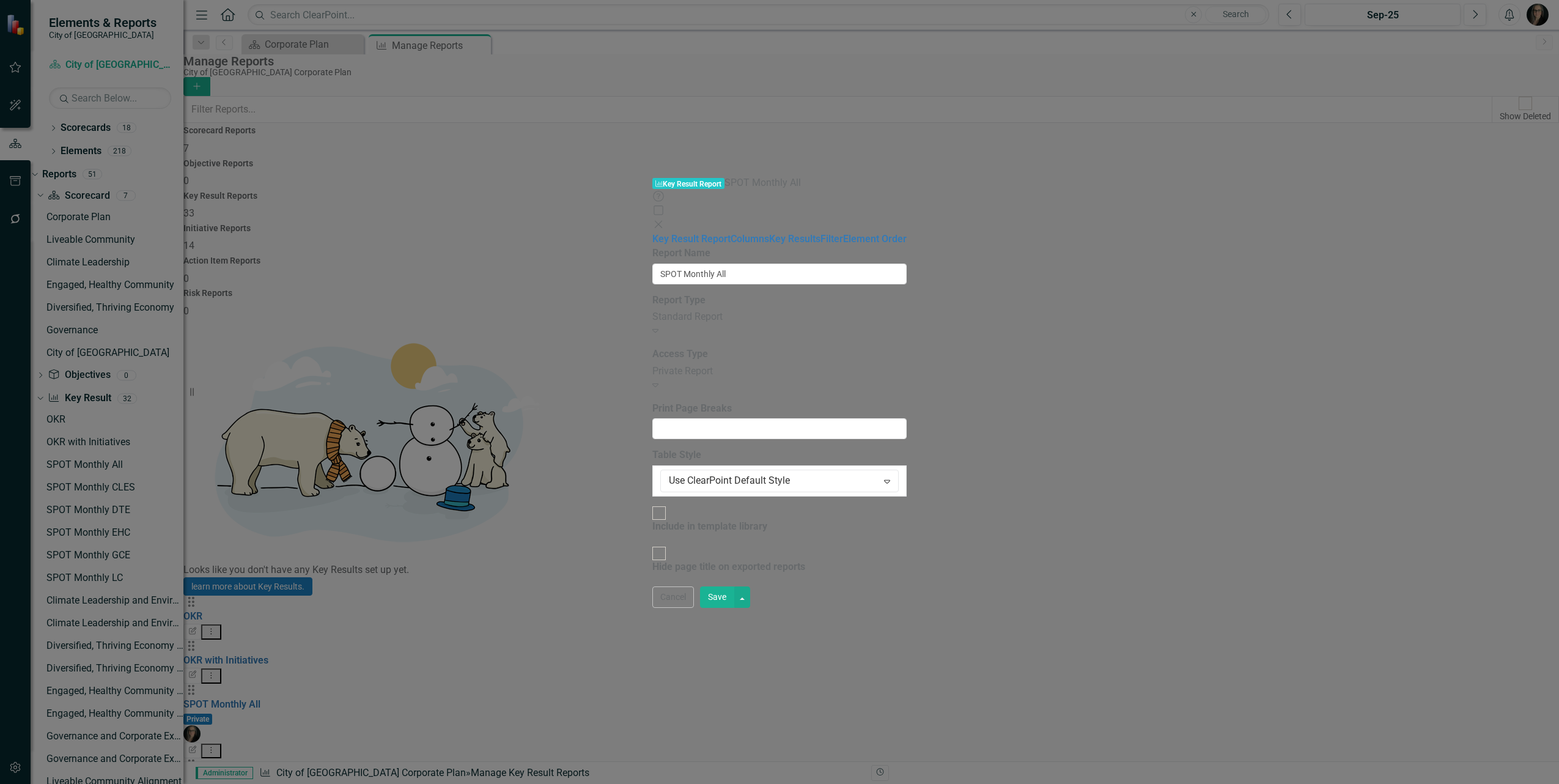
click at [652, 364] on div "Private Report" at bounding box center [780, 371] width 254 height 14
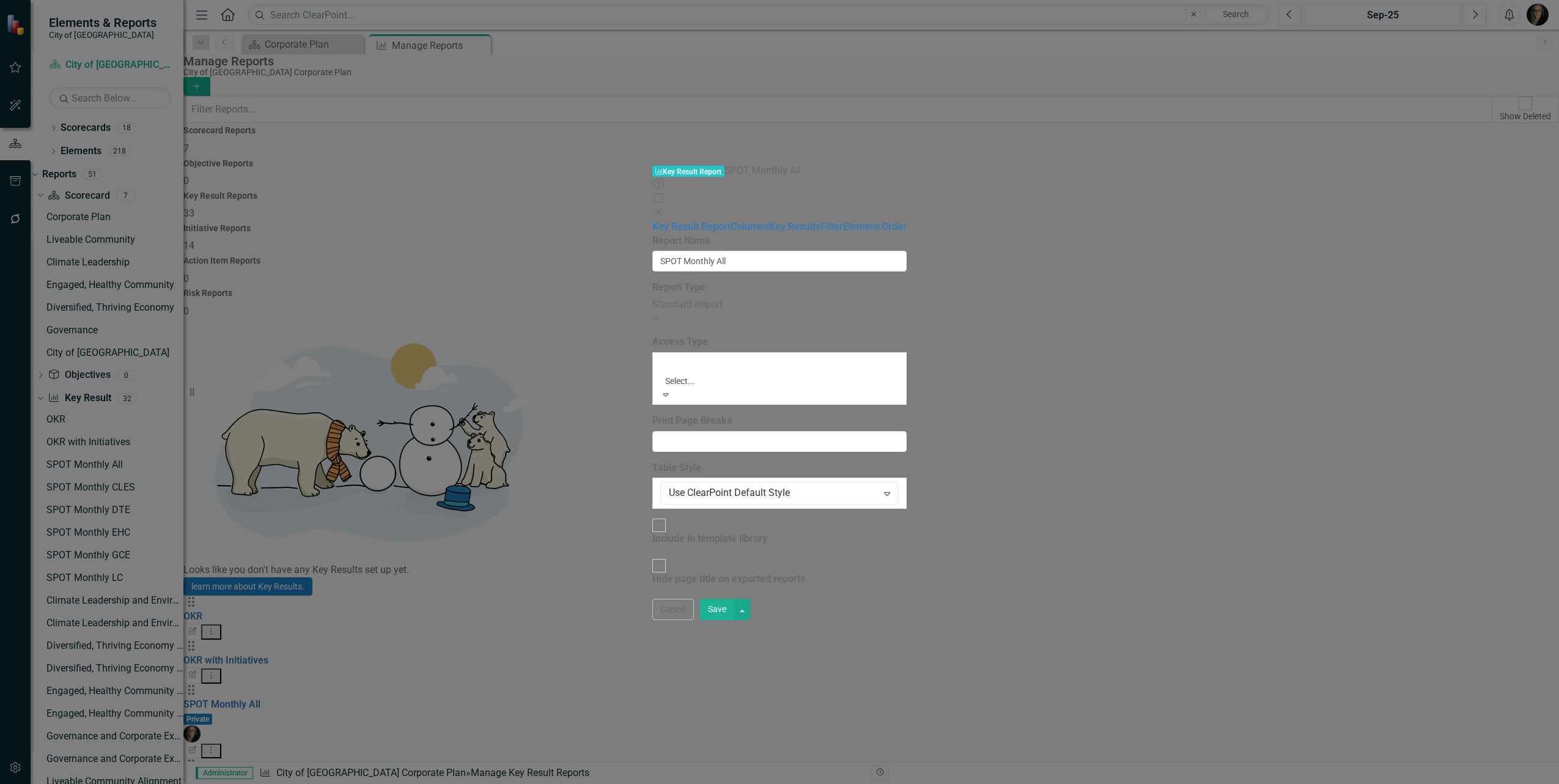
click at [505, 783] on div "Global Report" at bounding box center [780, 791] width 1559 height 14
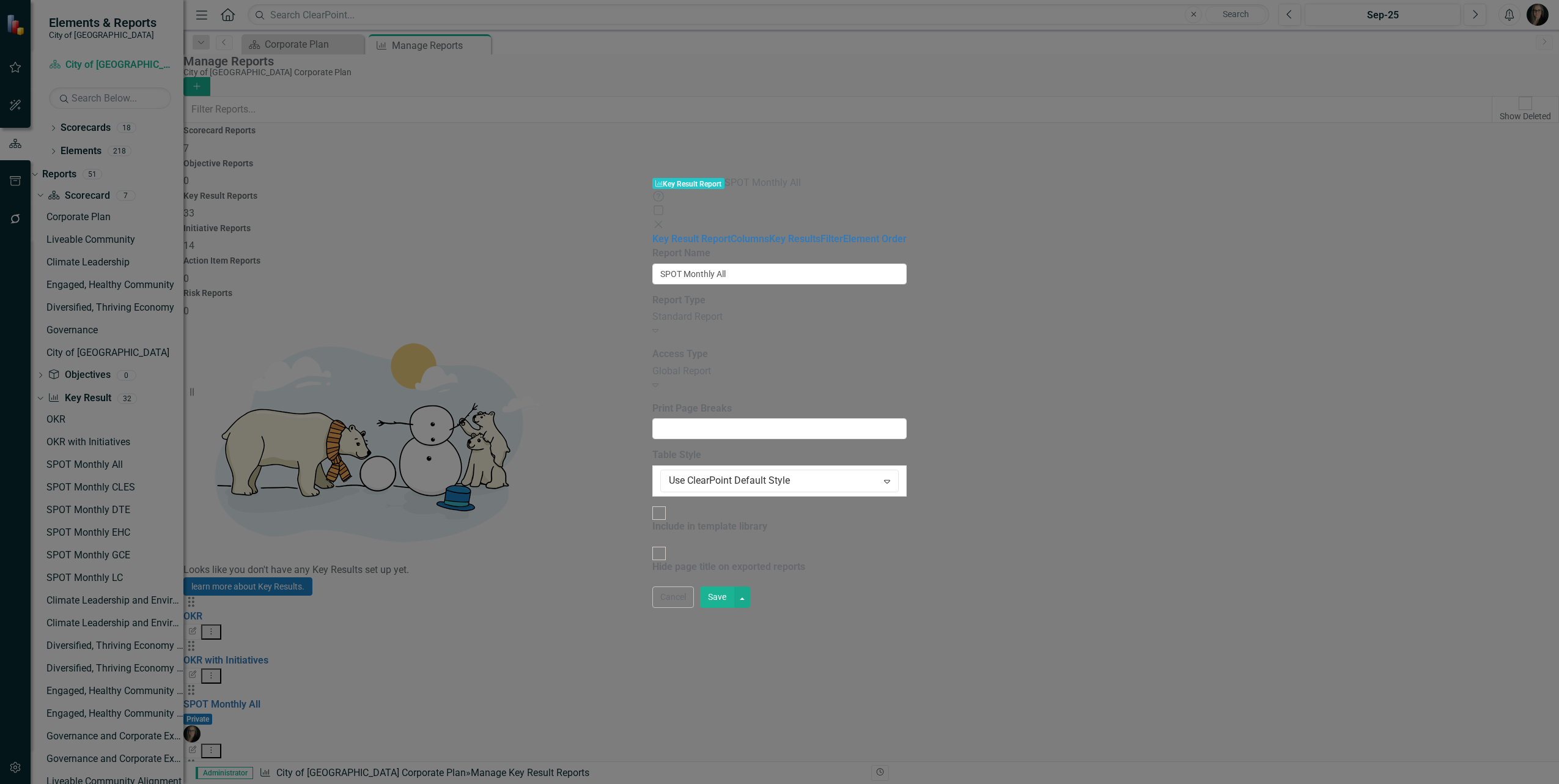
click at [734, 608] on button "Save" at bounding box center [717, 596] width 34 height 21
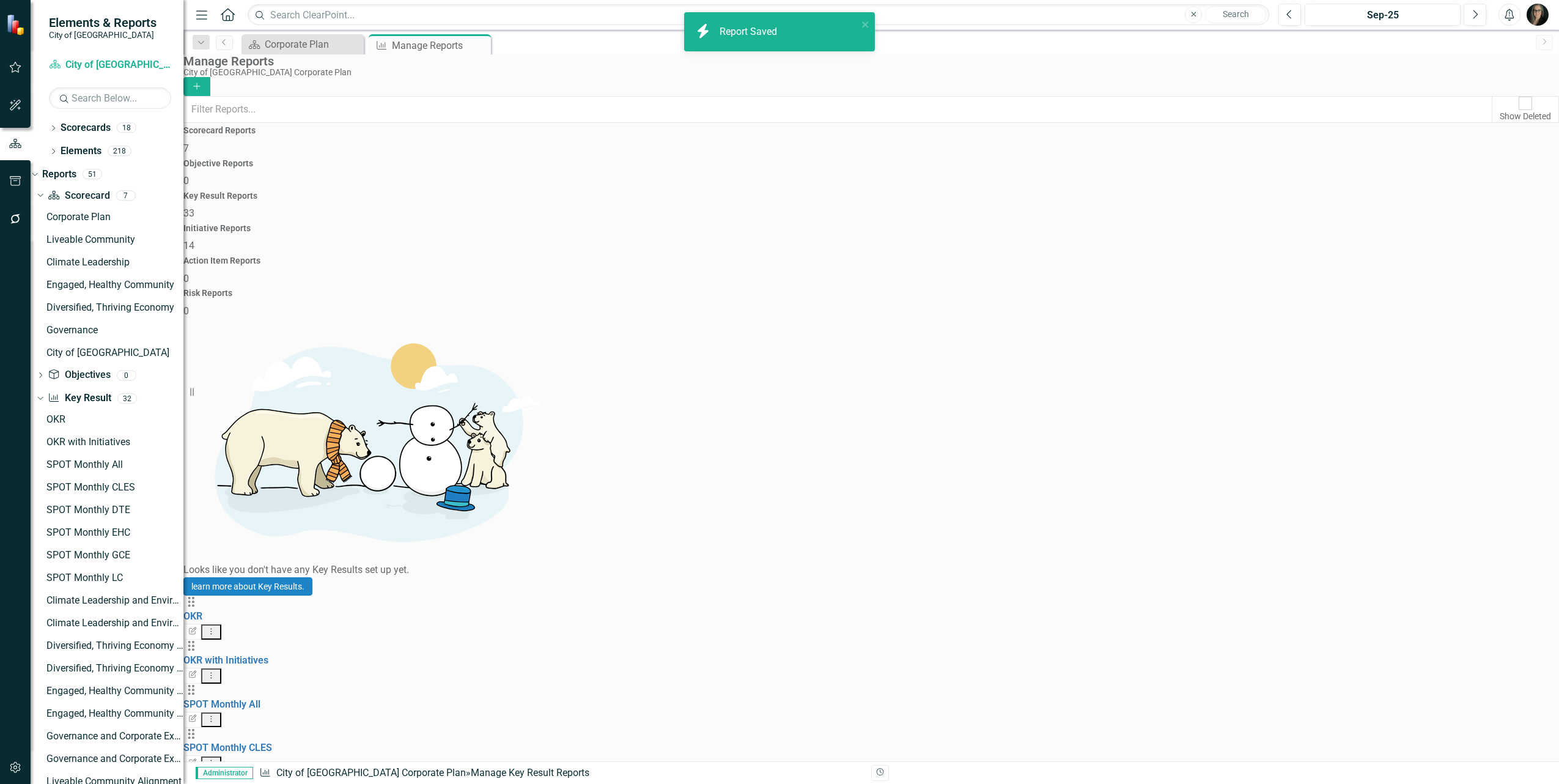
scroll to position [229, 0]
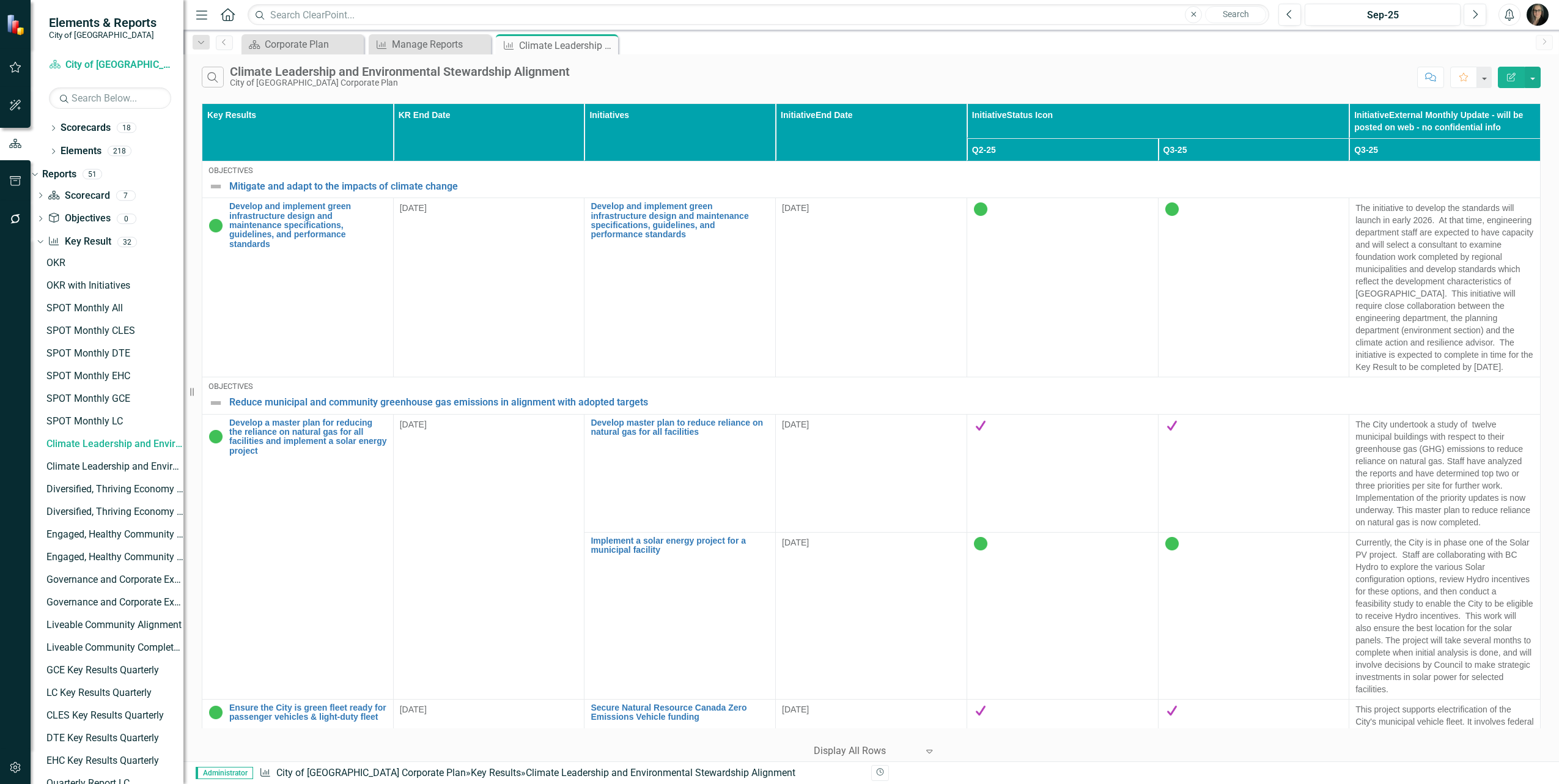
click at [0, 0] on icon "Close" at bounding box center [0, 0] width 0 height 0
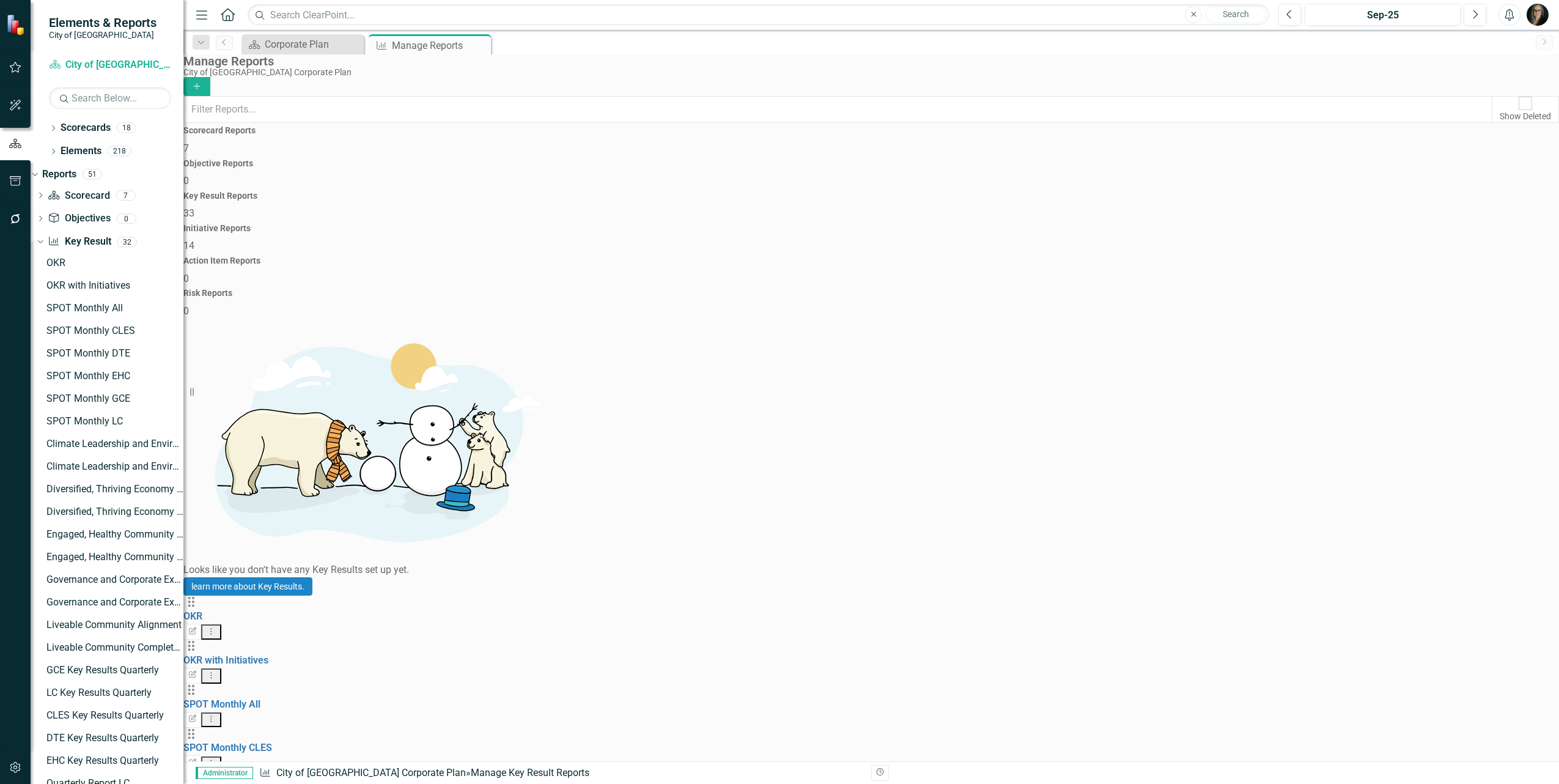
scroll to position [688, 0]
